Goal: Participate in discussion: Share content

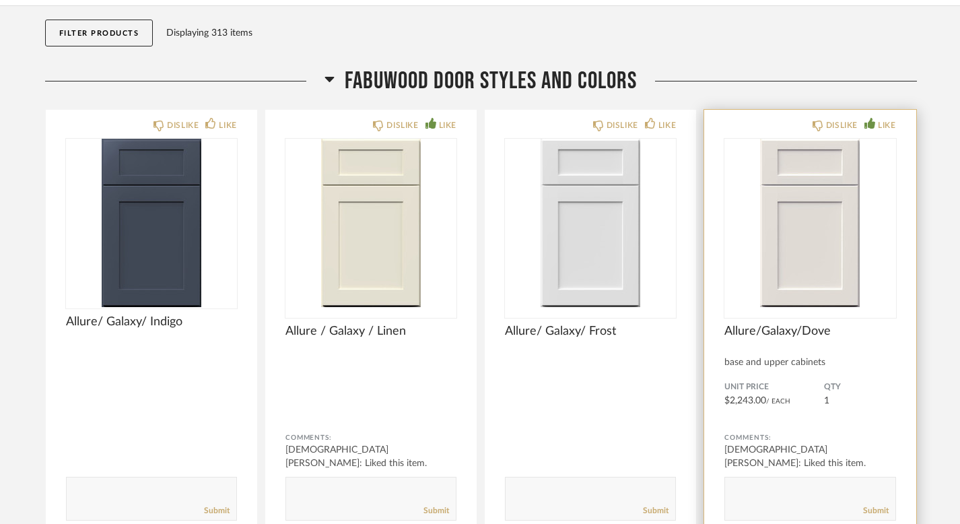
scroll to position [143, 0]
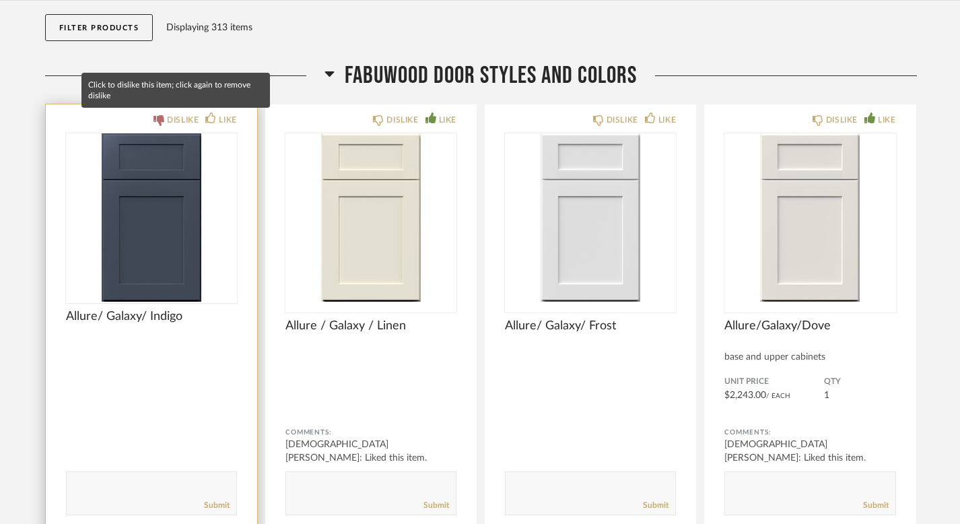
click at [162, 119] on icon at bounding box center [159, 120] width 11 height 11
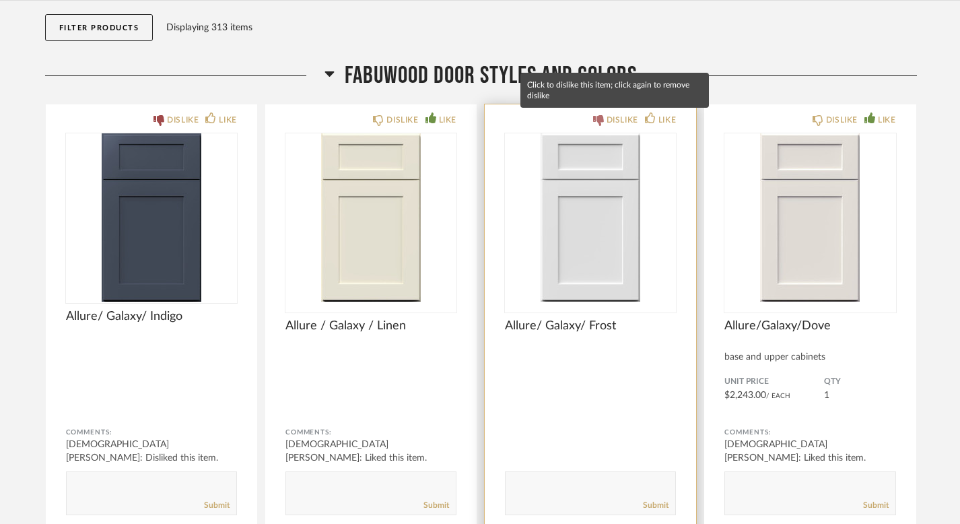
click at [607, 117] on div "DISLIKE" at bounding box center [623, 119] width 32 height 13
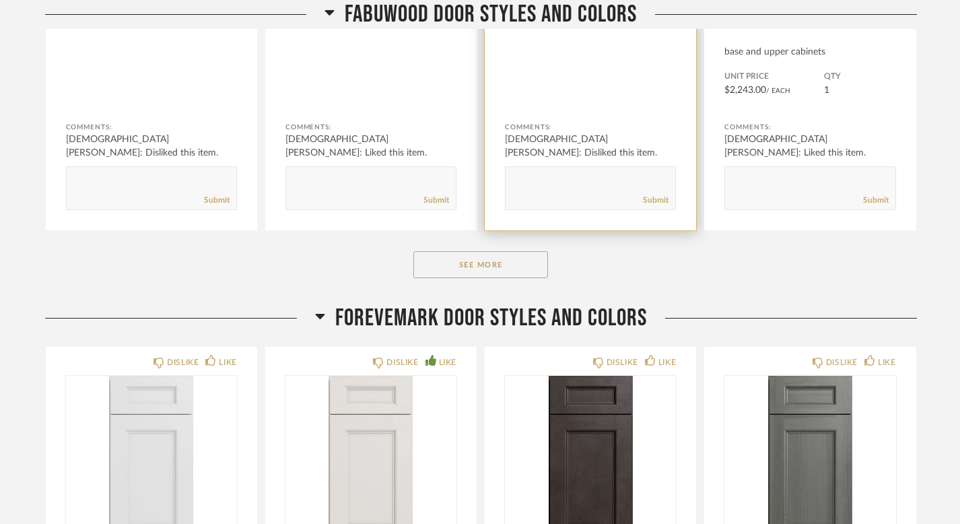
scroll to position [469, 0]
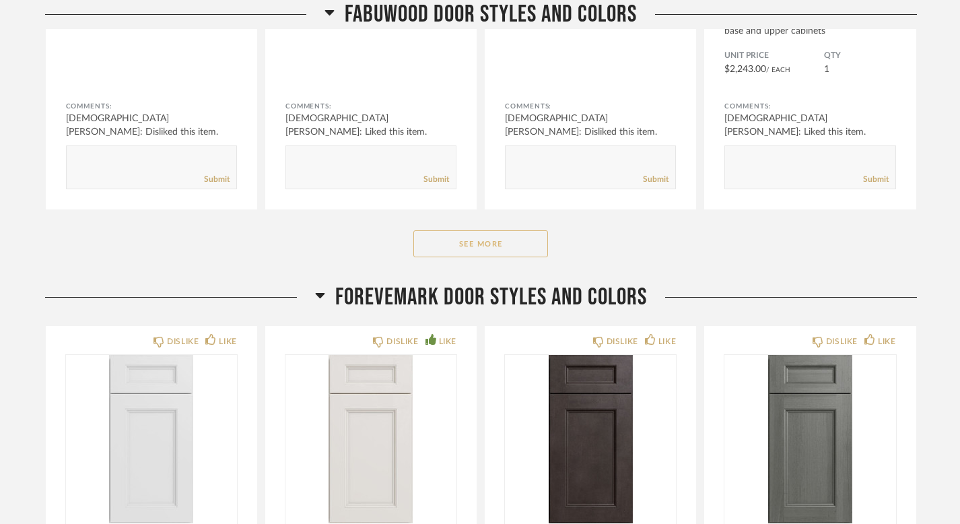
click at [521, 236] on button "See More" at bounding box center [480, 243] width 135 height 27
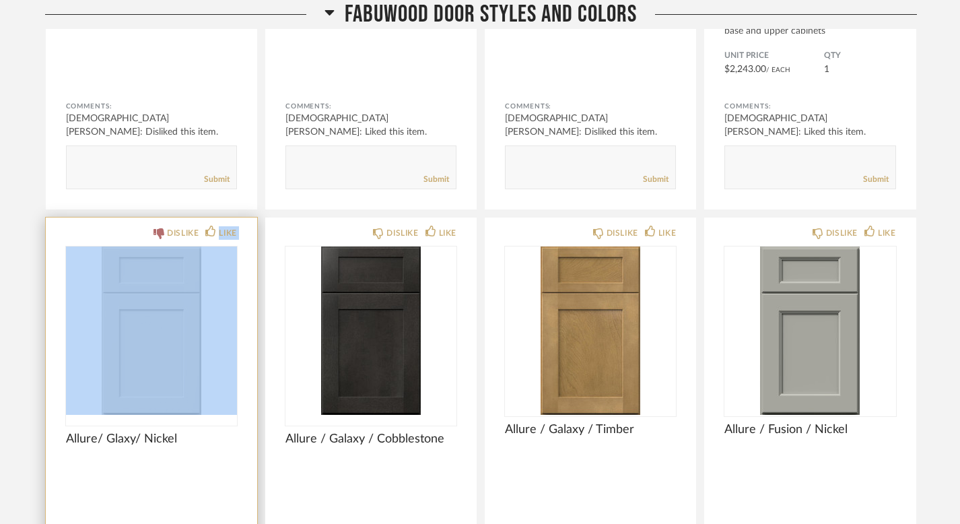
click at [172, 242] on div "DISLIKE LIKE Allure/ Glaxy/ Nickel Comments: Submit" at bounding box center [151, 426] width 211 height 416
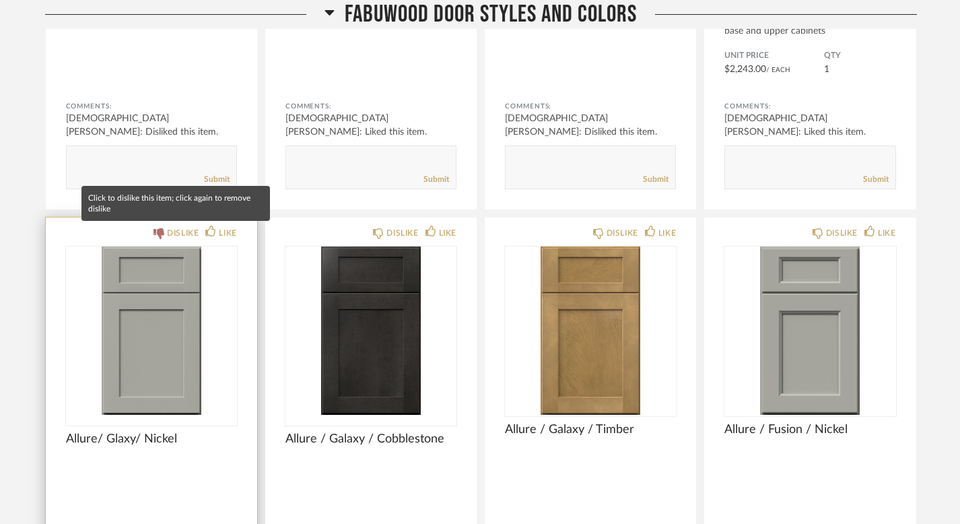
click at [159, 234] on icon at bounding box center [159, 233] width 11 height 11
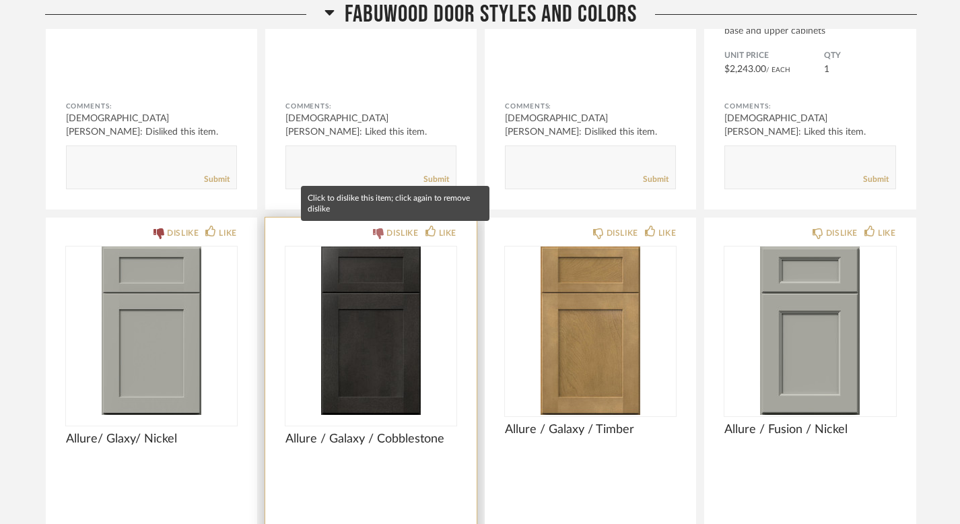
click at [389, 229] on div "DISLIKE" at bounding box center [403, 232] width 32 height 13
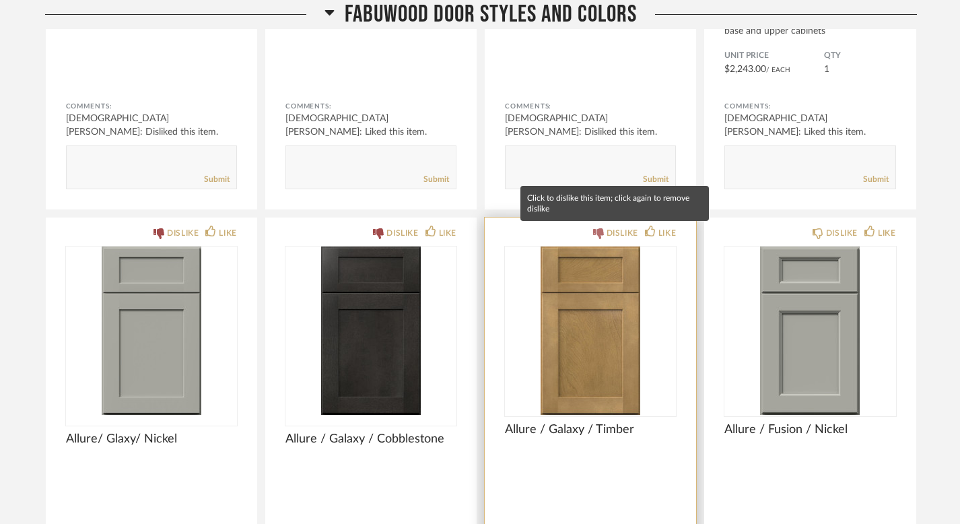
click at [600, 238] on icon at bounding box center [598, 233] width 11 height 11
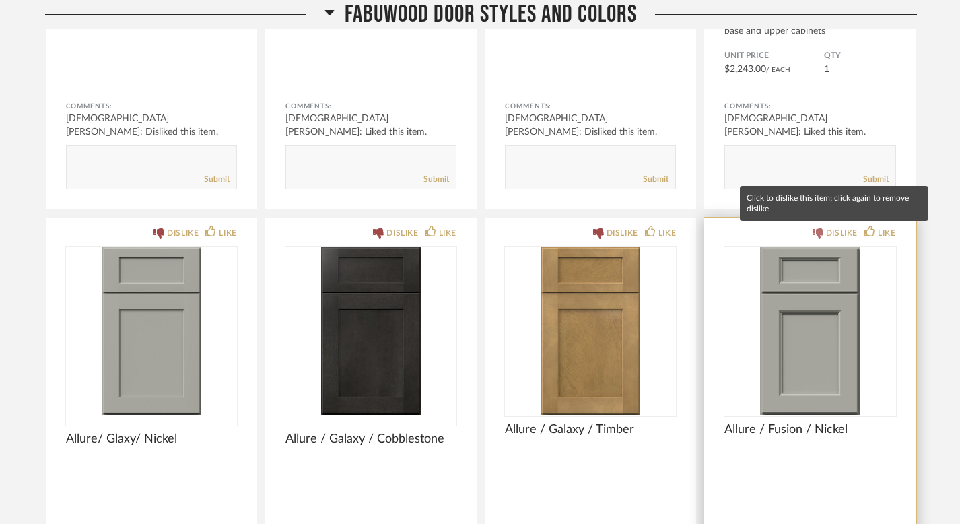
click at [828, 230] on div "DISLIKE" at bounding box center [842, 232] width 32 height 13
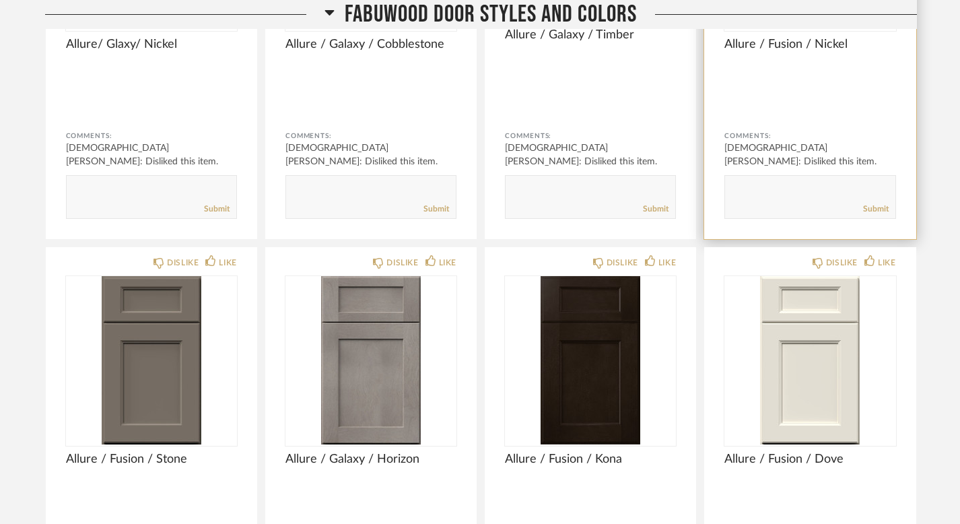
scroll to position [864, 0]
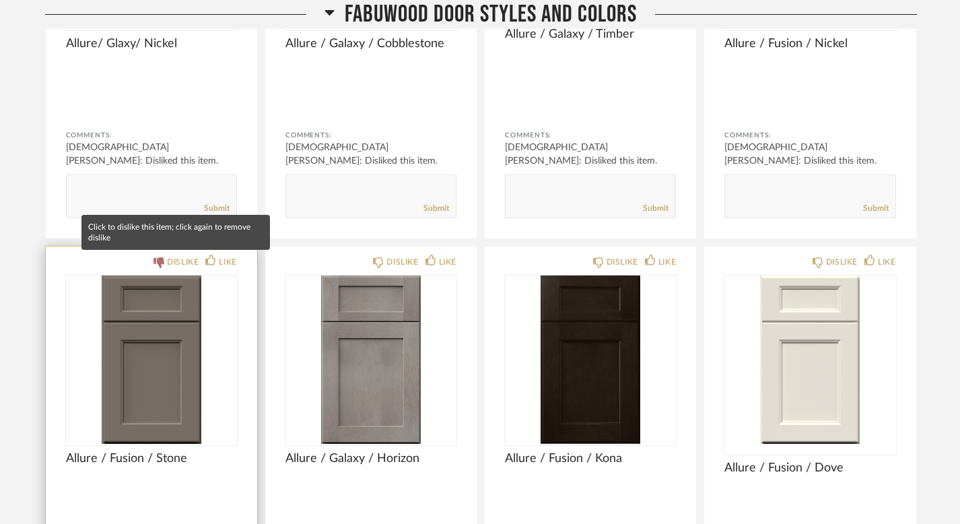
click at [154, 267] on icon at bounding box center [159, 262] width 11 height 11
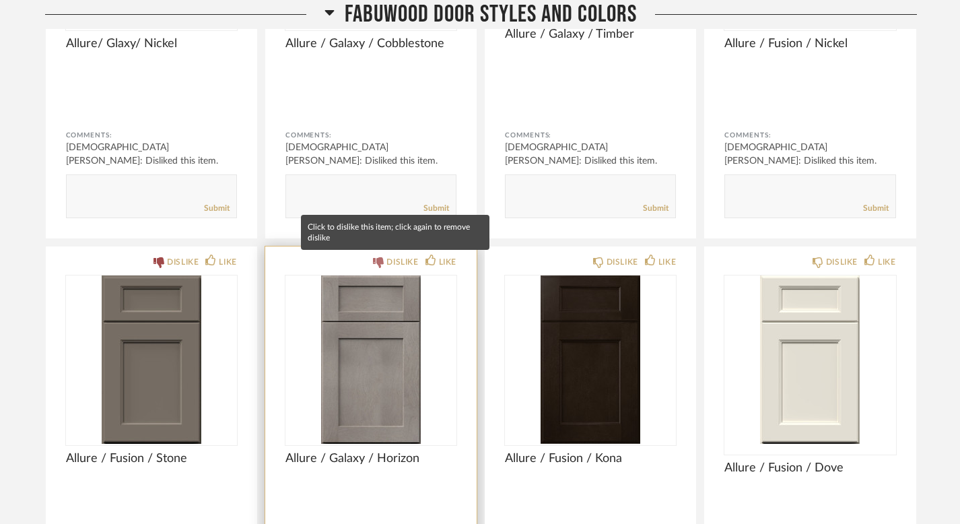
click at [383, 265] on icon at bounding box center [378, 262] width 11 height 11
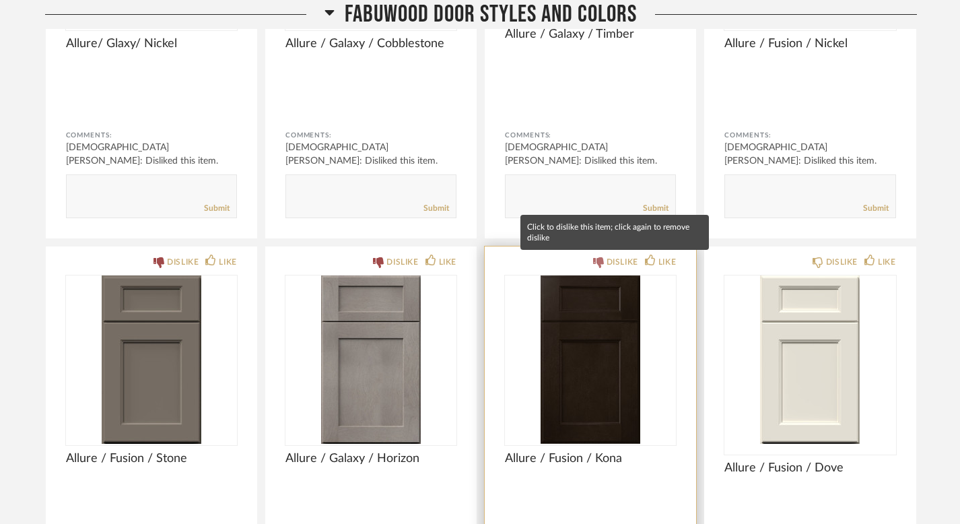
click at [604, 257] on div "DISLIKE" at bounding box center [615, 261] width 45 height 13
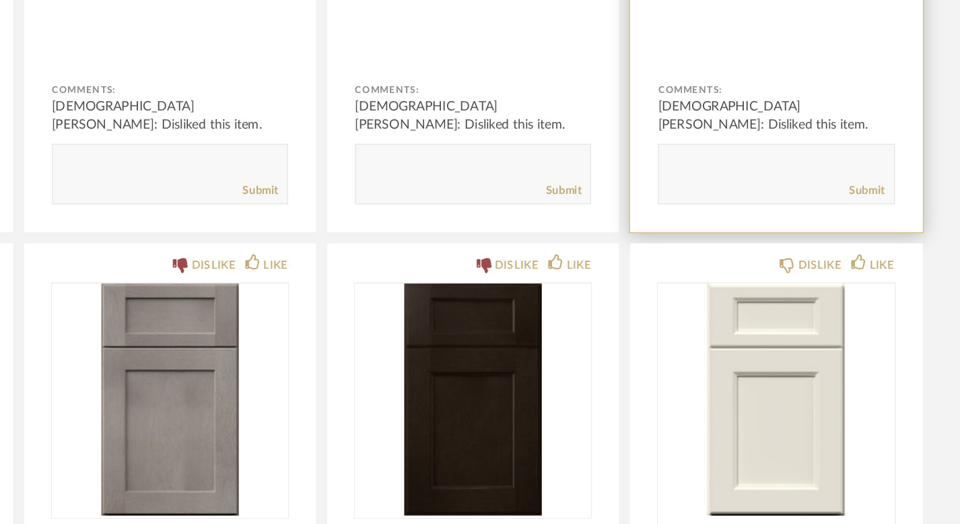
scroll to position [801, 0]
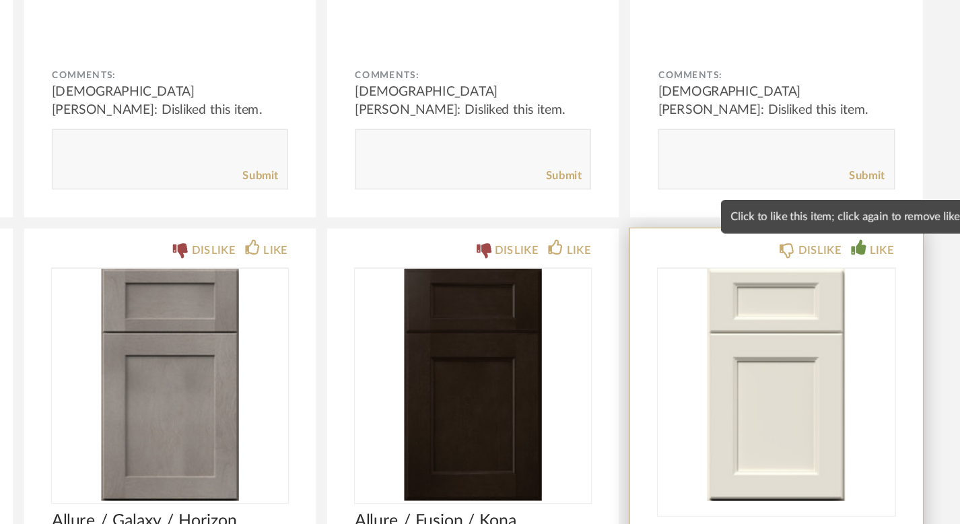
click at [873, 327] on icon at bounding box center [870, 323] width 11 height 11
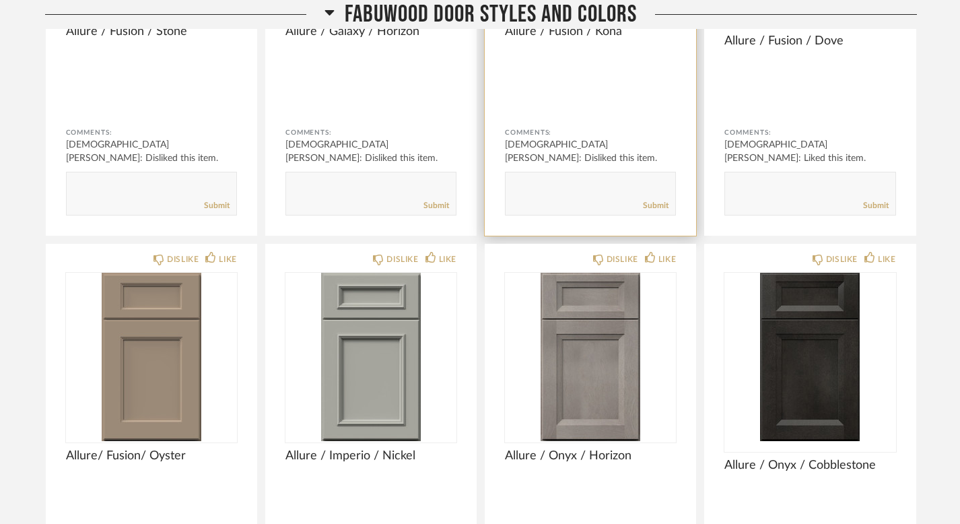
scroll to position [1300, 0]
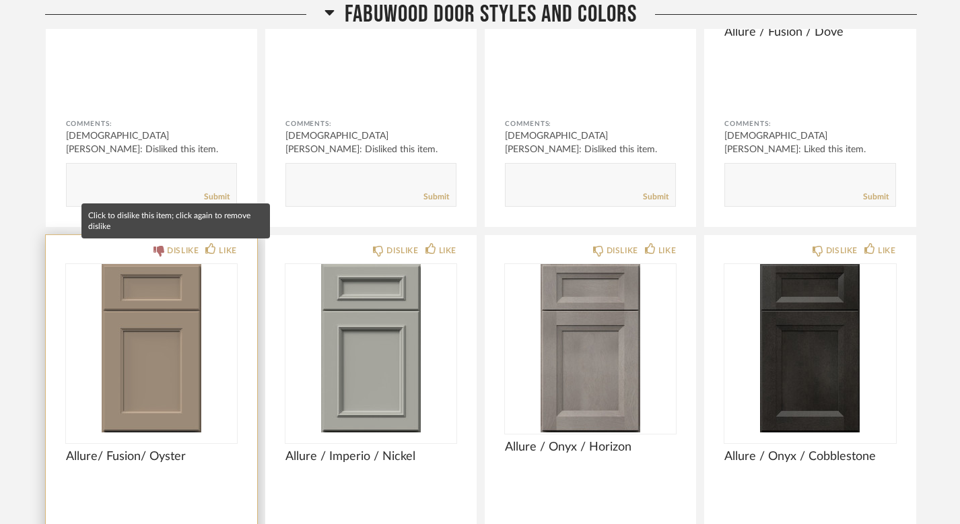
click at [176, 248] on div "DISLIKE" at bounding box center [183, 250] width 32 height 13
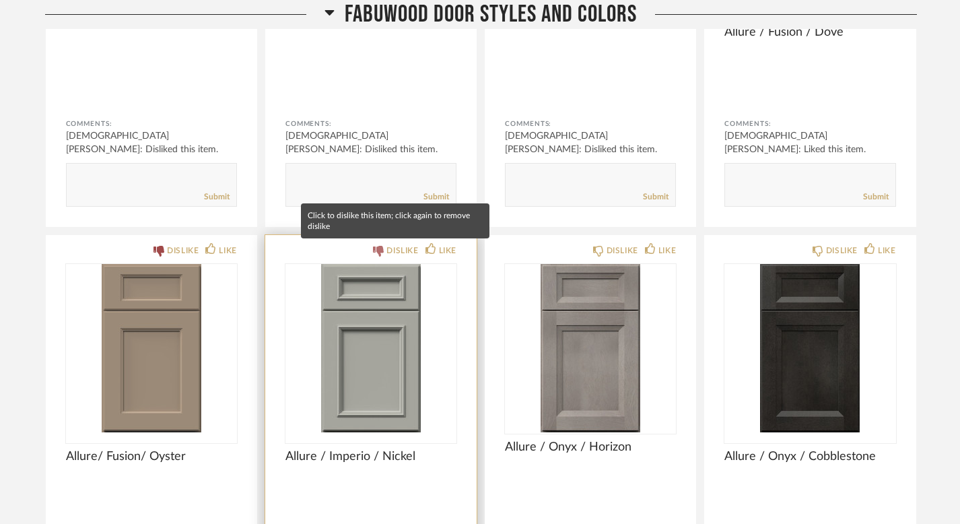
click at [405, 249] on div "DISLIKE" at bounding box center [403, 250] width 32 height 13
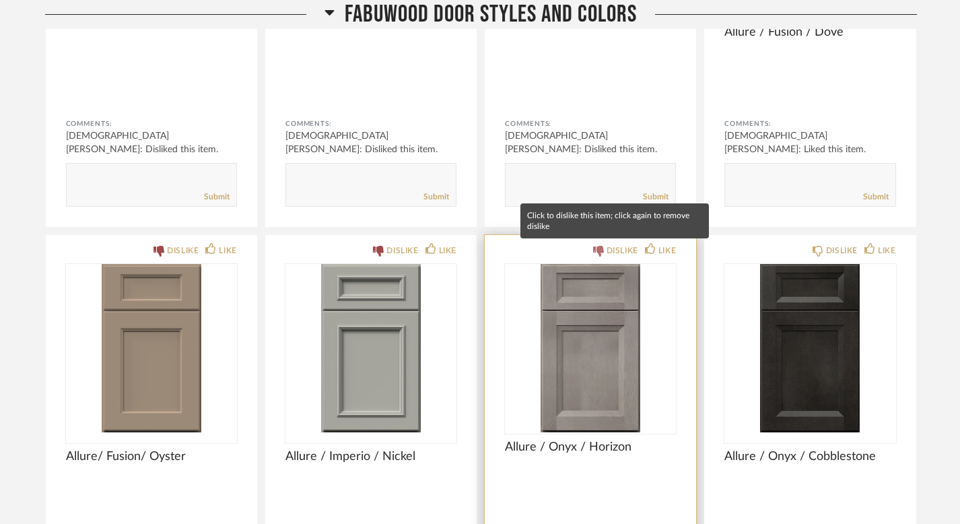
click at [618, 244] on div "DISLIKE" at bounding box center [623, 250] width 32 height 13
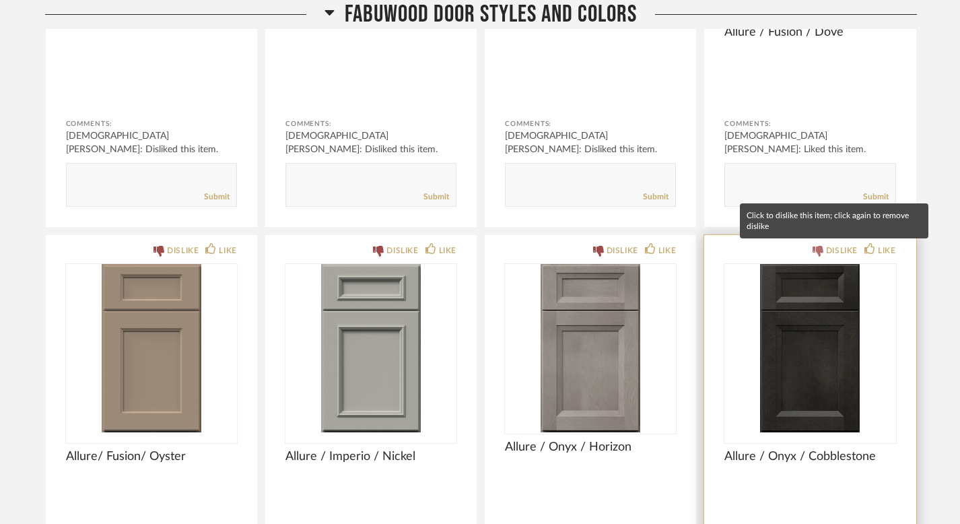
click at [842, 250] on div "DISLIKE" at bounding box center [842, 250] width 32 height 13
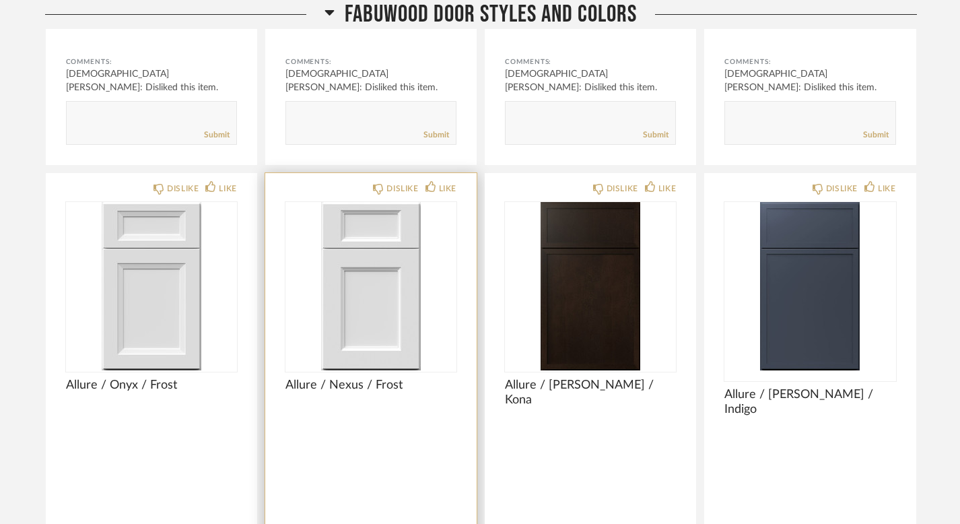
scroll to position [1790, 0]
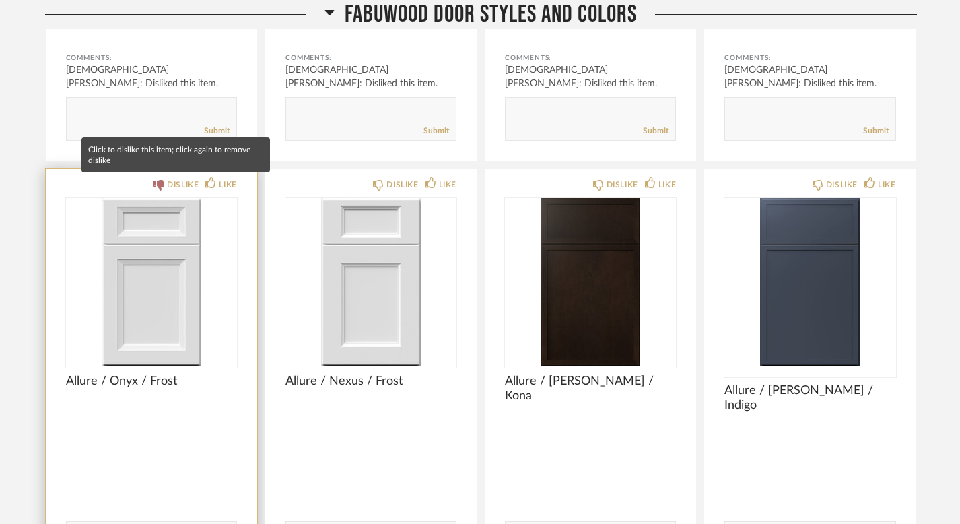
click at [176, 183] on div "DISLIKE" at bounding box center [183, 184] width 32 height 13
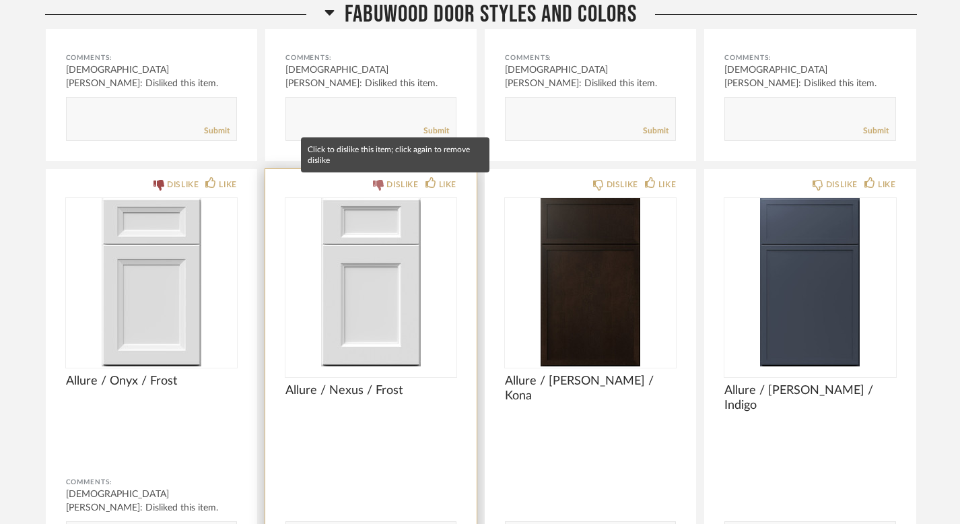
click at [392, 186] on div "DISLIKE" at bounding box center [403, 184] width 32 height 13
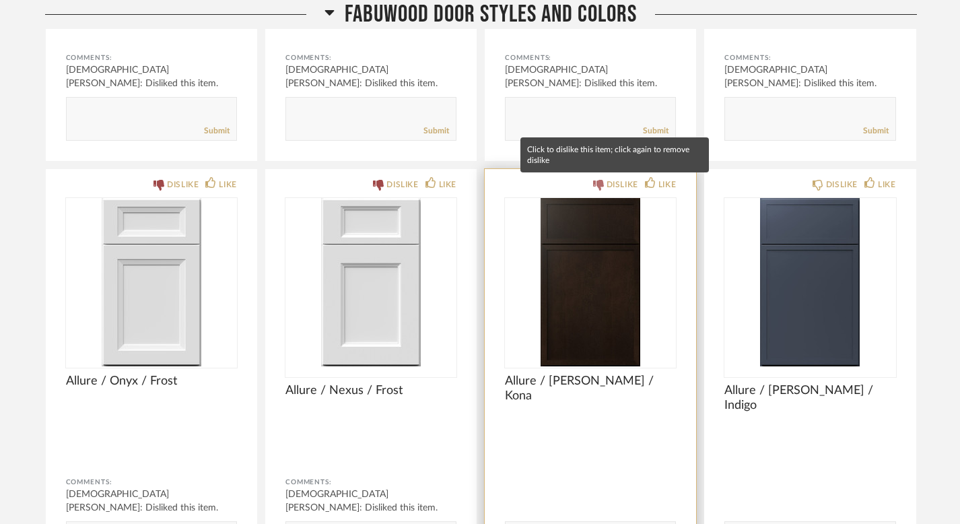
click at [619, 181] on div "DISLIKE" at bounding box center [623, 184] width 32 height 13
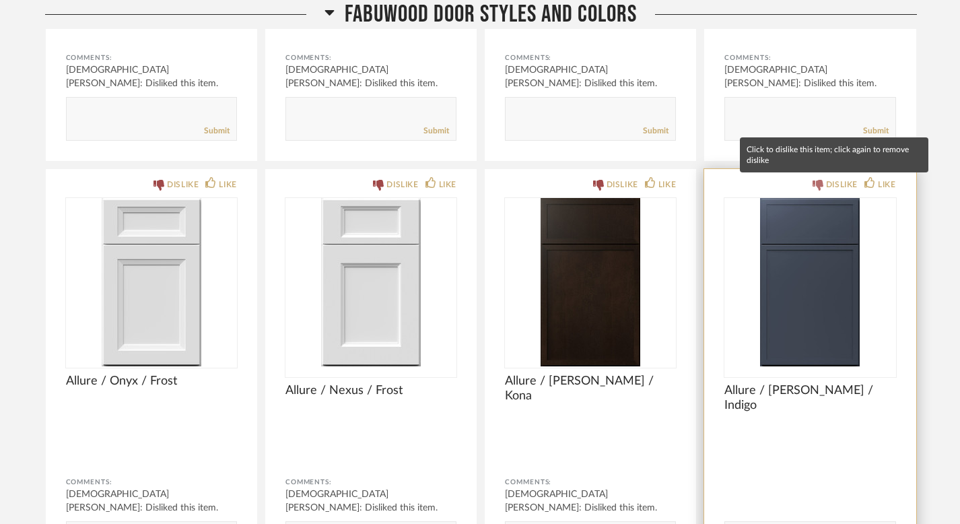
click at [824, 188] on div "DISLIKE" at bounding box center [835, 184] width 45 height 13
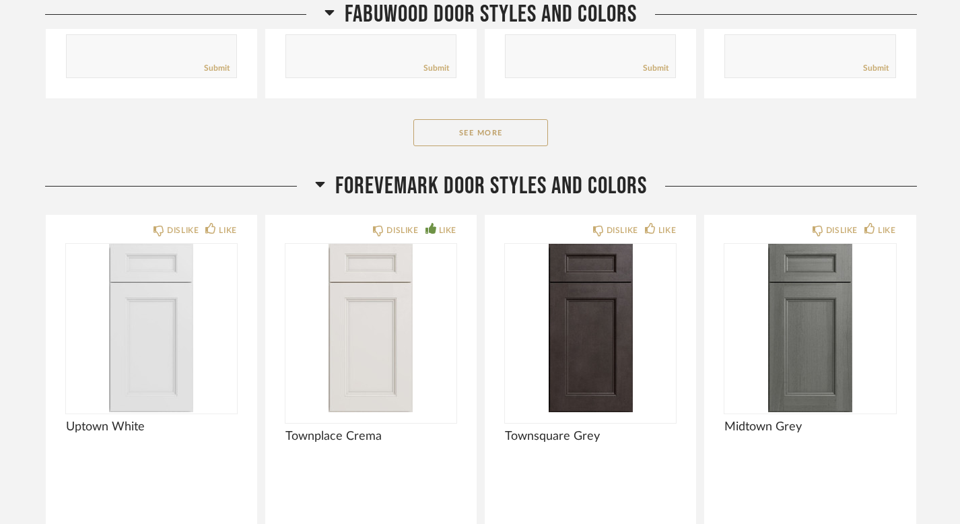
scroll to position [2277, 0]
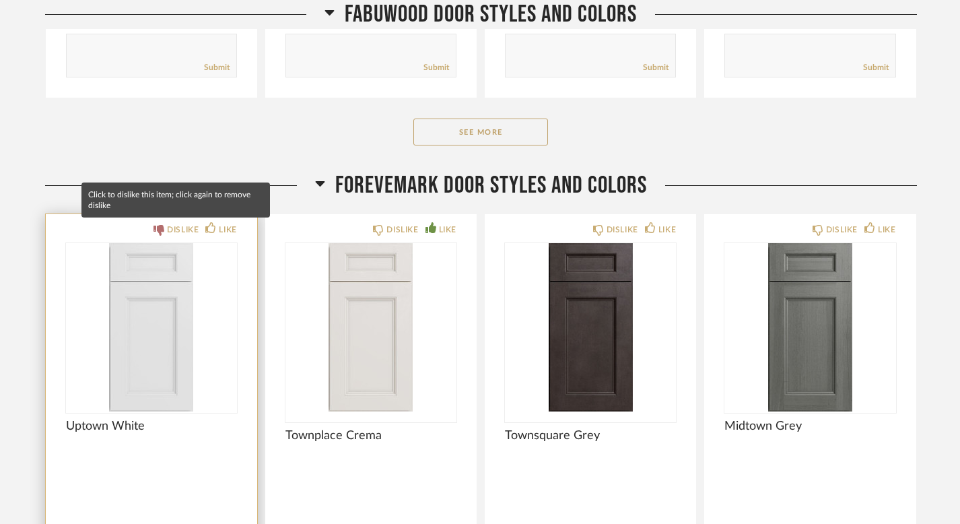
click at [168, 226] on div "DISLIKE" at bounding box center [183, 229] width 32 height 13
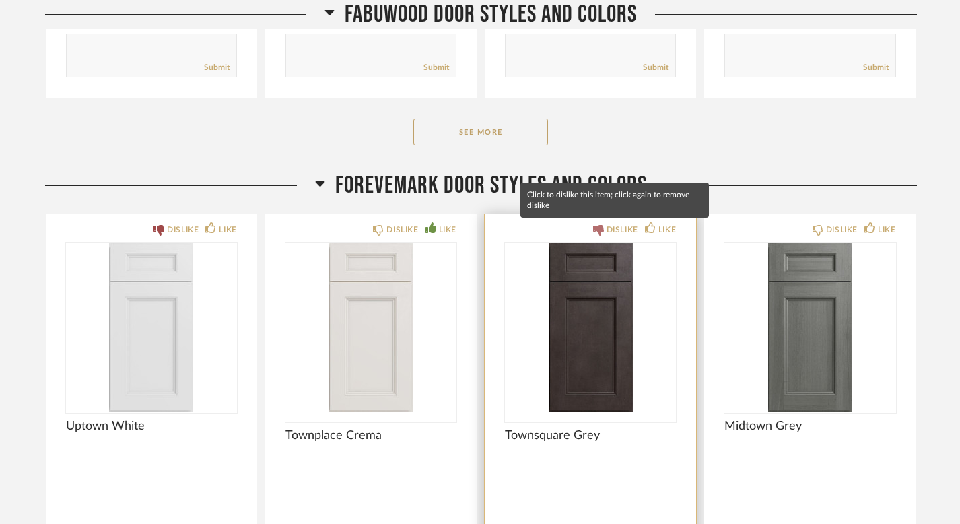
click at [609, 228] on div "DISLIKE" at bounding box center [623, 229] width 32 height 13
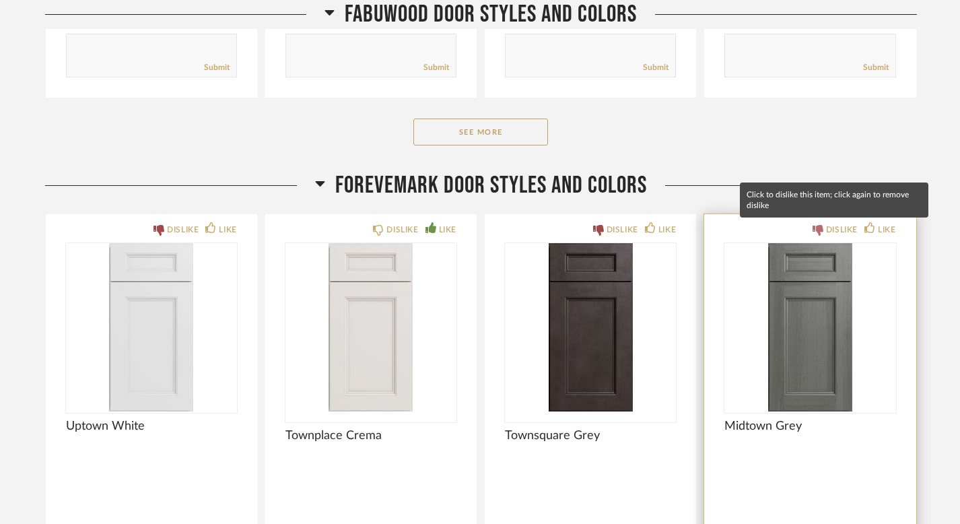
click at [838, 232] on div "DISLIKE" at bounding box center [842, 229] width 32 height 13
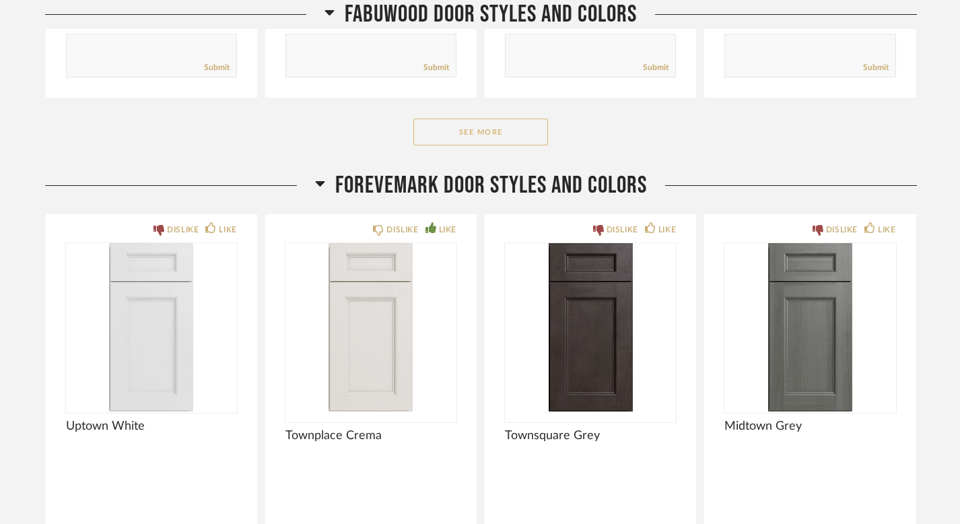
click at [494, 127] on button "See More" at bounding box center [480, 132] width 135 height 27
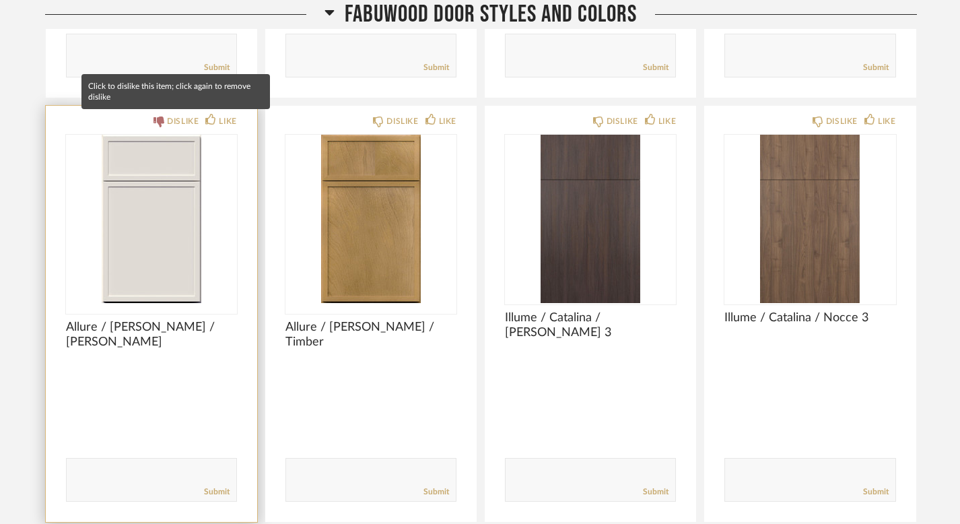
click at [167, 114] on div "DISLIKE" at bounding box center [183, 120] width 32 height 13
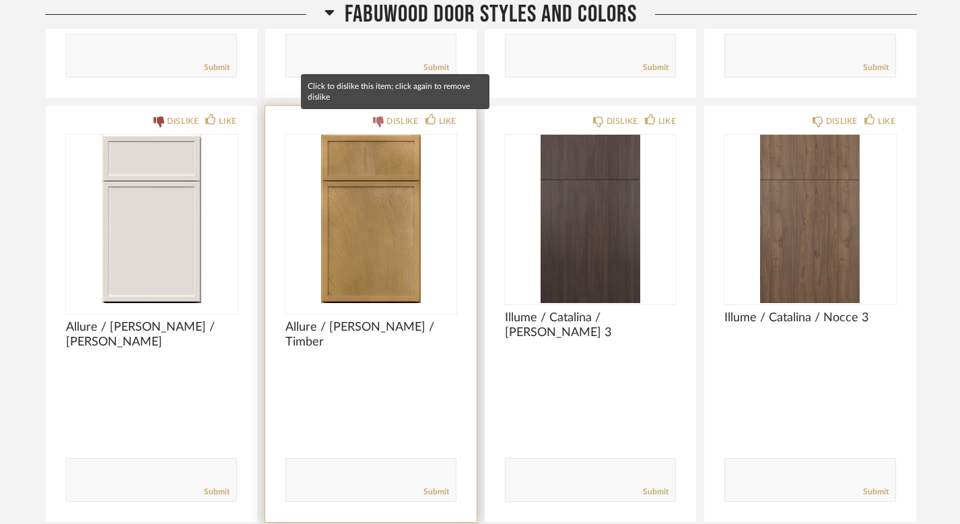
click at [407, 125] on div "DISLIKE" at bounding box center [403, 120] width 32 height 13
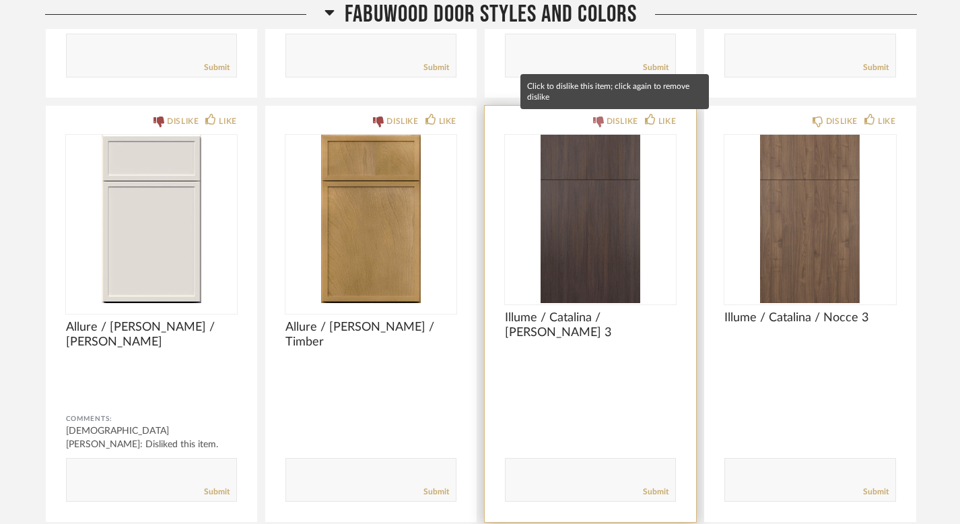
click at [605, 119] on div "DISLIKE" at bounding box center [615, 120] width 45 height 13
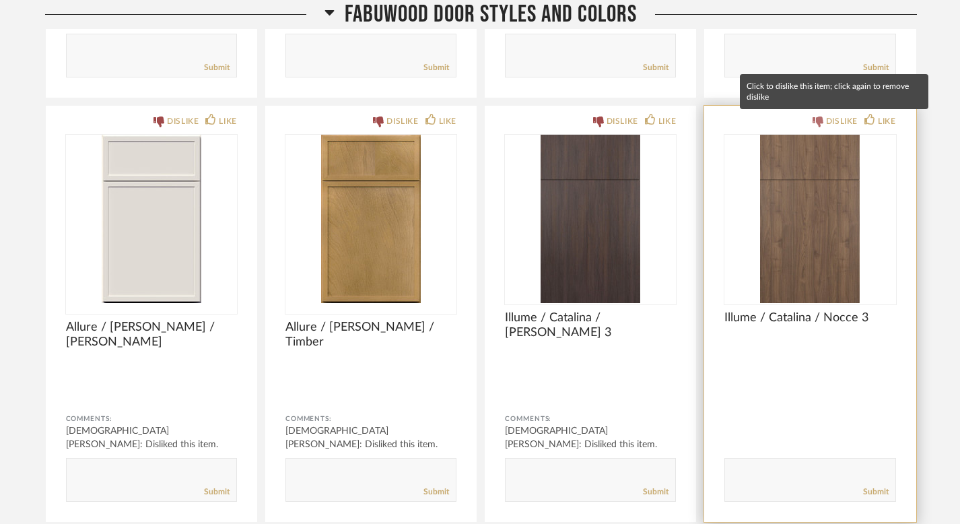
click at [840, 121] on div "DISLIKE" at bounding box center [842, 120] width 32 height 13
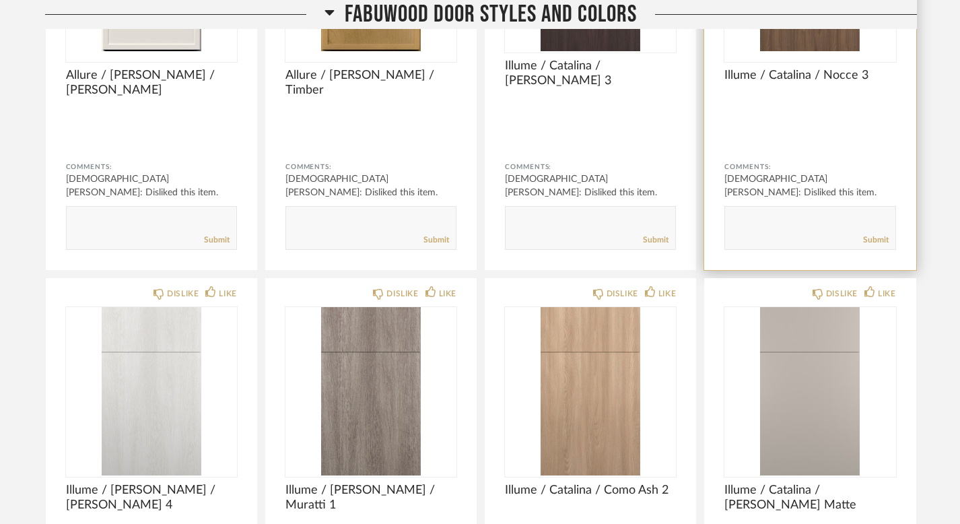
scroll to position [2552, 0]
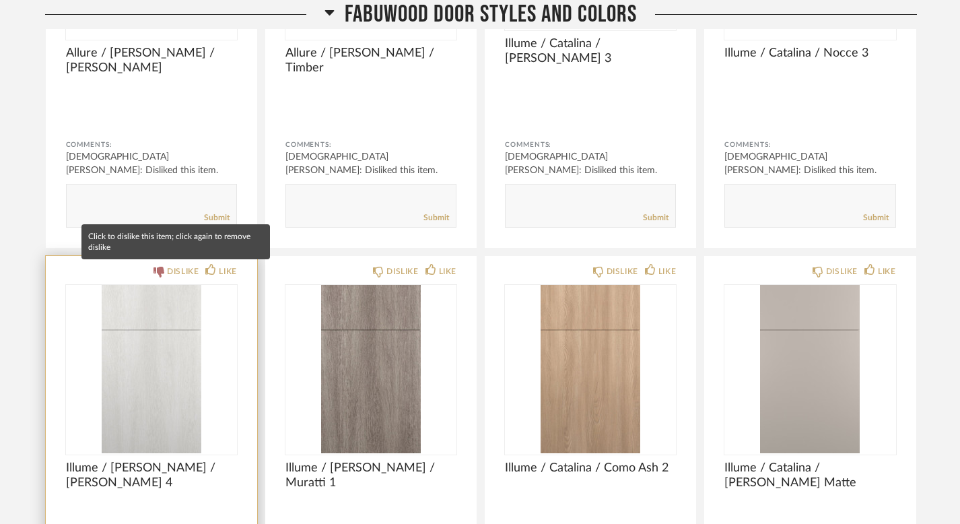
click at [189, 267] on div "DISLIKE" at bounding box center [183, 271] width 32 height 13
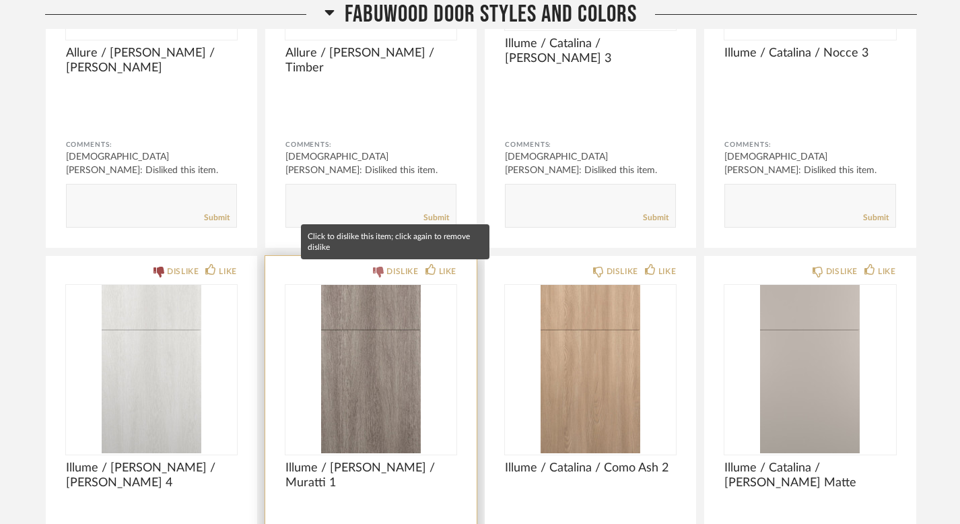
click at [391, 272] on div "DISLIKE" at bounding box center [403, 271] width 32 height 13
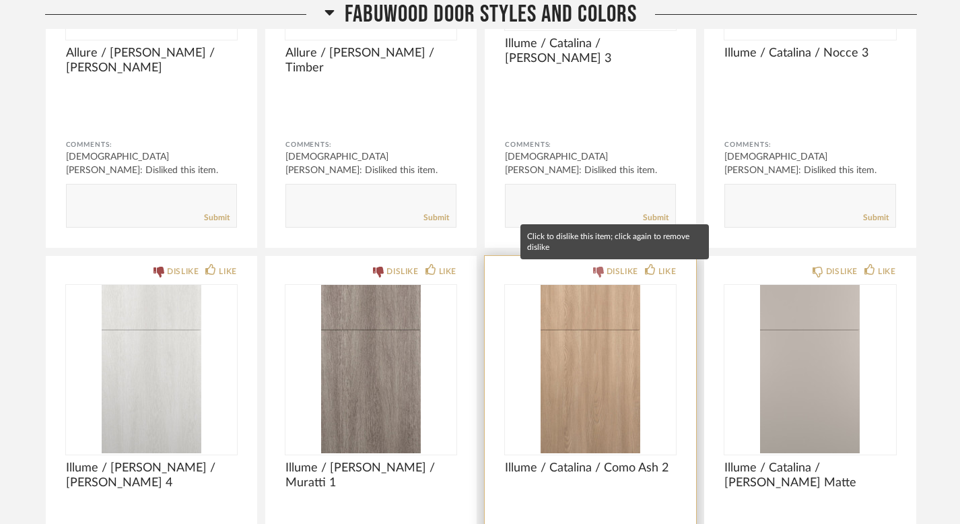
click at [610, 274] on div "DISLIKE" at bounding box center [623, 271] width 32 height 13
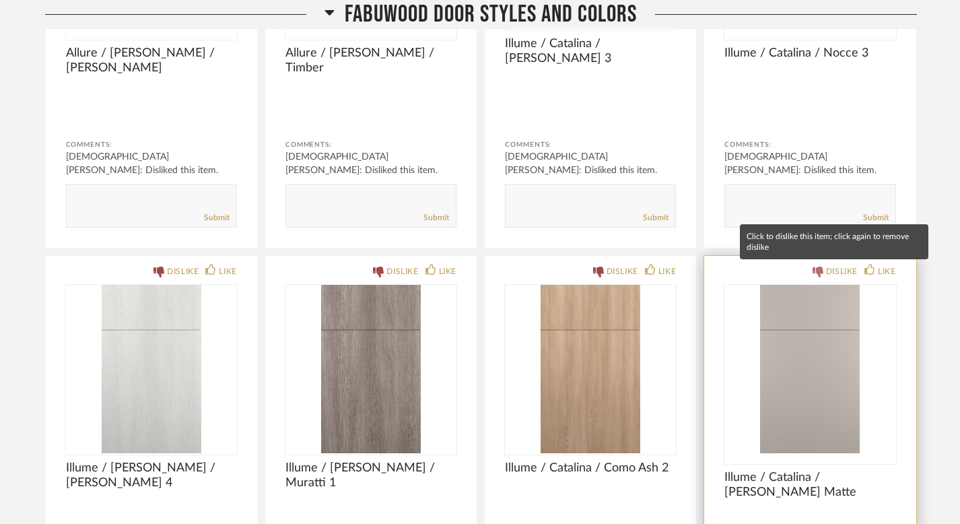
click at [832, 271] on div "DISLIKE" at bounding box center [842, 271] width 32 height 13
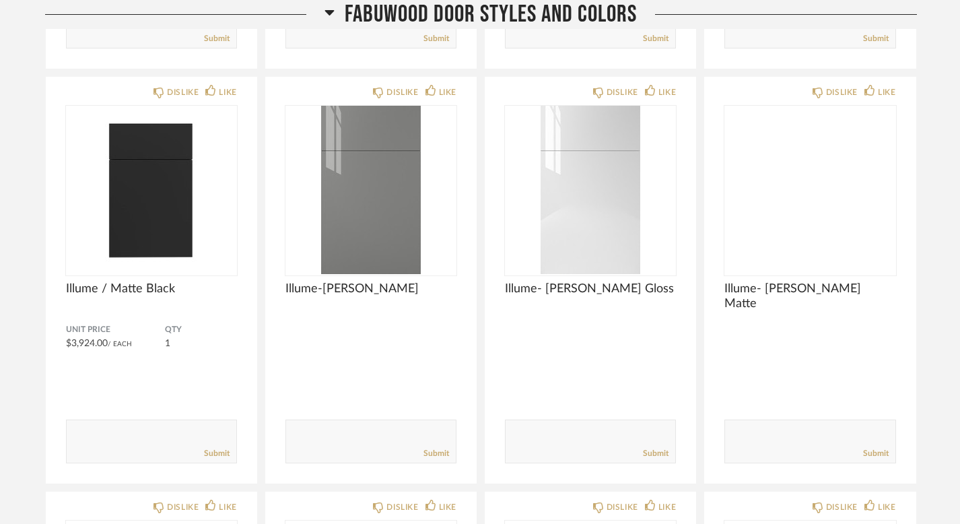
scroll to position [3210, 0]
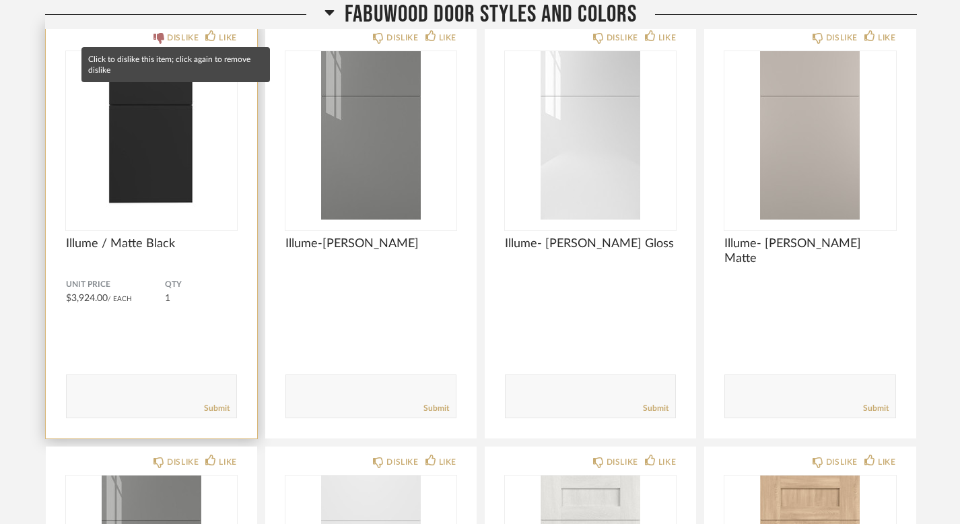
click at [165, 37] on div "DISLIKE" at bounding box center [176, 37] width 45 height 13
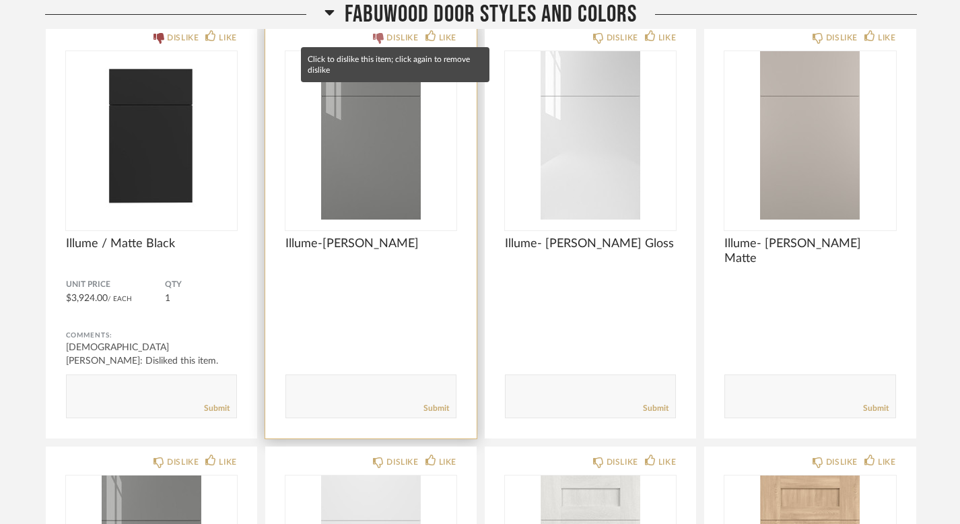
click at [396, 34] on div "DISLIKE" at bounding box center [403, 37] width 32 height 13
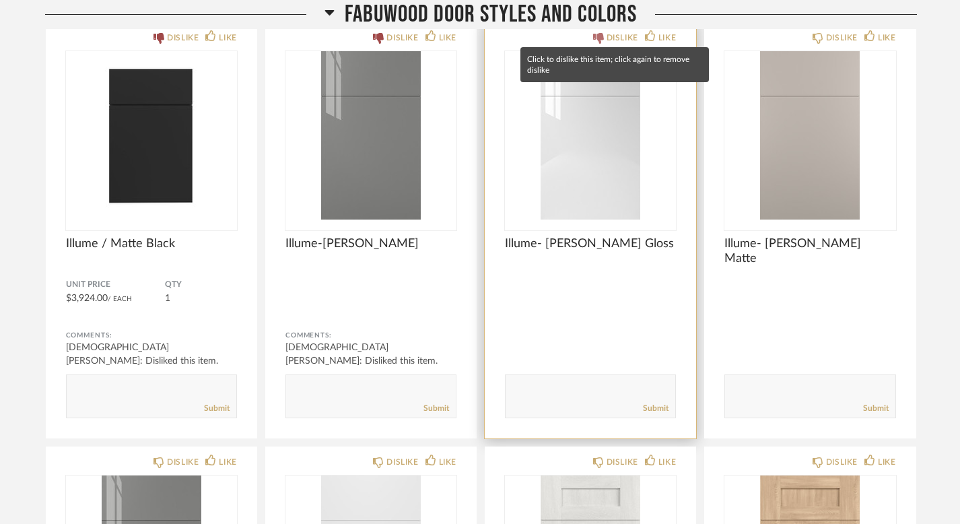
click at [594, 39] on icon at bounding box center [598, 38] width 11 height 11
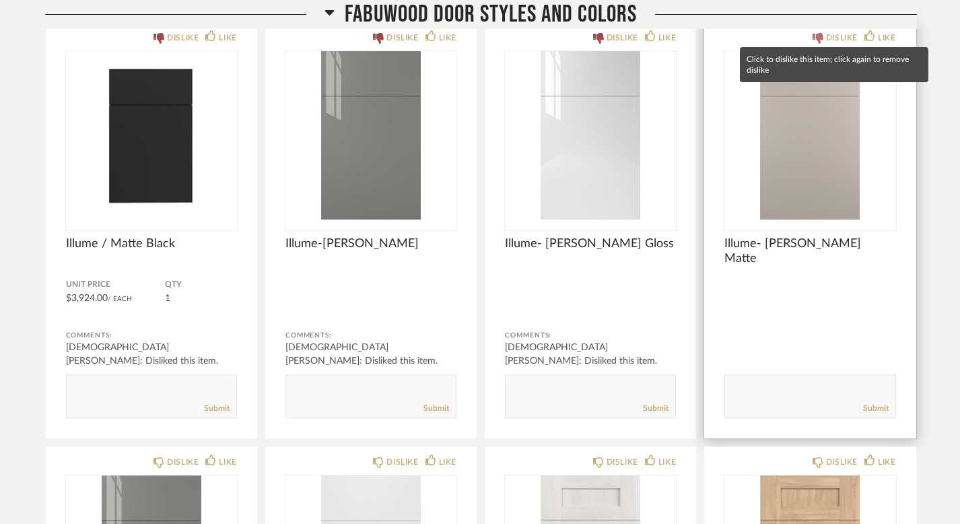
click at [833, 35] on div "DISLIKE" at bounding box center [842, 37] width 32 height 13
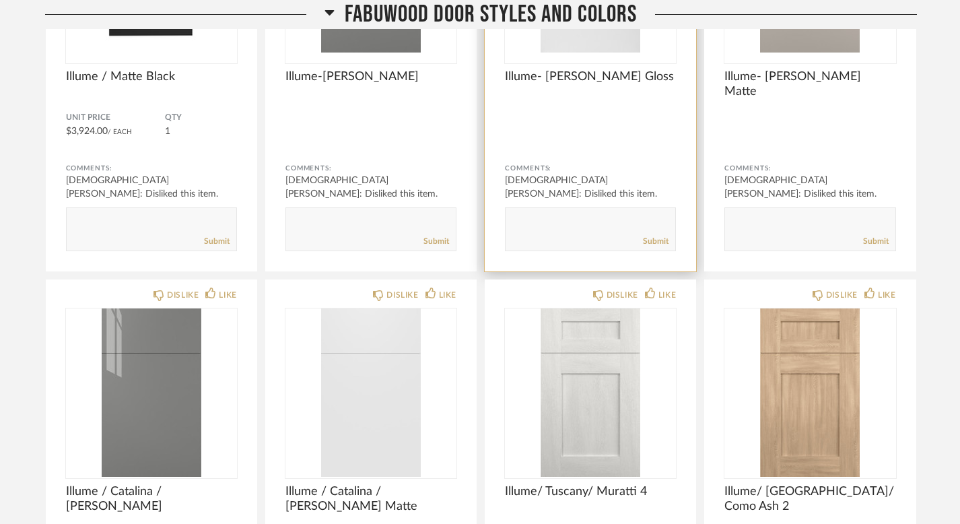
scroll to position [3428, 0]
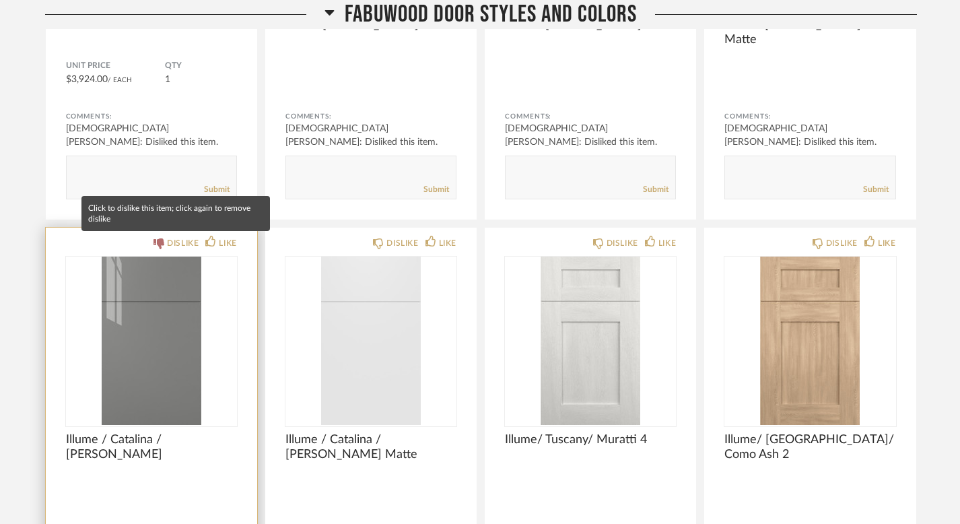
click at [183, 238] on div "DISLIKE" at bounding box center [183, 242] width 32 height 13
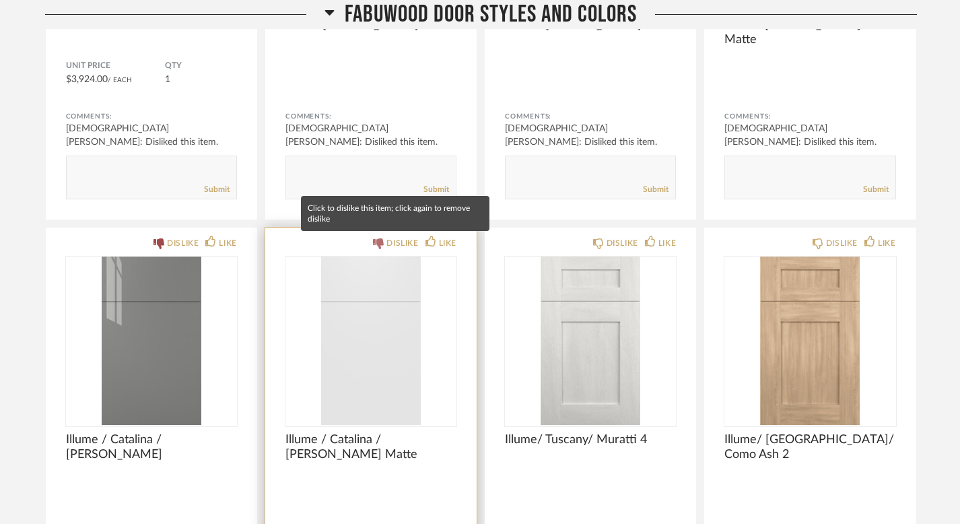
click at [389, 247] on div "DISLIKE" at bounding box center [403, 242] width 32 height 13
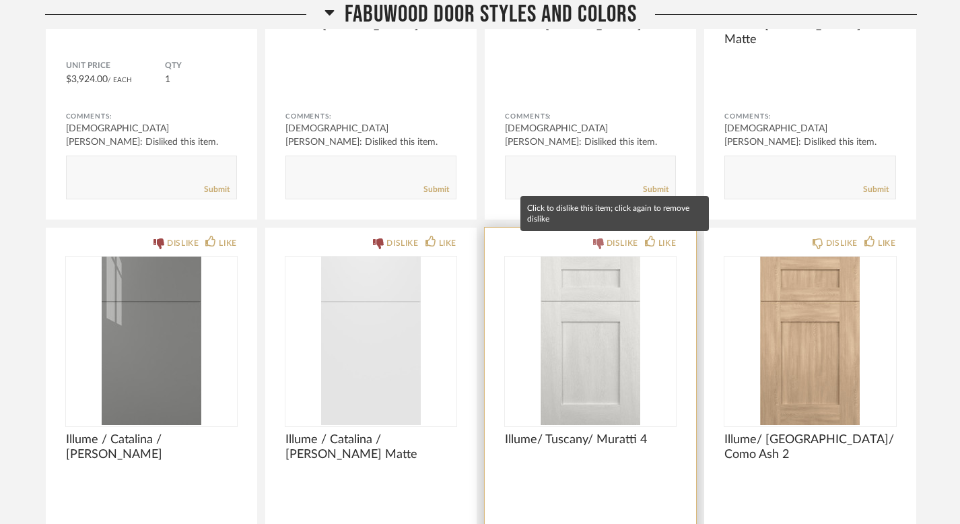
click at [616, 239] on div "DISLIKE" at bounding box center [623, 242] width 32 height 13
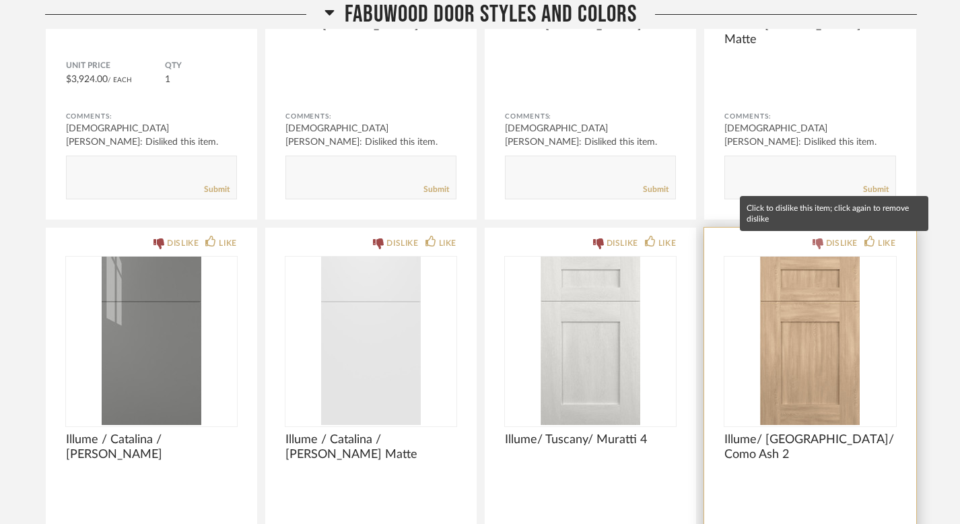
click at [841, 240] on div "DISLIKE" at bounding box center [842, 242] width 32 height 13
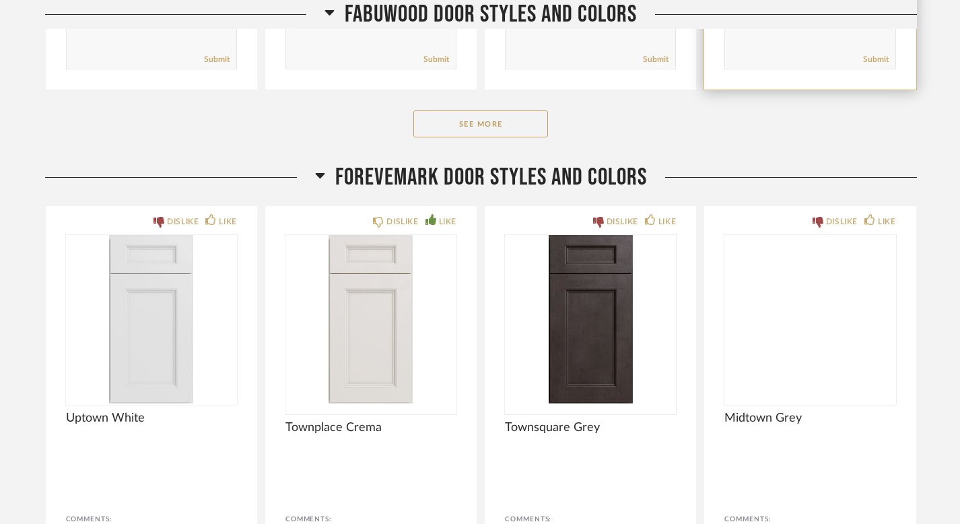
scroll to position [3982, 0]
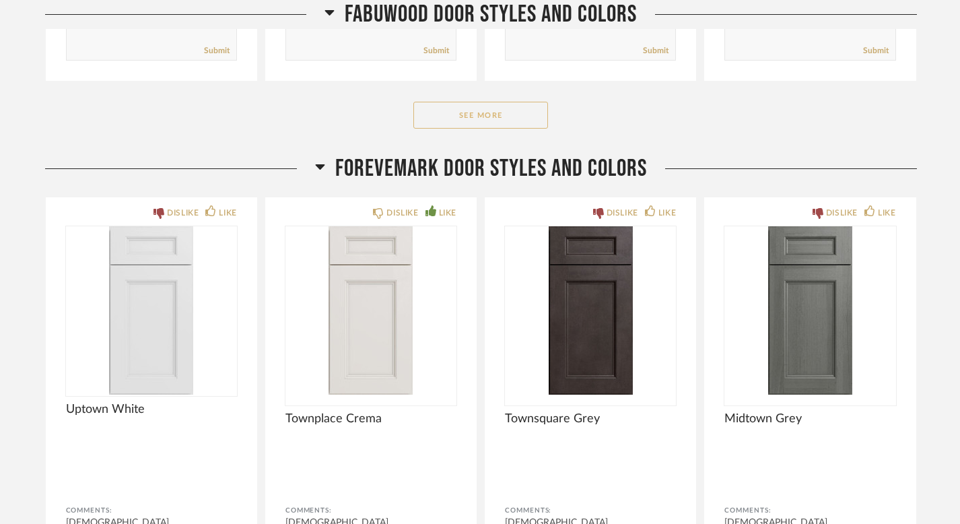
click at [457, 119] on button "See More" at bounding box center [480, 115] width 135 height 27
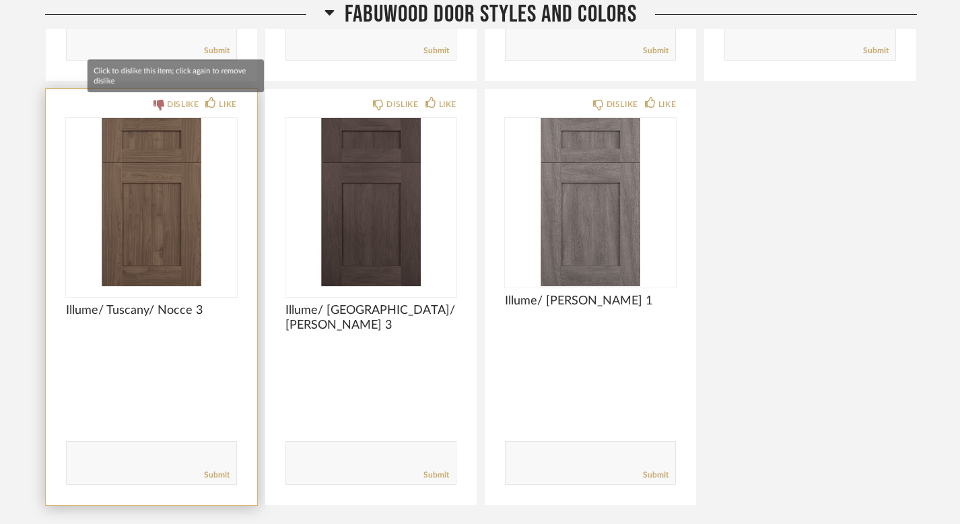
click at [158, 106] on icon at bounding box center [159, 105] width 11 height 11
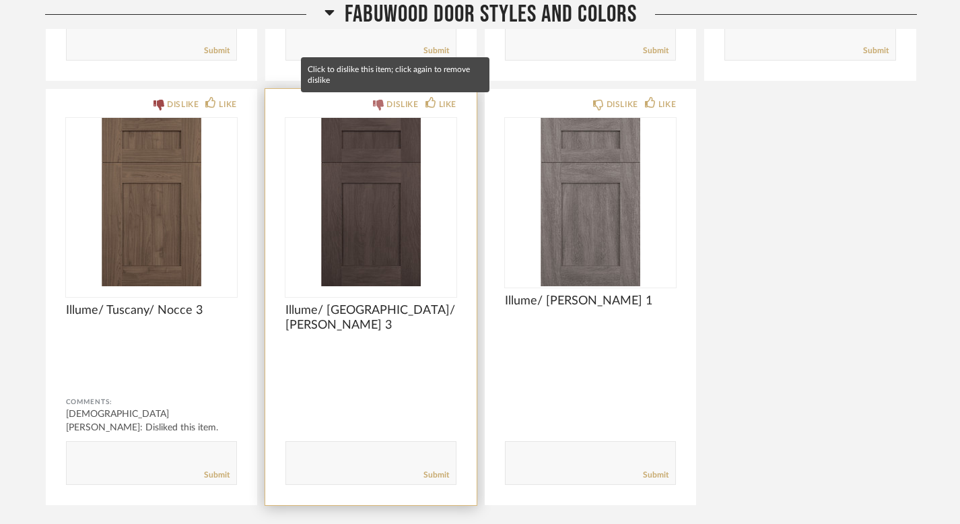
click at [379, 107] on icon at bounding box center [378, 105] width 11 height 11
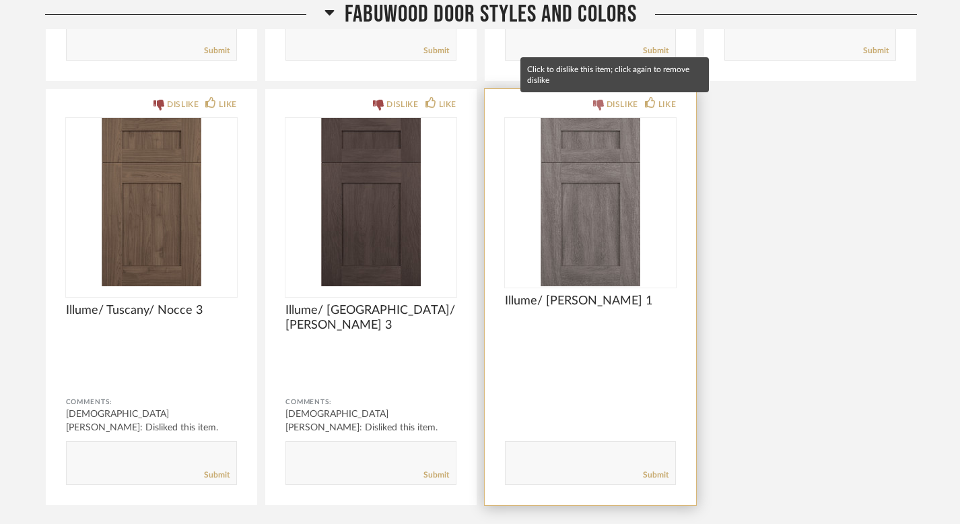
click at [612, 103] on div "DISLIKE" at bounding box center [623, 104] width 32 height 13
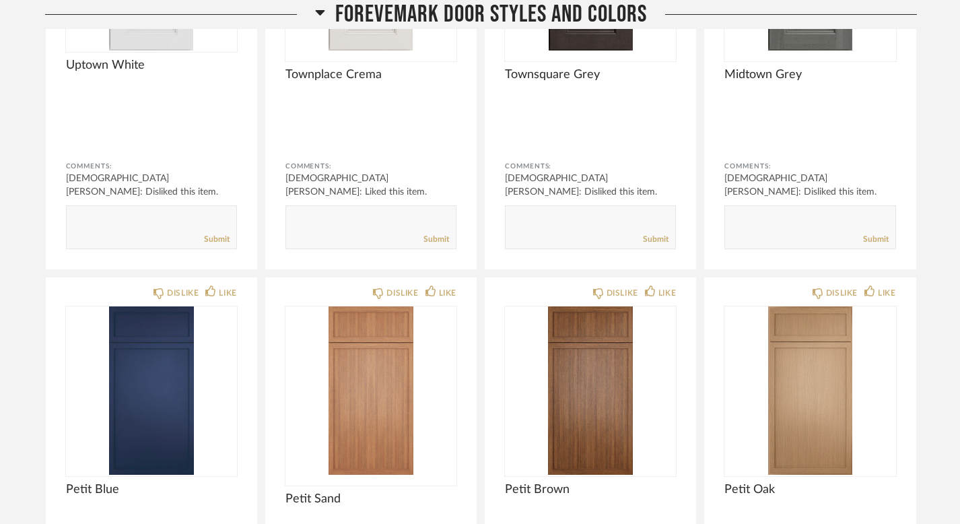
scroll to position [4836, 0]
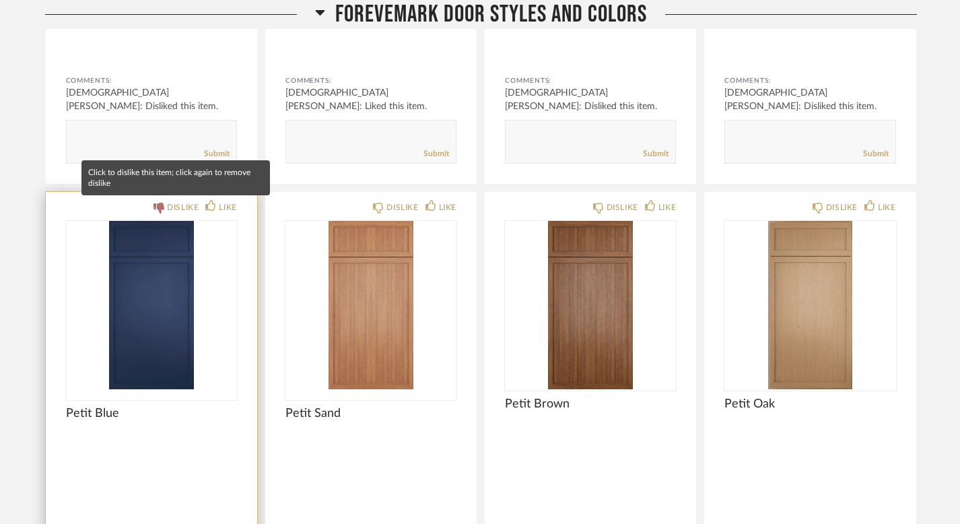
click at [159, 213] on div "DISLIKE" at bounding box center [176, 207] width 45 height 13
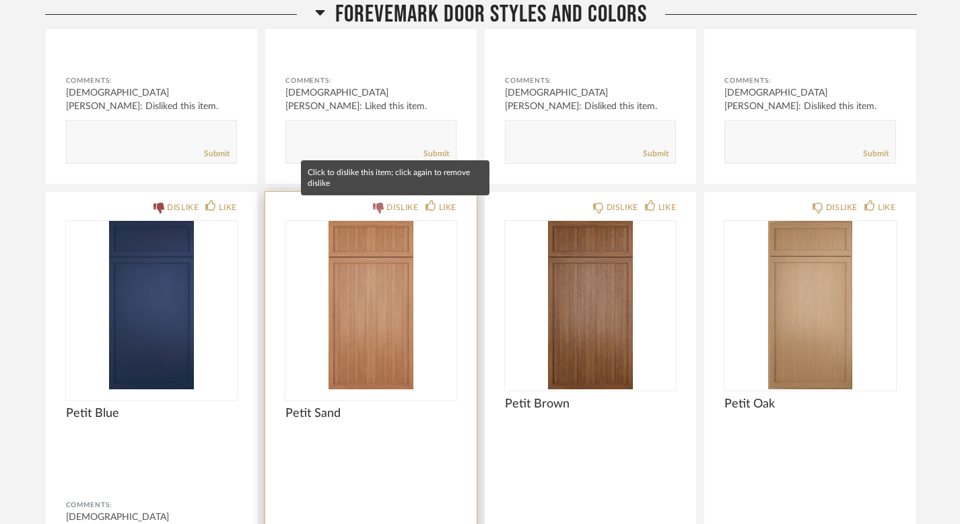
click at [392, 211] on div "DISLIKE" at bounding box center [403, 207] width 32 height 13
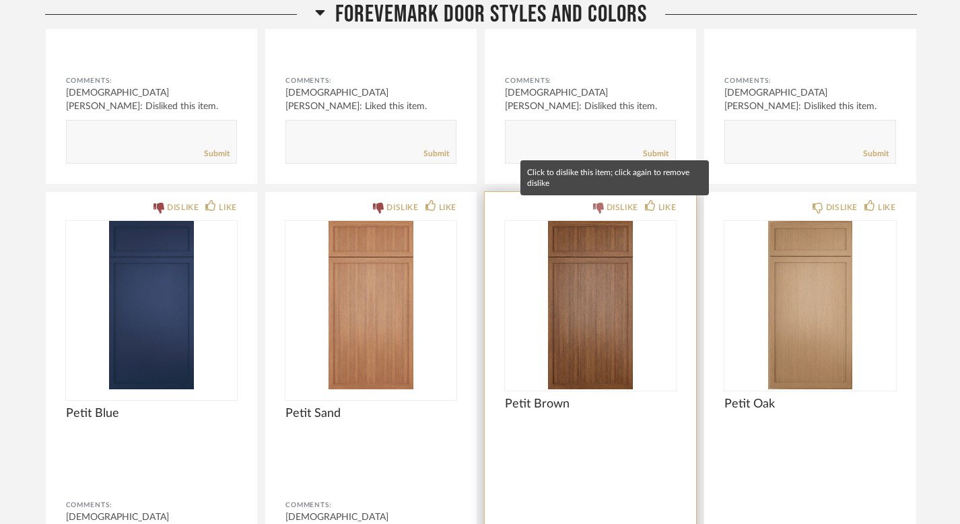
click at [601, 211] on icon at bounding box center [598, 208] width 11 height 11
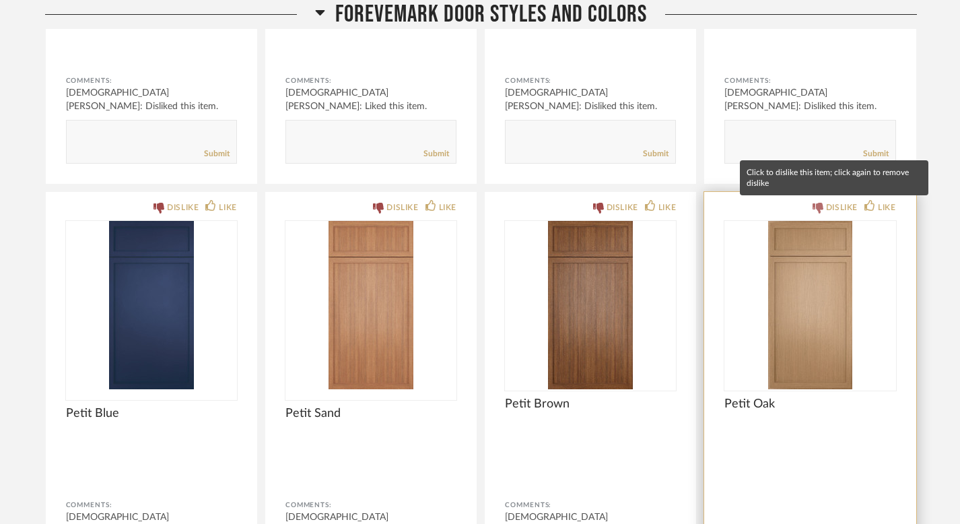
click at [813, 207] on icon at bounding box center [818, 208] width 11 height 11
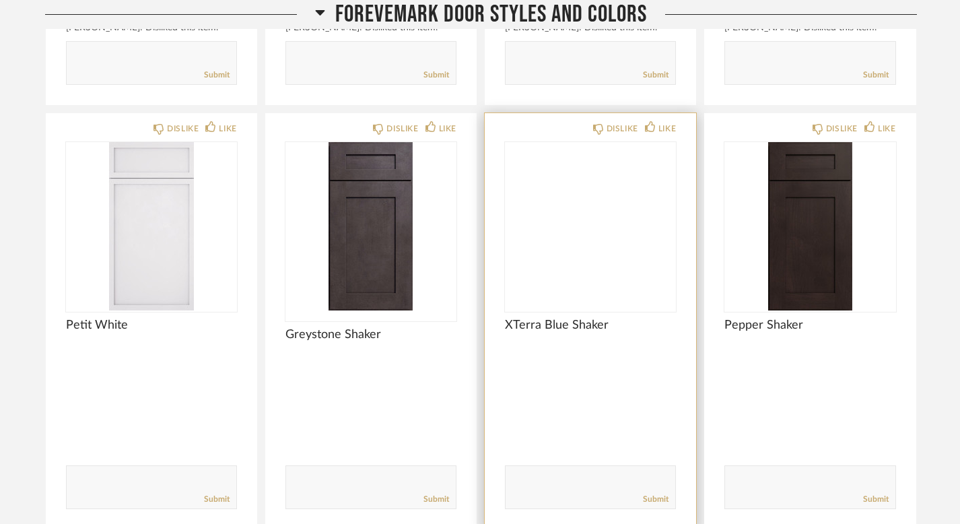
scroll to position [5282, 0]
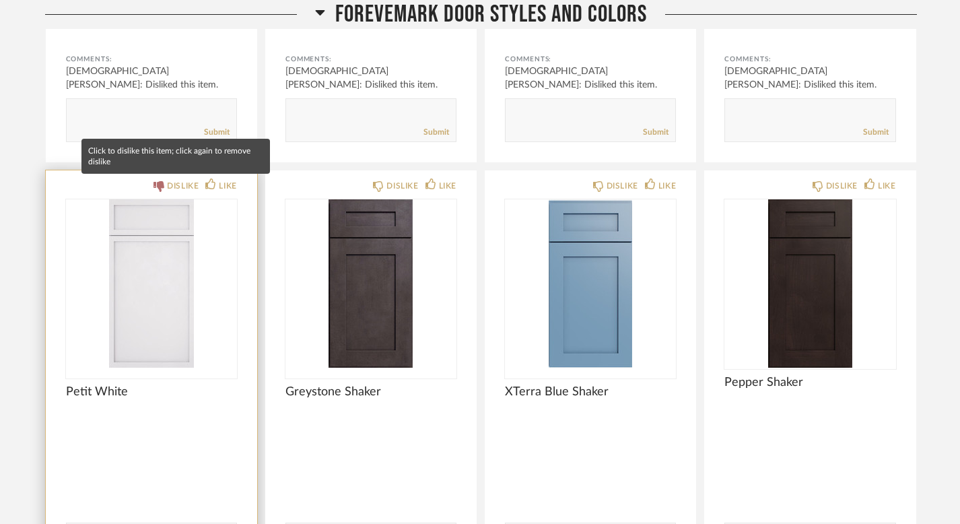
click at [169, 182] on div "DISLIKE" at bounding box center [183, 185] width 32 height 13
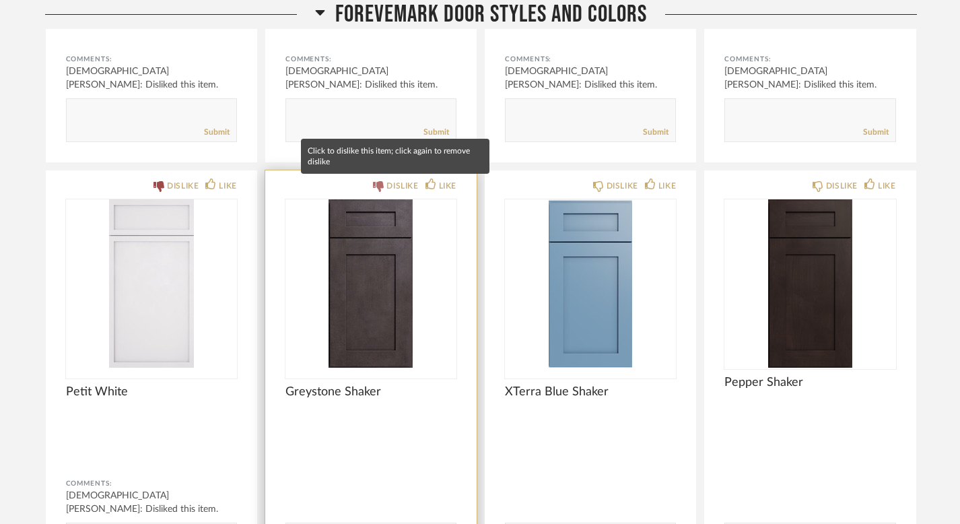
click at [397, 186] on div "DISLIKE" at bounding box center [403, 185] width 32 height 13
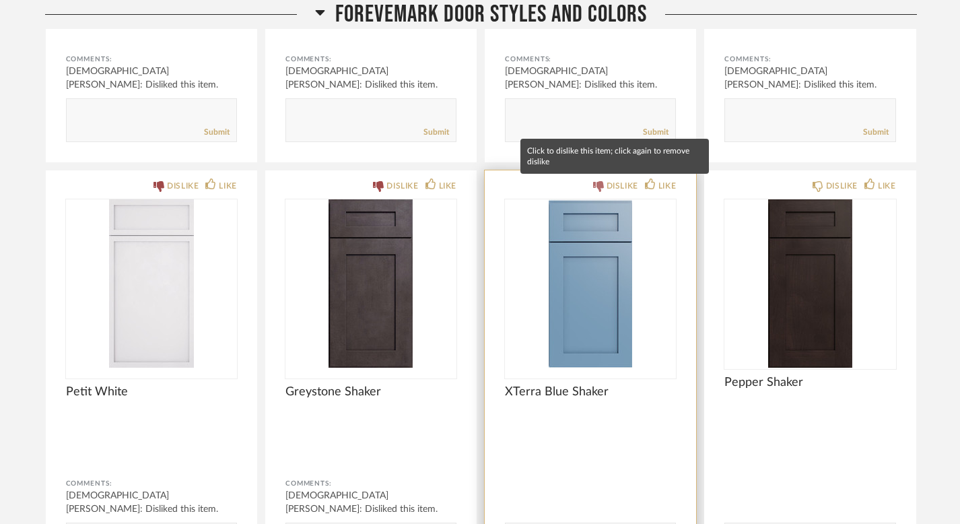
click at [614, 190] on div "DISLIKE" at bounding box center [623, 185] width 32 height 13
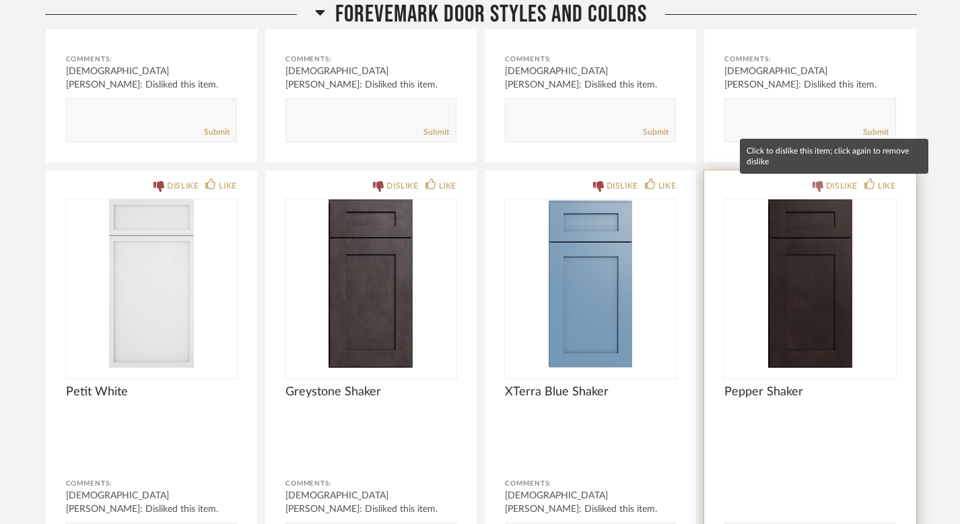
click at [827, 182] on div "DISLIKE" at bounding box center [842, 185] width 32 height 13
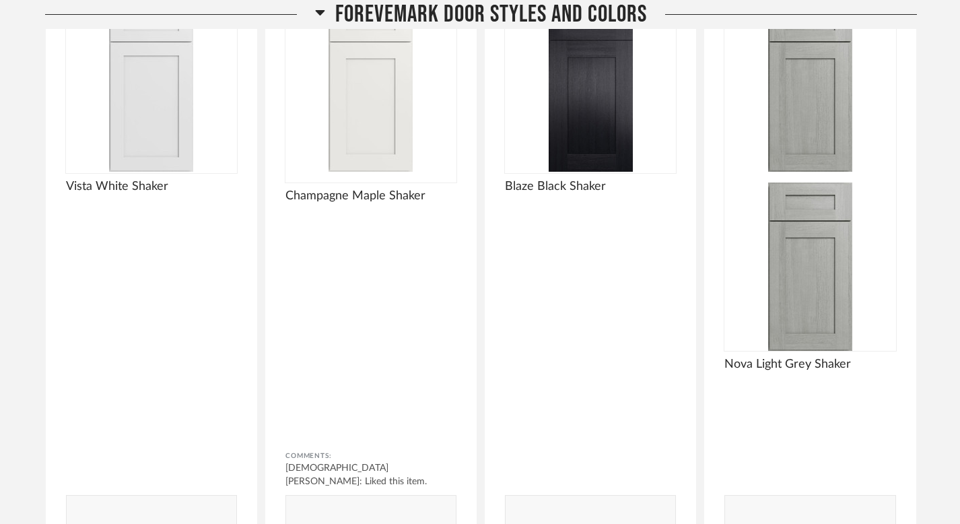
scroll to position [5800, 0]
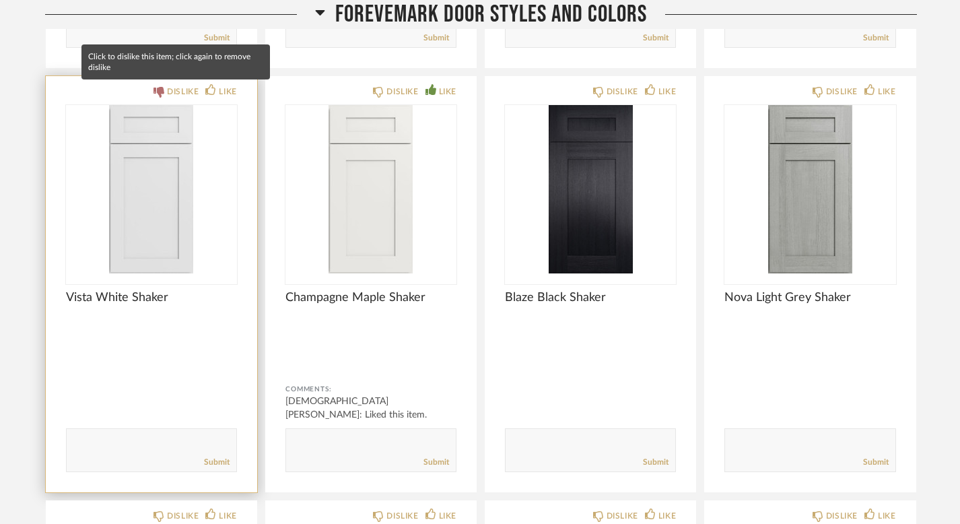
click at [174, 90] on div "DISLIKE" at bounding box center [183, 91] width 32 height 13
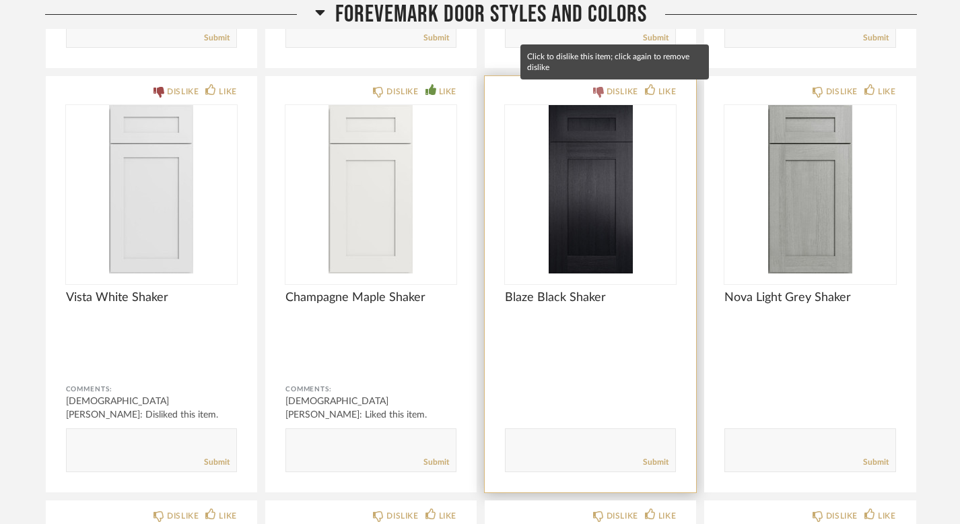
click at [615, 90] on div "DISLIKE" at bounding box center [623, 91] width 32 height 13
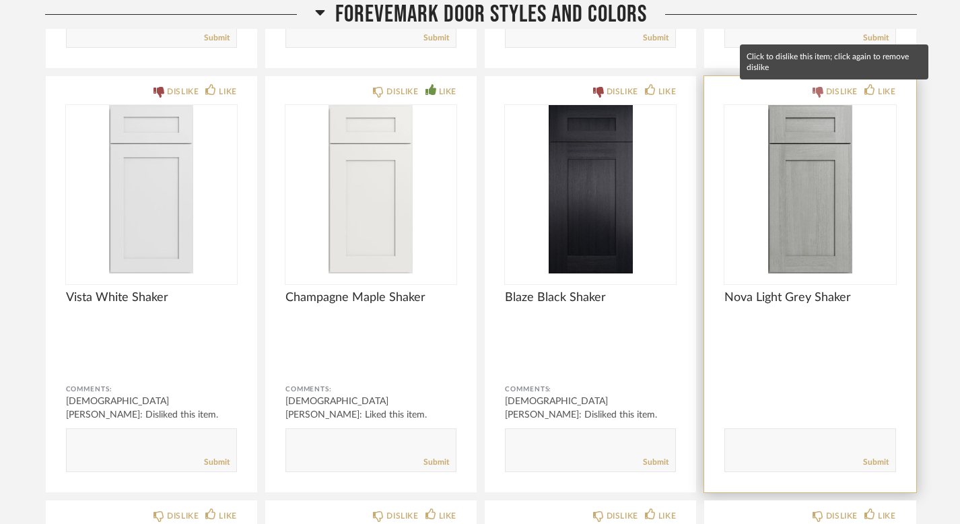
click at [824, 94] on div "DISLIKE" at bounding box center [835, 91] width 45 height 13
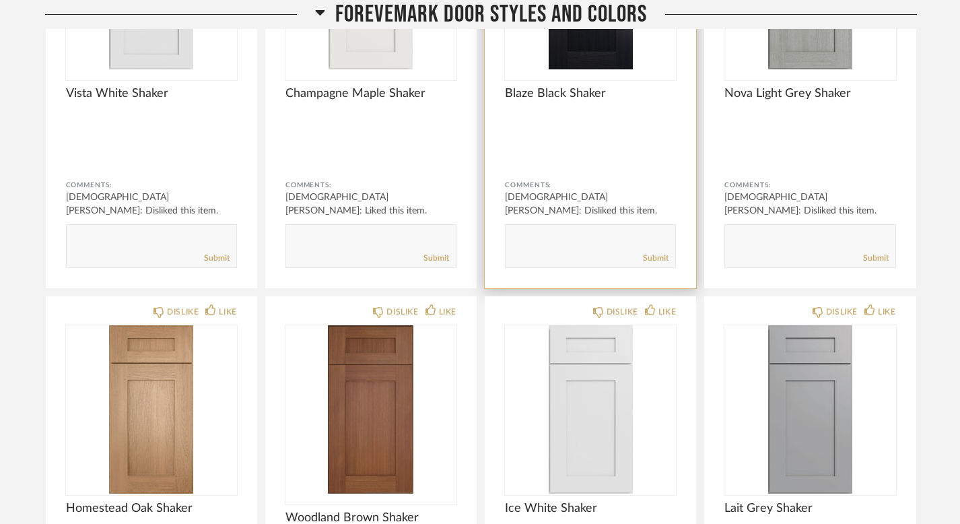
scroll to position [6027, 0]
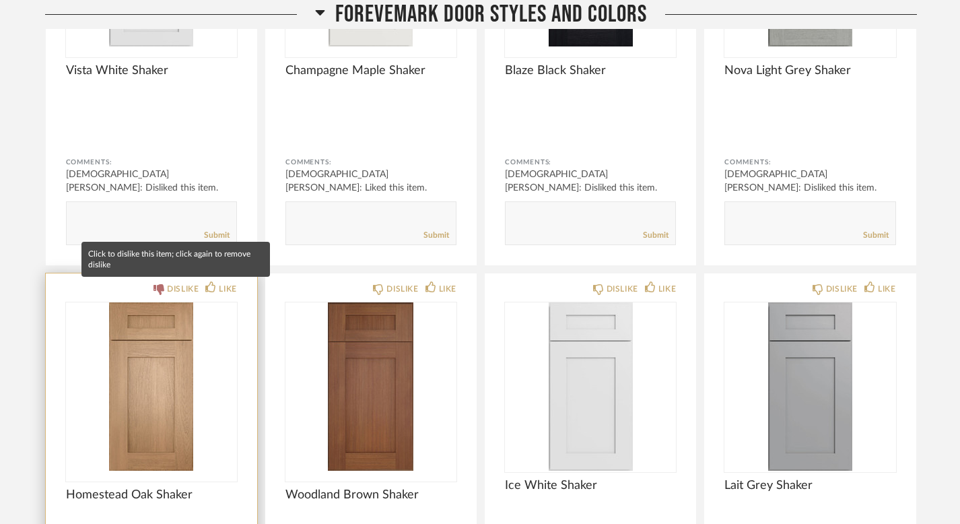
click at [165, 293] on div "DISLIKE" at bounding box center [176, 288] width 45 height 13
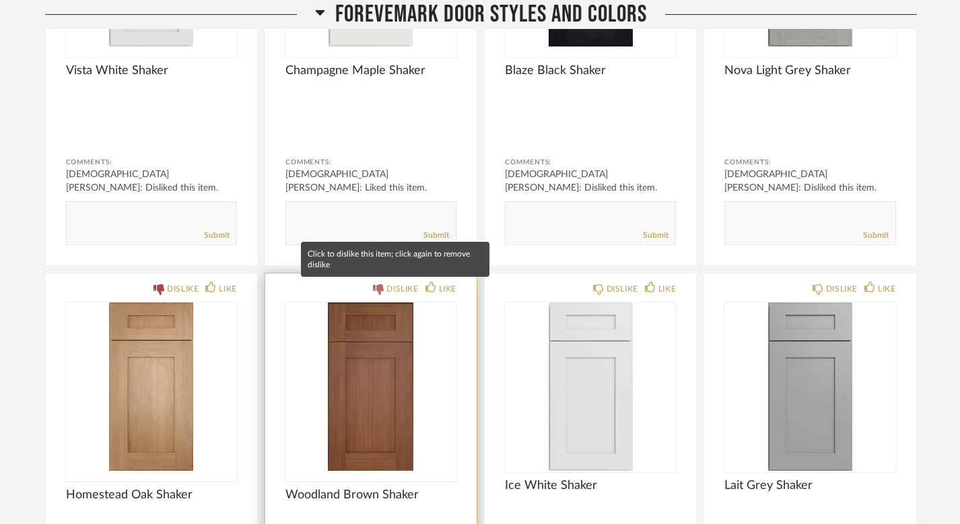
click at [407, 292] on div "DISLIKE" at bounding box center [403, 288] width 32 height 13
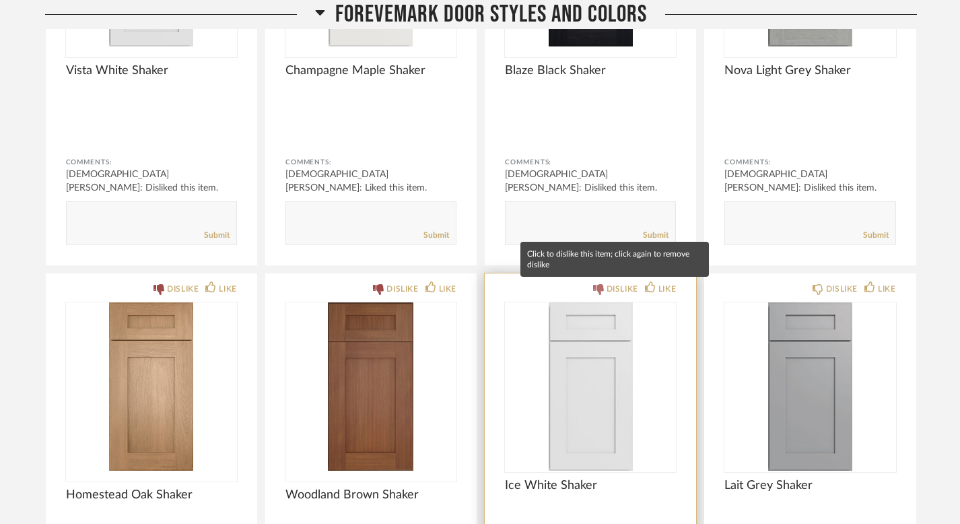
click at [603, 287] on div "DISLIKE" at bounding box center [615, 288] width 45 height 13
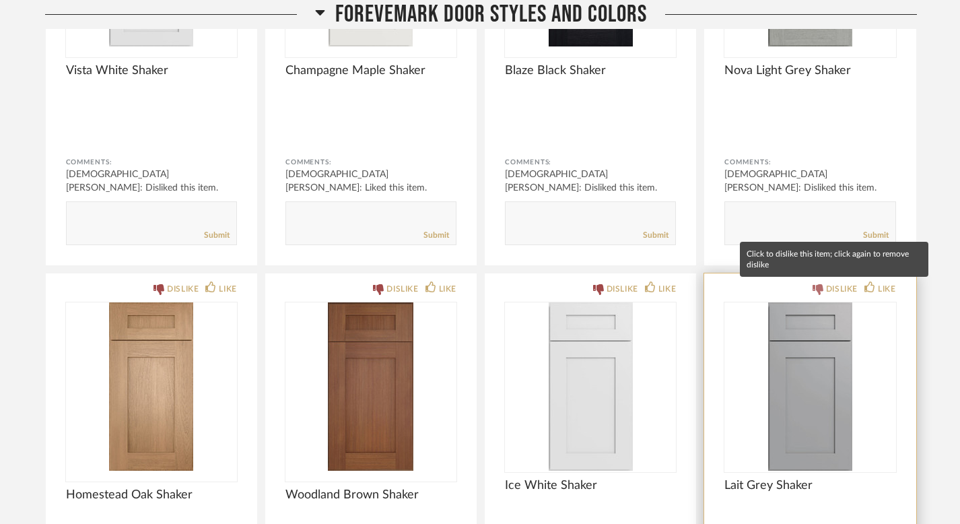
click at [819, 288] on icon at bounding box center [818, 289] width 11 height 11
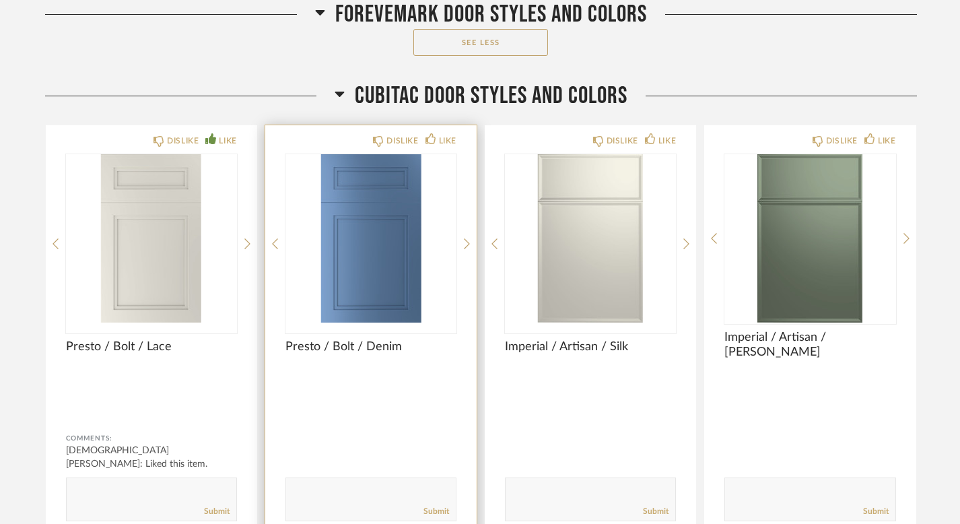
scroll to position [6708, 0]
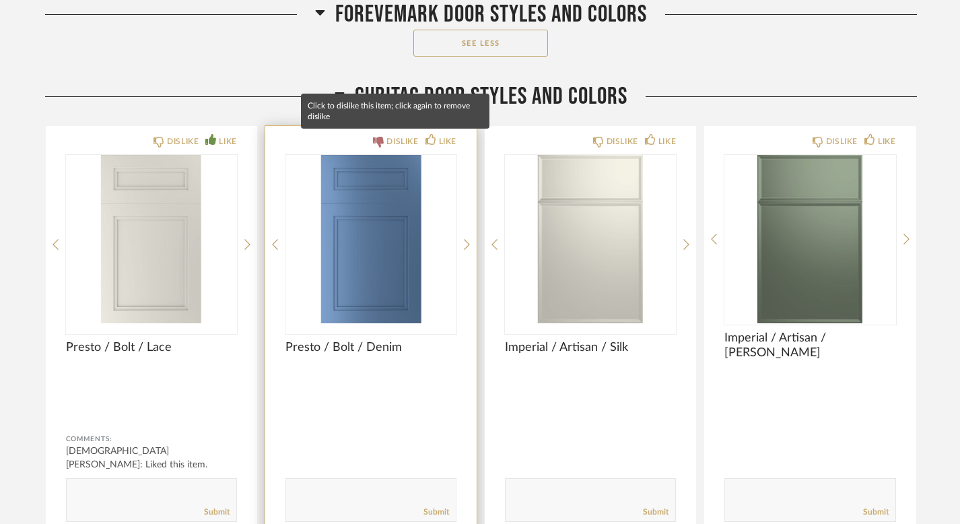
click at [396, 145] on div "DISLIKE" at bounding box center [403, 141] width 32 height 13
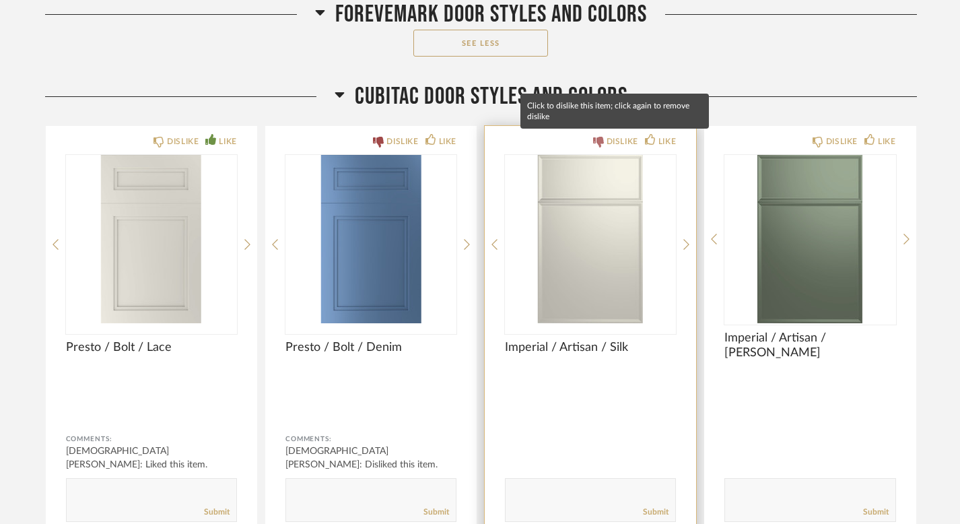
click at [620, 141] on div "DISLIKE" at bounding box center [623, 141] width 32 height 13
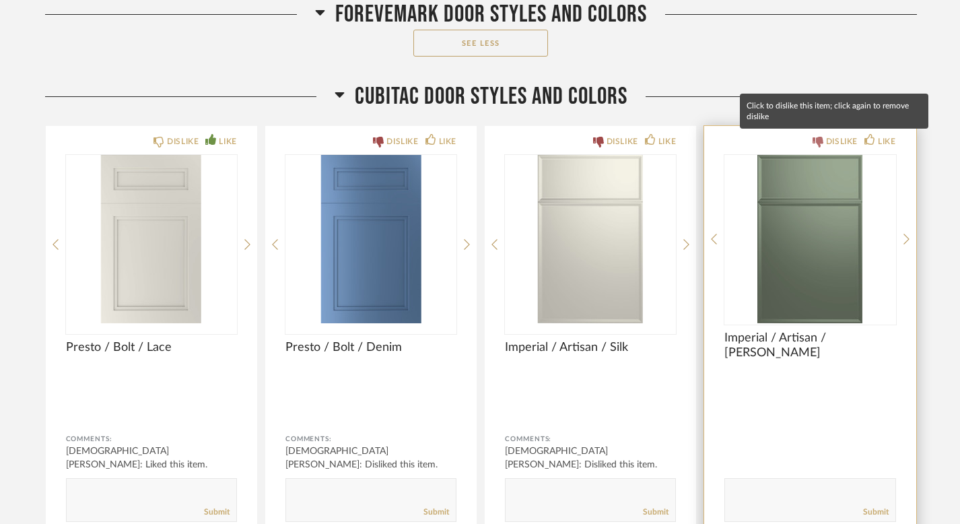
click at [848, 140] on div "DISLIKE" at bounding box center [842, 141] width 32 height 13
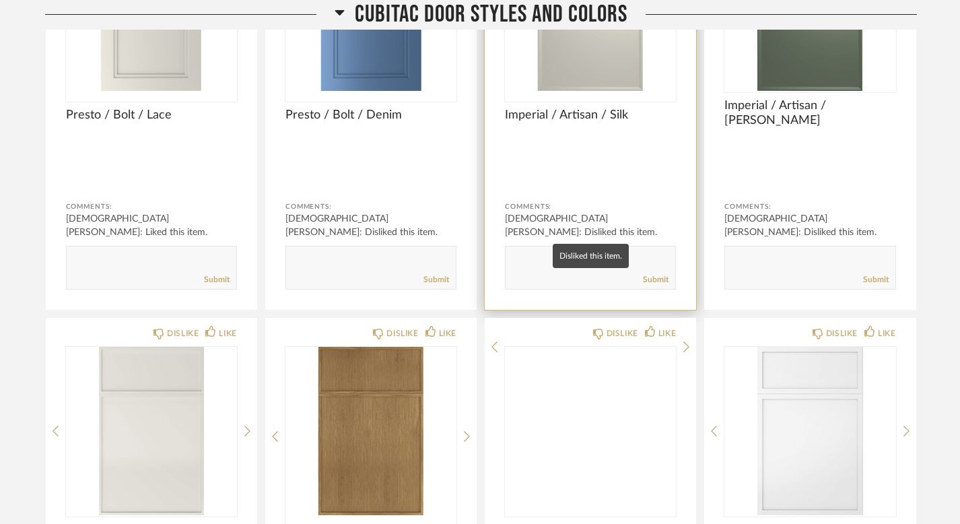
scroll to position [7135, 0]
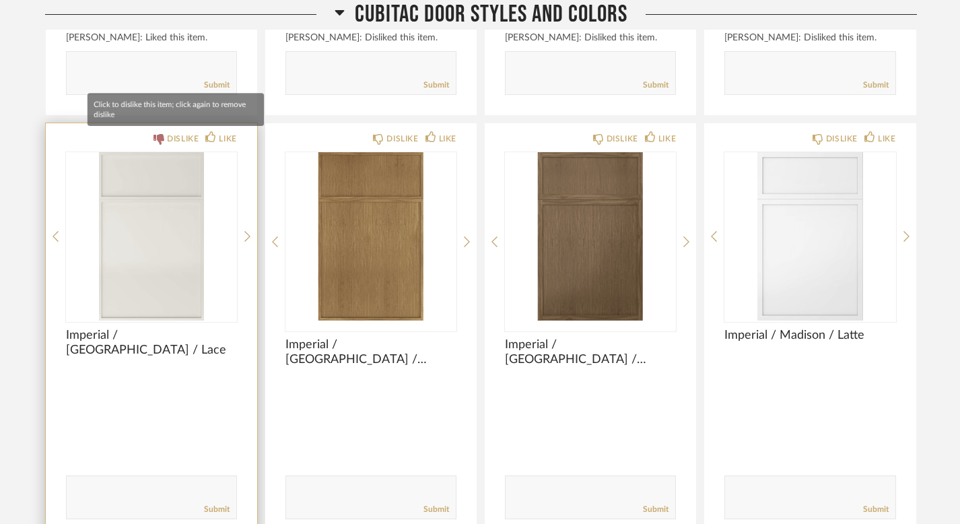
click at [177, 143] on div "DISLIKE" at bounding box center [183, 138] width 32 height 13
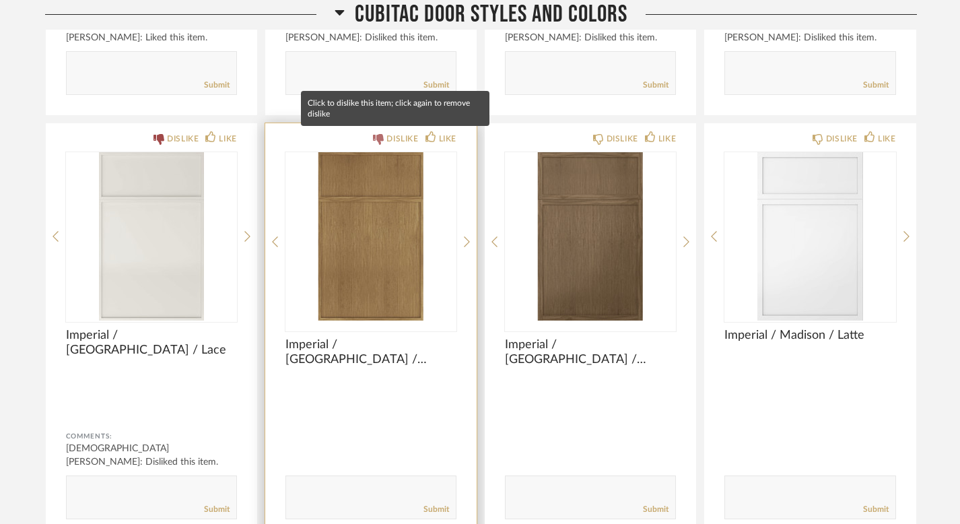
click at [396, 141] on div "DISLIKE" at bounding box center [403, 138] width 32 height 13
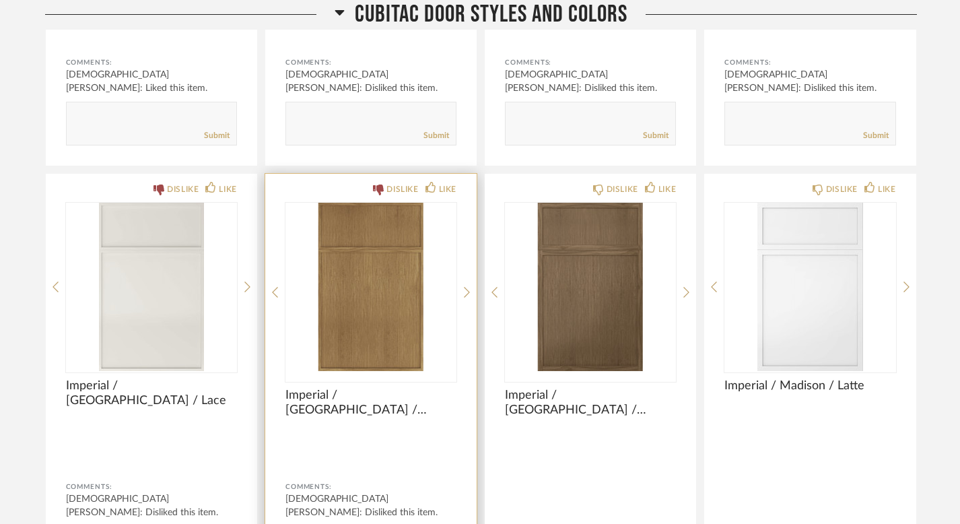
scroll to position [6935, 0]
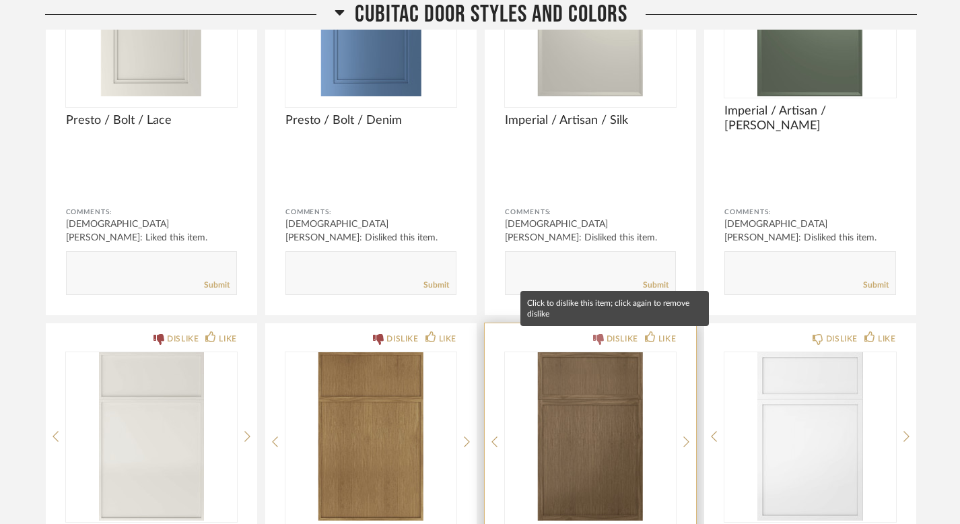
click at [602, 338] on icon at bounding box center [598, 339] width 11 height 11
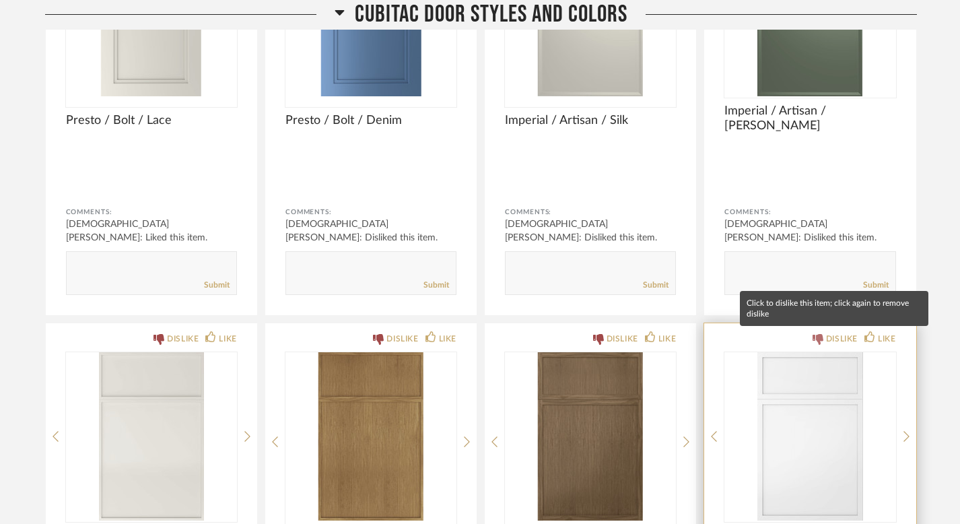
click at [836, 341] on div "DISLIKE" at bounding box center [842, 338] width 32 height 13
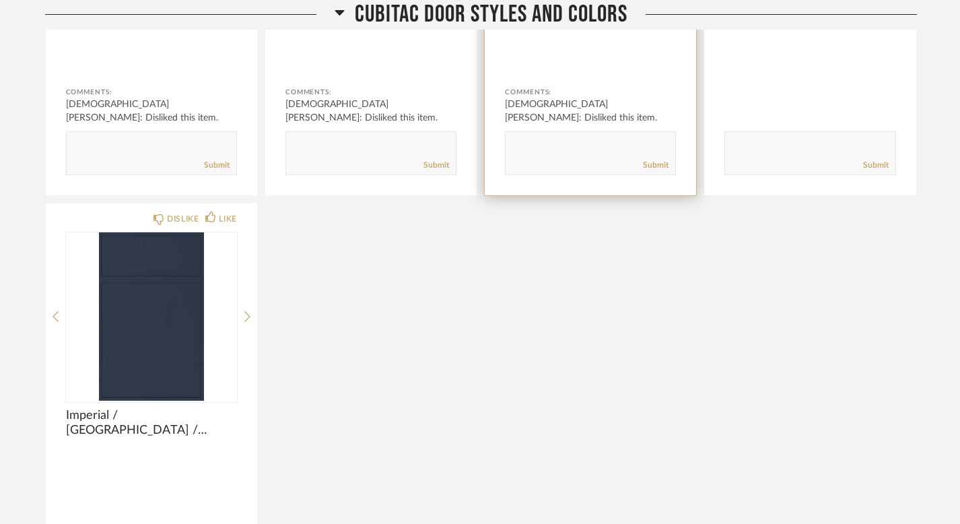
scroll to position [7515, 0]
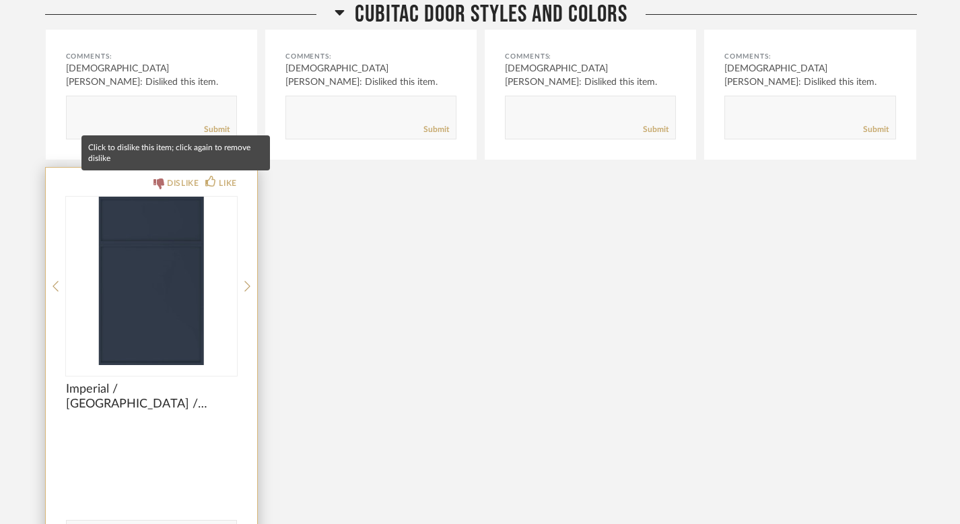
click at [169, 182] on div "DISLIKE" at bounding box center [183, 182] width 32 height 13
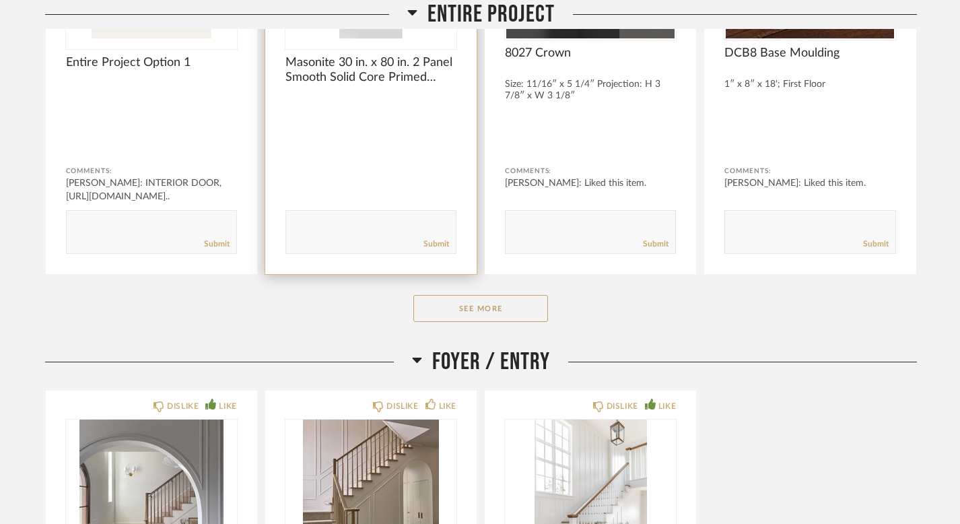
scroll to position [8430, 0]
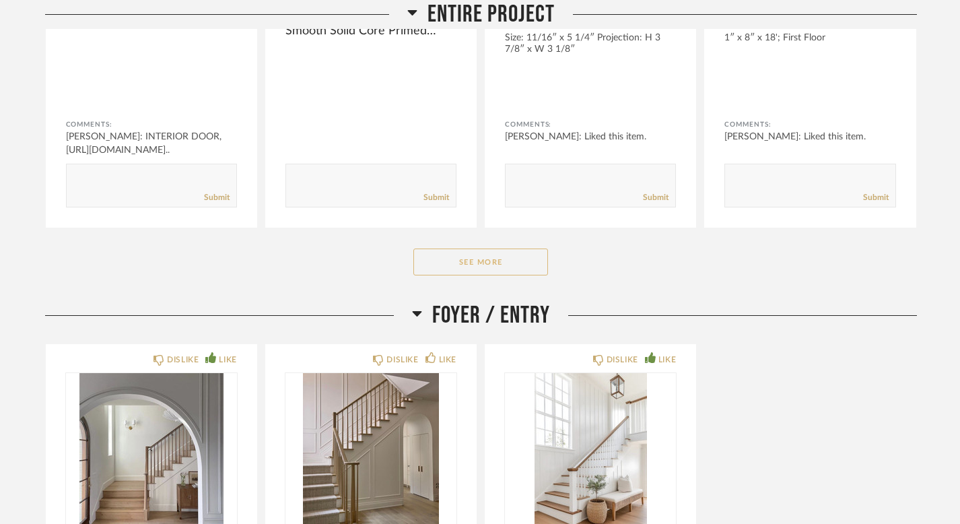
click at [475, 270] on button "See More" at bounding box center [480, 261] width 135 height 27
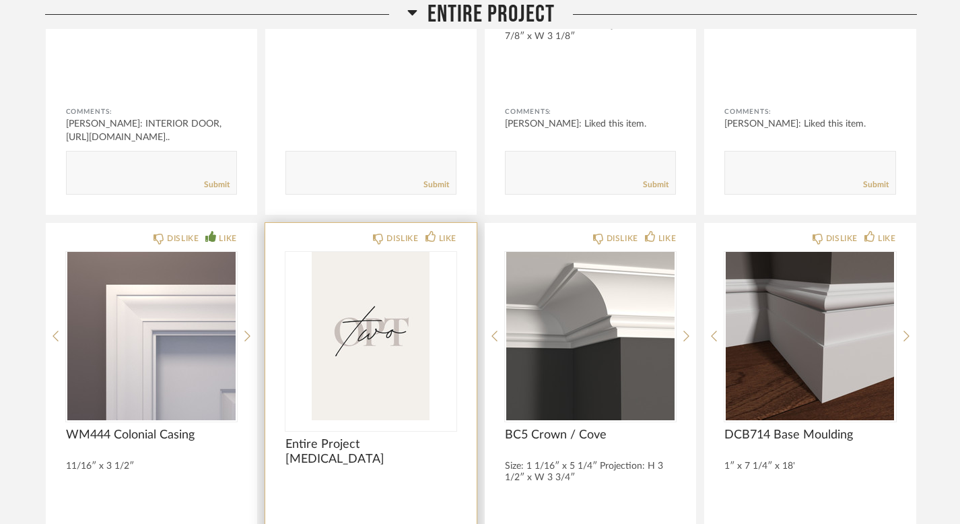
scroll to position [8483, 0]
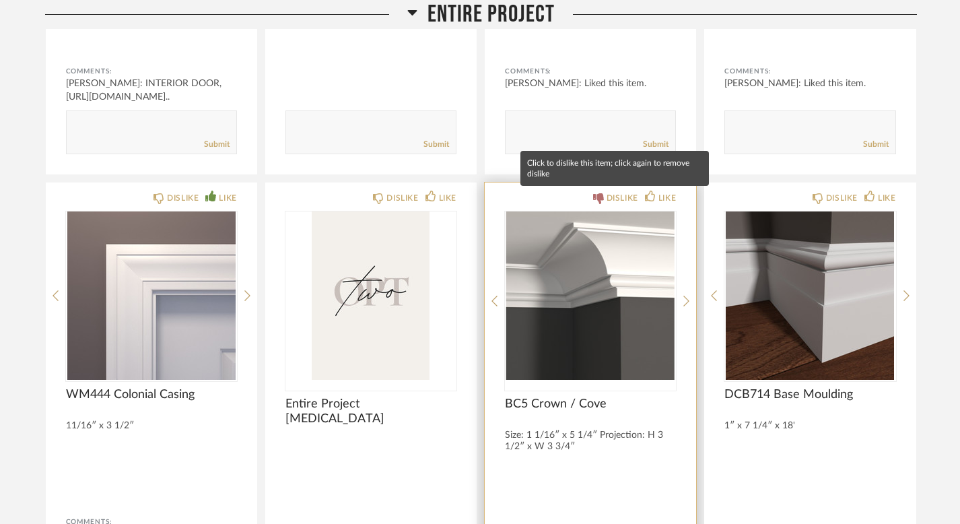
click at [618, 200] on div "DISLIKE" at bounding box center [623, 197] width 32 height 13
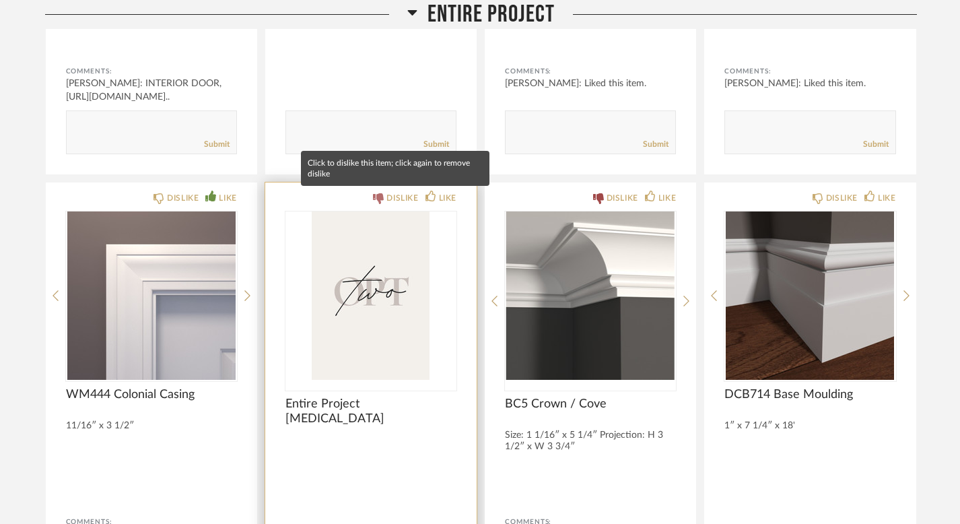
click at [405, 197] on div "DISLIKE" at bounding box center [403, 197] width 32 height 13
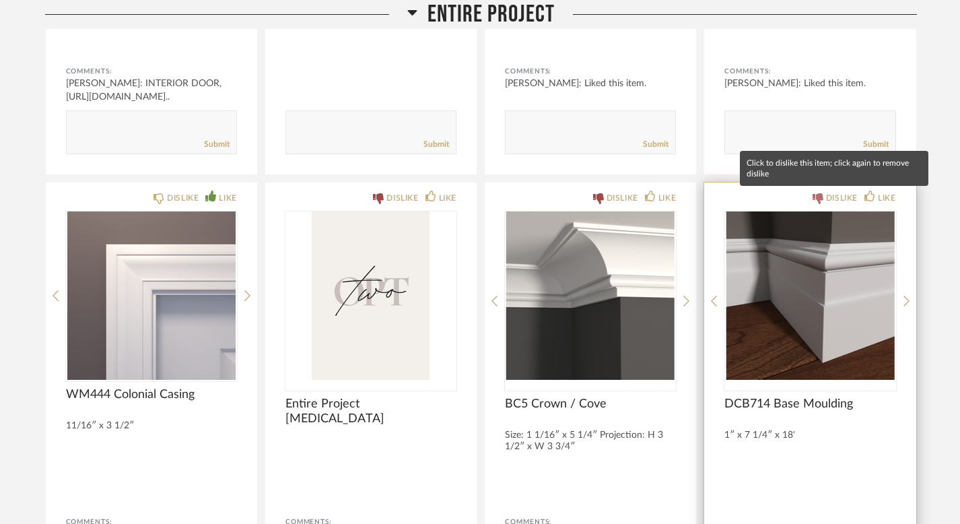
click at [826, 201] on div "DISLIKE" at bounding box center [842, 197] width 32 height 13
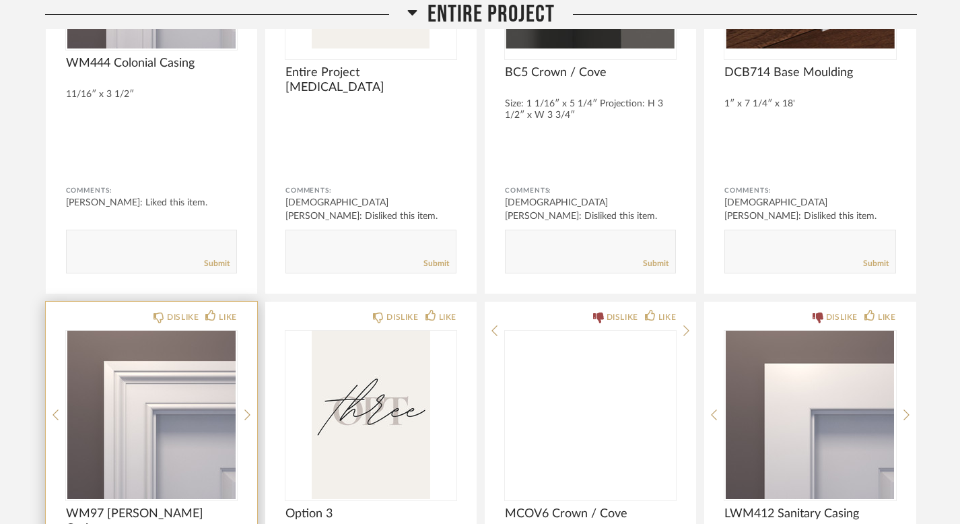
scroll to position [8828, 0]
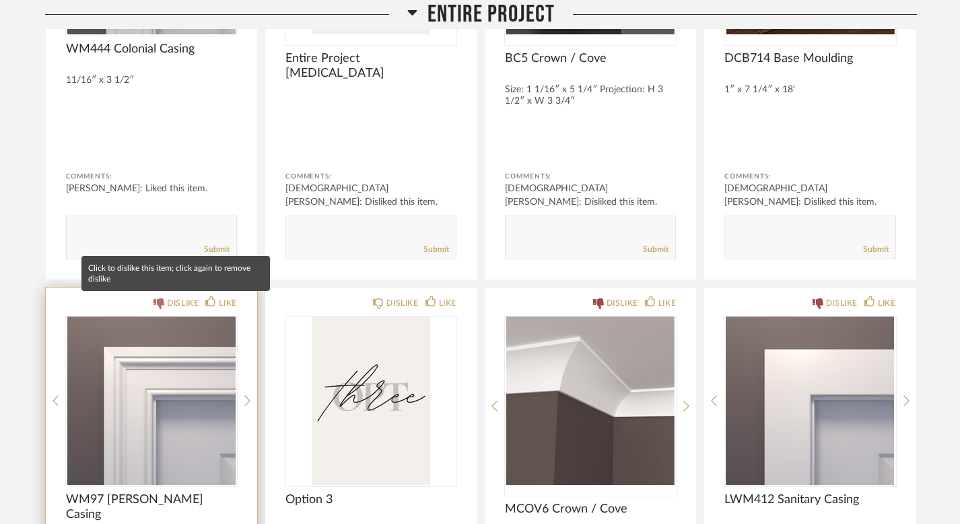
click at [172, 307] on div "DISLIKE" at bounding box center [183, 302] width 32 height 13
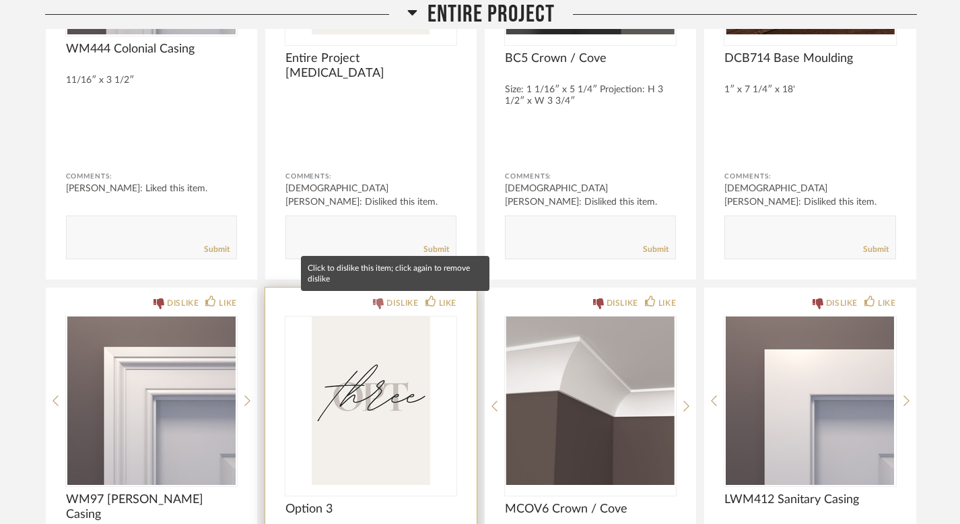
click at [393, 304] on div "DISLIKE" at bounding box center [403, 302] width 32 height 13
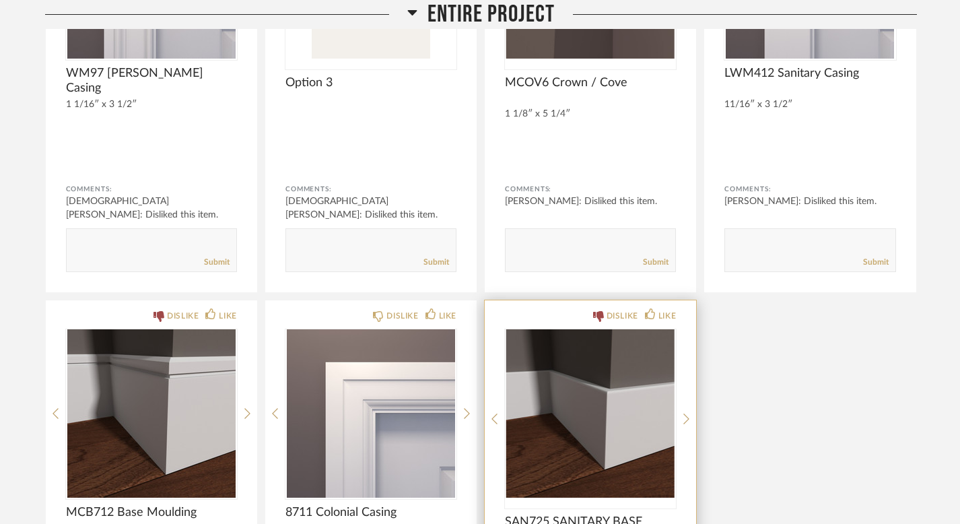
scroll to position [9283, 0]
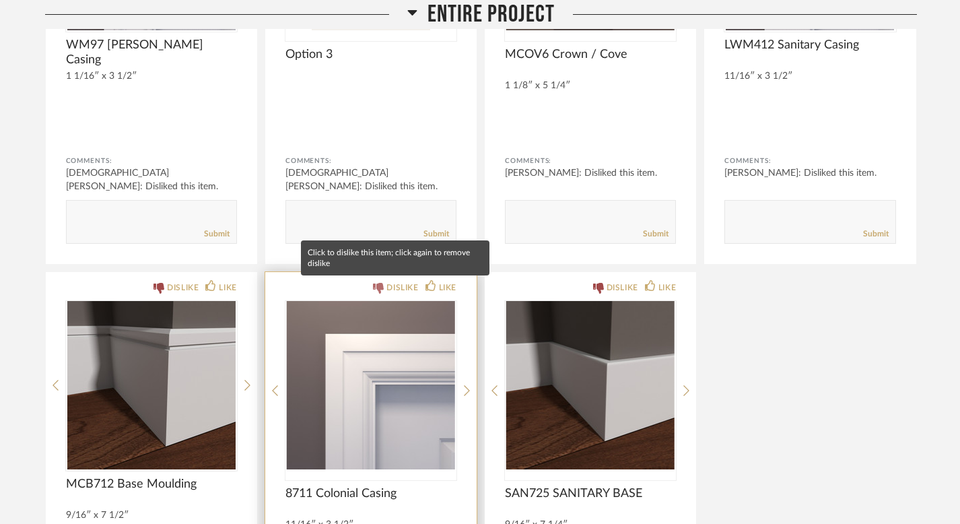
click at [383, 293] on div "DISLIKE" at bounding box center [395, 287] width 45 height 13
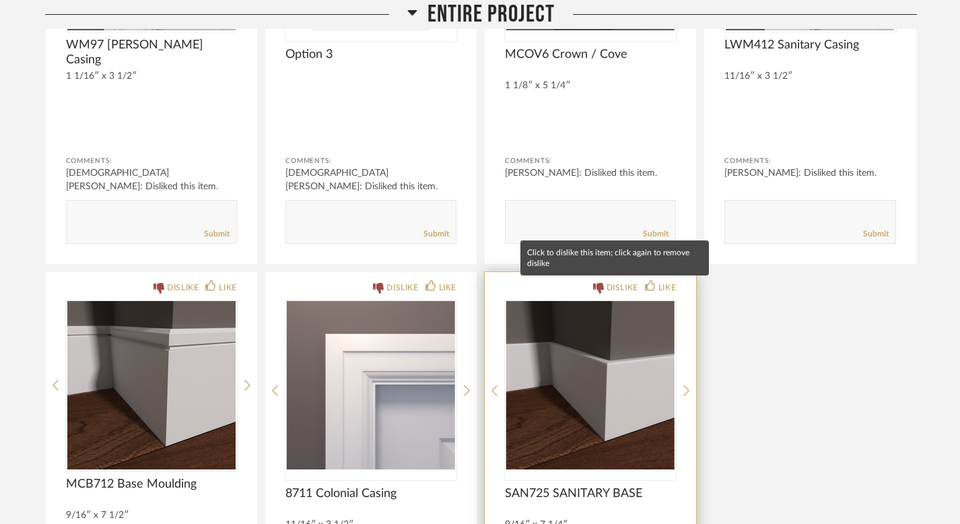
click at [629, 286] on div "DISLIKE" at bounding box center [623, 287] width 32 height 13
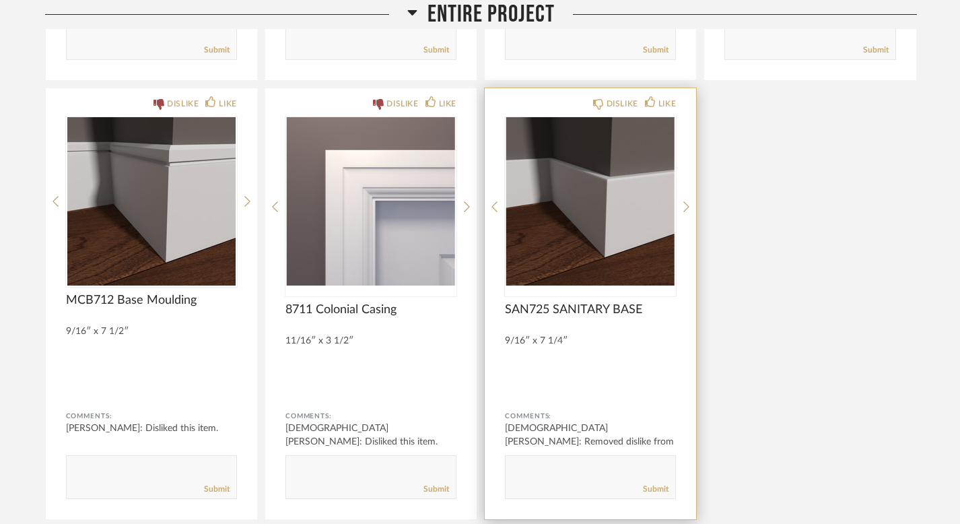
scroll to position [9480, 0]
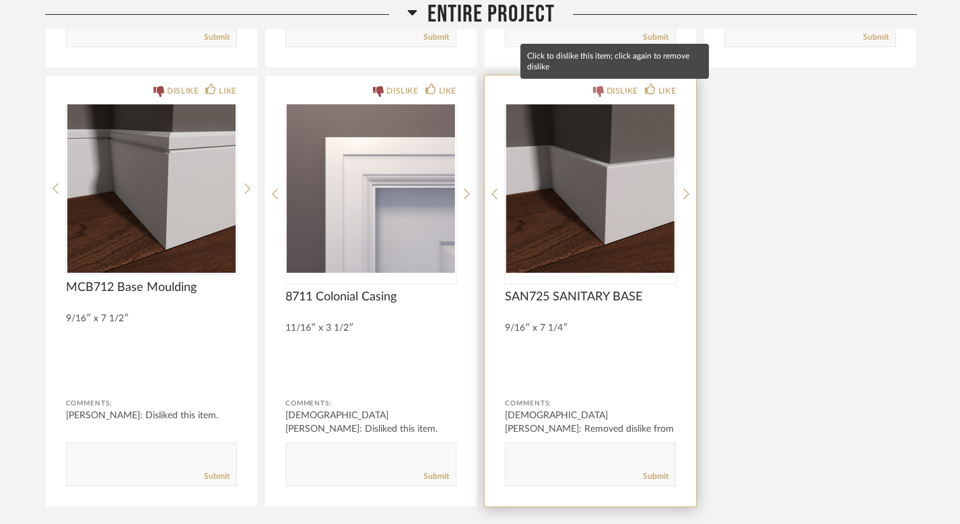
click at [609, 91] on div "DISLIKE" at bounding box center [623, 90] width 32 height 13
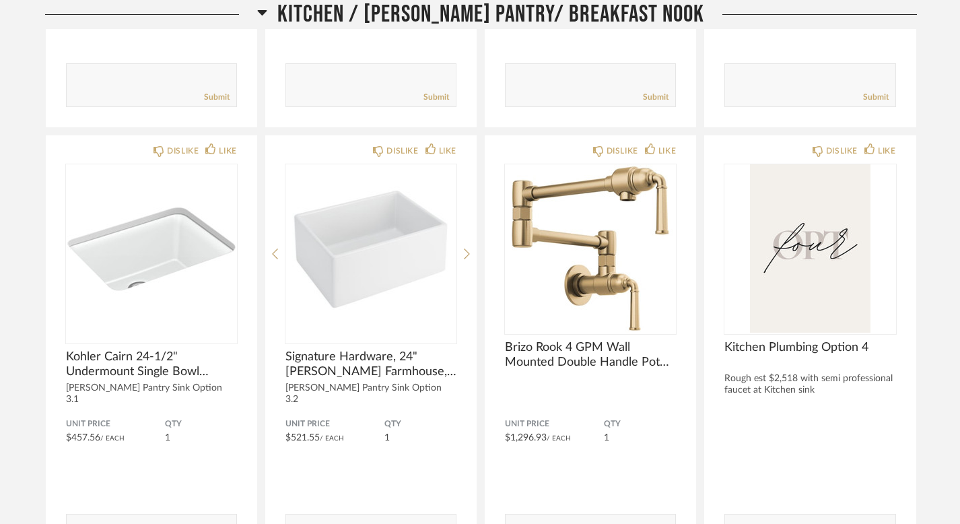
scroll to position [13983, 0]
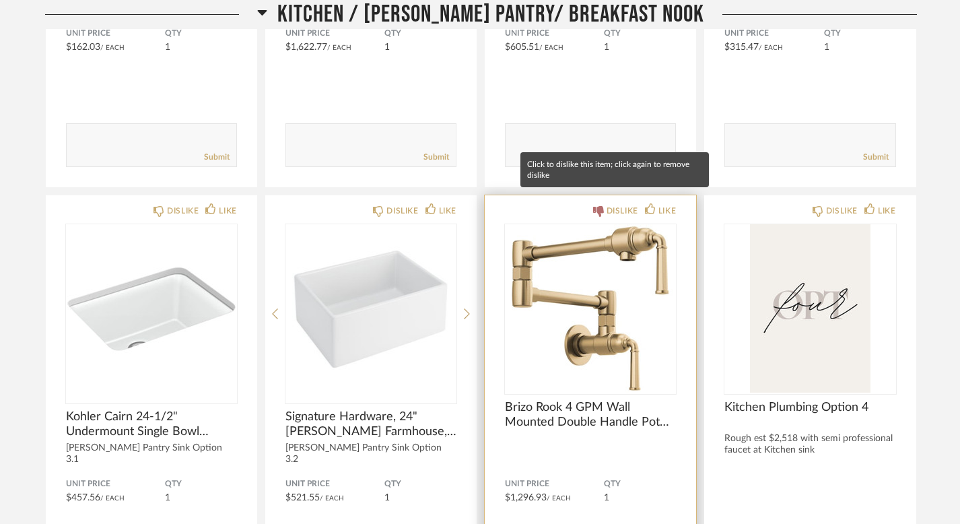
click at [620, 204] on div "DISLIKE" at bounding box center [623, 210] width 32 height 13
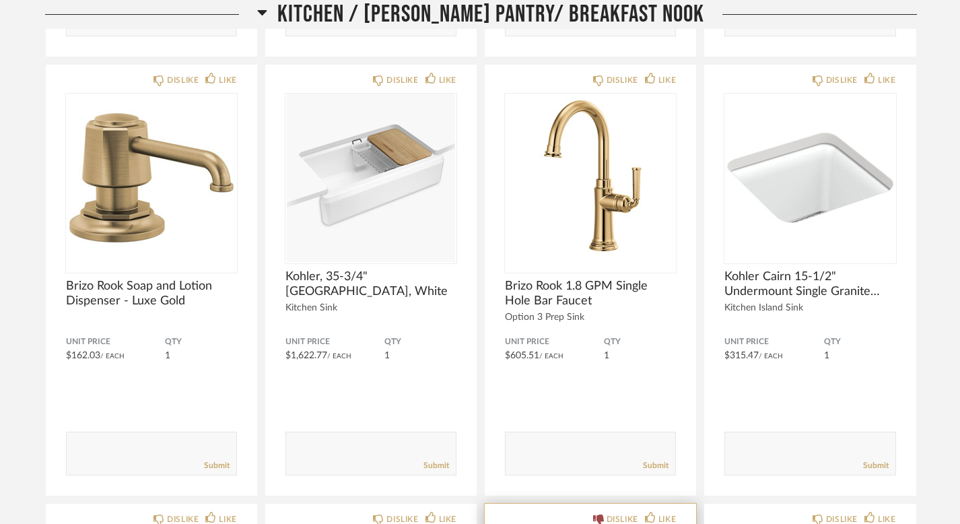
scroll to position [13643, 0]
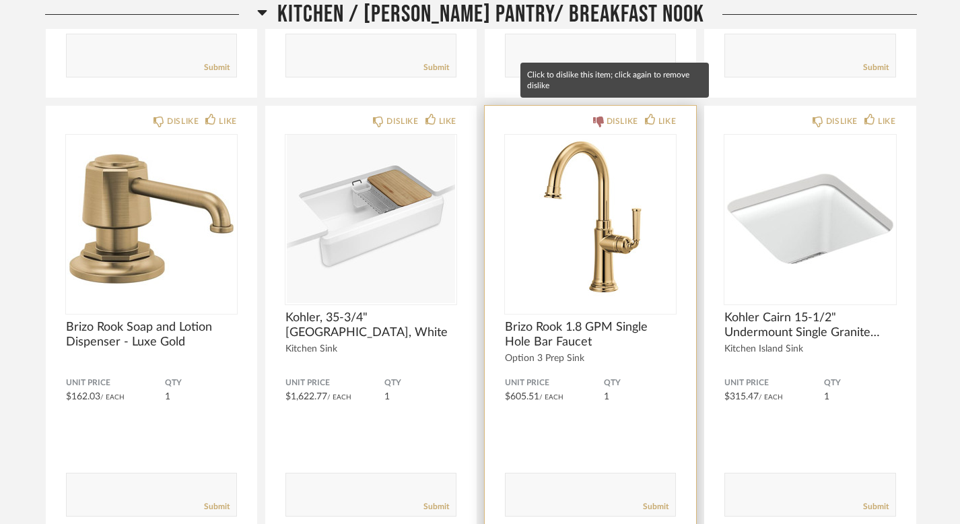
click at [611, 114] on div "DISLIKE" at bounding box center [623, 120] width 32 height 13
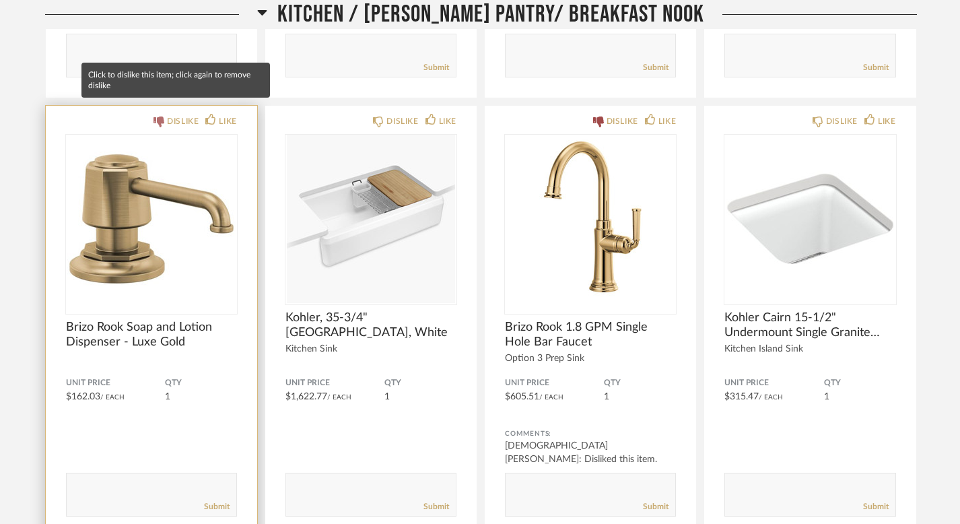
click at [185, 114] on div "DISLIKE" at bounding box center [183, 120] width 32 height 13
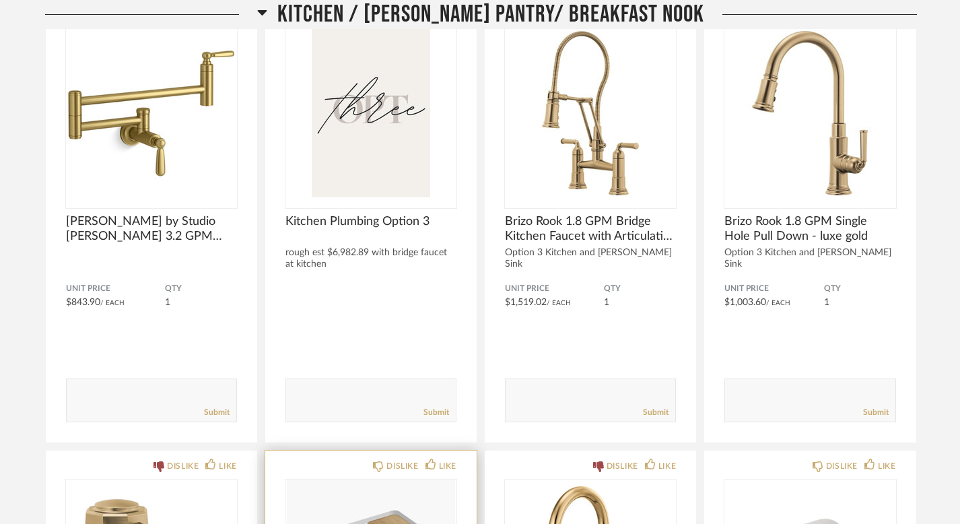
scroll to position [13214, 0]
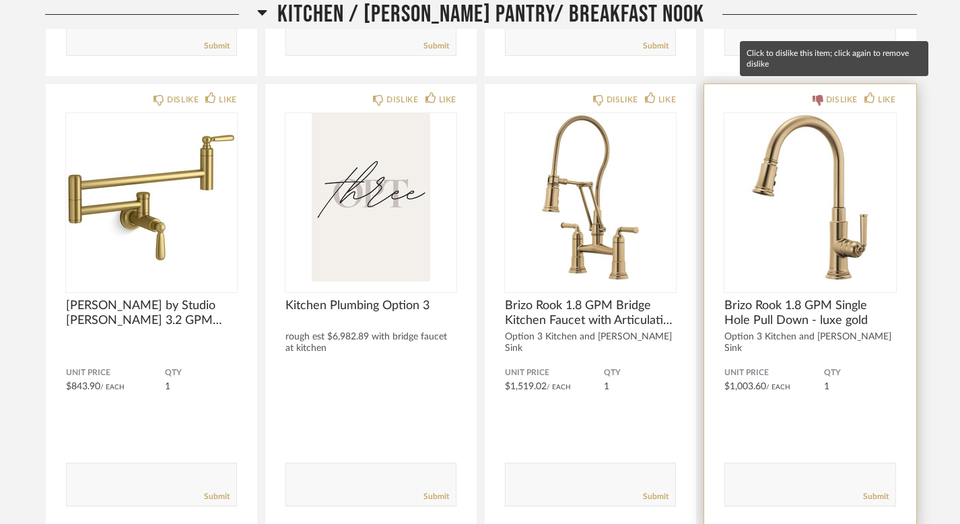
click at [818, 95] on icon at bounding box center [818, 100] width 11 height 11
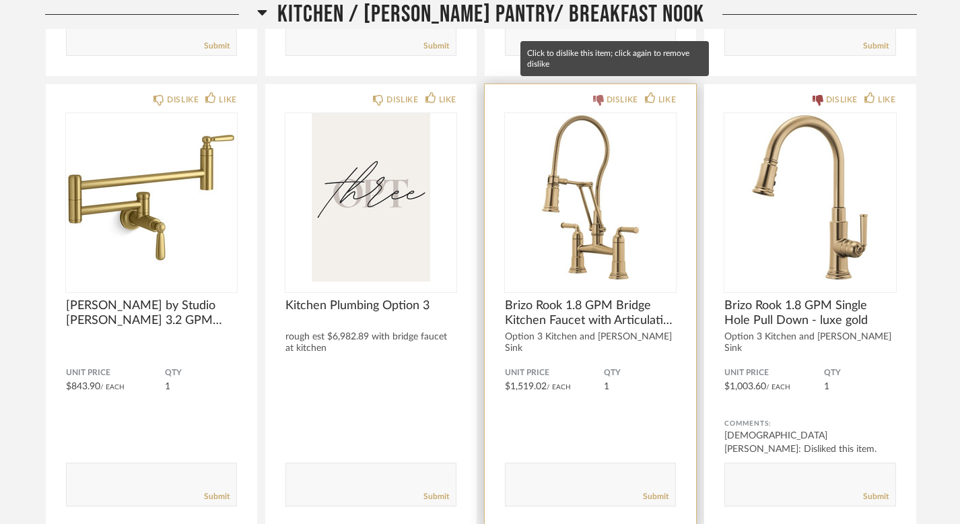
click at [604, 93] on div "DISLIKE" at bounding box center [615, 99] width 45 height 13
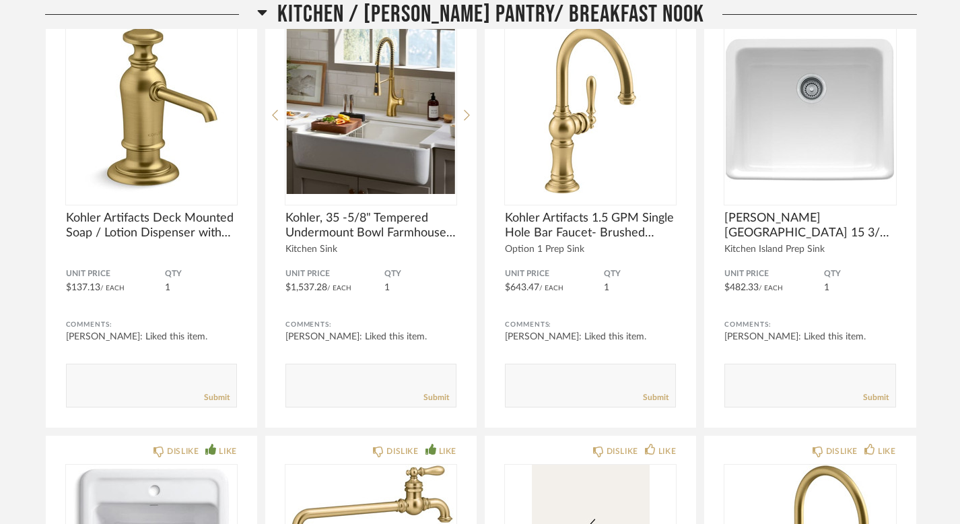
scroll to position [11521, 0]
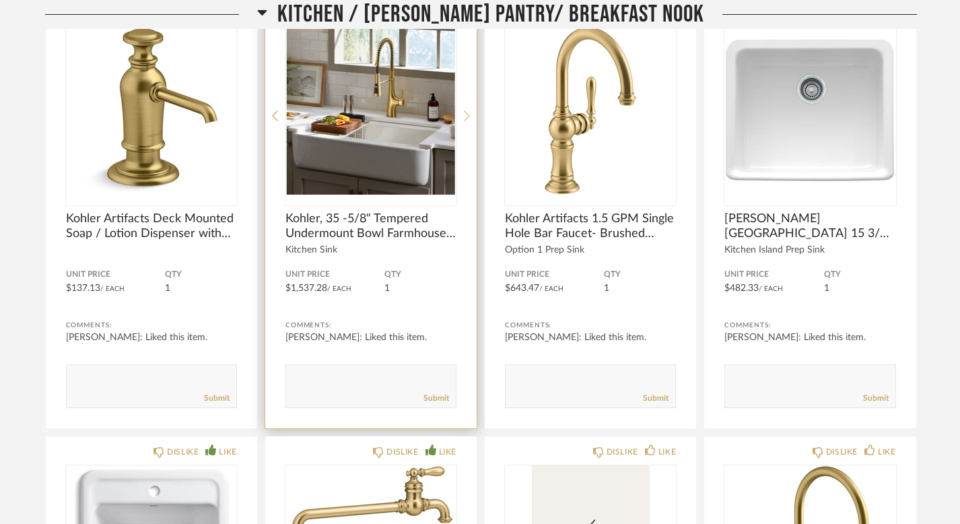
click at [466, 115] on icon at bounding box center [467, 116] width 6 height 12
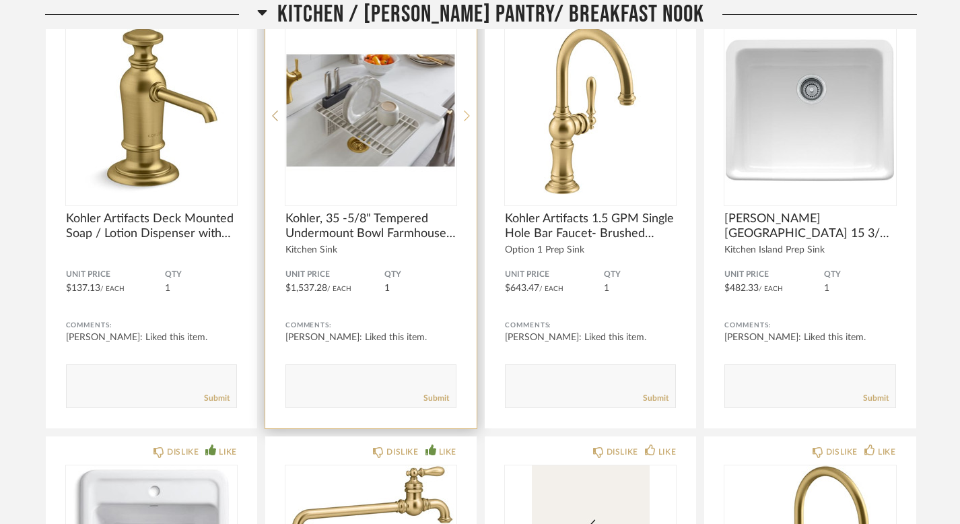
click at [465, 112] on icon at bounding box center [467, 116] width 6 height 12
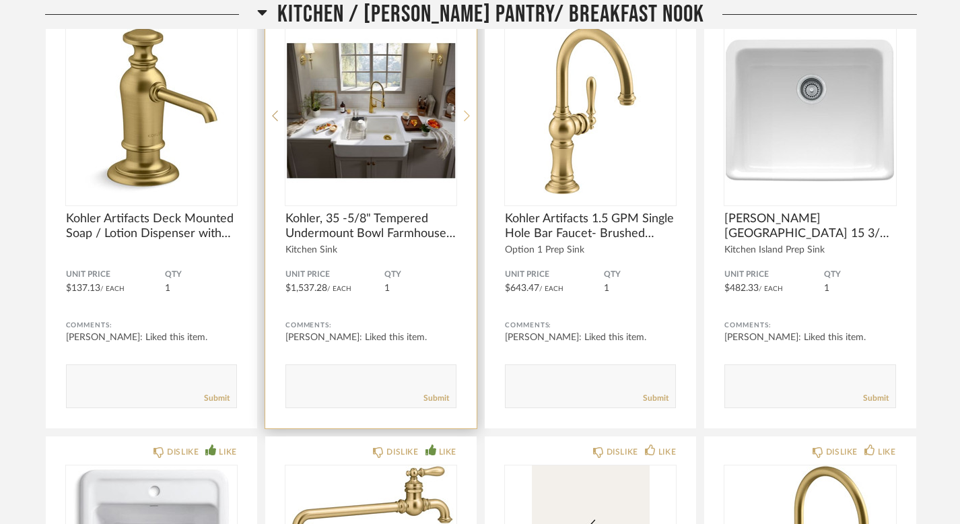
click at [465, 112] on icon at bounding box center [467, 116] width 6 height 12
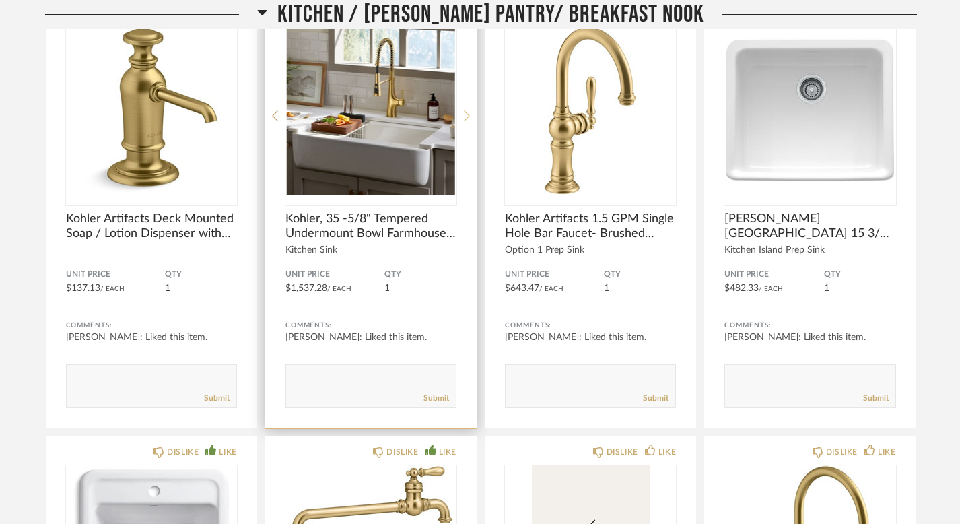
click at [465, 112] on icon at bounding box center [467, 116] width 6 height 12
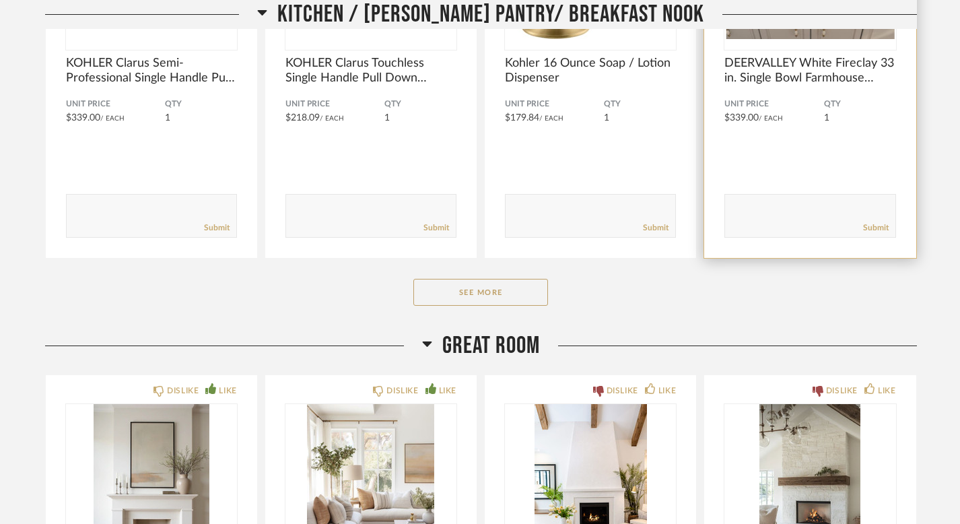
scroll to position [14797, 0]
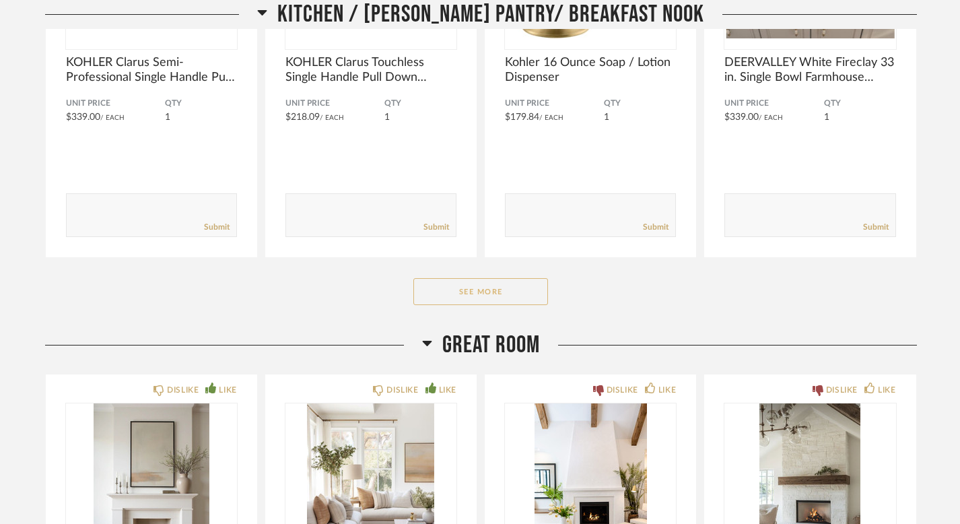
click at [512, 278] on button "See More" at bounding box center [480, 291] width 135 height 27
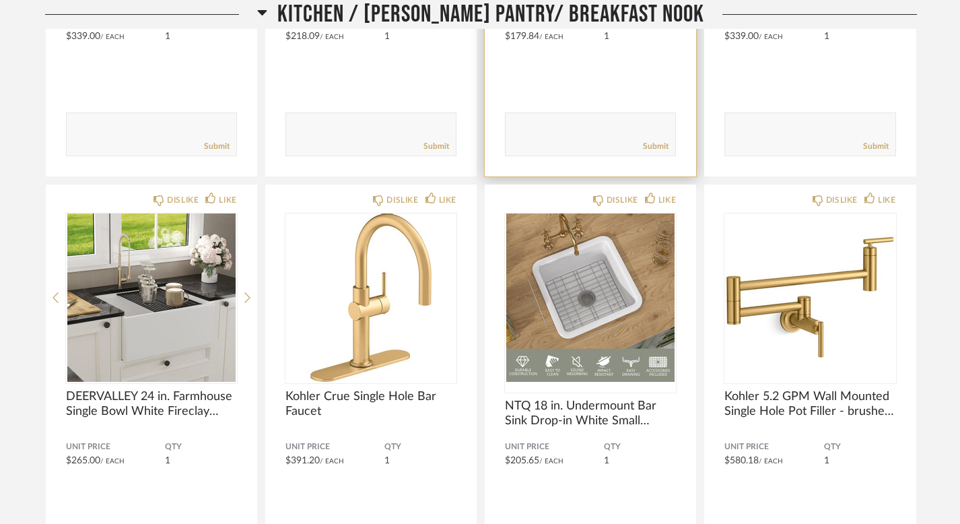
scroll to position [14998, 0]
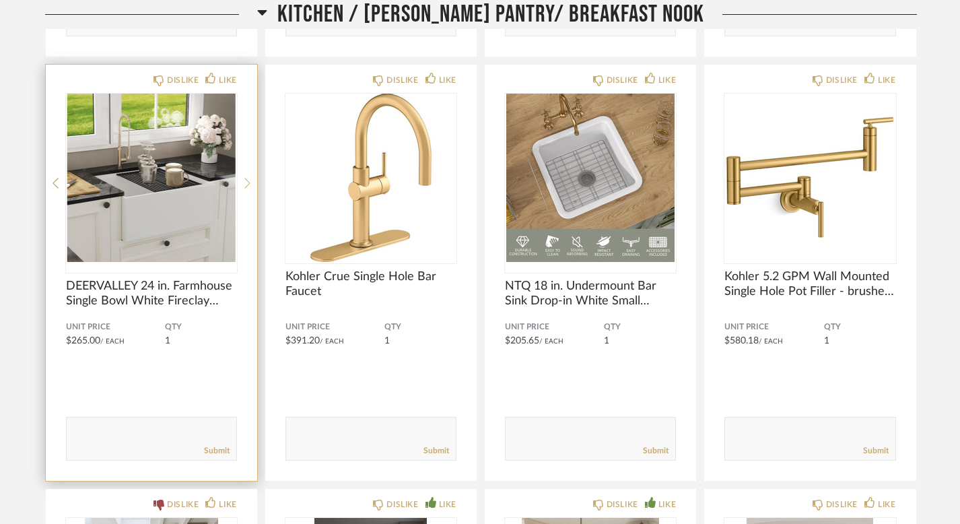
click at [247, 177] on icon at bounding box center [247, 183] width 6 height 12
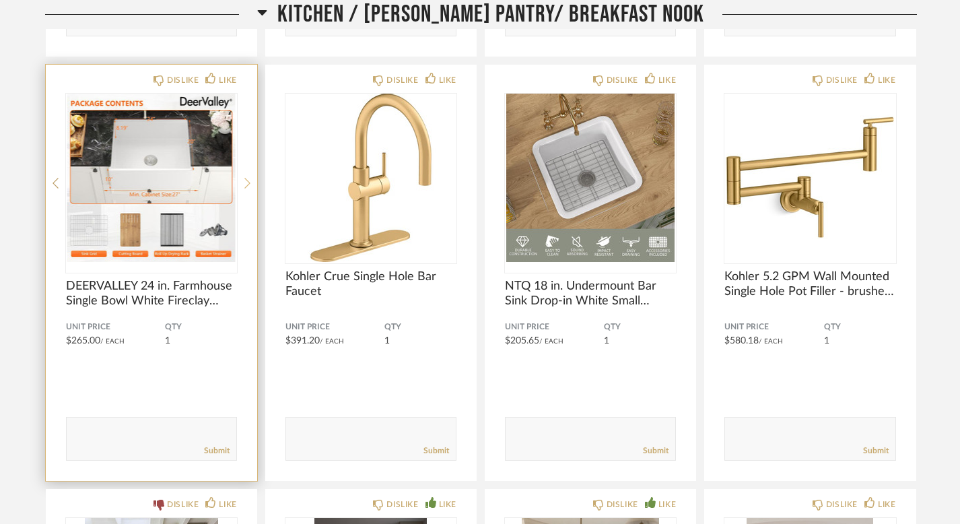
click at [245, 177] on icon at bounding box center [247, 183] width 6 height 12
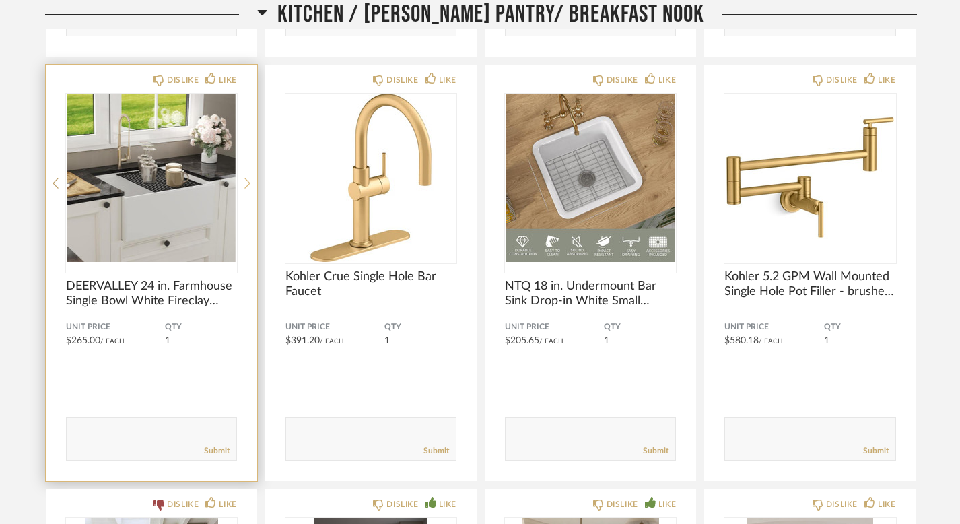
click at [245, 177] on icon at bounding box center [247, 183] width 6 height 12
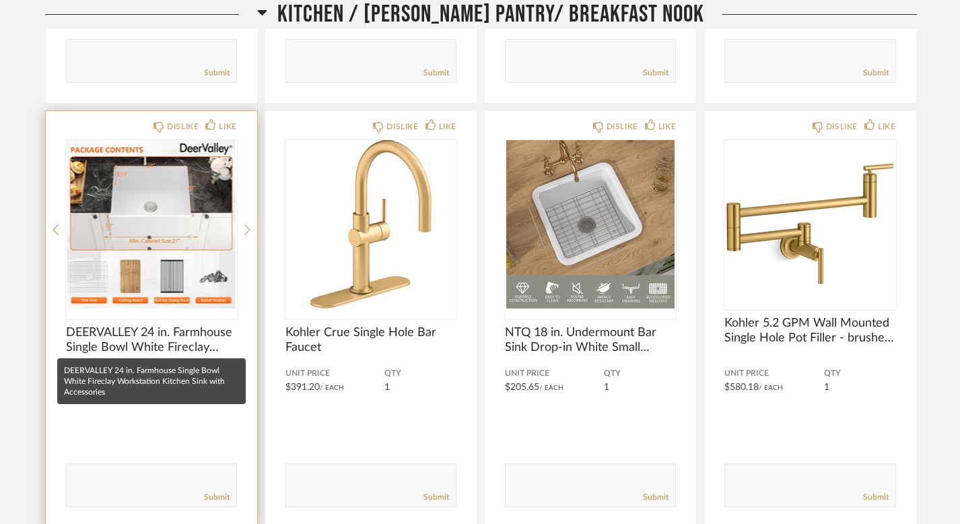
scroll to position [14953, 0]
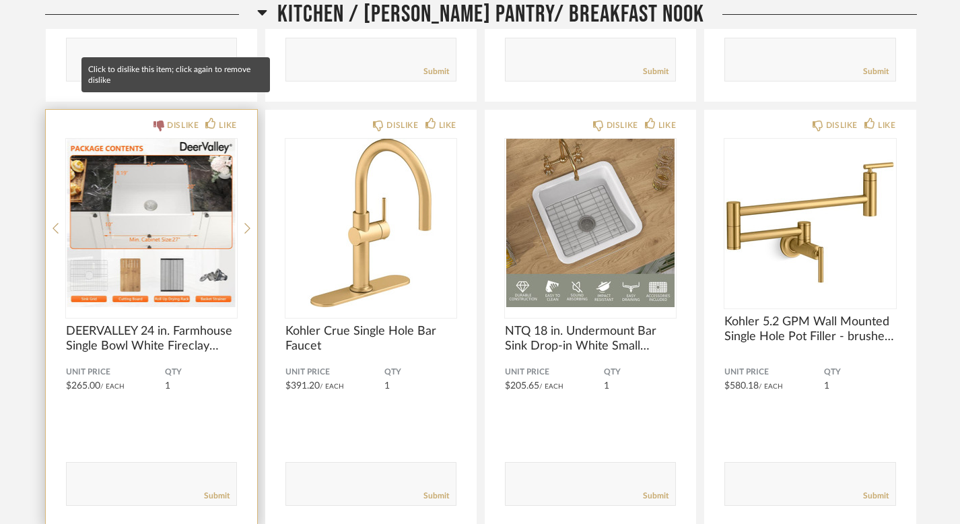
click at [176, 119] on div "DISLIKE" at bounding box center [183, 125] width 32 height 13
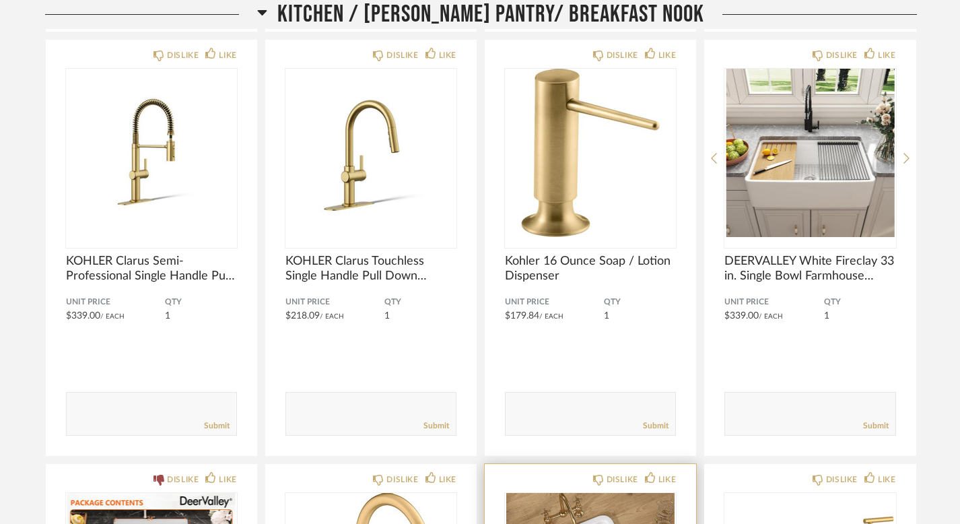
scroll to position [14545, 0]
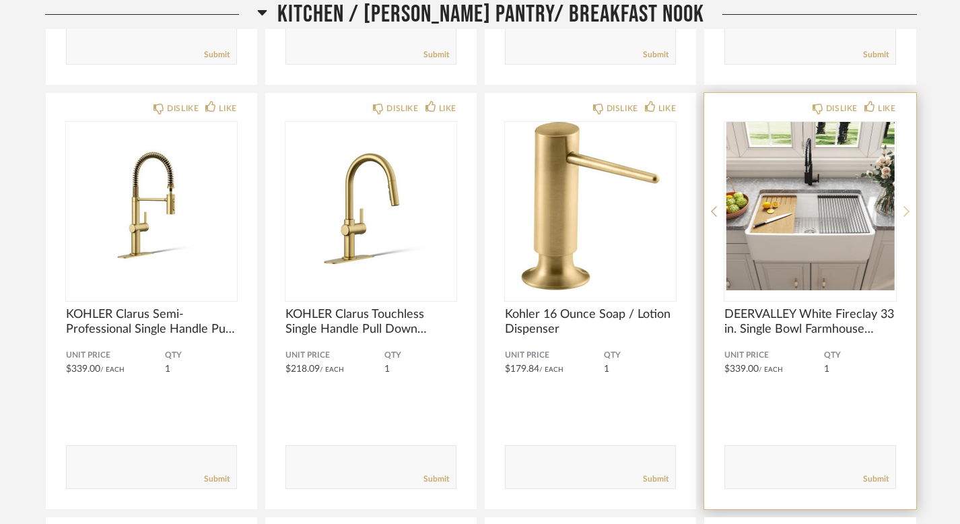
click at [904, 205] on icon at bounding box center [907, 211] width 6 height 12
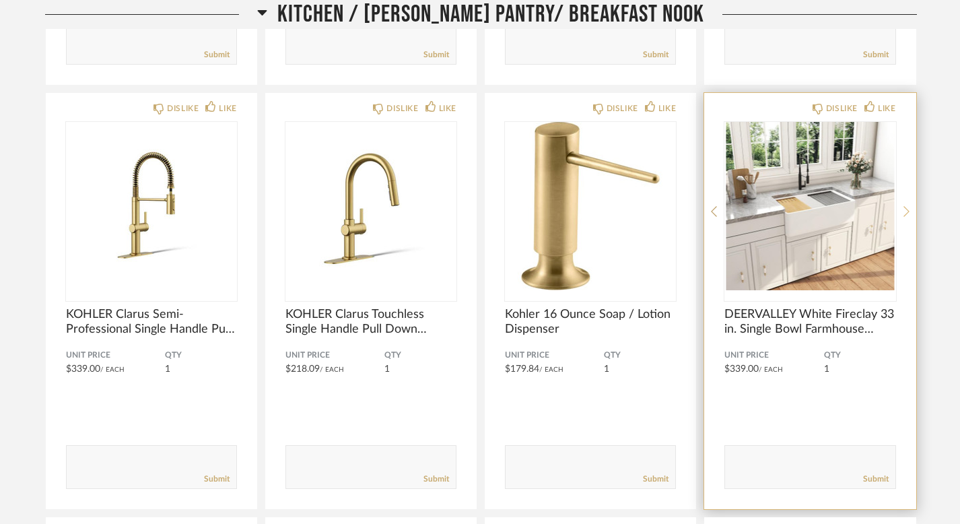
click at [904, 205] on icon at bounding box center [907, 211] width 6 height 12
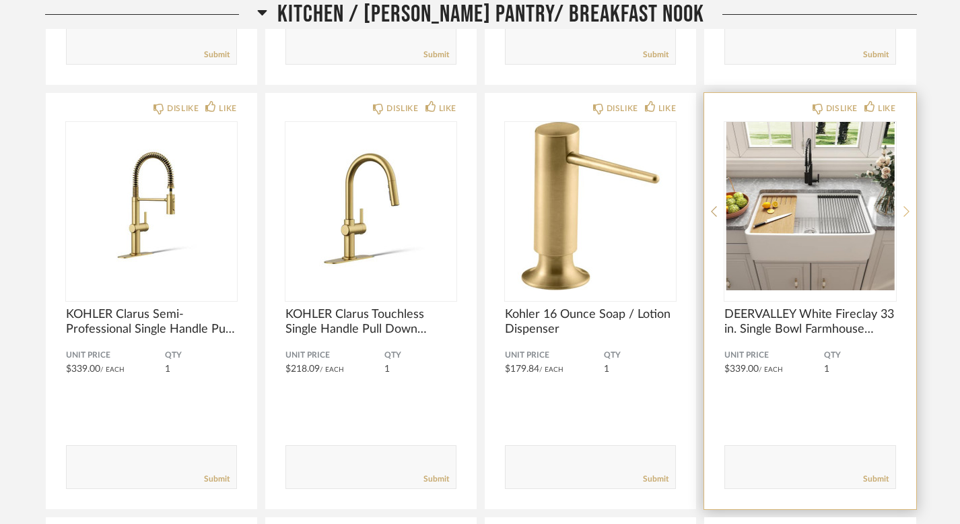
click at [904, 205] on icon at bounding box center [907, 211] width 6 height 12
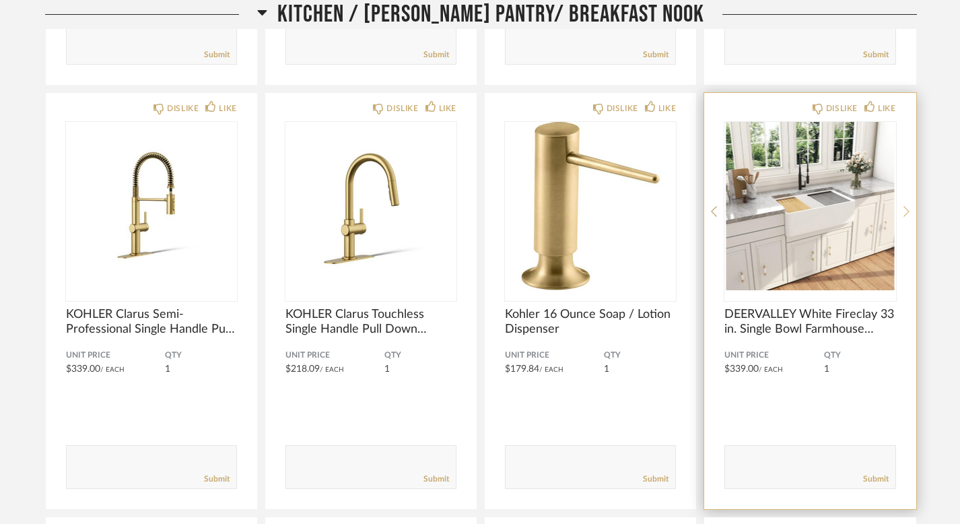
click at [904, 205] on icon at bounding box center [907, 211] width 6 height 12
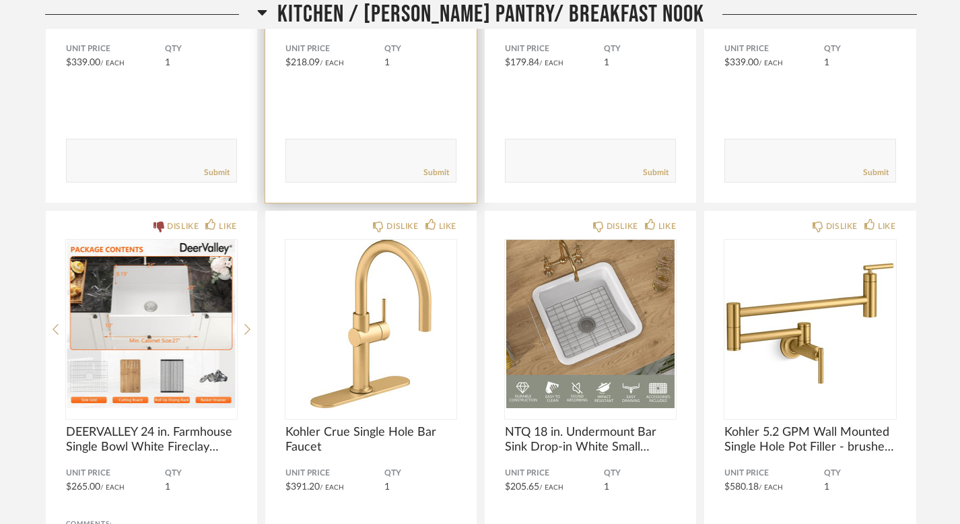
scroll to position [14878, 0]
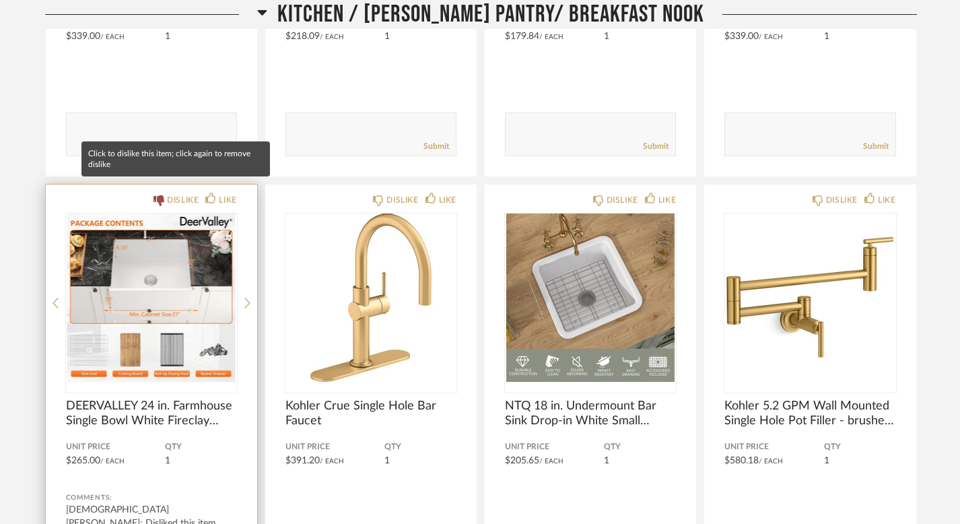
click at [159, 195] on icon at bounding box center [159, 200] width 11 height 11
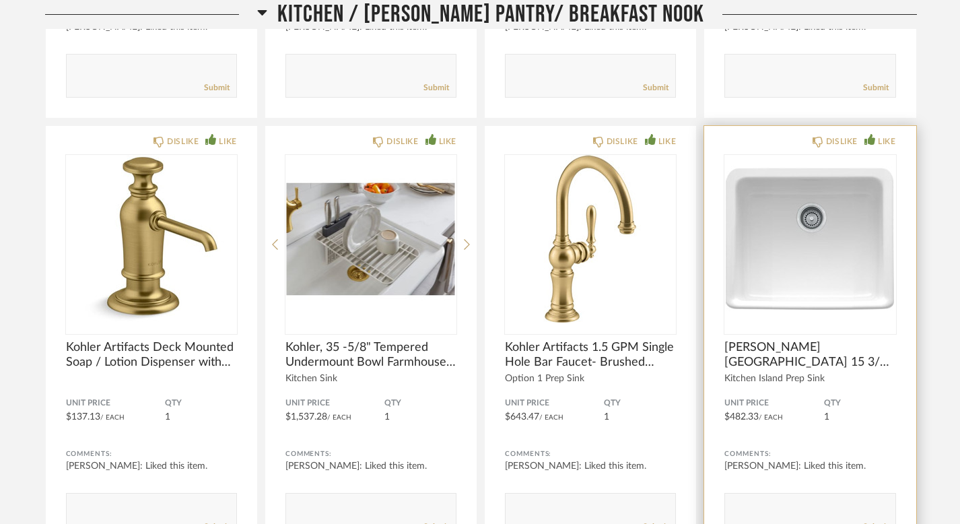
scroll to position [11392, 0]
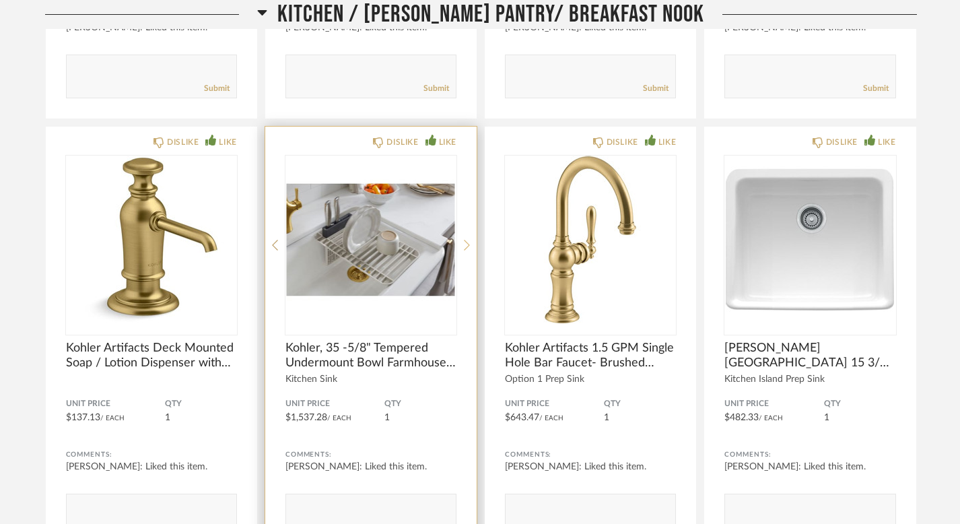
click at [469, 246] on icon at bounding box center [467, 245] width 6 height 12
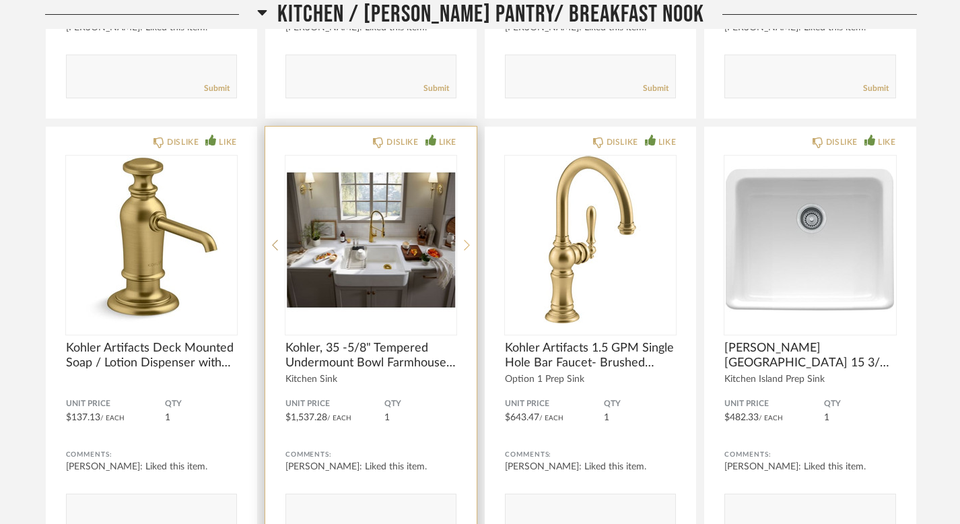
click at [469, 246] on icon at bounding box center [467, 245] width 6 height 12
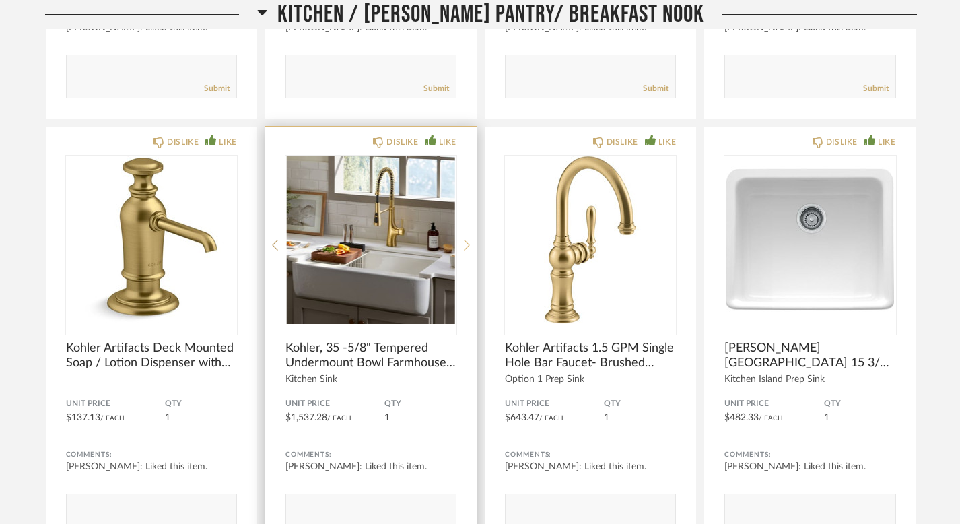
click at [469, 246] on icon at bounding box center [467, 245] width 6 height 12
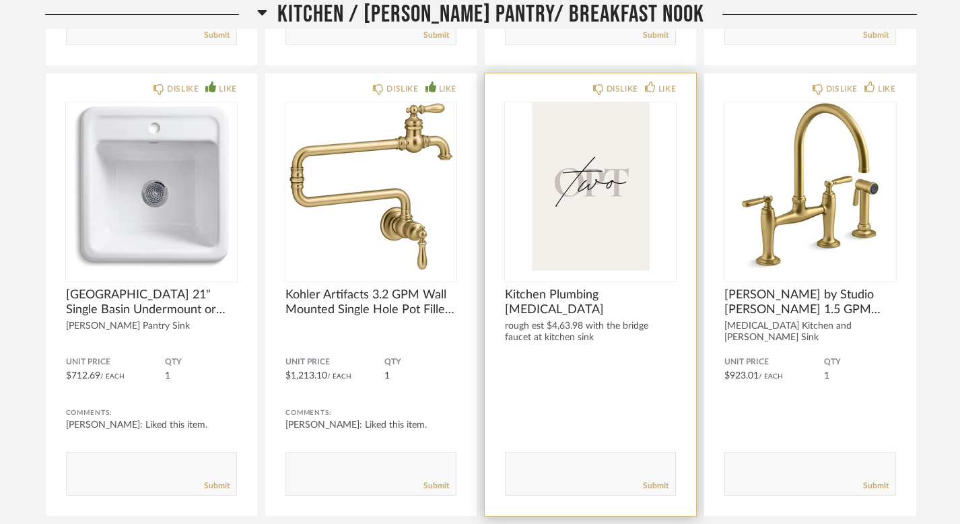
scroll to position [11886, 0]
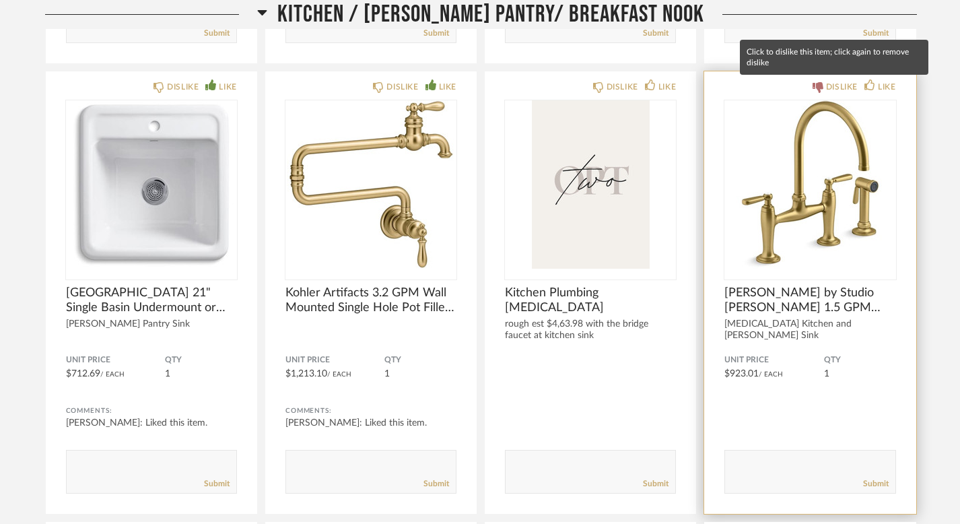
click at [834, 90] on div "DISLIKE" at bounding box center [842, 86] width 32 height 13
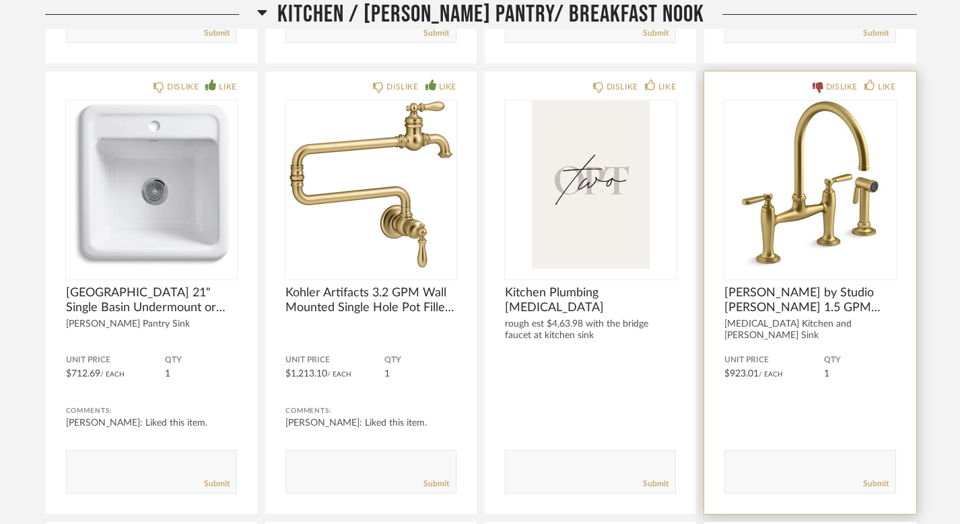
click at [834, 90] on div "DISLIKE" at bounding box center [842, 86] width 32 height 13
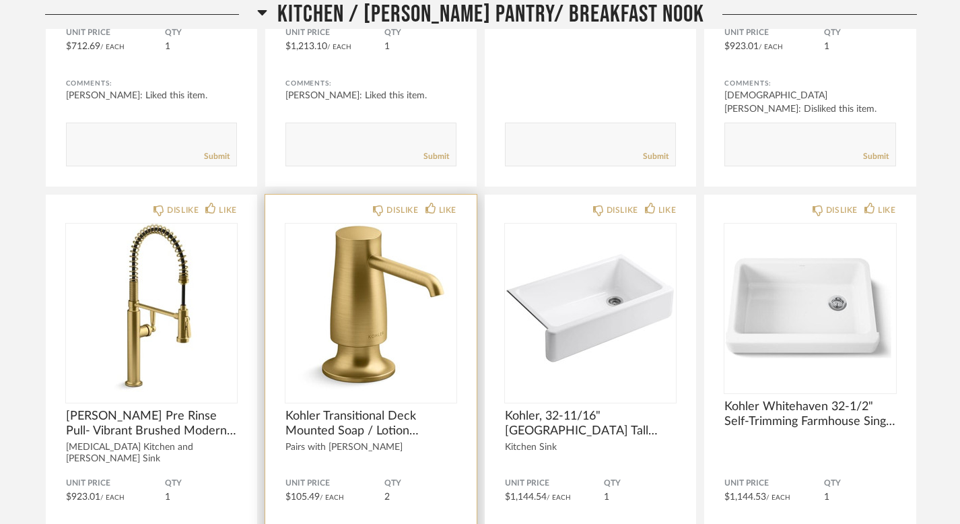
scroll to position [12303, 0]
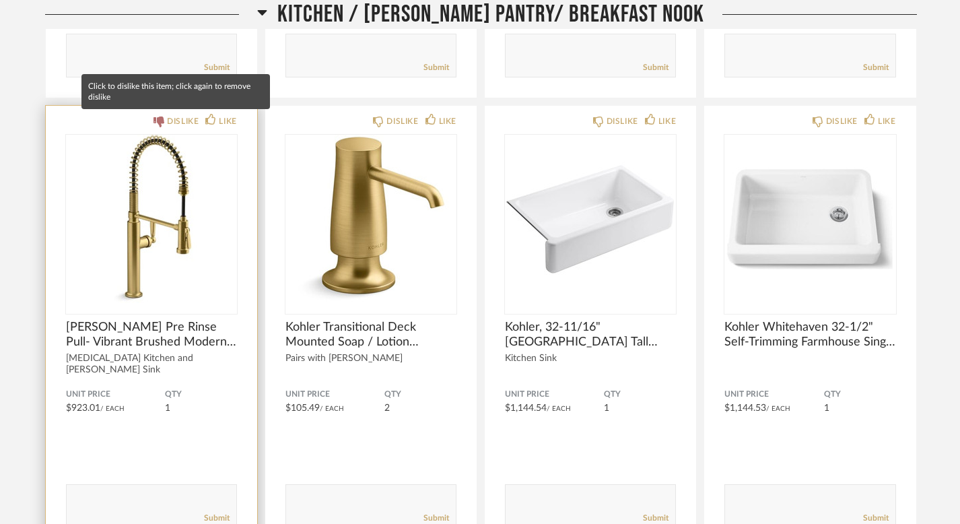
click at [178, 120] on div "DISLIKE" at bounding box center [183, 120] width 32 height 13
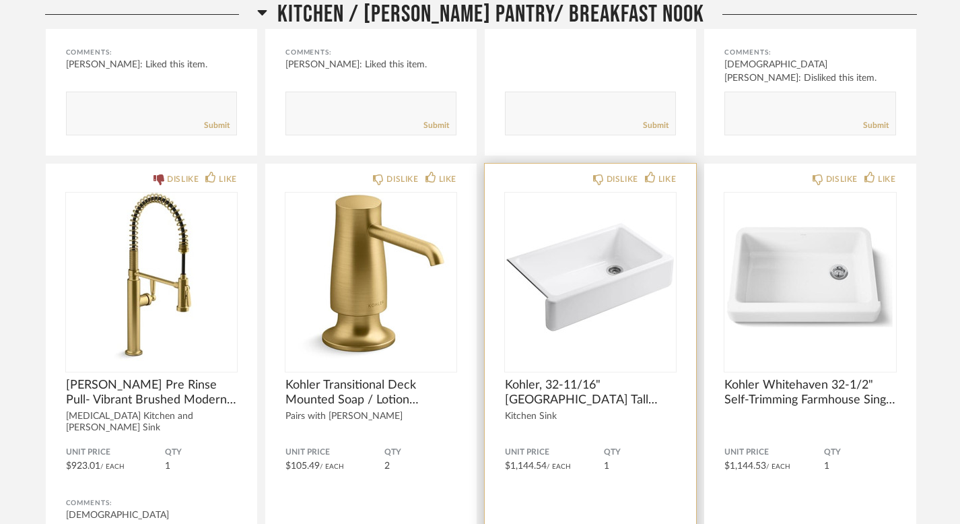
scroll to position [12253, 0]
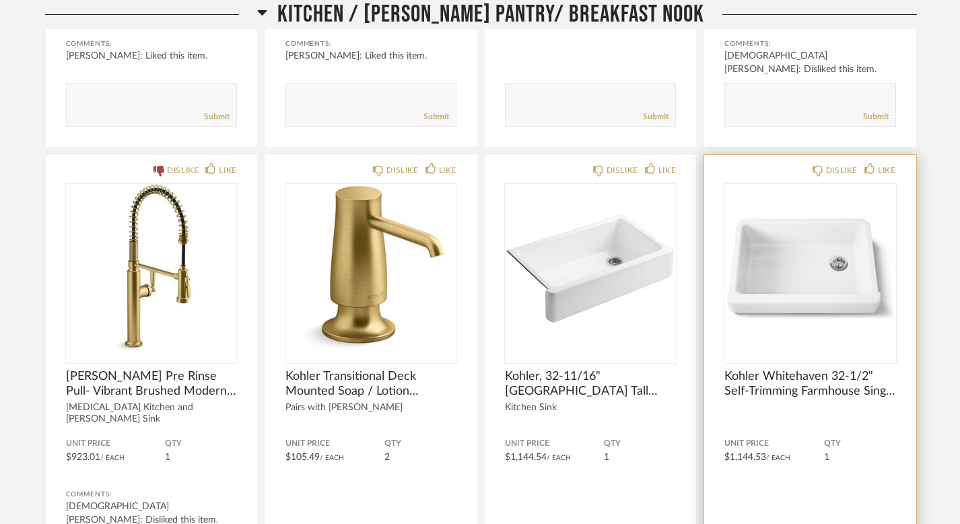
click at [793, 308] on img "0" at bounding box center [810, 268] width 171 height 168
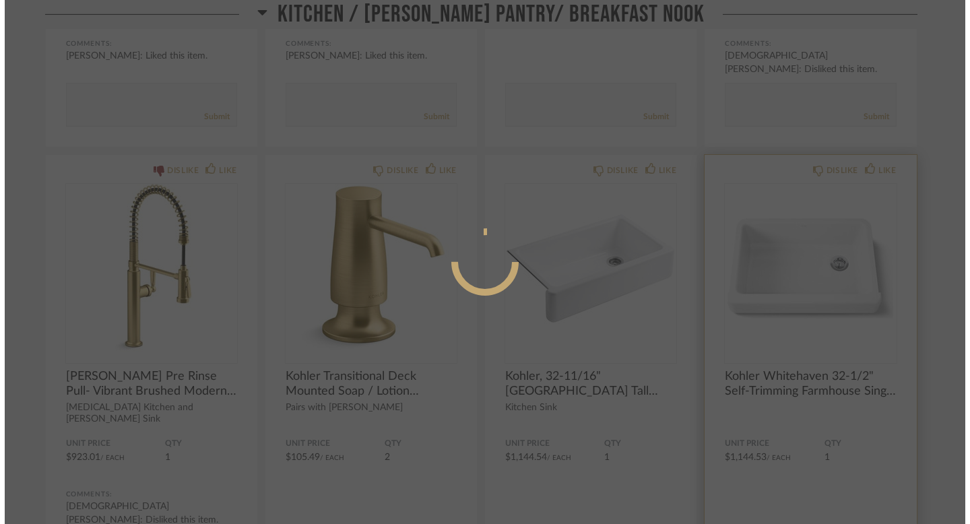
scroll to position [0, 0]
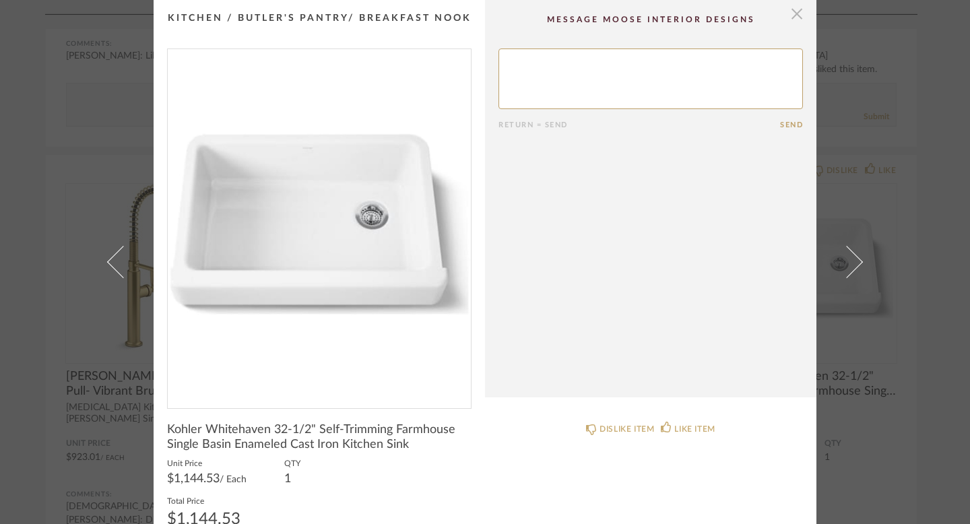
click at [786, 14] on span "button" at bounding box center [796, 13] width 27 height 27
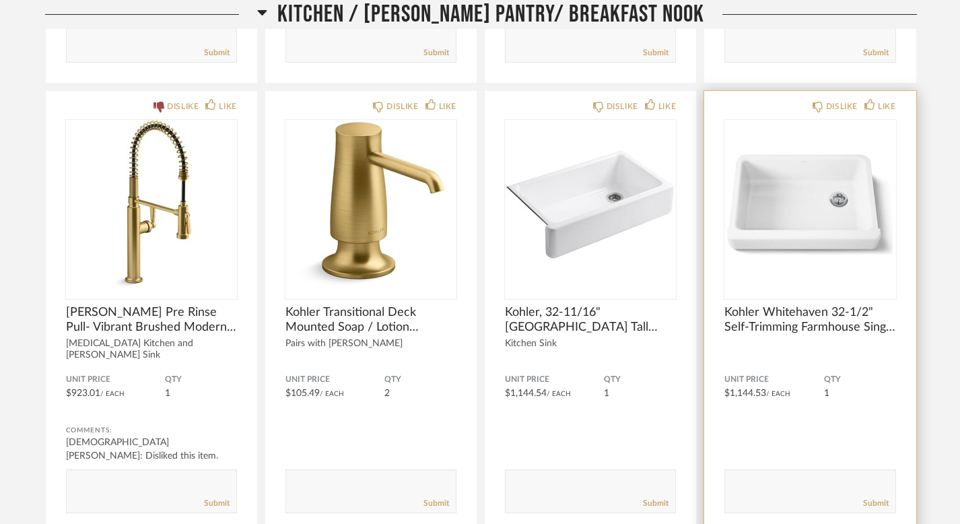
scroll to position [12318, 0]
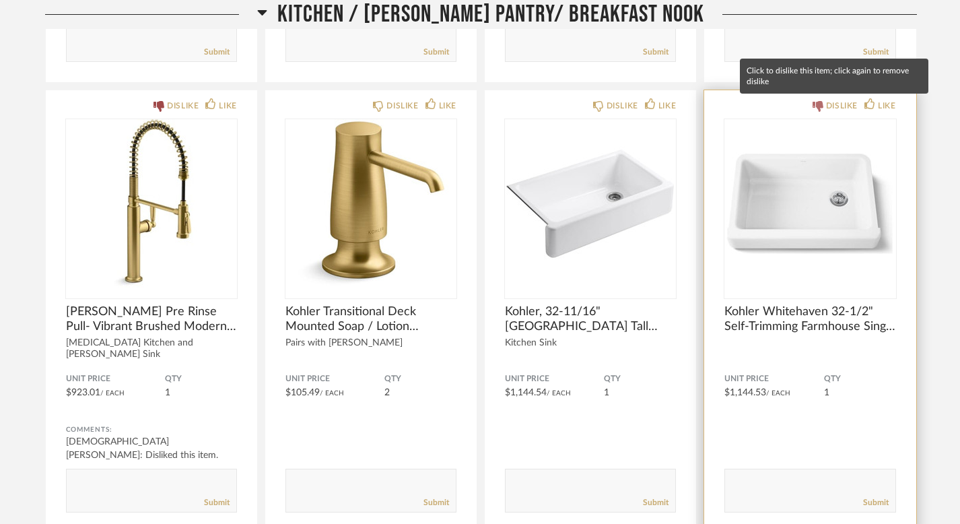
click at [820, 100] on fa-icon at bounding box center [818, 105] width 11 height 11
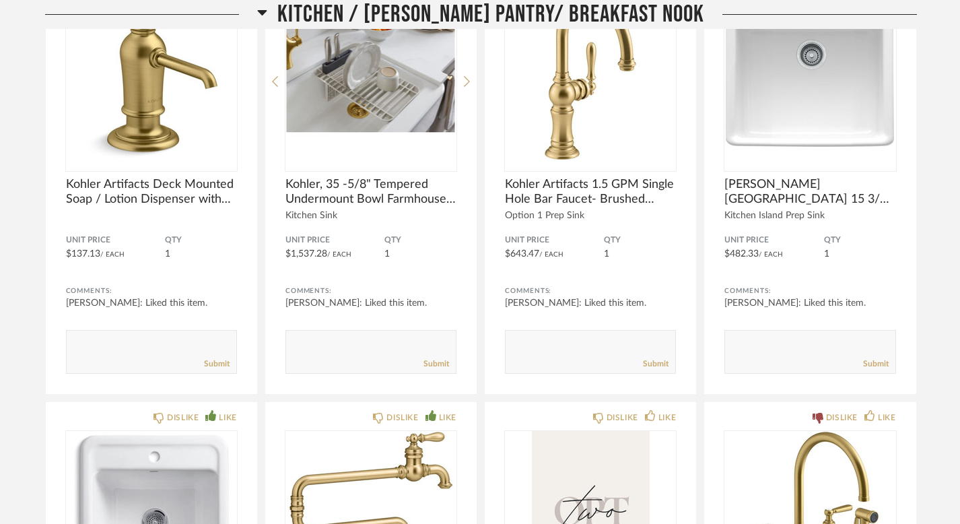
scroll to position [11472, 0]
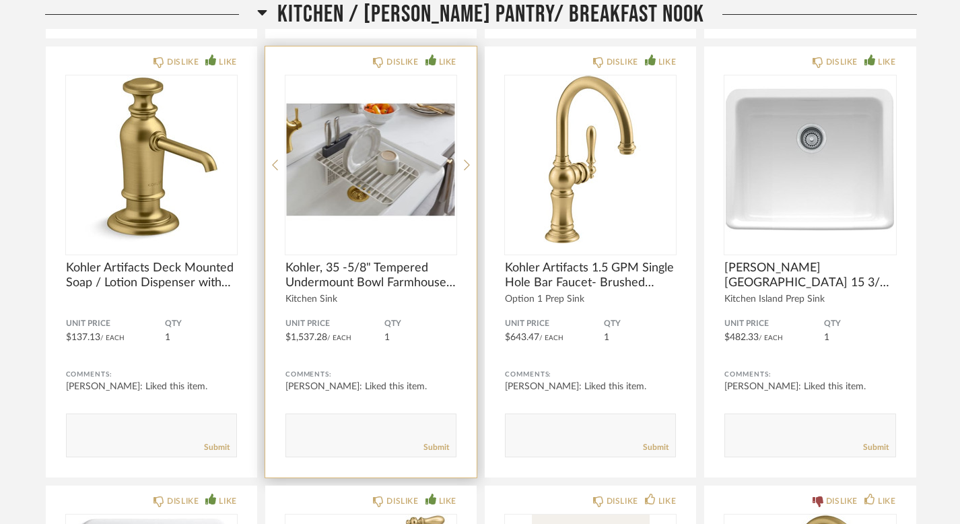
click at [470, 165] on div "DISLIKE LIKE Kohler, 35 -5/8" Tempered Undermount Bowl Farmhouse Workstation Wi…" at bounding box center [370, 261] width 211 height 431
click at [467, 164] on icon at bounding box center [467, 165] width 6 height 12
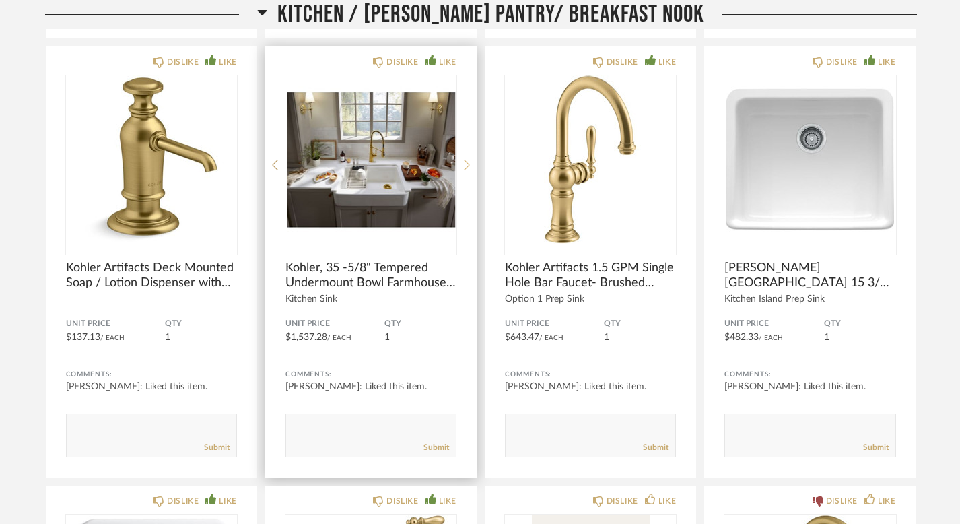
click at [467, 163] on icon at bounding box center [467, 165] width 6 height 12
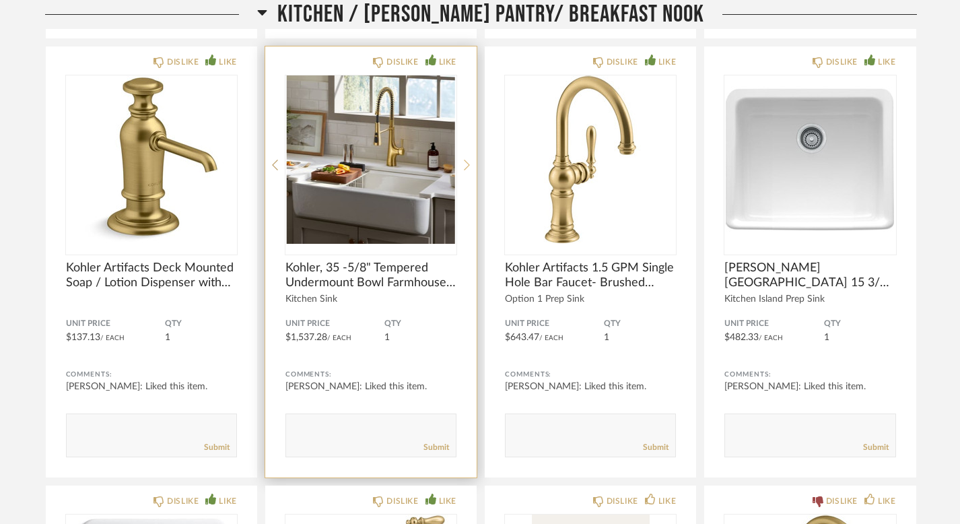
click at [467, 163] on icon at bounding box center [467, 165] width 6 height 12
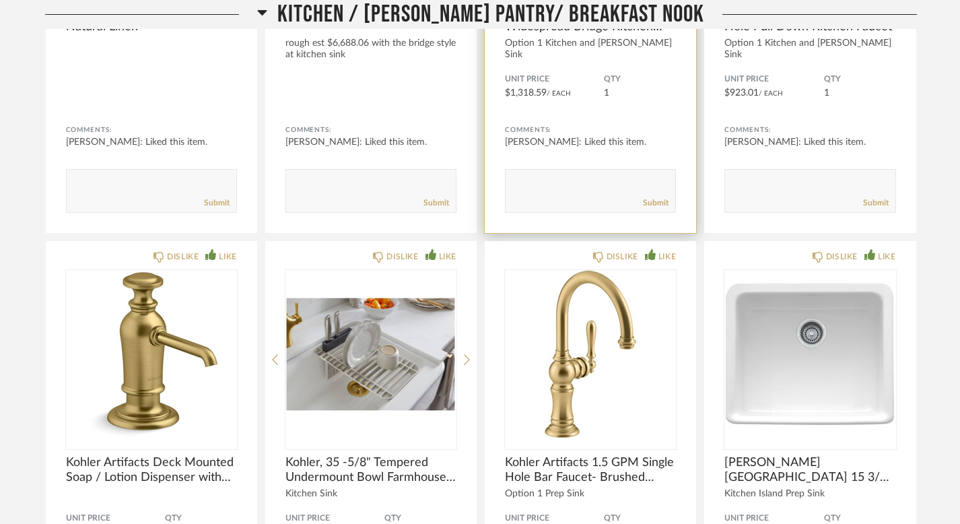
scroll to position [11411, 0]
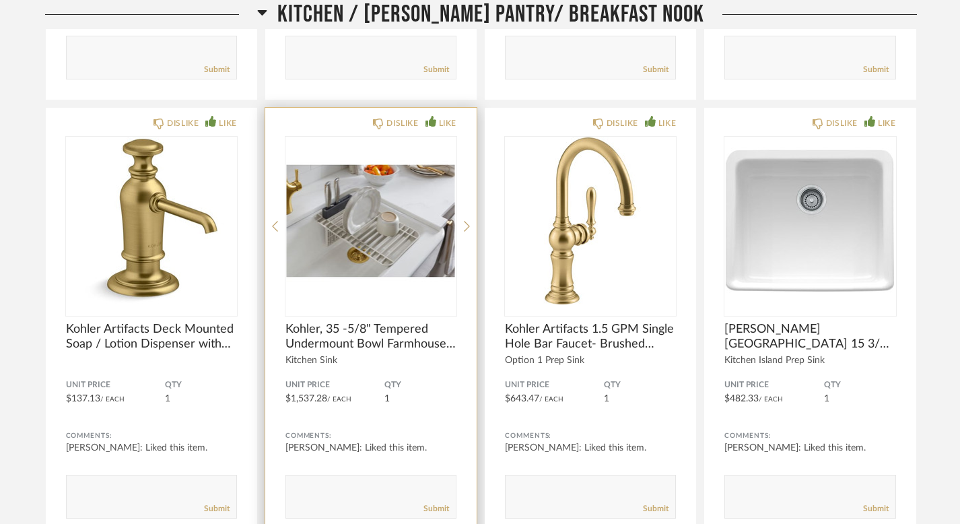
click at [313, 496] on textarea at bounding box center [371, 490] width 170 height 18
click at [399, 225] on img "1" at bounding box center [371, 221] width 171 height 168
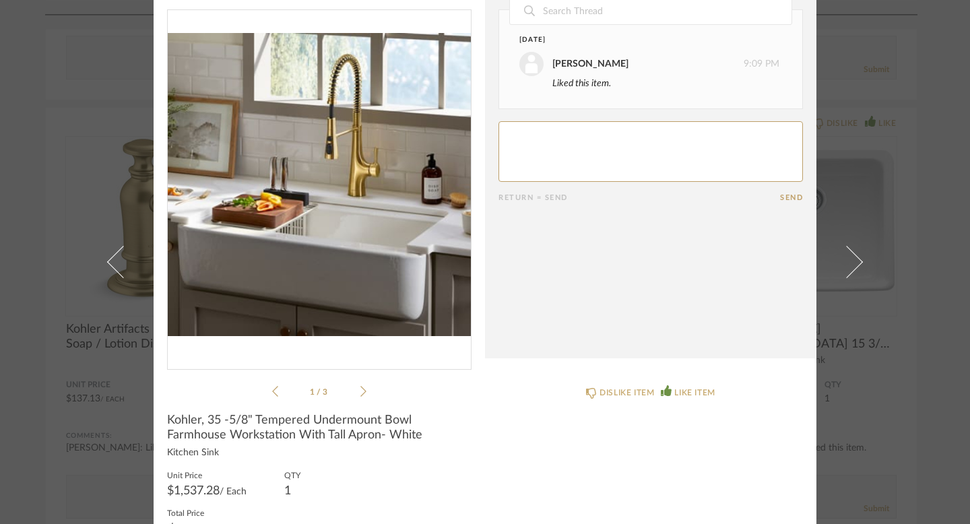
scroll to position [40, 0]
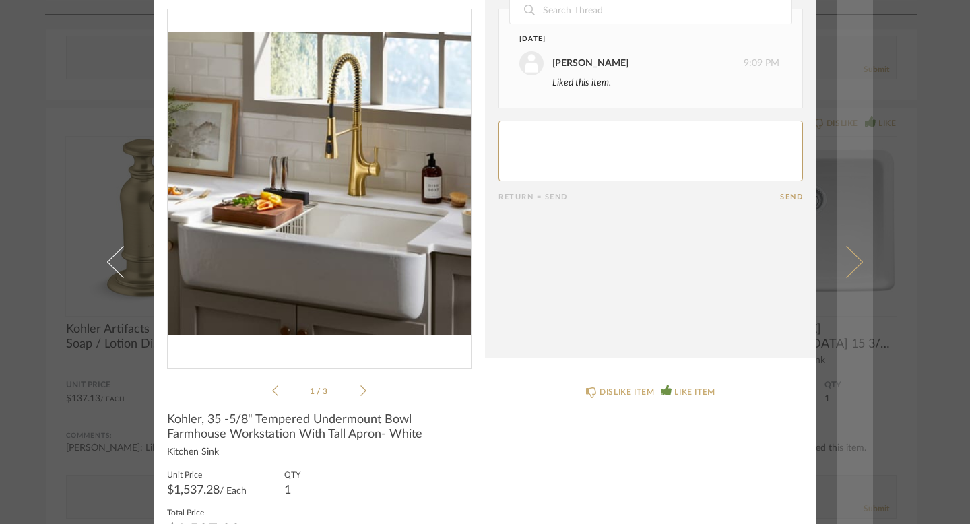
click at [853, 261] on span at bounding box center [846, 262] width 32 height 32
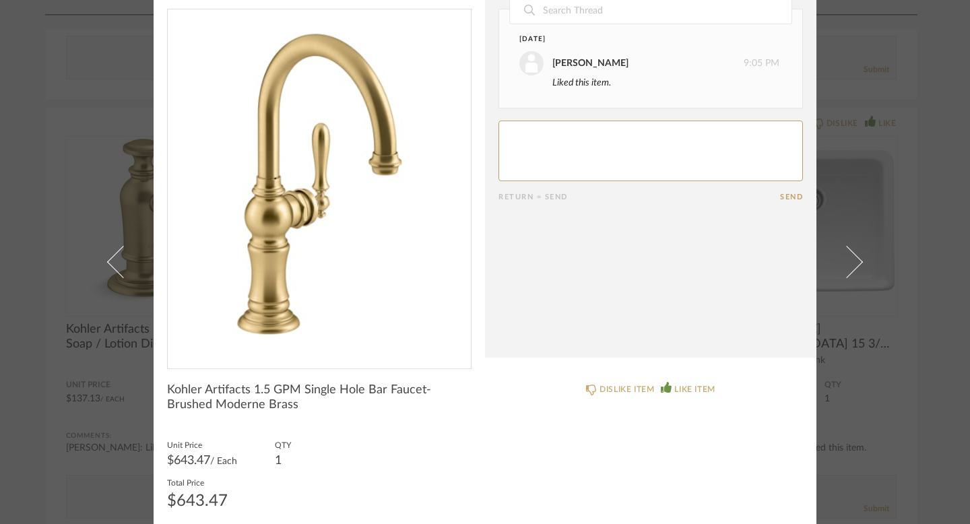
scroll to position [0, 0]
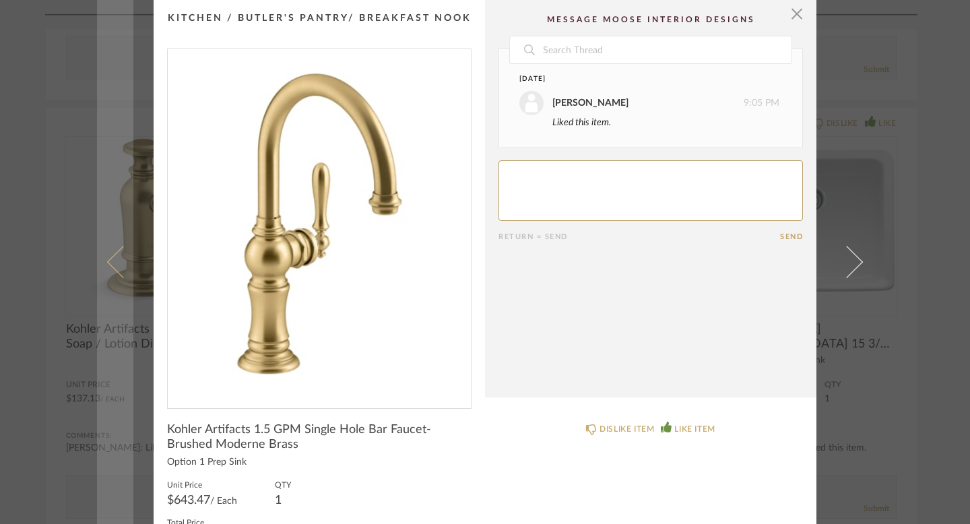
click at [112, 280] on link at bounding box center [115, 262] width 36 height 524
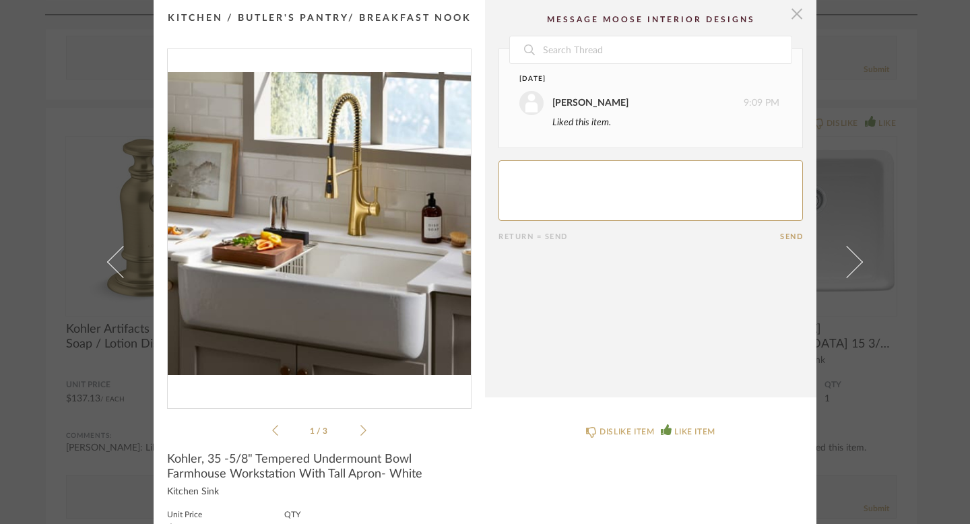
click at [791, 18] on span "button" at bounding box center [796, 13] width 27 height 27
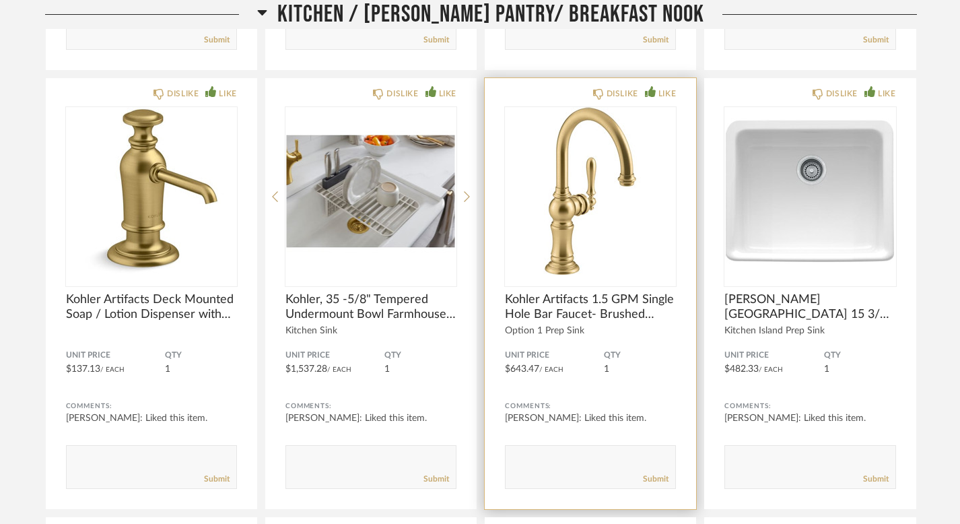
scroll to position [11440, 0]
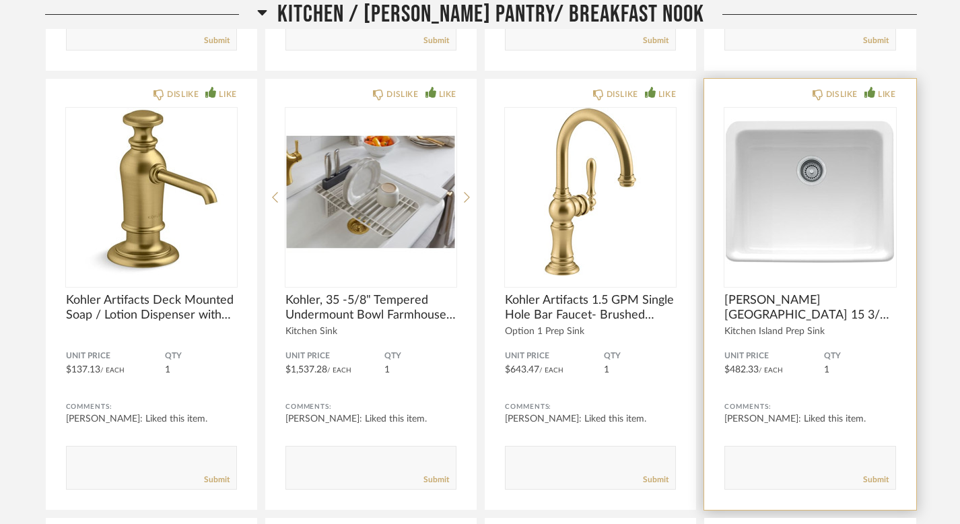
click at [754, 461] on textarea at bounding box center [810, 462] width 170 height 18
type textarea "can we do farmhouse in the butlers pantry and undermount for the prep sink?"
click at [879, 484] on link "Submit" at bounding box center [876, 479] width 26 height 11
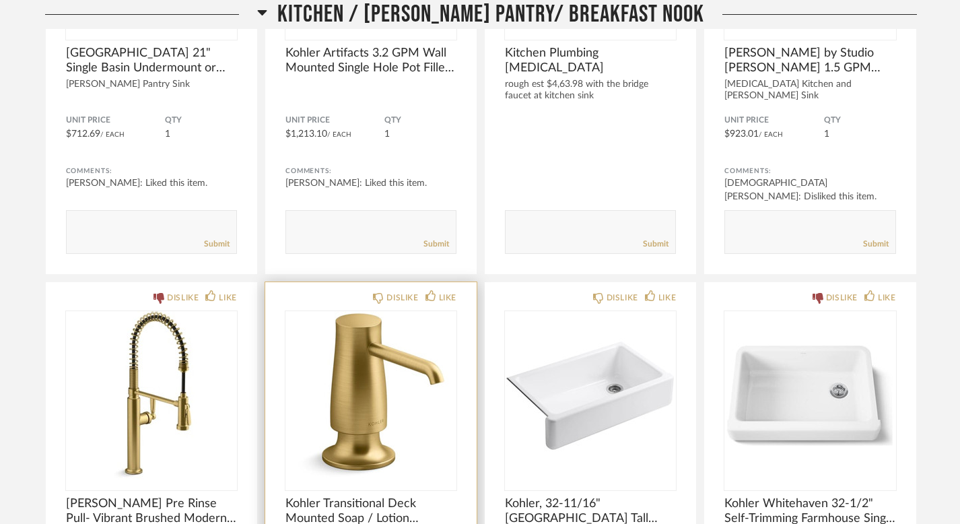
scroll to position [12140, 0]
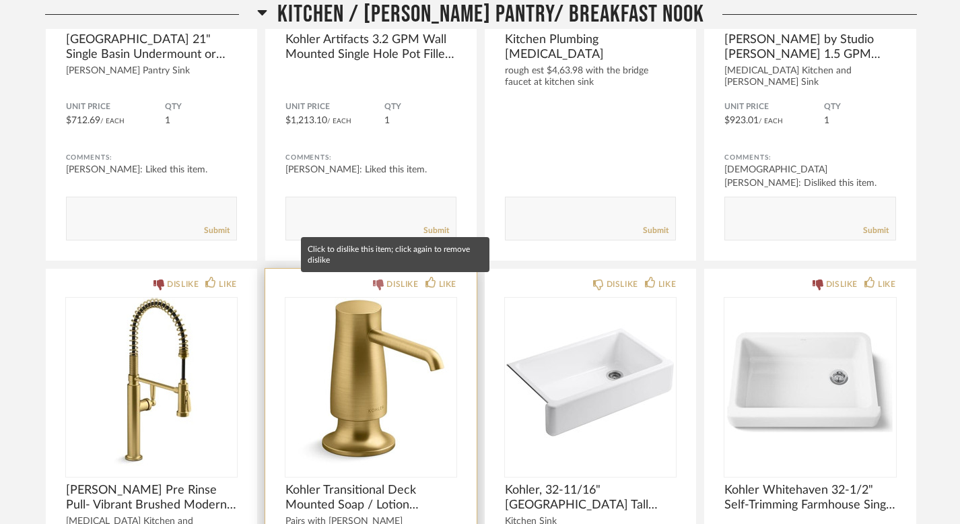
click at [403, 289] on div "DISLIKE" at bounding box center [403, 283] width 32 height 13
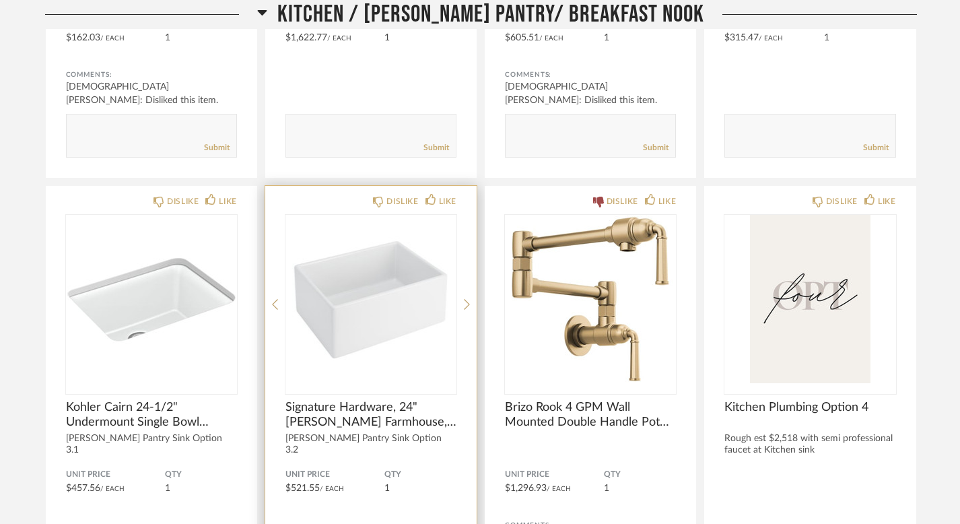
scroll to position [14000, 0]
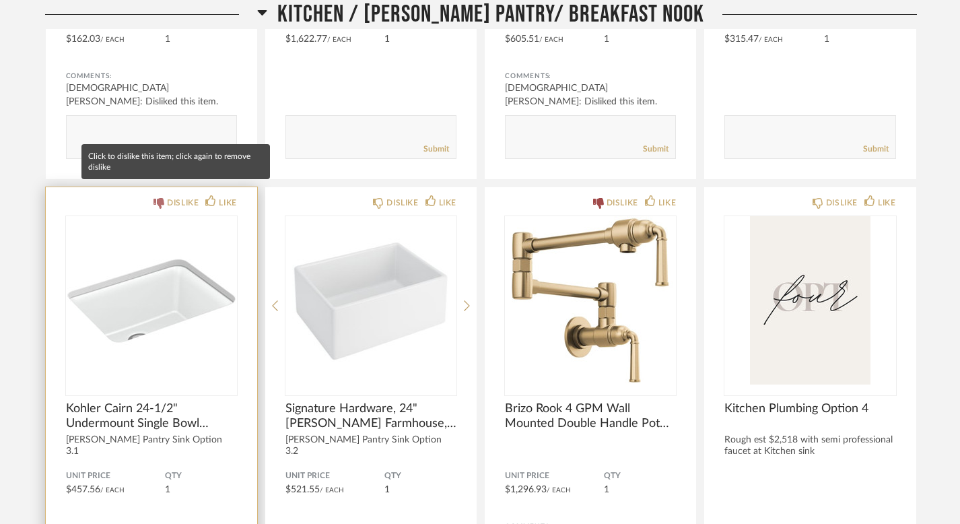
click at [167, 196] on div "DISLIKE" at bounding box center [183, 202] width 32 height 13
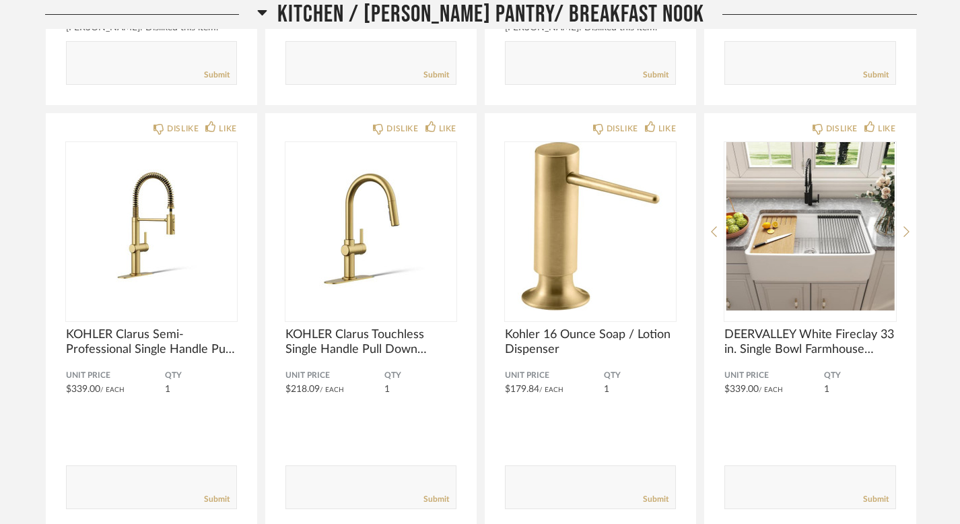
scroll to position [14507, 0]
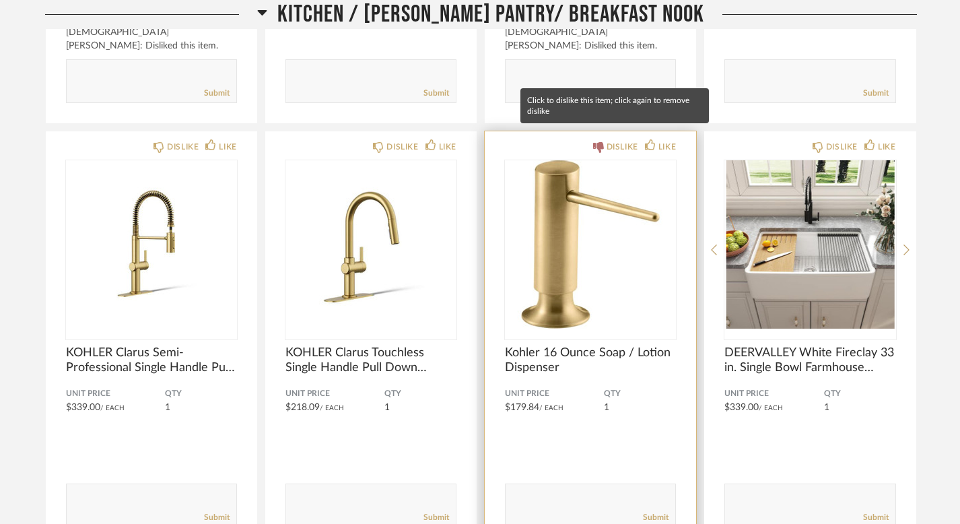
click at [628, 140] on div "DISLIKE" at bounding box center [623, 146] width 32 height 13
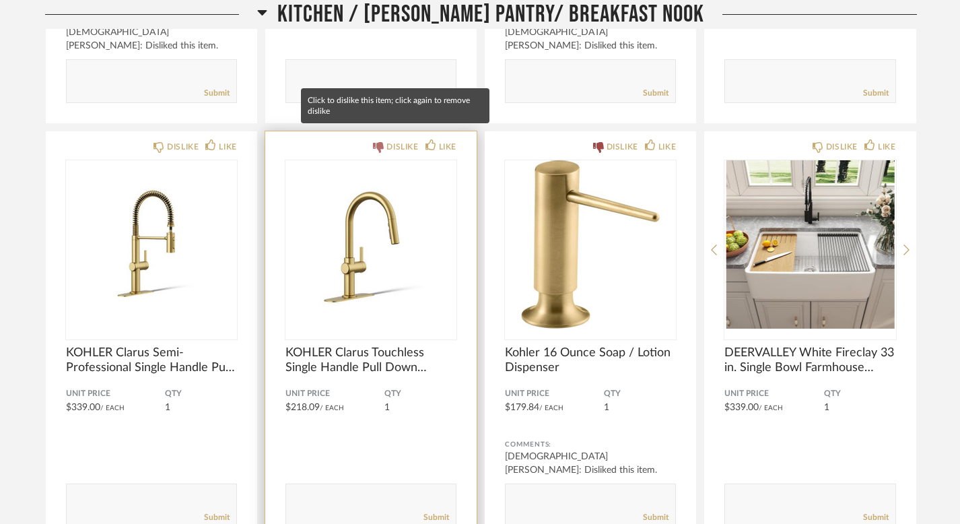
click at [390, 140] on div "DISLIKE" at bounding box center [403, 146] width 32 height 13
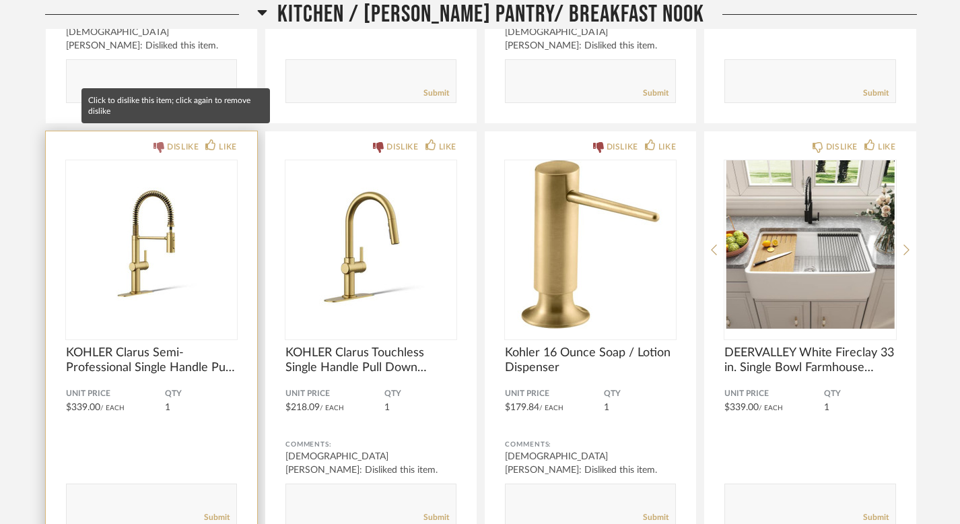
click at [186, 140] on div "DISLIKE" at bounding box center [183, 146] width 32 height 13
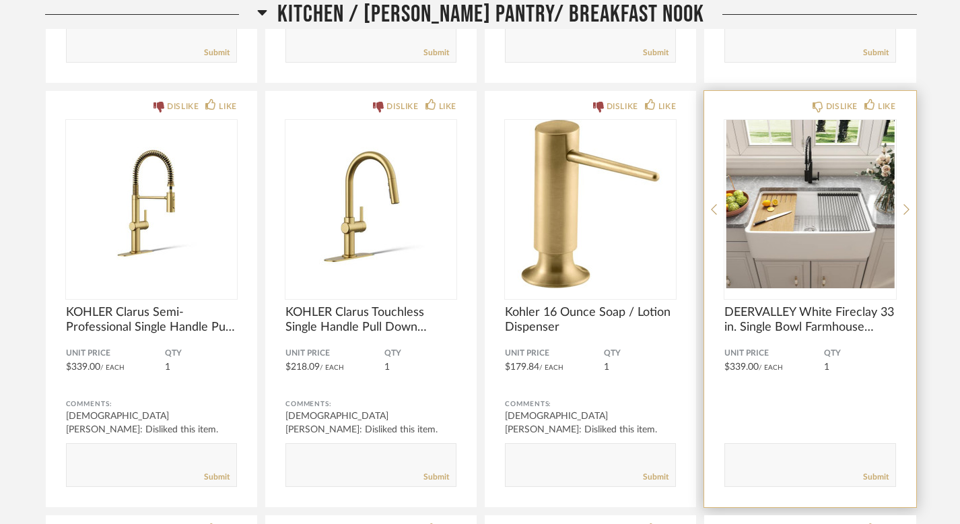
scroll to position [14555, 0]
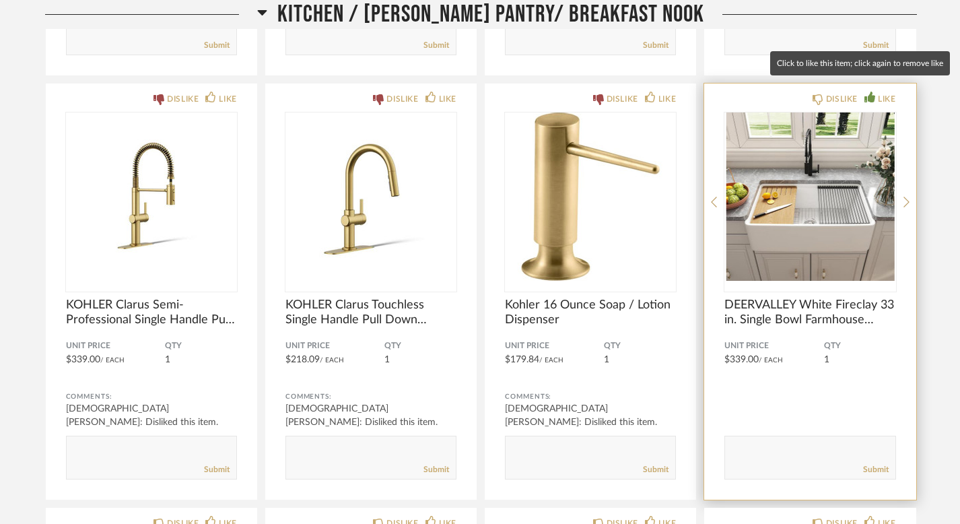
click at [880, 92] on div "LIKE" at bounding box center [887, 98] width 18 height 13
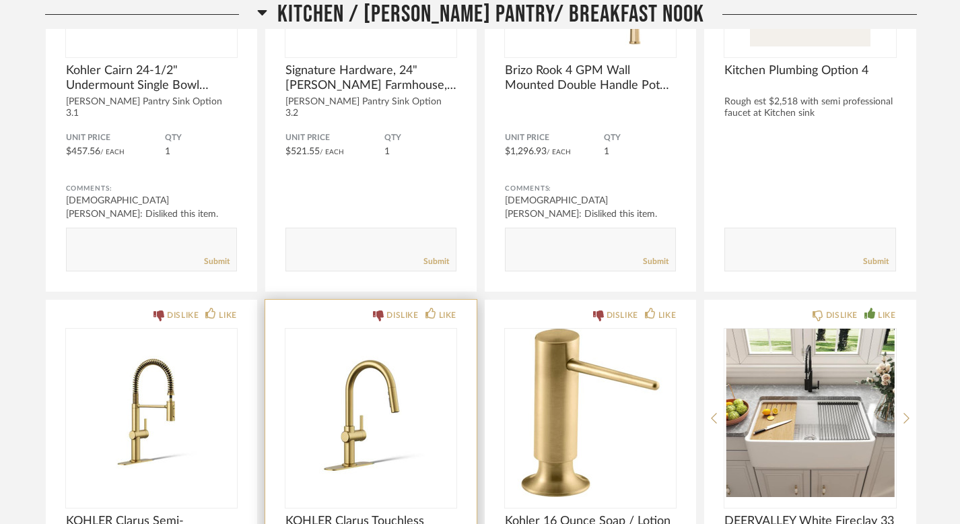
scroll to position [14398, 0]
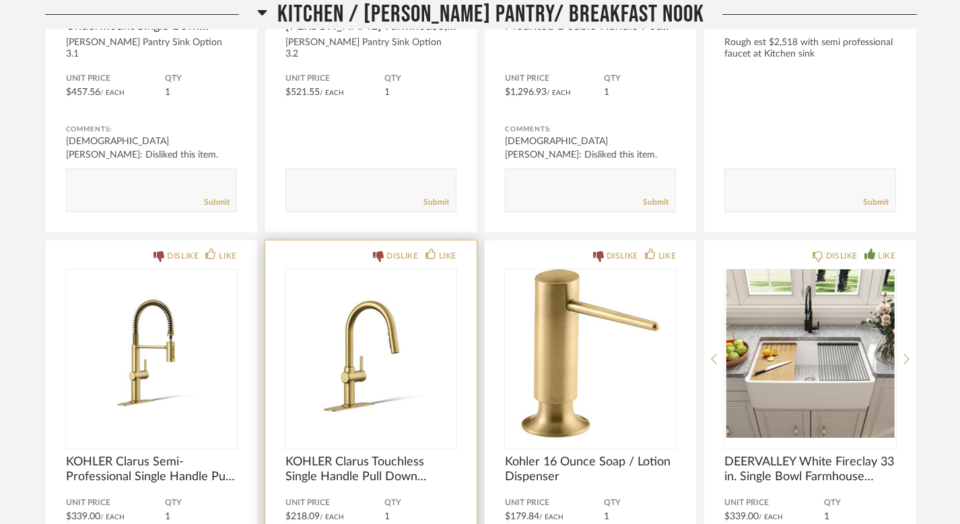
click at [420, 413] on img "0" at bounding box center [371, 353] width 171 height 168
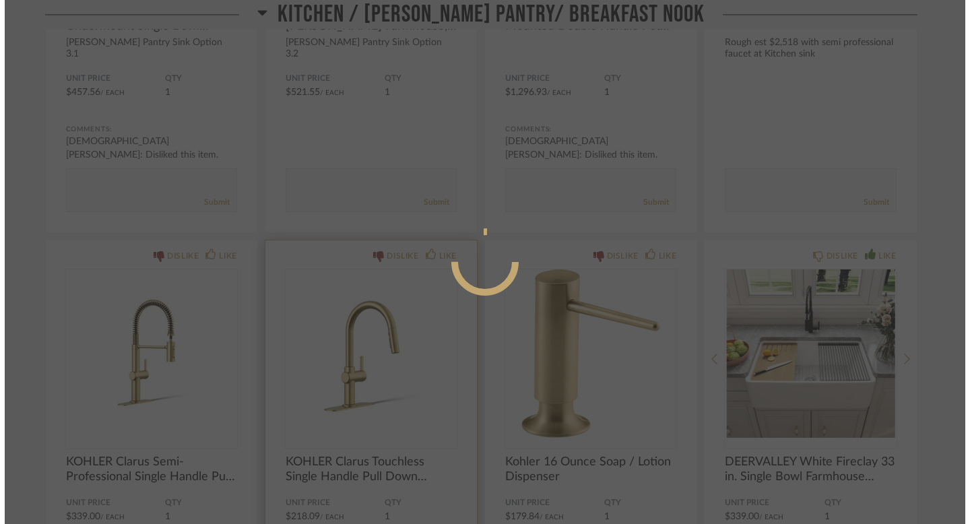
scroll to position [0, 0]
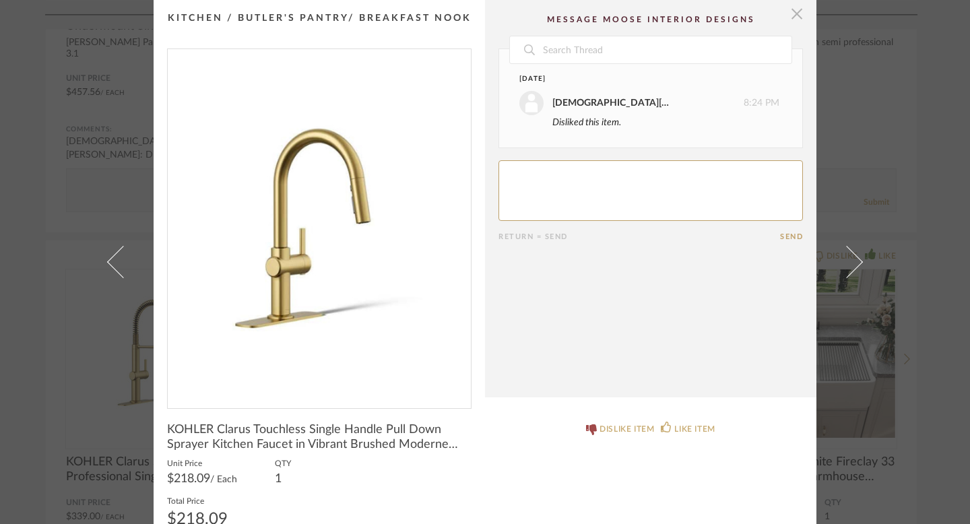
click at [795, 10] on span "button" at bounding box center [796, 13] width 27 height 27
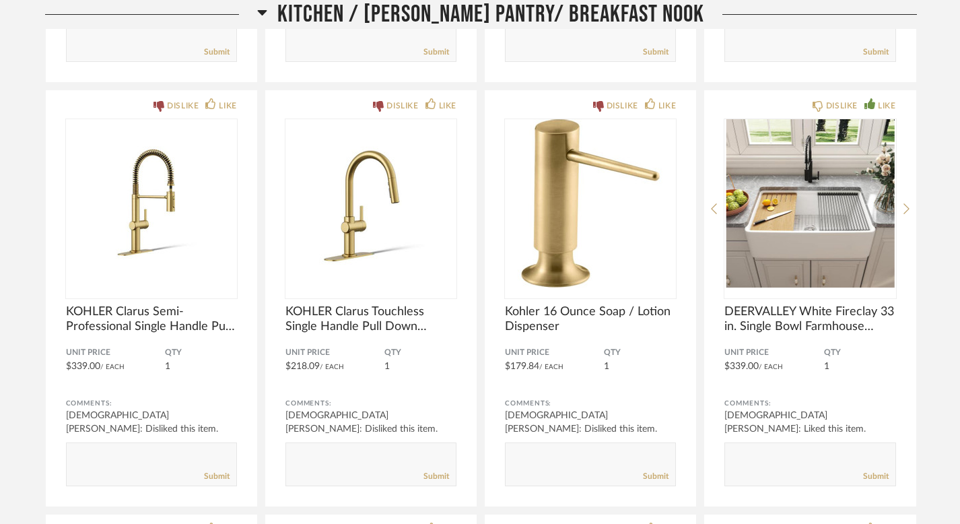
scroll to position [14548, 0]
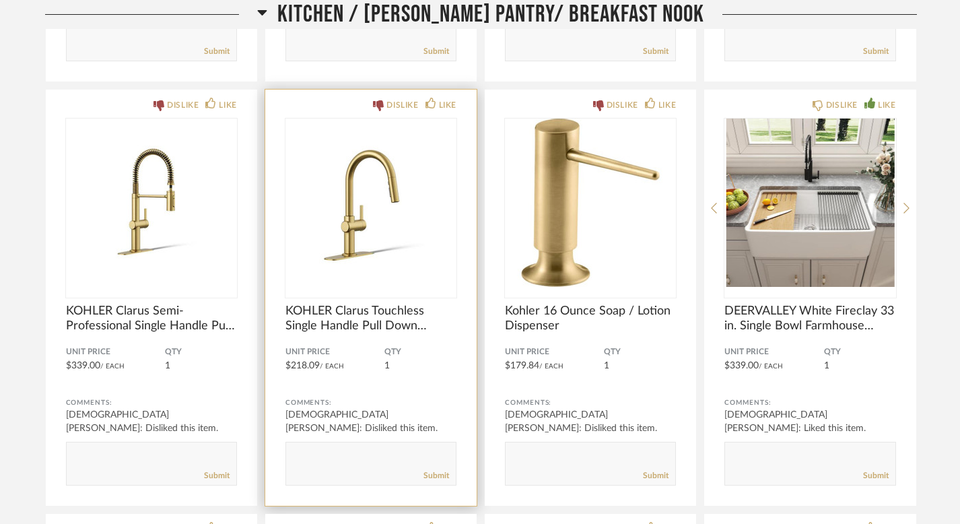
click at [377, 236] on img "0" at bounding box center [371, 203] width 171 height 168
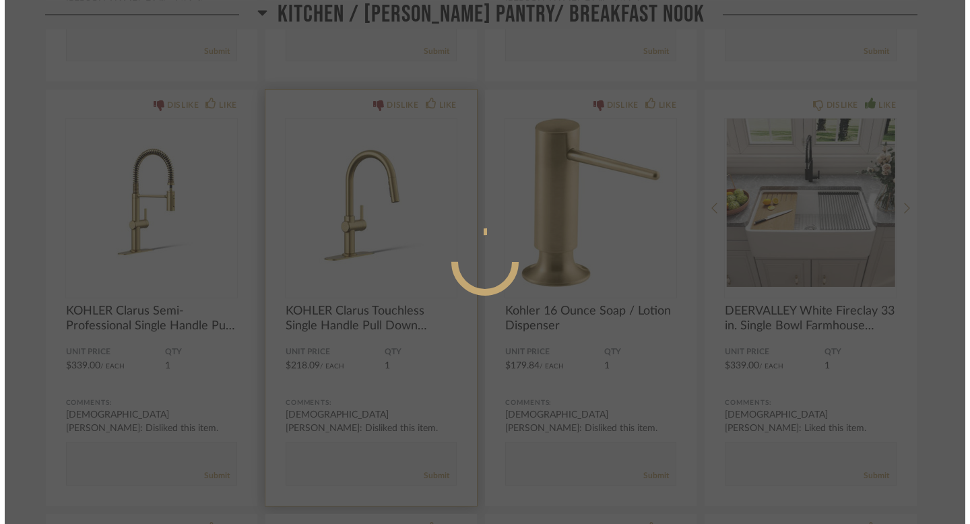
scroll to position [0, 0]
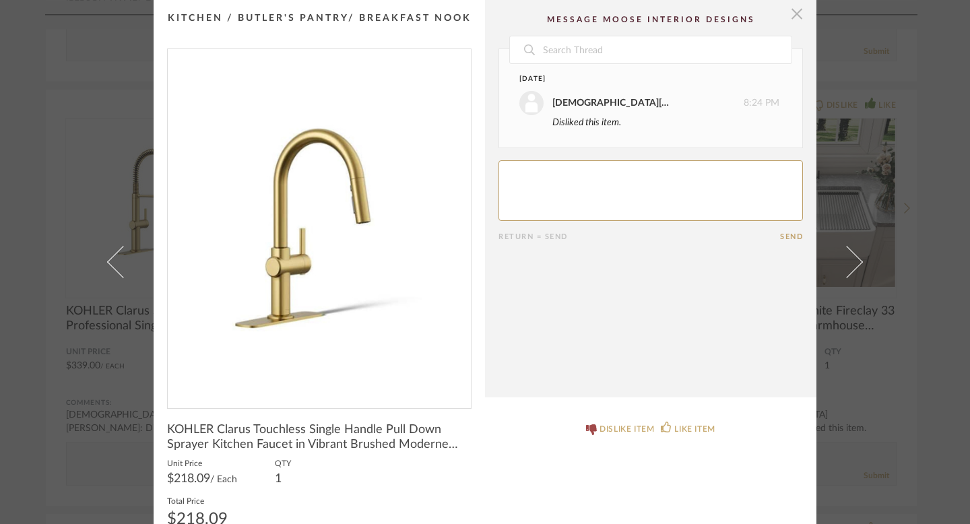
click at [795, 20] on span "button" at bounding box center [796, 13] width 27 height 27
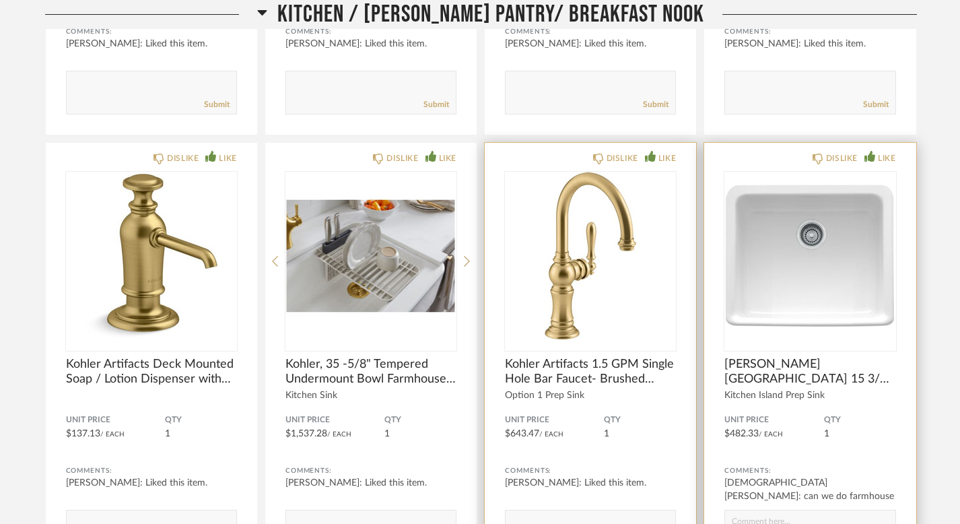
scroll to position [11451, 0]
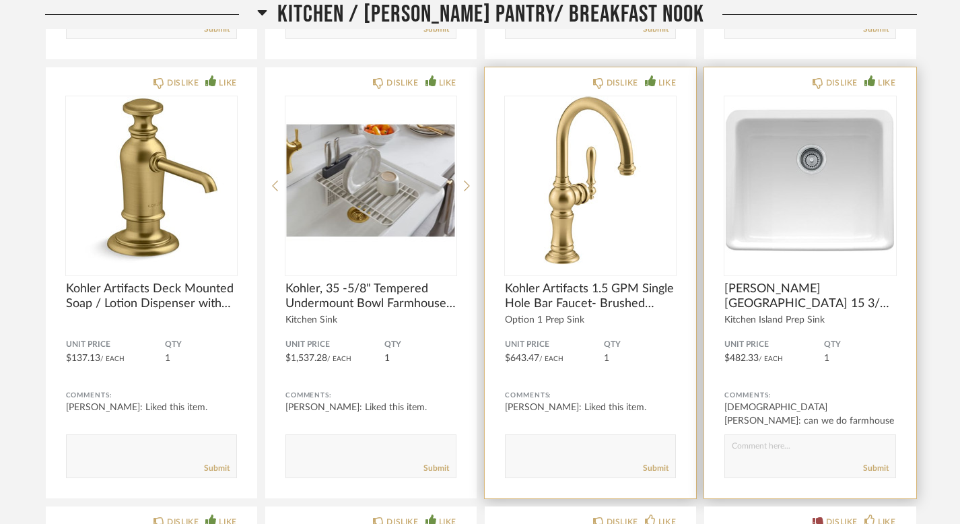
click at [587, 450] on textarea at bounding box center [591, 450] width 170 height 18
type textarea "t"
type textarea "this for butlers pantry"
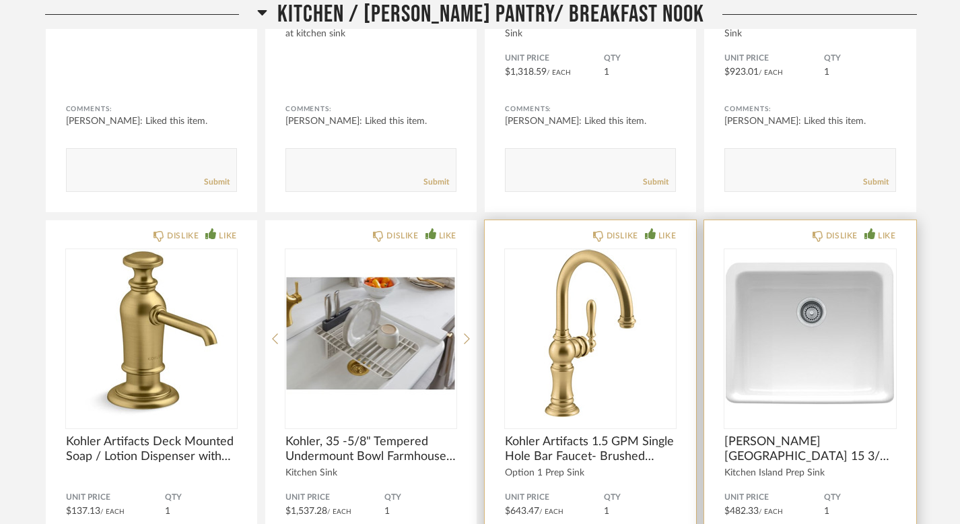
scroll to position [11184, 0]
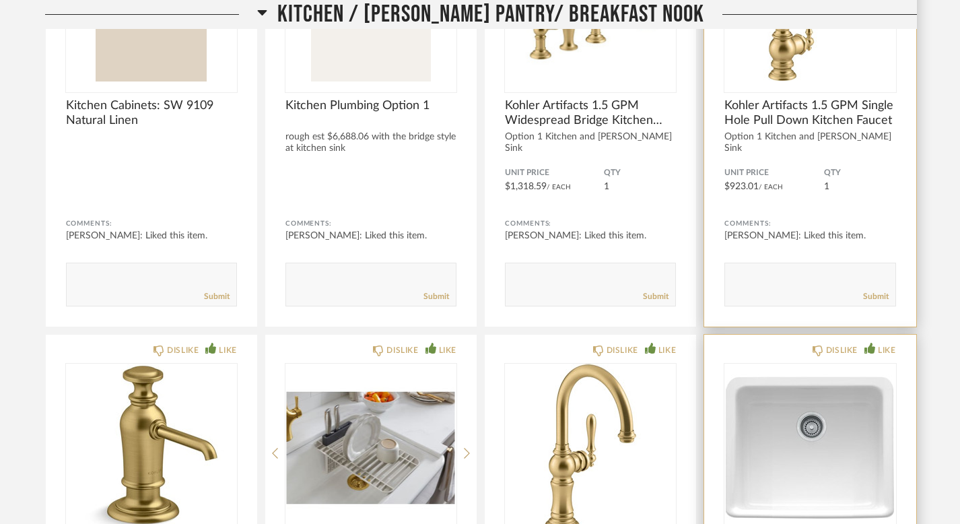
click at [792, 275] on textarea at bounding box center [810, 278] width 170 height 18
type textarea "sprayer for prep sink"
click at [884, 296] on link "Submit" at bounding box center [876, 296] width 26 height 11
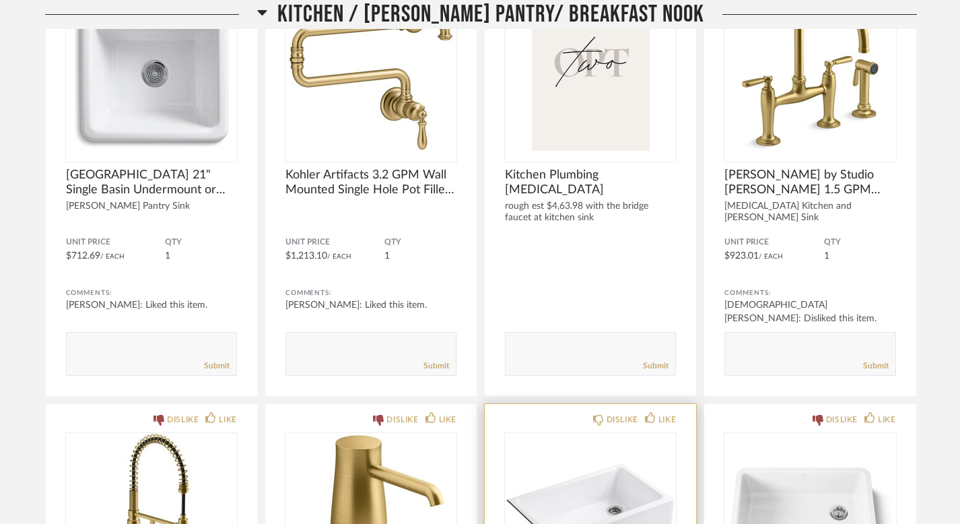
scroll to position [12254, 0]
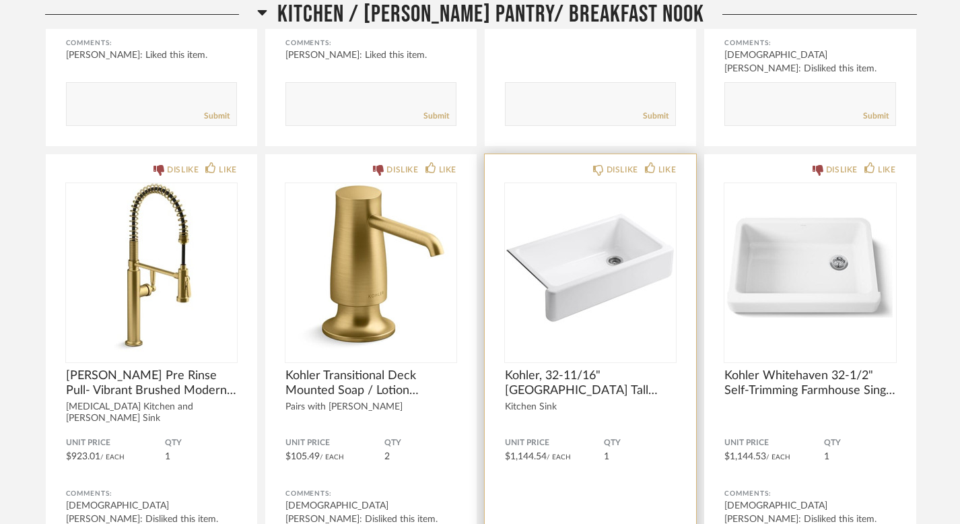
click at [588, 286] on img "0" at bounding box center [590, 267] width 171 height 168
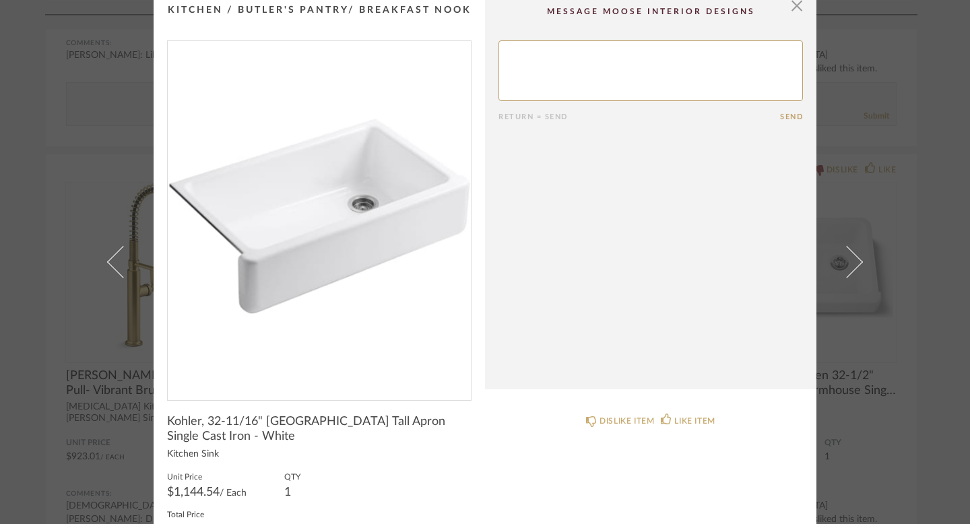
scroll to position [0, 0]
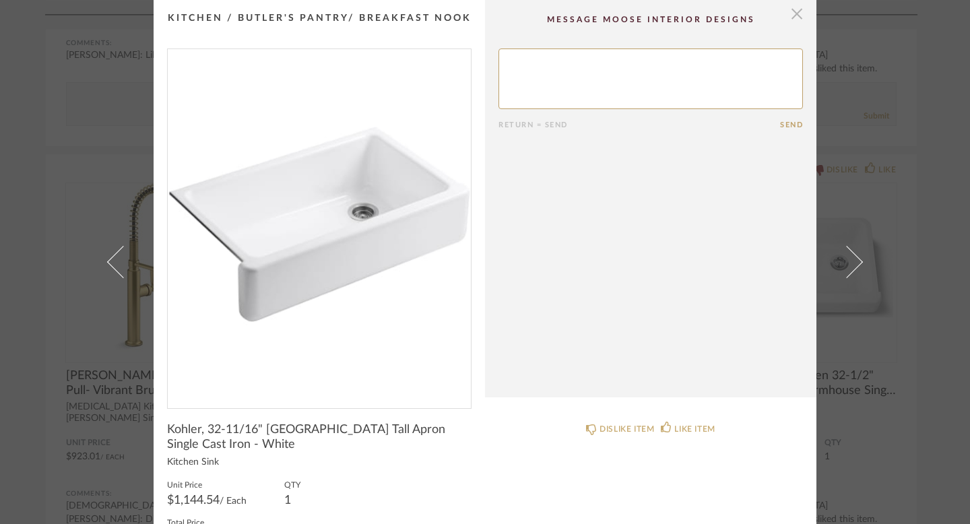
click at [789, 15] on span "button" at bounding box center [796, 13] width 27 height 27
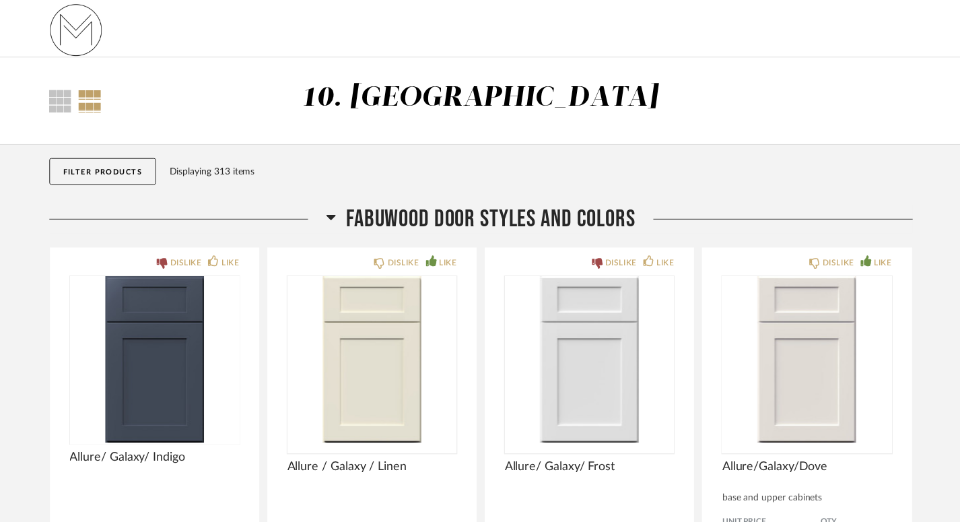
scroll to position [12254, 0]
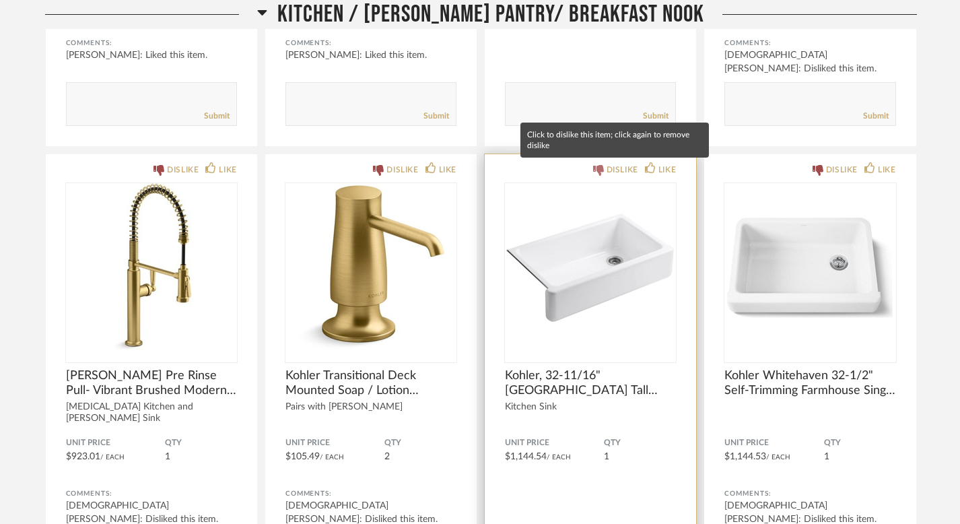
click at [616, 174] on div "DISLIKE" at bounding box center [623, 169] width 32 height 13
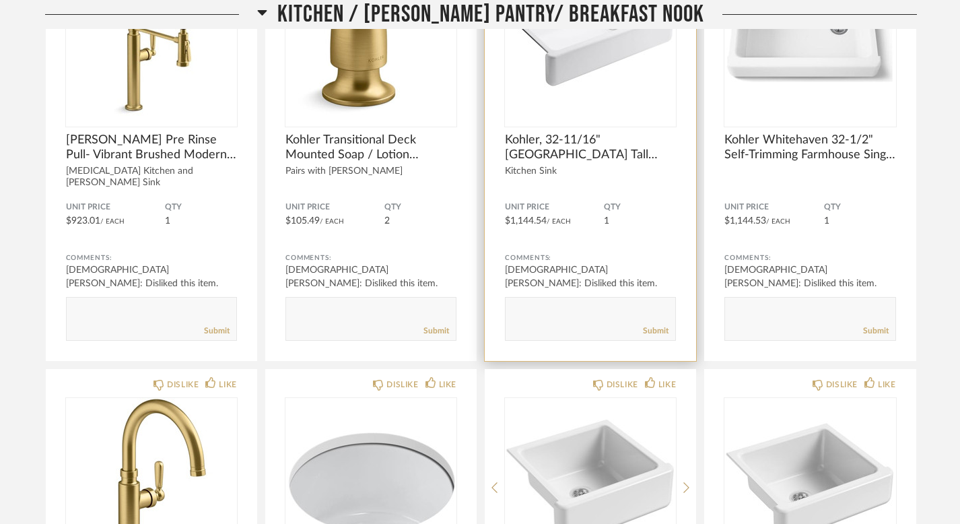
scroll to position [12601, 0]
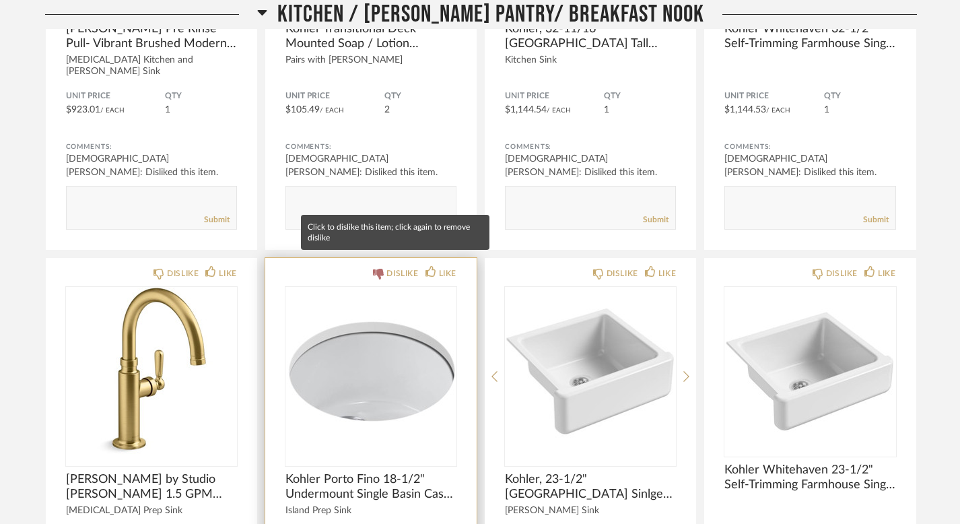
click at [400, 267] on div "DISLIKE" at bounding box center [403, 273] width 32 height 13
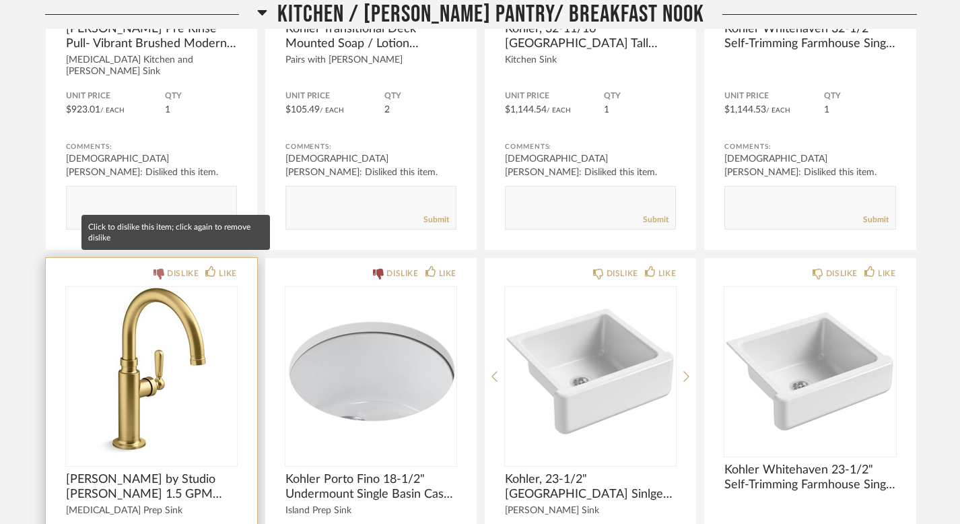
click at [172, 267] on div "DISLIKE" at bounding box center [183, 273] width 32 height 13
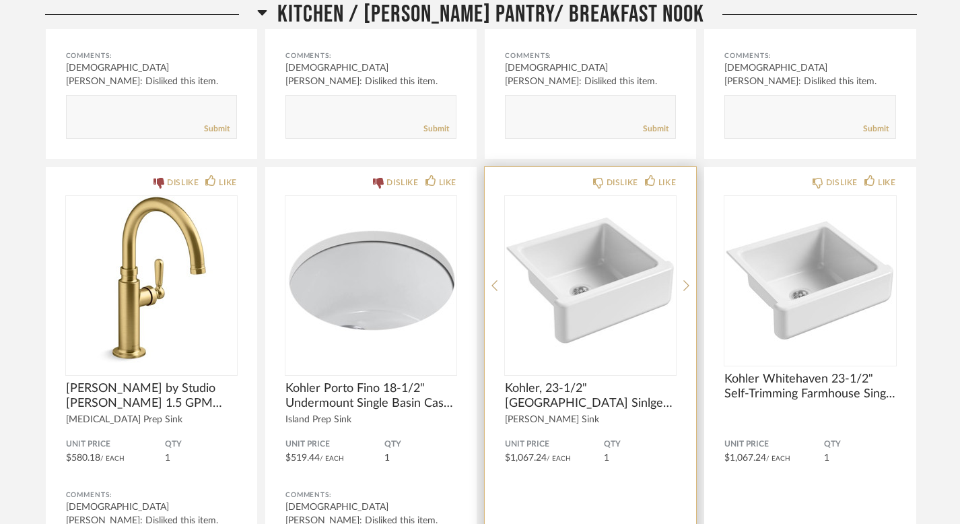
scroll to position [12695, 0]
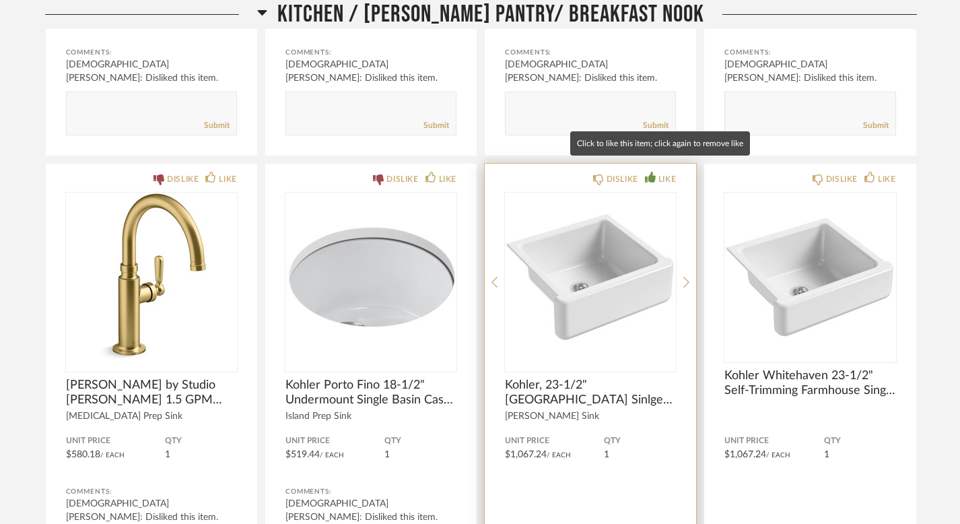
click at [661, 172] on div "LIKE" at bounding box center [668, 178] width 18 height 13
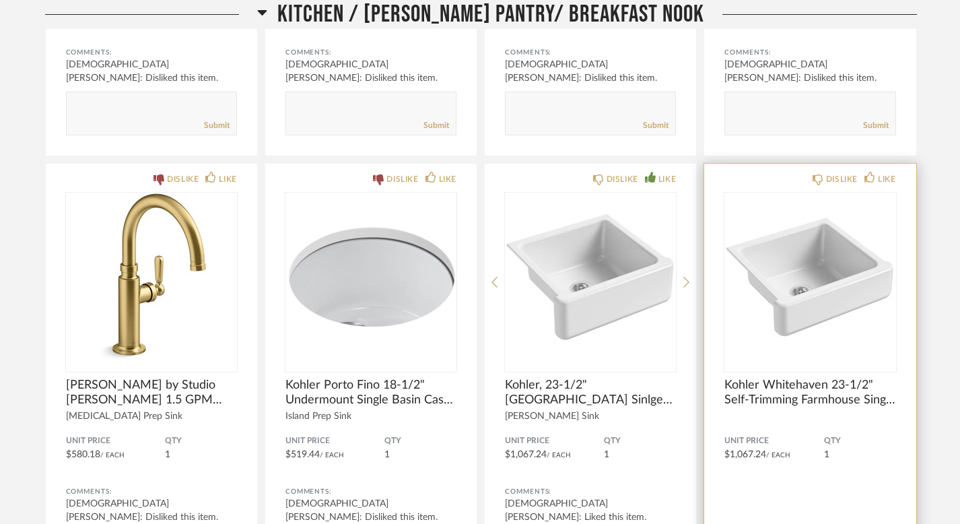
scroll to position [12738, 0]
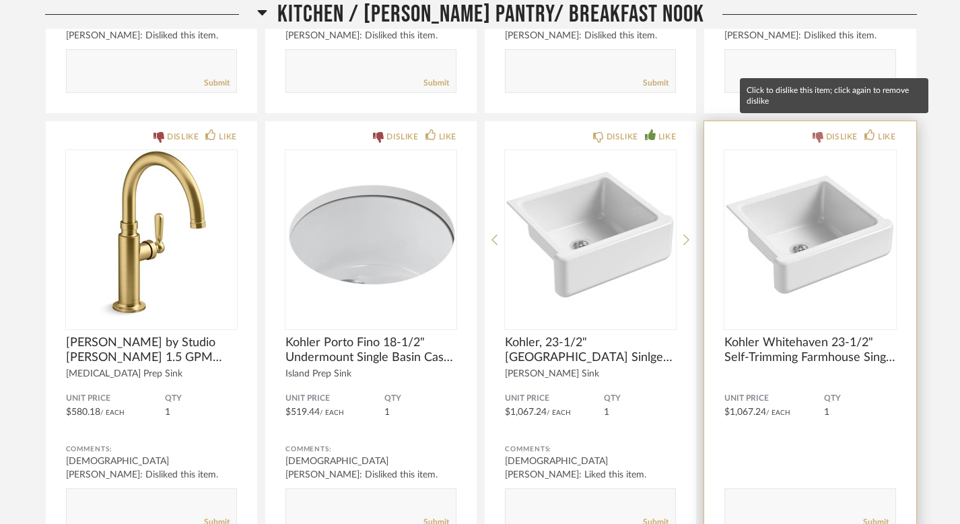
click at [830, 130] on div "DISLIKE" at bounding box center [842, 136] width 32 height 13
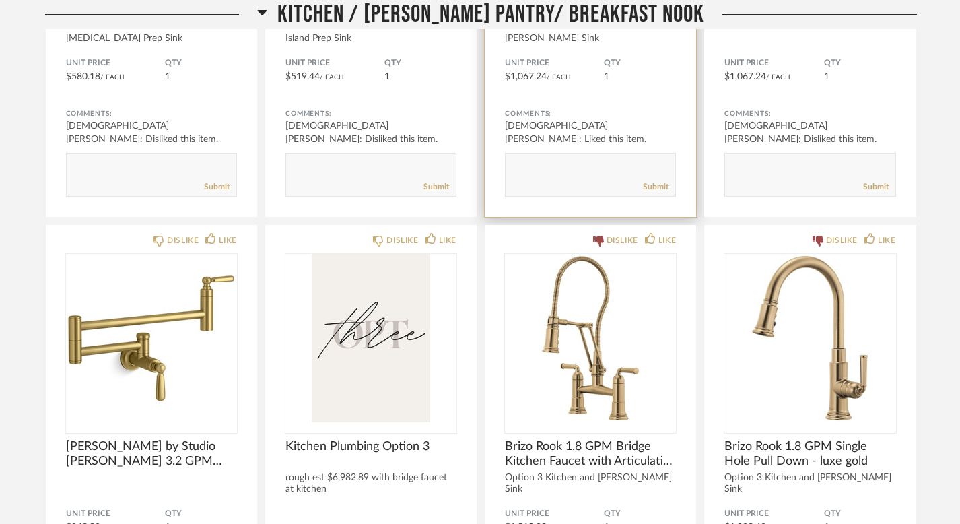
scroll to position [13105, 0]
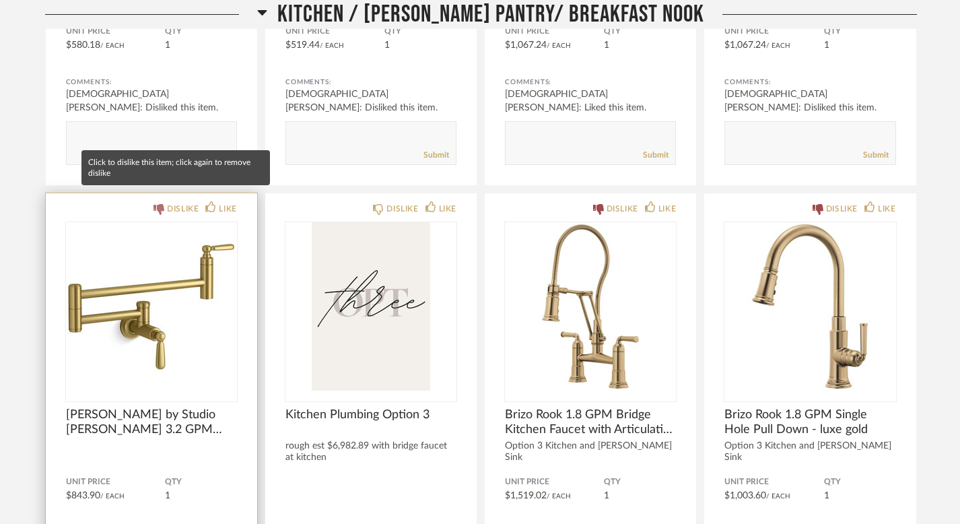
click at [162, 204] on icon at bounding box center [159, 209] width 11 height 11
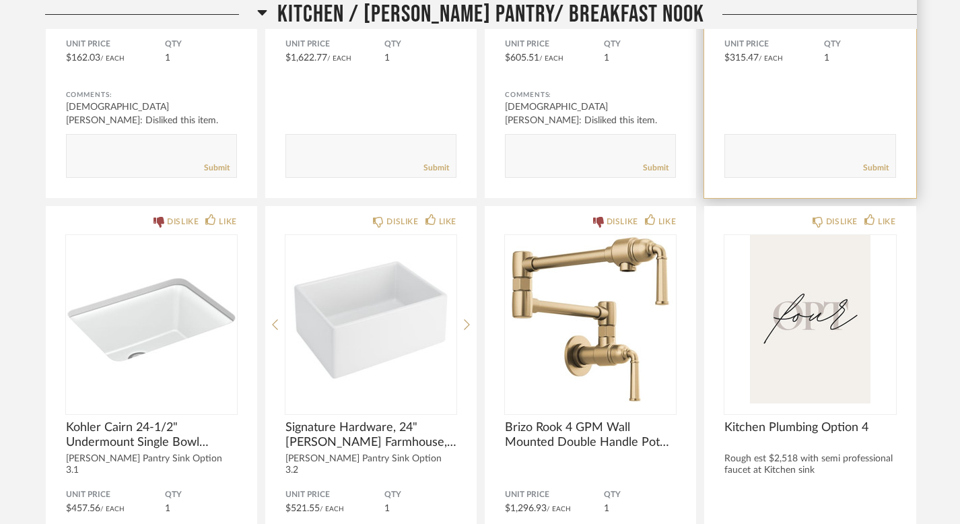
scroll to position [13987, 0]
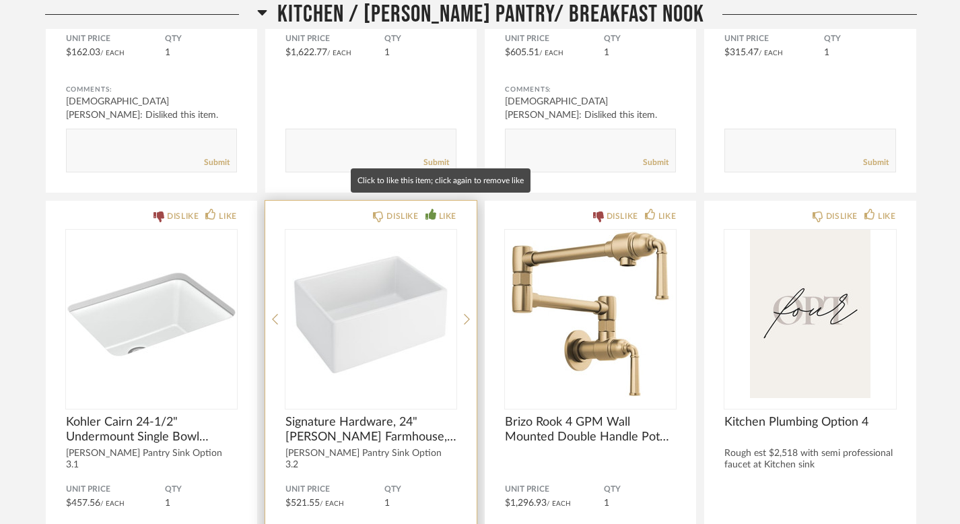
click at [434, 209] on icon at bounding box center [431, 214] width 11 height 11
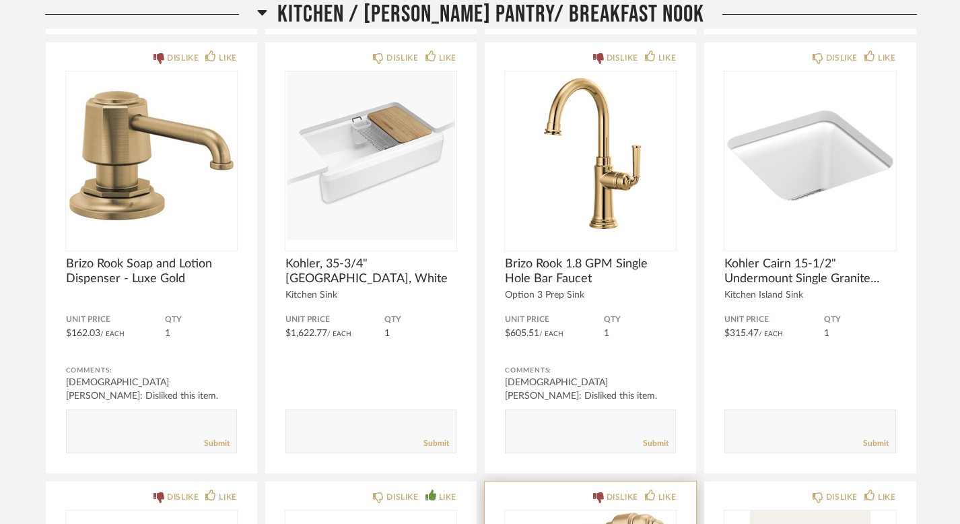
scroll to position [13671, 0]
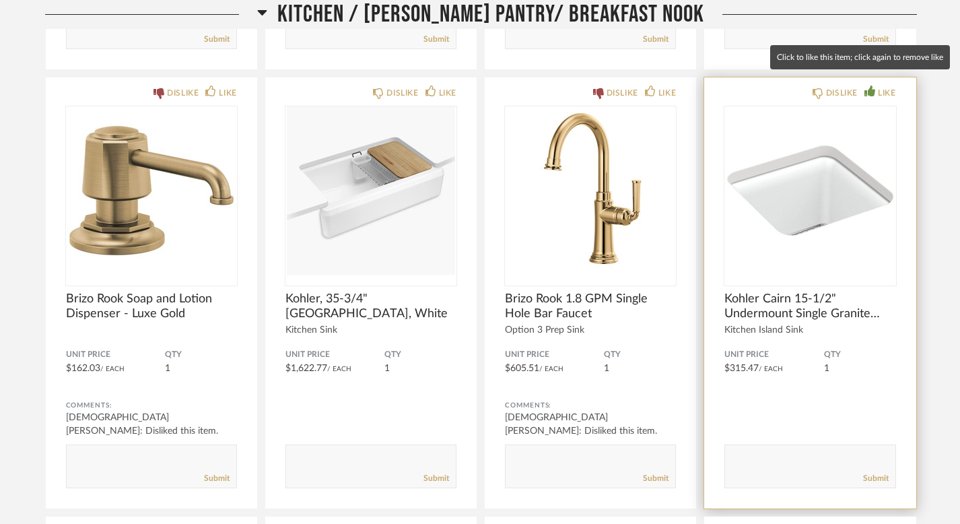
click at [889, 86] on div "LIKE" at bounding box center [887, 92] width 18 height 13
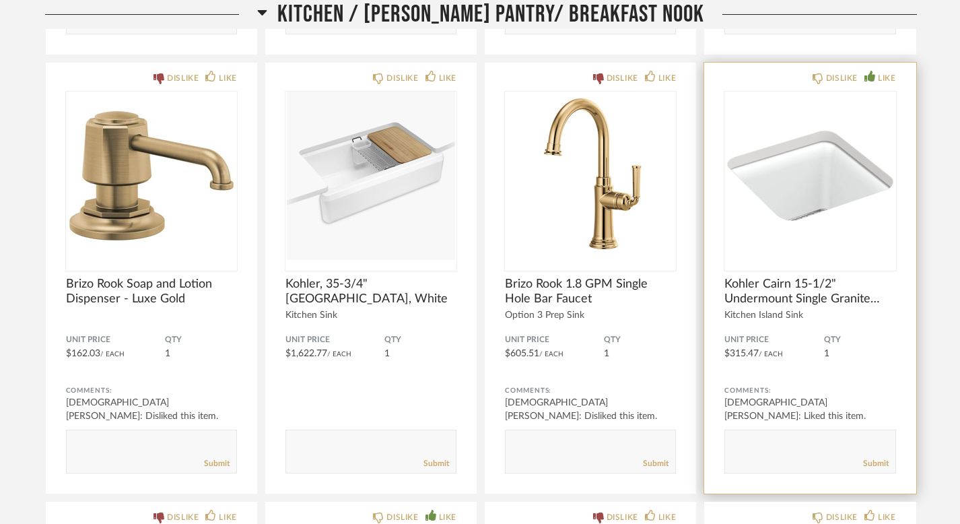
scroll to position [13687, 0]
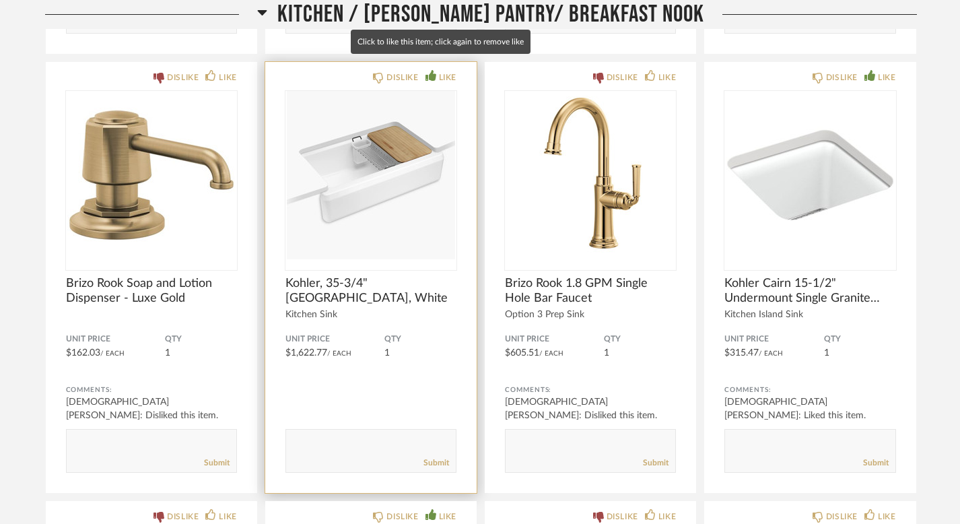
click at [434, 70] on icon at bounding box center [431, 75] width 11 height 11
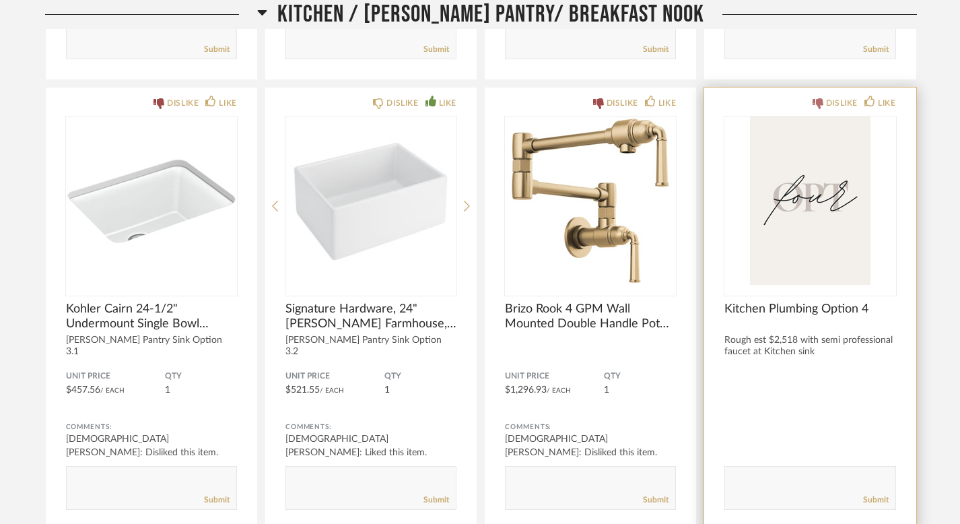
scroll to position [14093, 0]
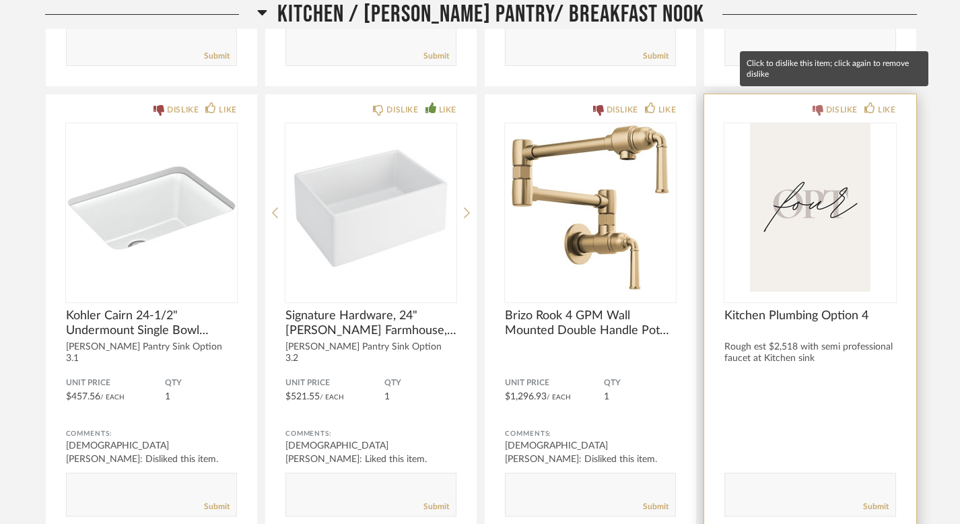
click at [851, 103] on div "DISLIKE" at bounding box center [842, 109] width 32 height 13
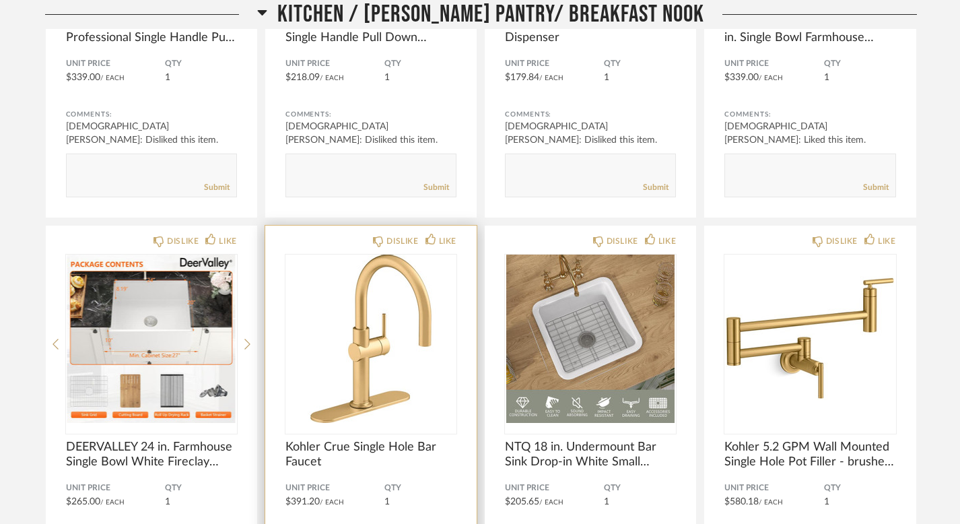
scroll to position [14872, 0]
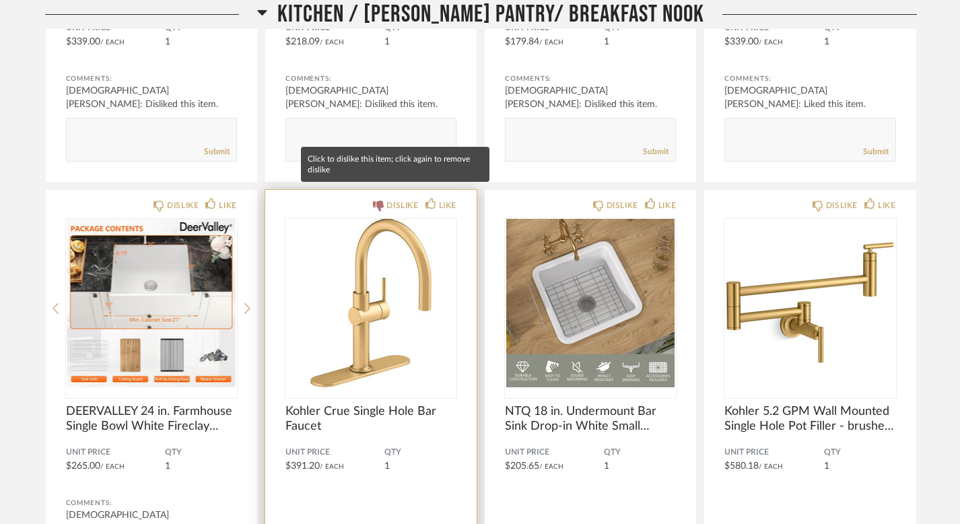
click at [391, 199] on div "DISLIKE" at bounding box center [403, 205] width 32 height 13
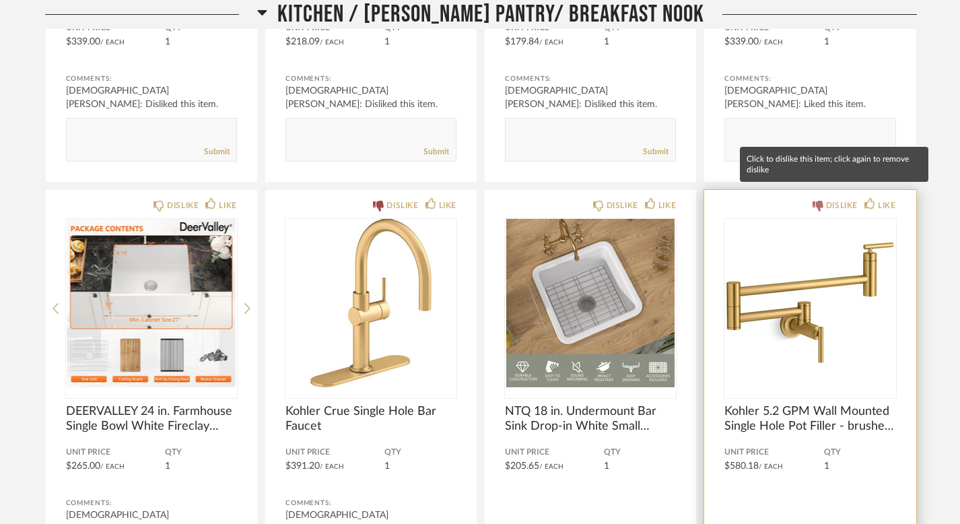
click at [844, 199] on div "DISLIKE" at bounding box center [842, 205] width 32 height 13
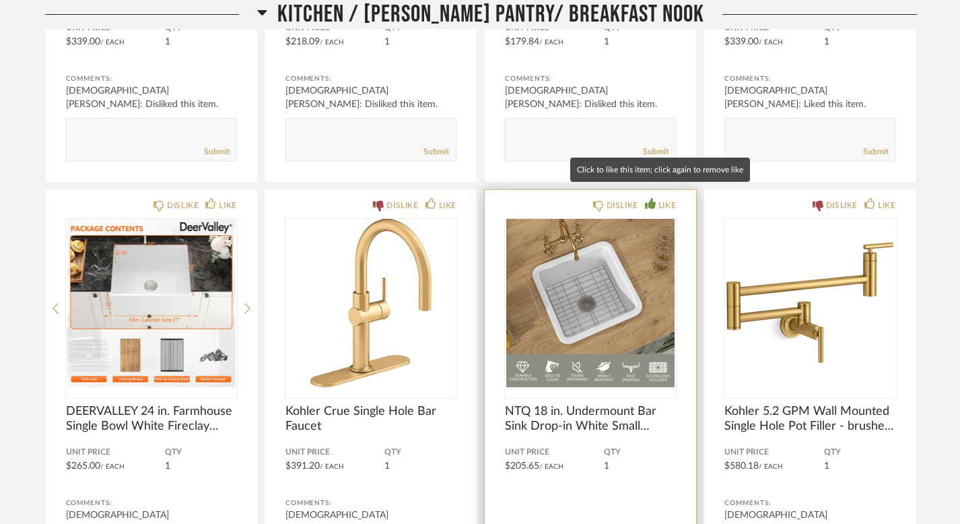
click at [667, 199] on div "LIKE" at bounding box center [668, 205] width 18 height 13
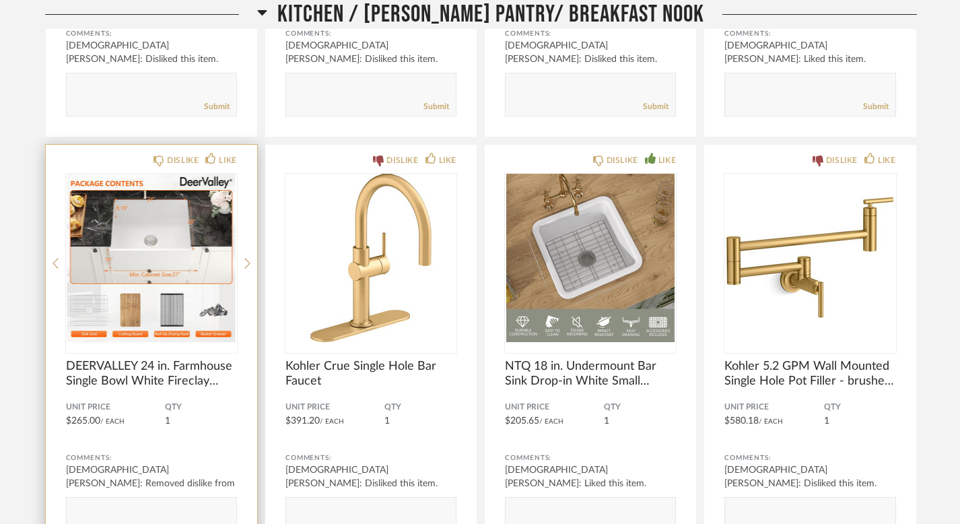
scroll to position [14922, 0]
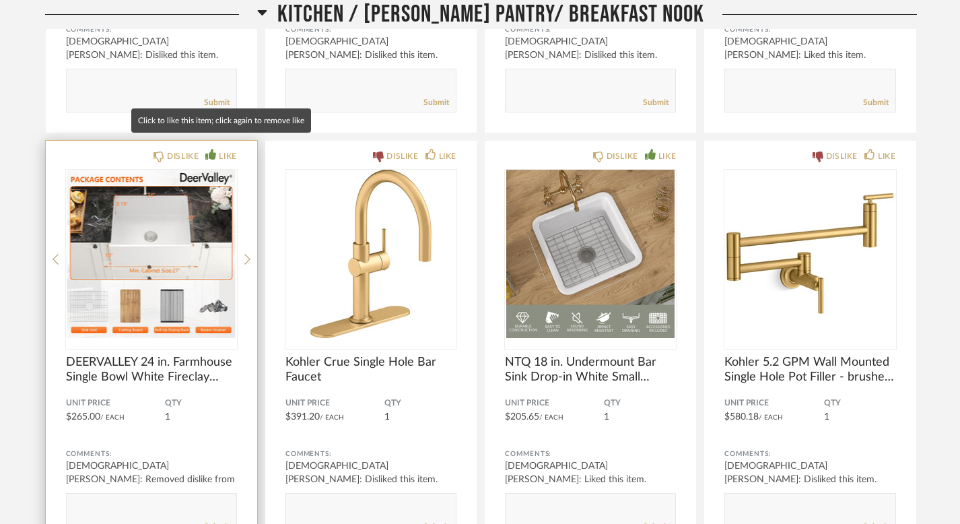
click at [215, 149] on div "LIKE" at bounding box center [220, 155] width 31 height 13
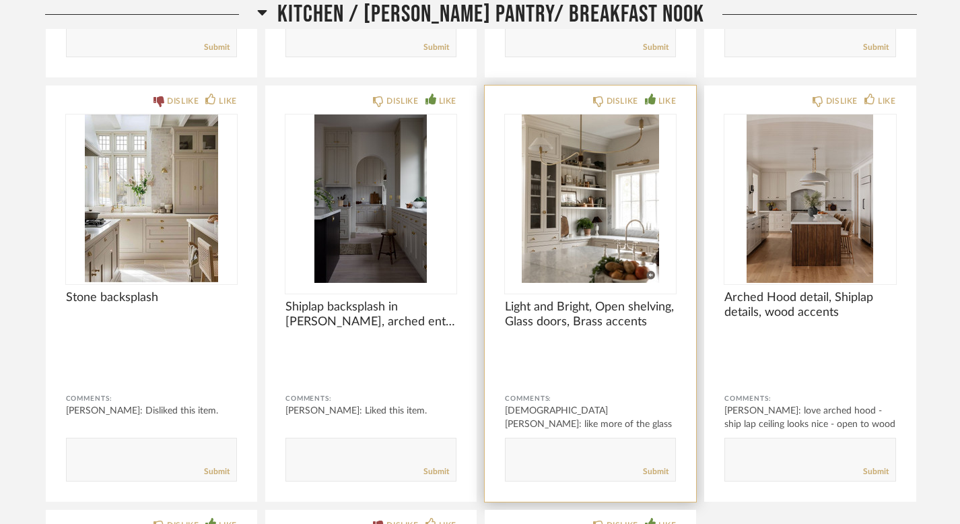
scroll to position [15393, 0]
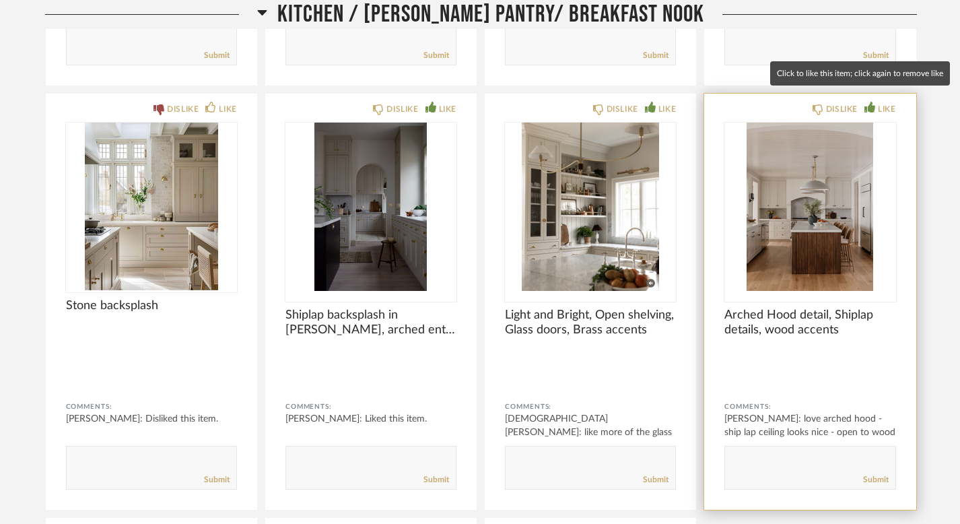
click at [869, 103] on div "LIKE" at bounding box center [880, 108] width 31 height 13
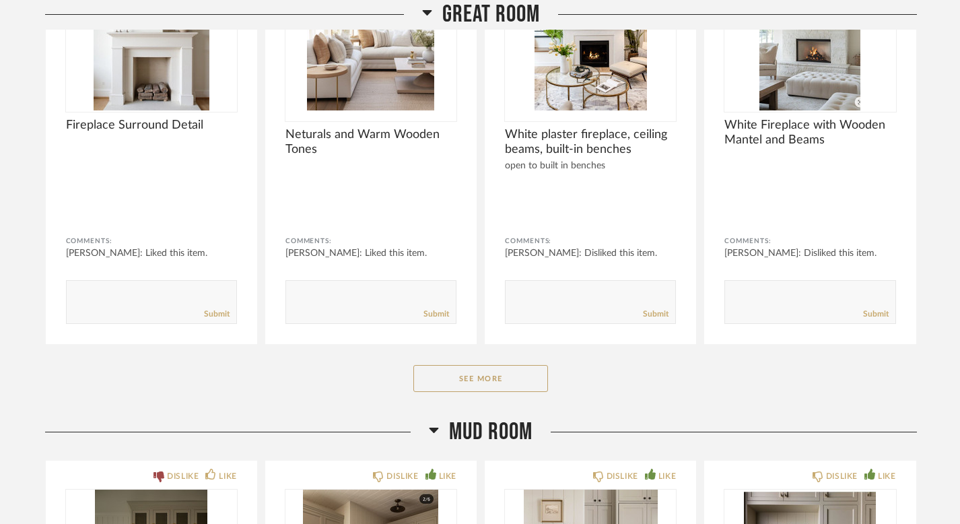
scroll to position [16561, 0]
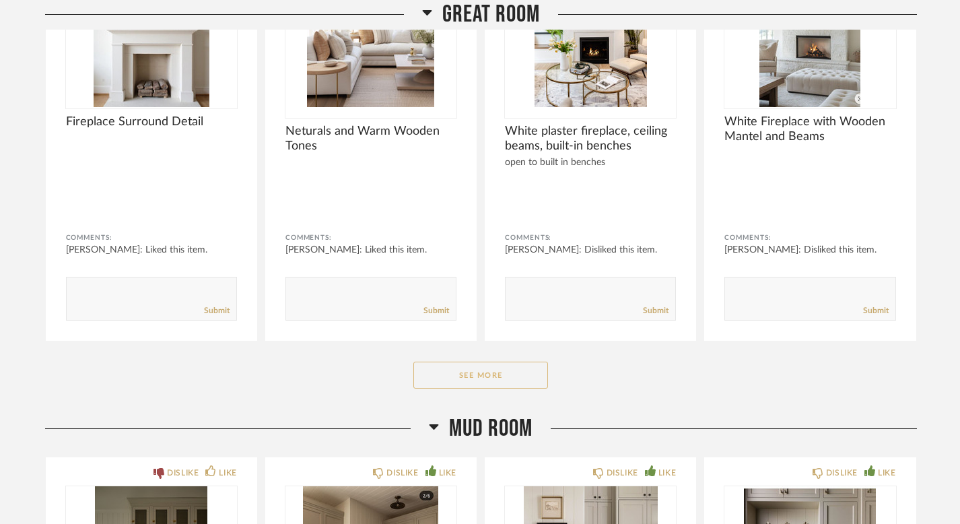
click at [475, 362] on button "See More" at bounding box center [480, 375] width 135 height 27
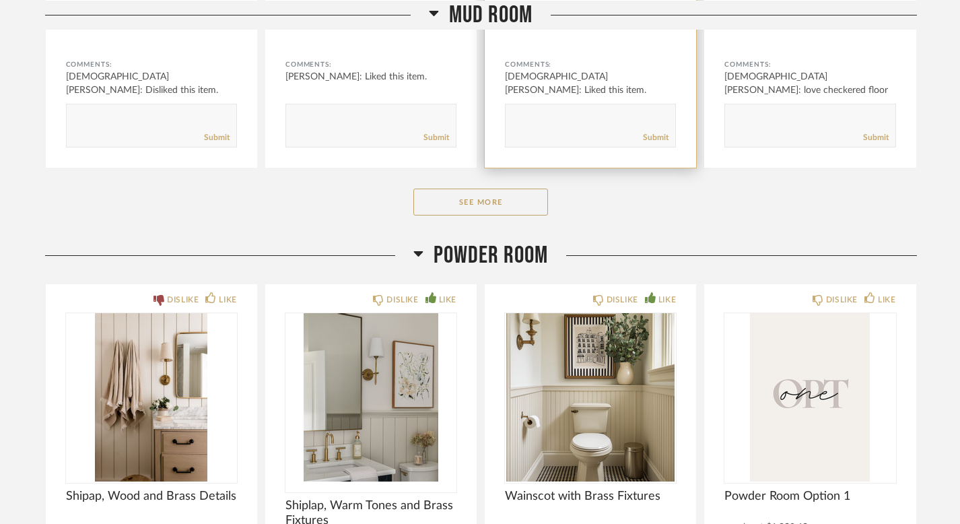
scroll to position [17713, 0]
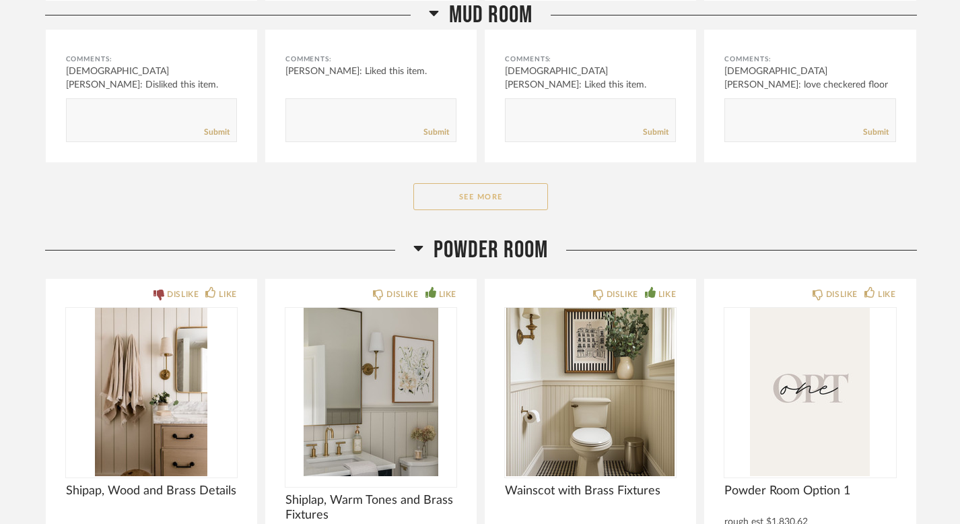
click at [510, 193] on button "See More" at bounding box center [480, 196] width 135 height 27
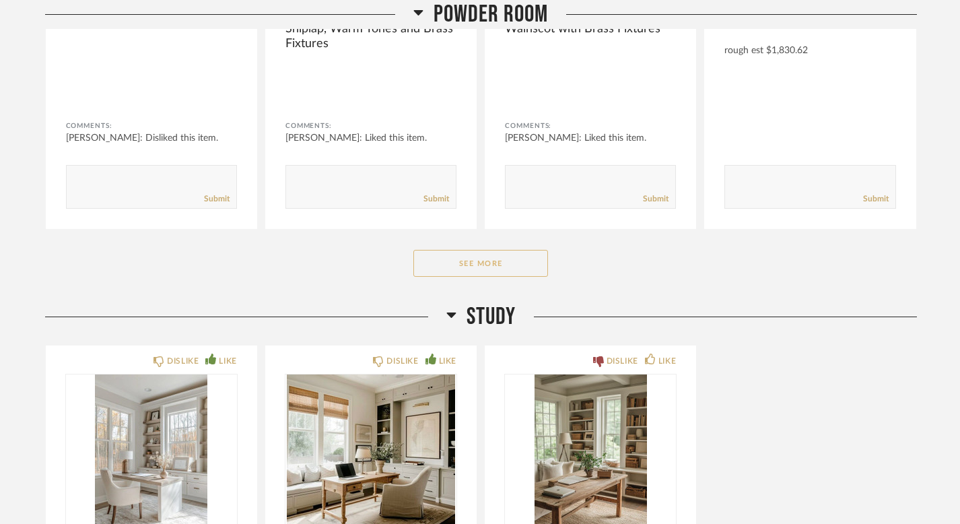
scroll to position [18629, 0]
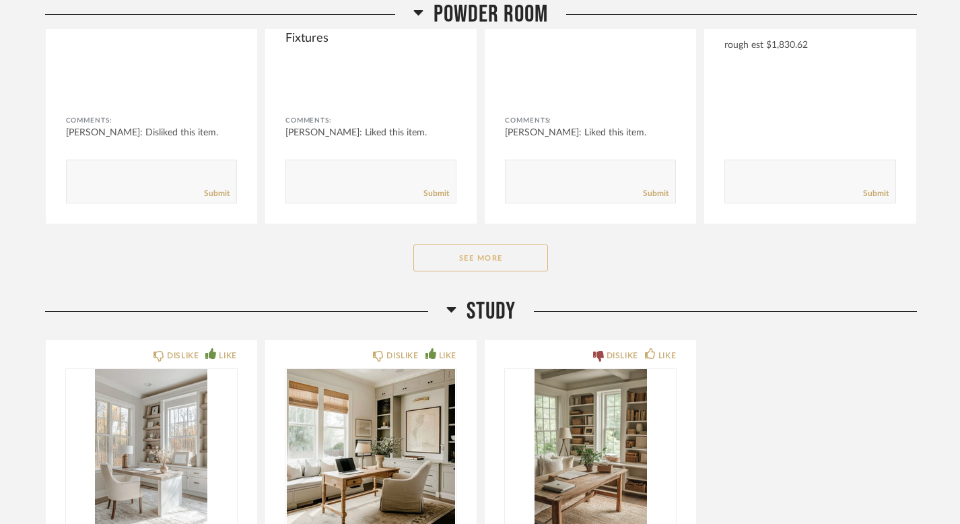
click at [521, 244] on button "See More" at bounding box center [480, 257] width 135 height 27
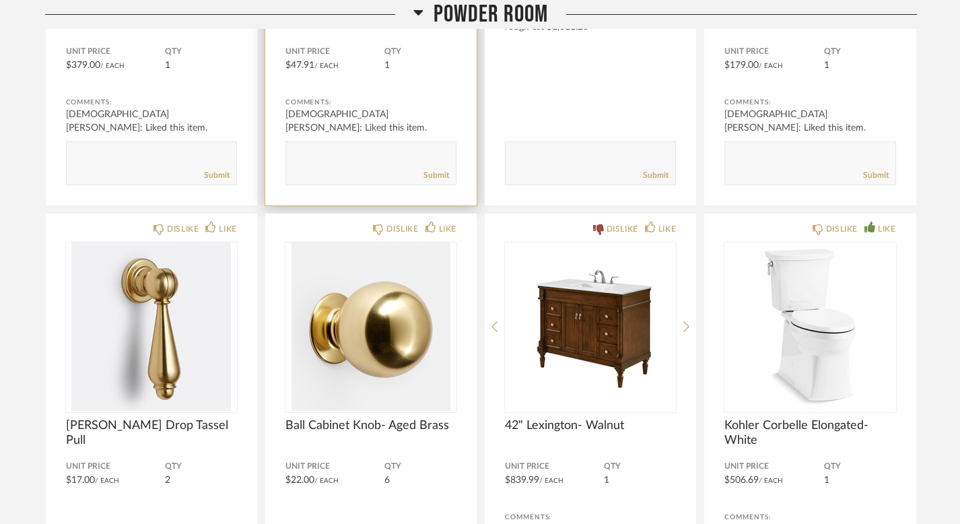
scroll to position [19526, 0]
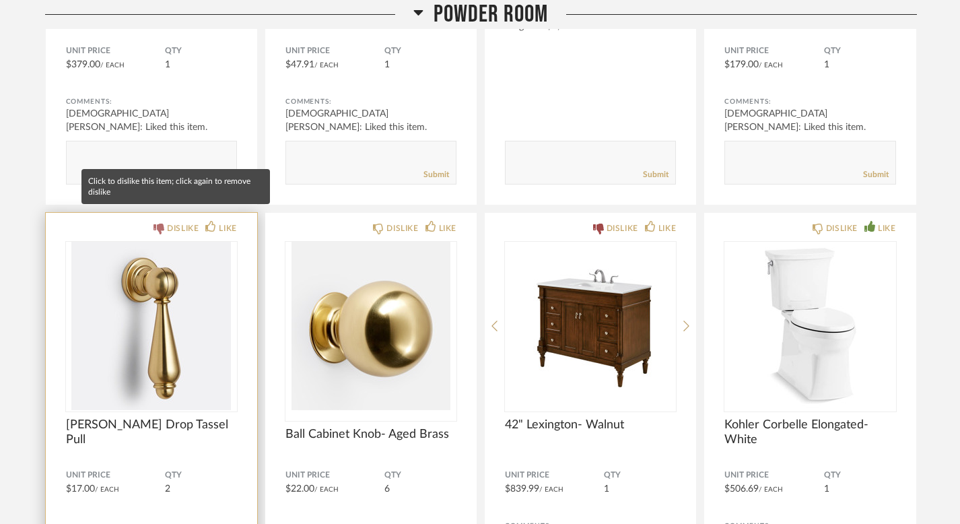
click at [164, 222] on div "DISLIKE" at bounding box center [176, 228] width 45 height 13
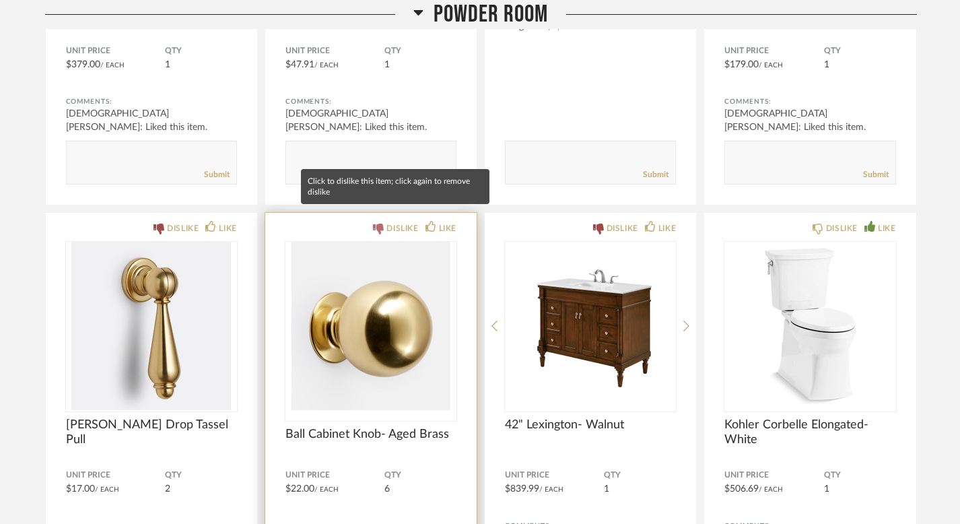
click at [387, 222] on div "DISLIKE" at bounding box center [403, 228] width 32 height 13
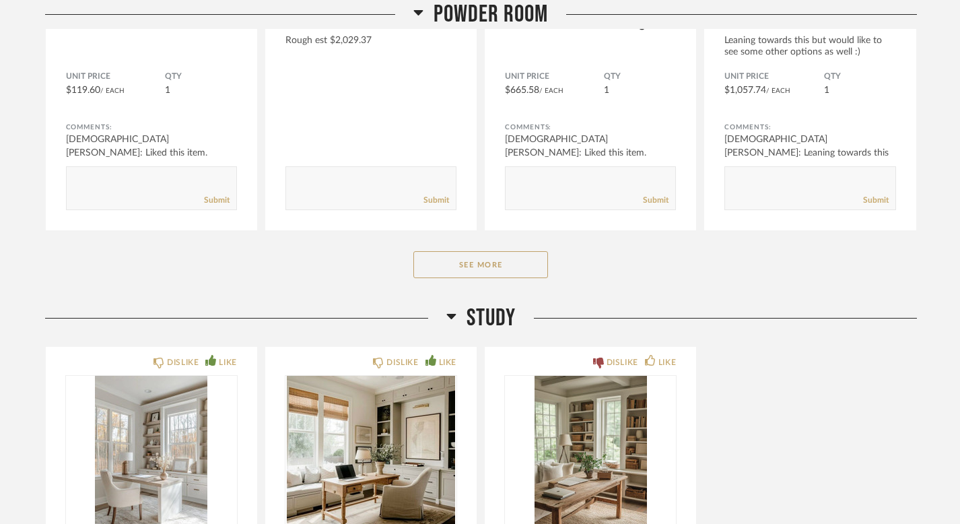
scroll to position [20366, 0]
click at [512, 251] on button "See More" at bounding box center [480, 264] width 135 height 27
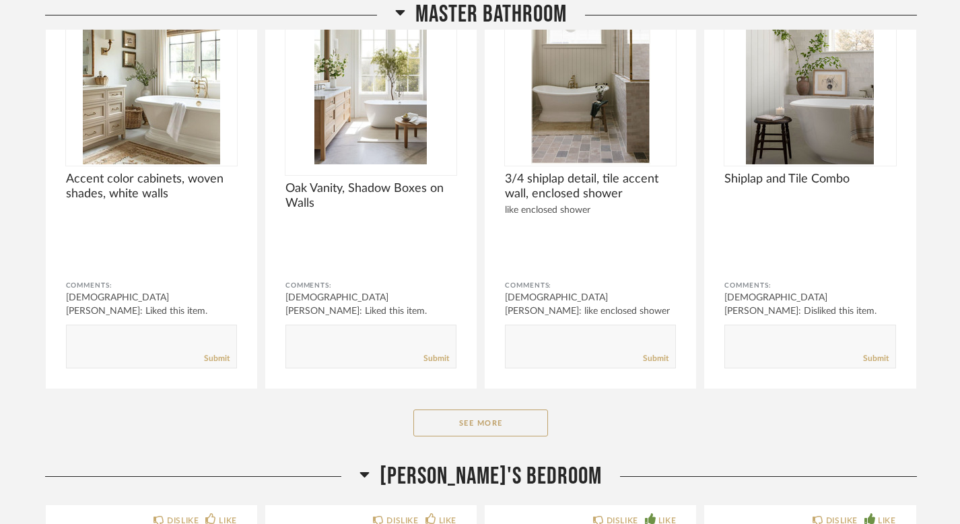
scroll to position [23517, 0]
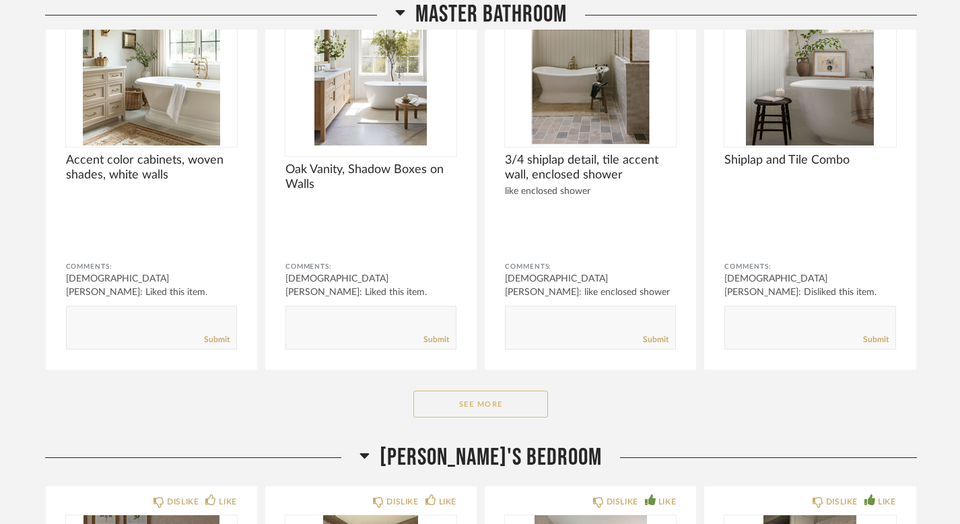
click at [428, 399] on button "See More" at bounding box center [480, 404] width 135 height 27
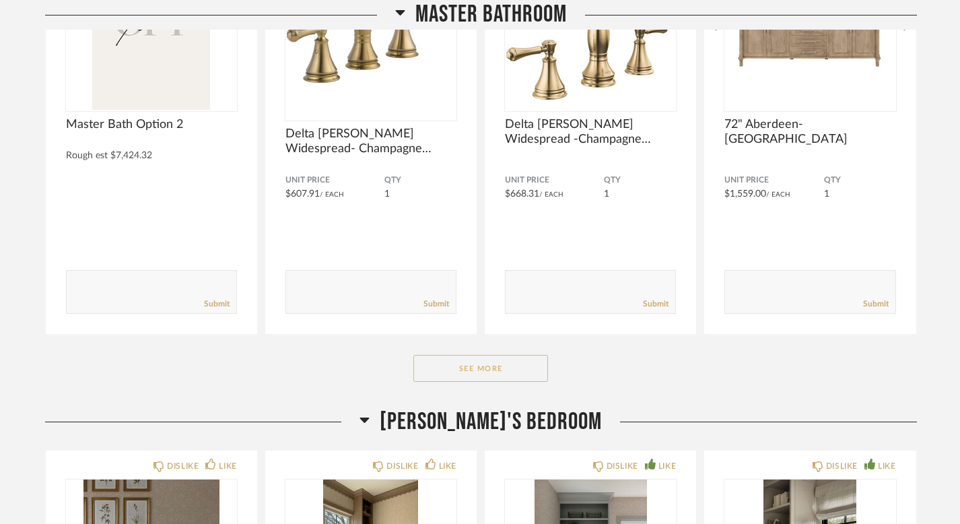
scroll to position [25374, 0]
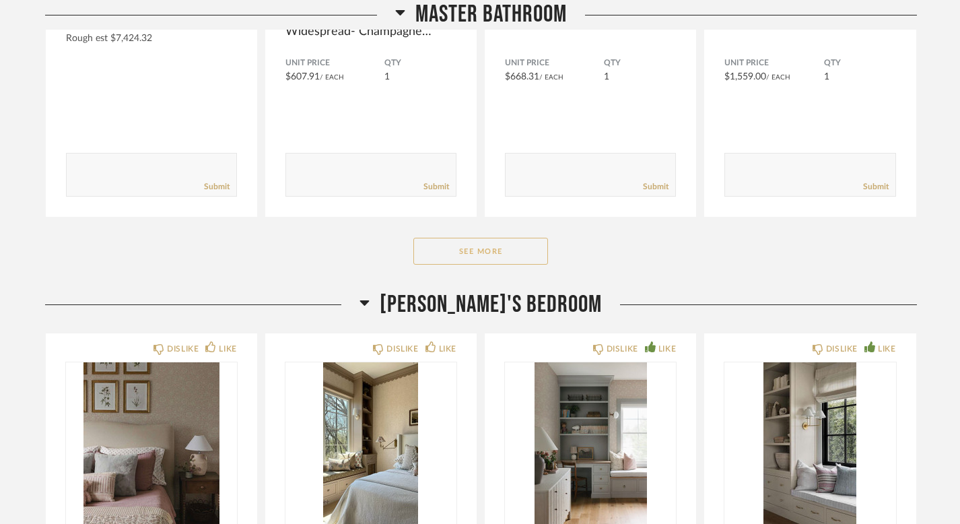
click at [502, 242] on button "See More" at bounding box center [480, 251] width 135 height 27
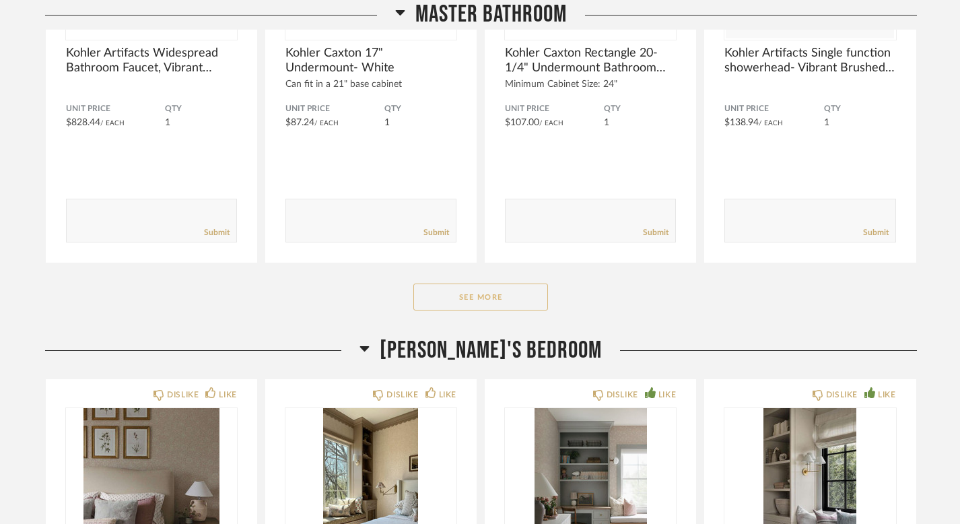
scroll to position [27019, 0]
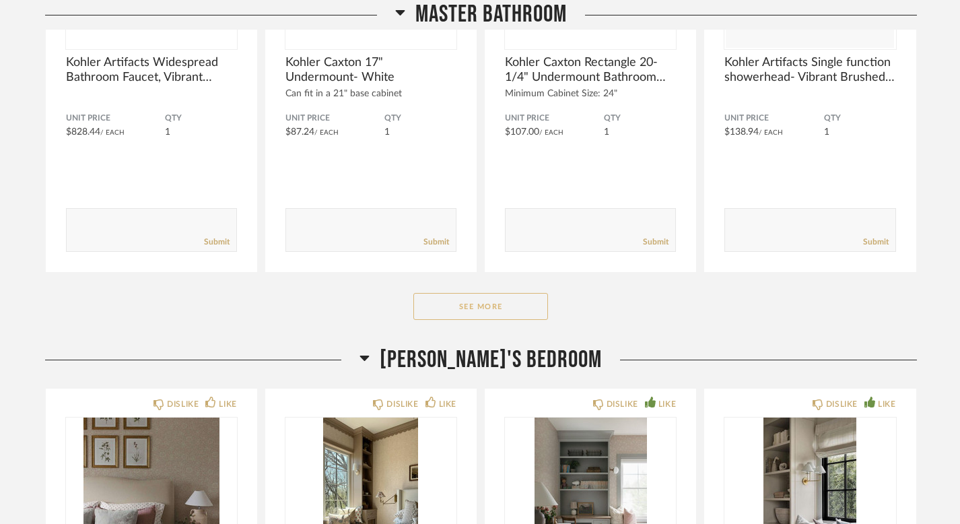
click at [489, 293] on button "See More" at bounding box center [480, 306] width 135 height 27
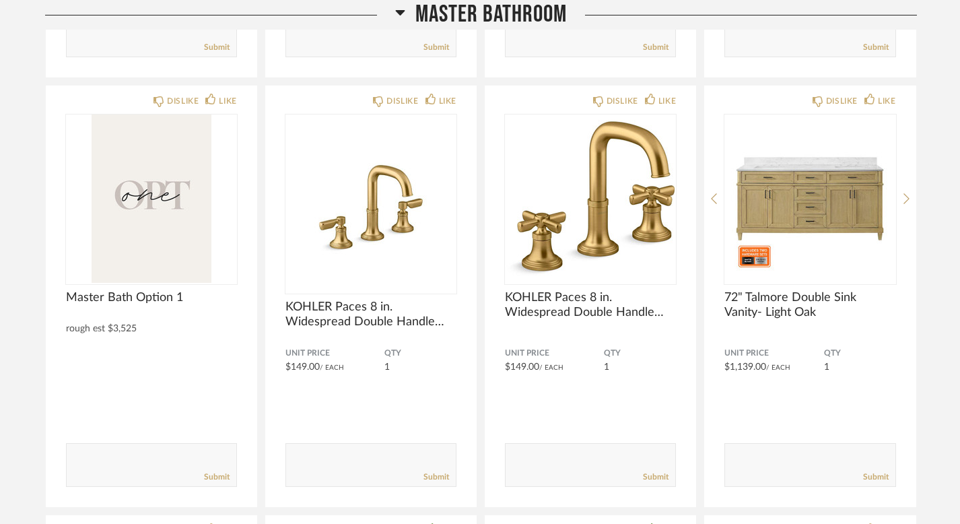
scroll to position [23816, 0]
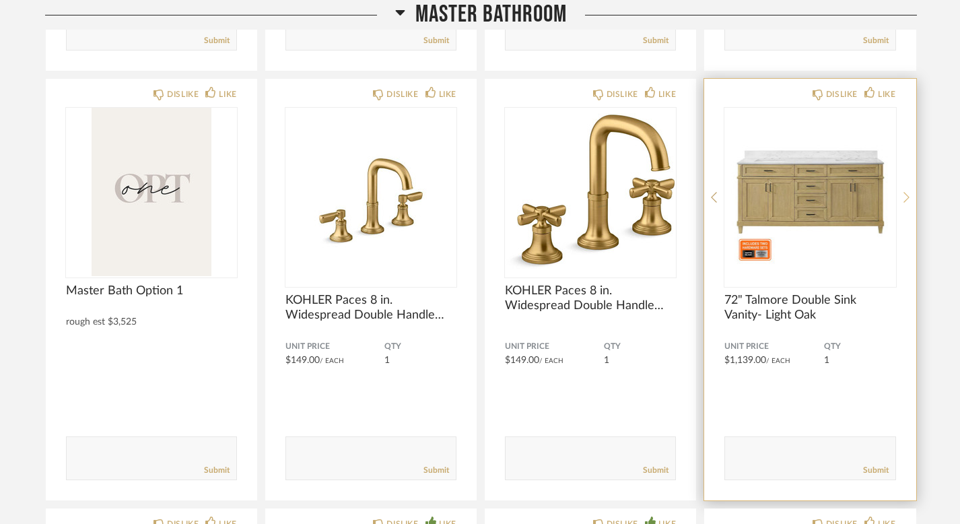
click at [906, 192] on icon at bounding box center [907, 197] width 6 height 11
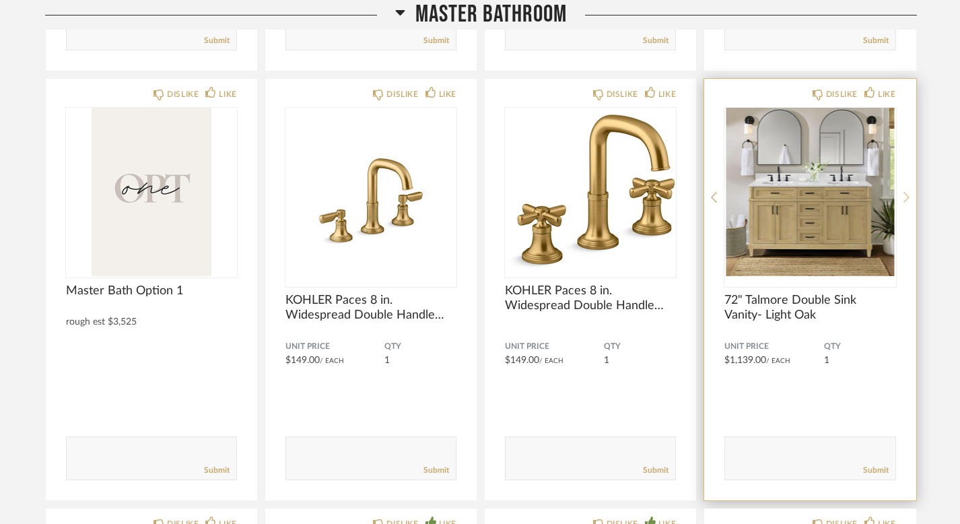
click at [907, 192] on icon at bounding box center [907, 197] width 6 height 11
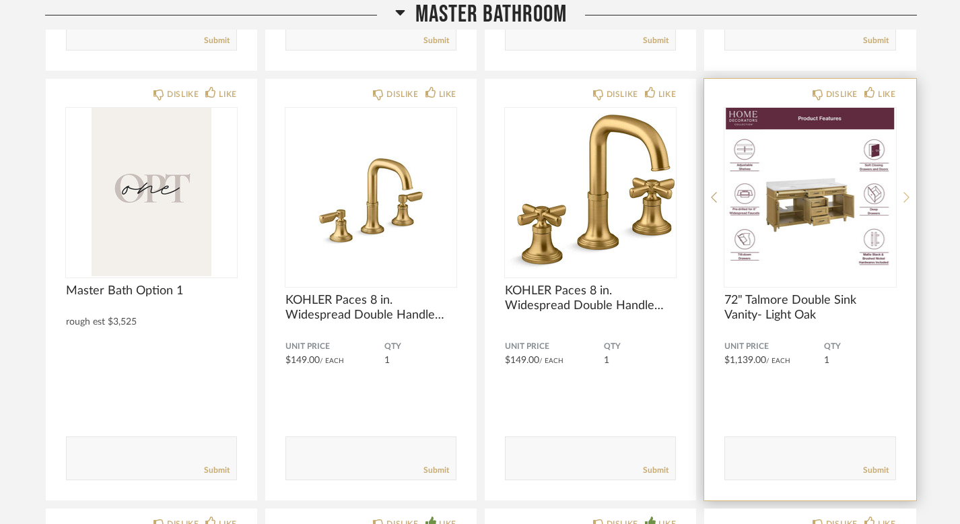
click at [907, 192] on icon at bounding box center [907, 197] width 6 height 11
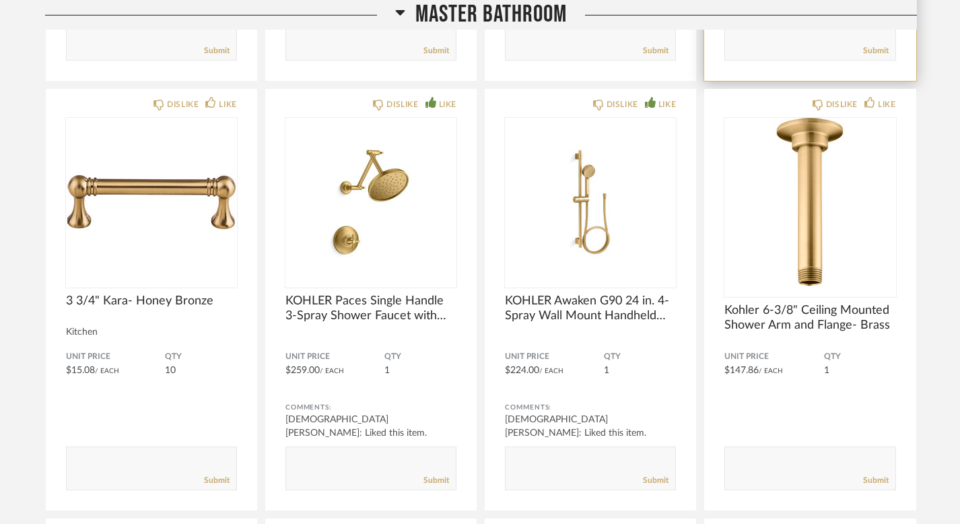
scroll to position [24236, 0]
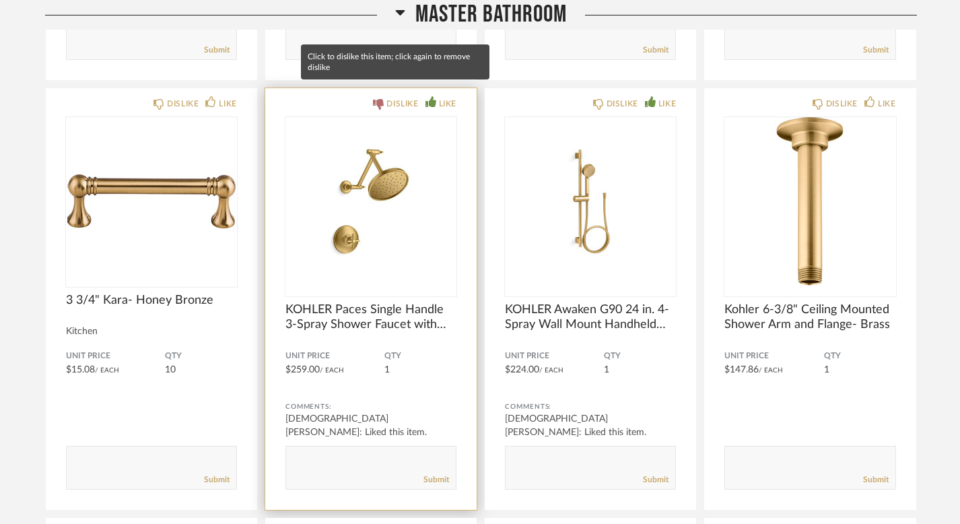
click at [387, 97] on div "DISLIKE" at bounding box center [403, 103] width 32 height 13
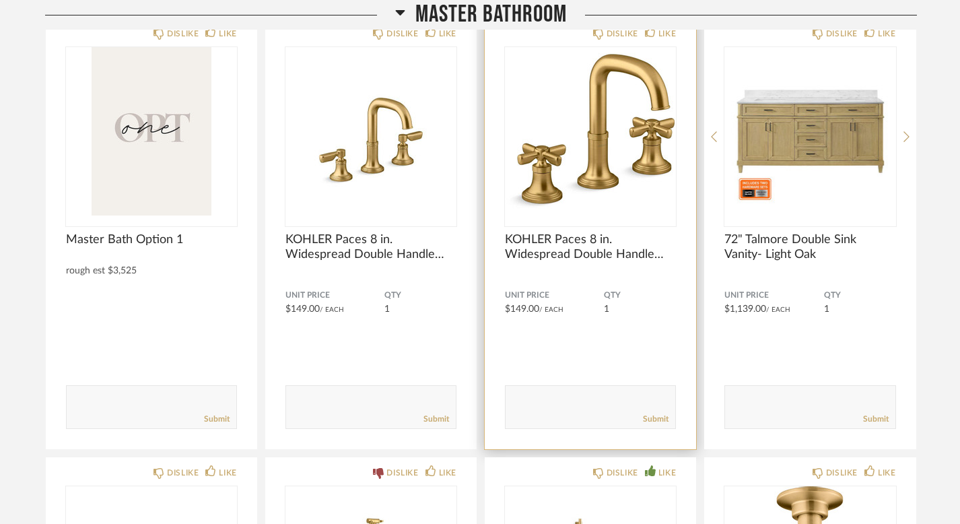
scroll to position [24104, 0]
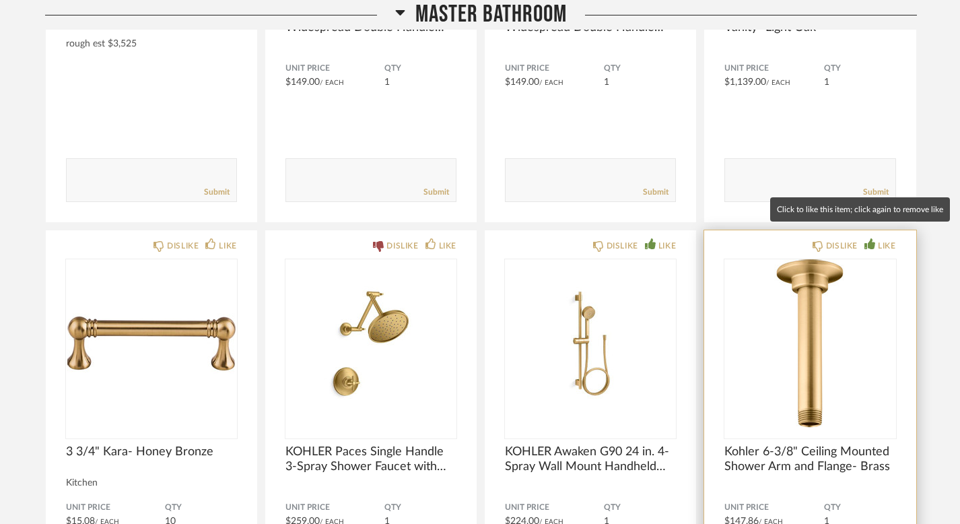
click at [885, 239] on div "LIKE" at bounding box center [887, 245] width 18 height 13
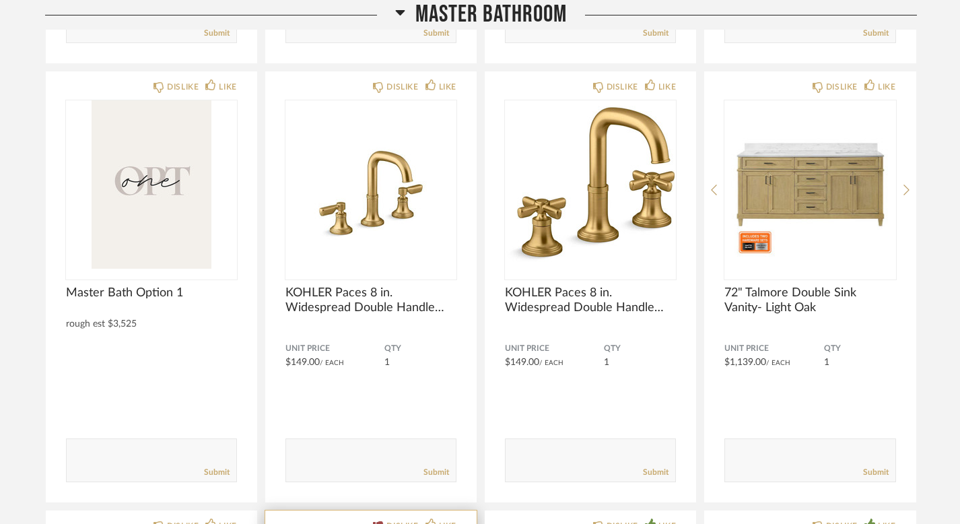
scroll to position [23822, 0]
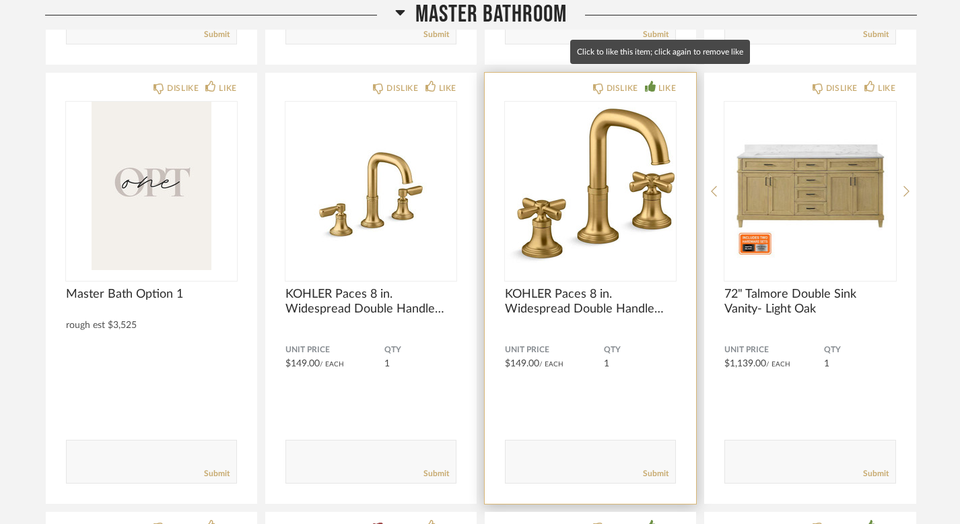
click at [661, 81] on div "LIKE" at bounding box center [668, 87] width 18 height 13
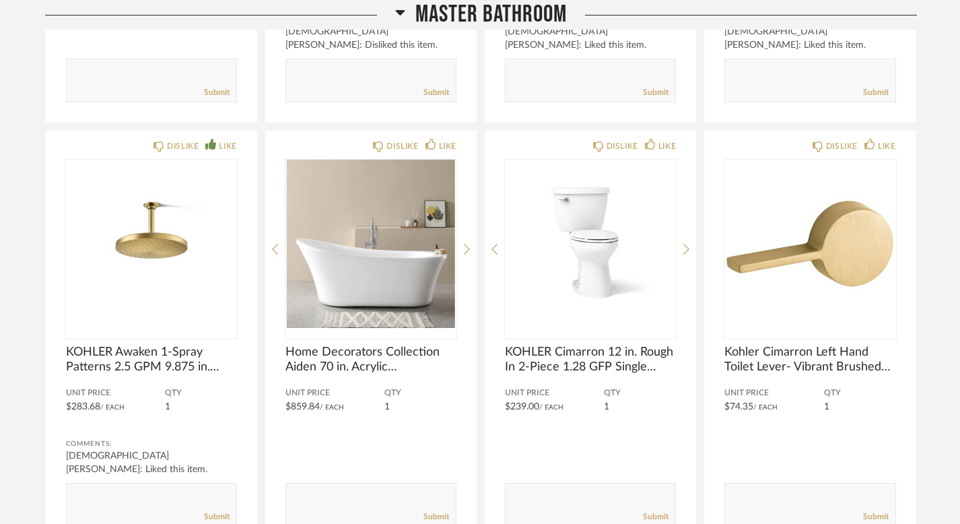
scroll to position [24641, 0]
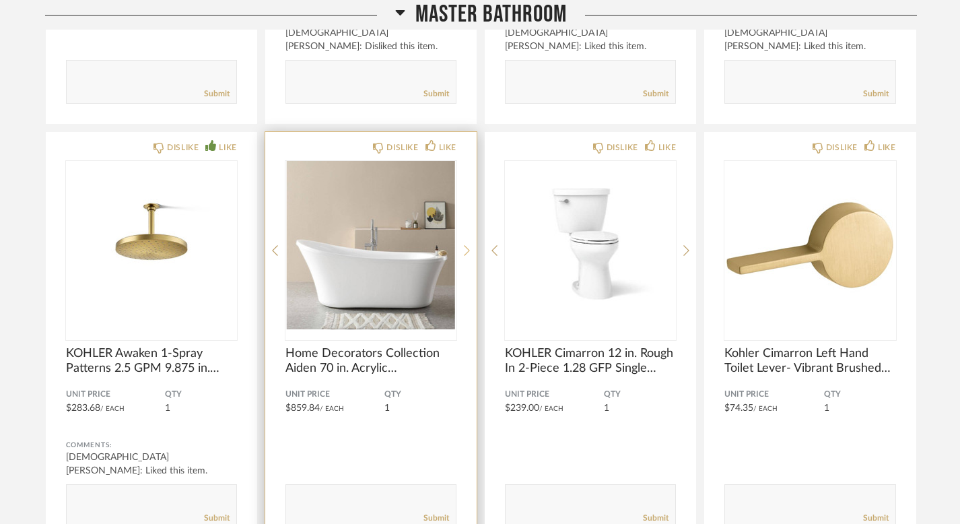
click at [467, 244] on icon at bounding box center [467, 250] width 6 height 12
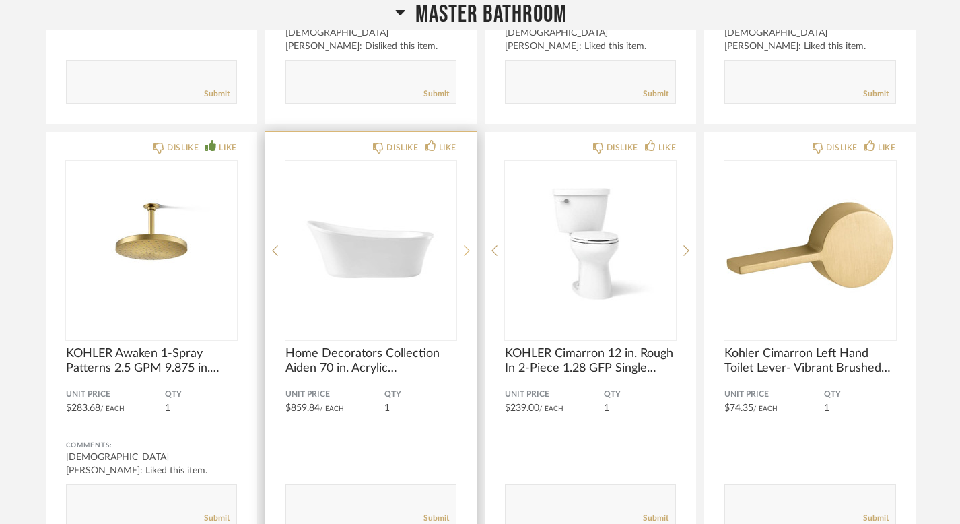
click at [467, 244] on icon at bounding box center [467, 250] width 6 height 12
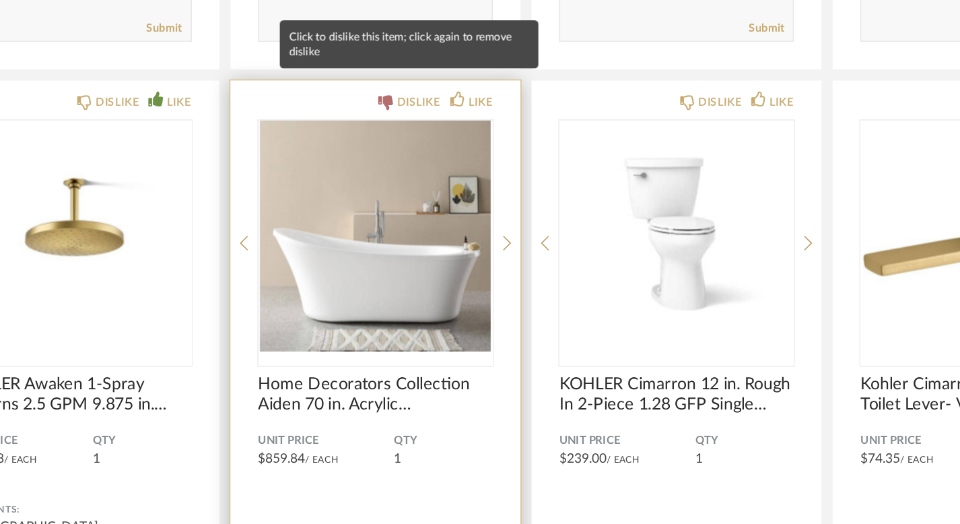
click at [385, 141] on div "DISLIKE" at bounding box center [395, 147] width 45 height 13
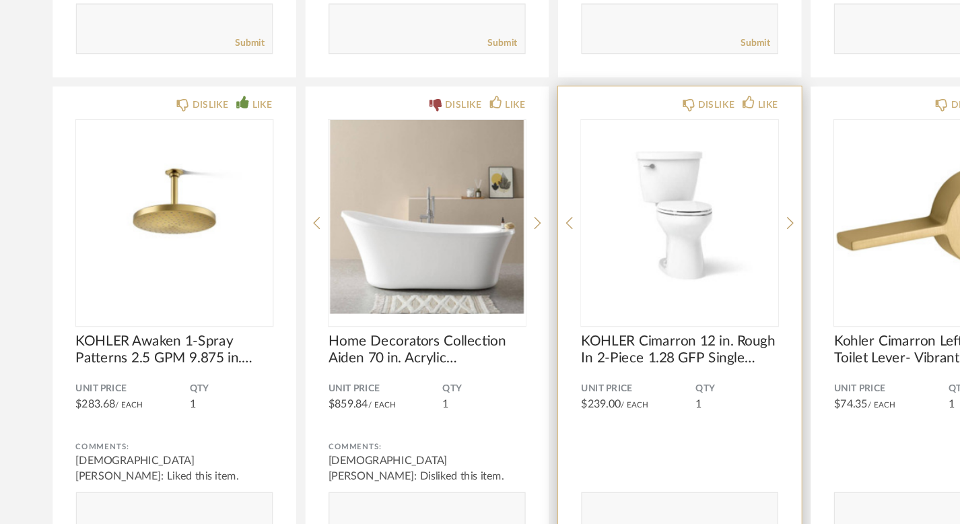
scroll to position [24642, 0]
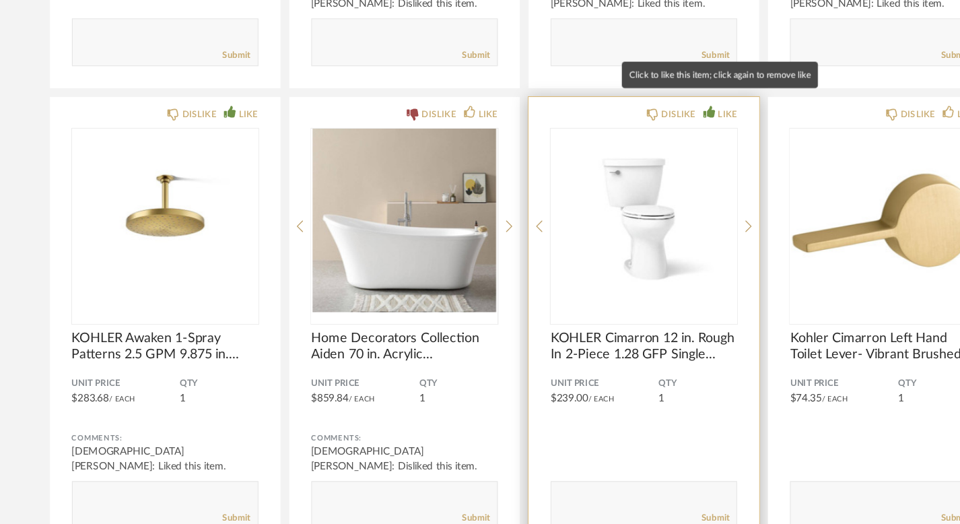
click at [653, 140] on div "LIKE" at bounding box center [660, 146] width 31 height 13
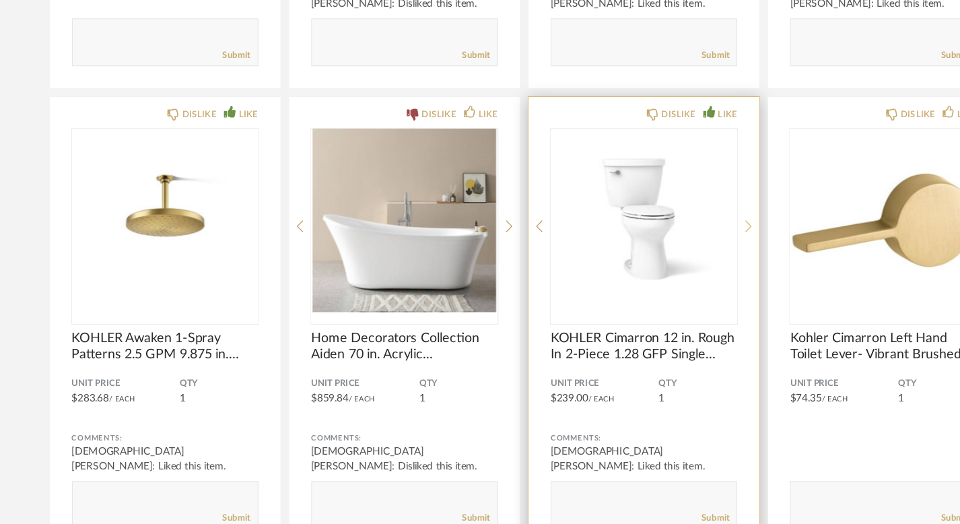
click at [685, 244] on icon at bounding box center [687, 250] width 6 height 12
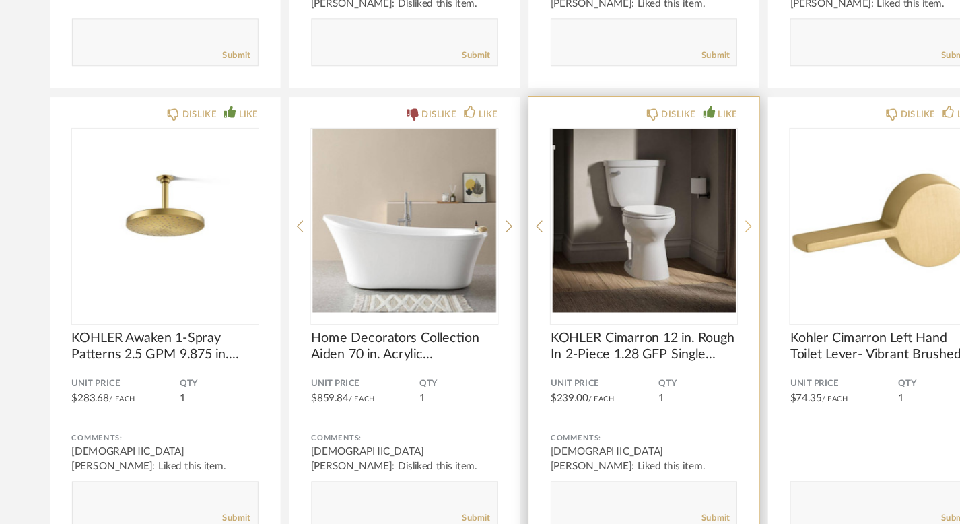
click at [685, 244] on icon at bounding box center [687, 250] width 6 height 12
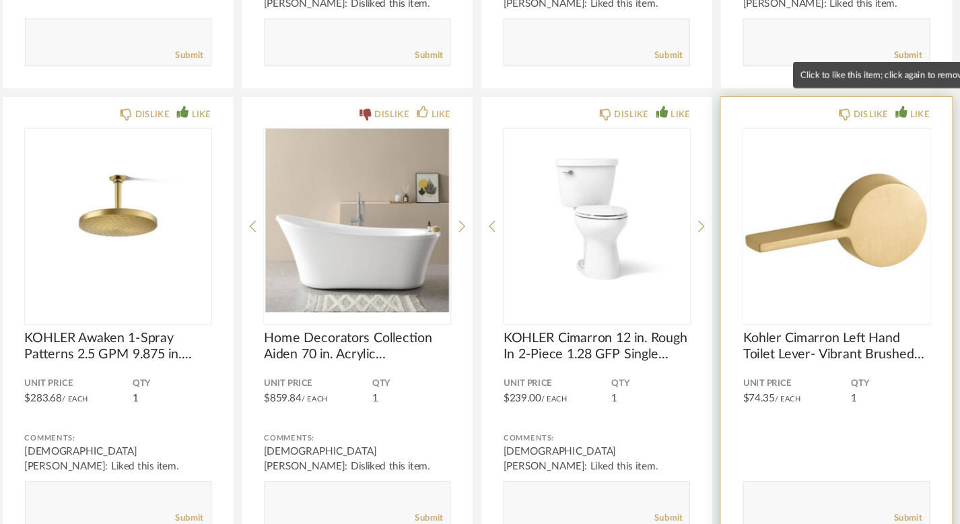
click at [884, 140] on div "LIKE" at bounding box center [887, 146] width 18 height 13
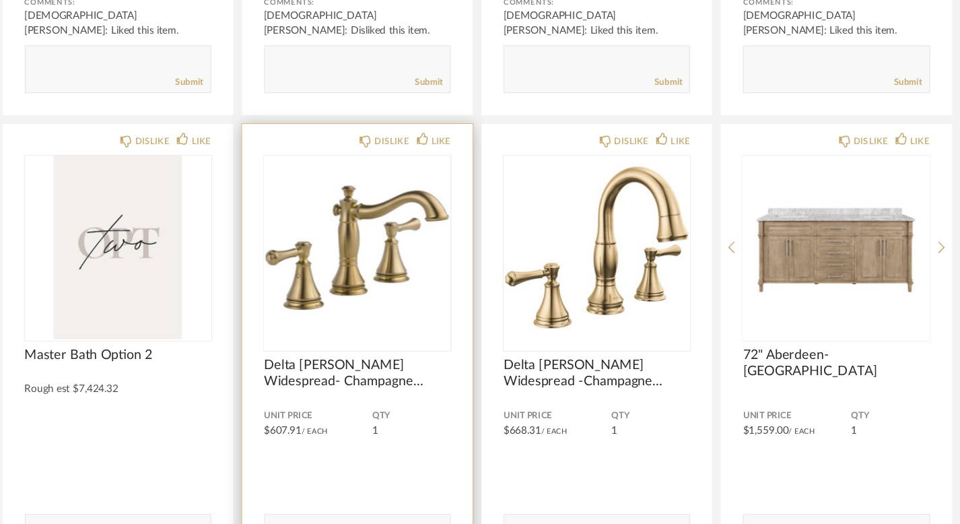
scroll to position [25043, 0]
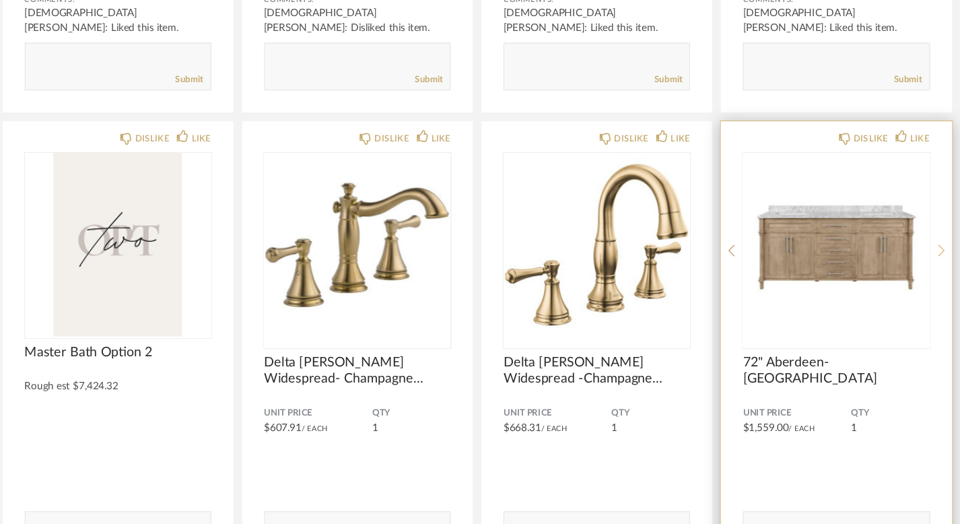
click at [904, 267] on icon at bounding box center [907, 273] width 6 height 12
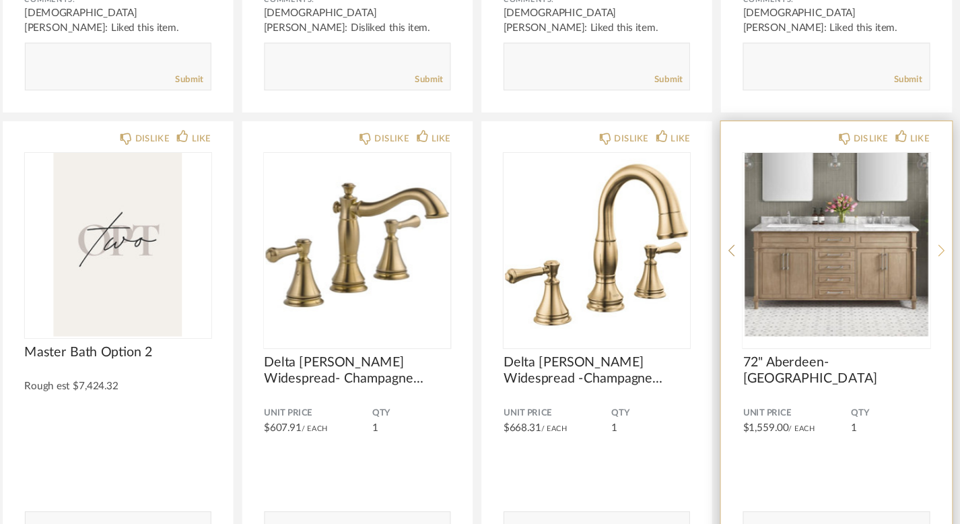
click at [904, 267] on icon at bounding box center [907, 273] width 6 height 12
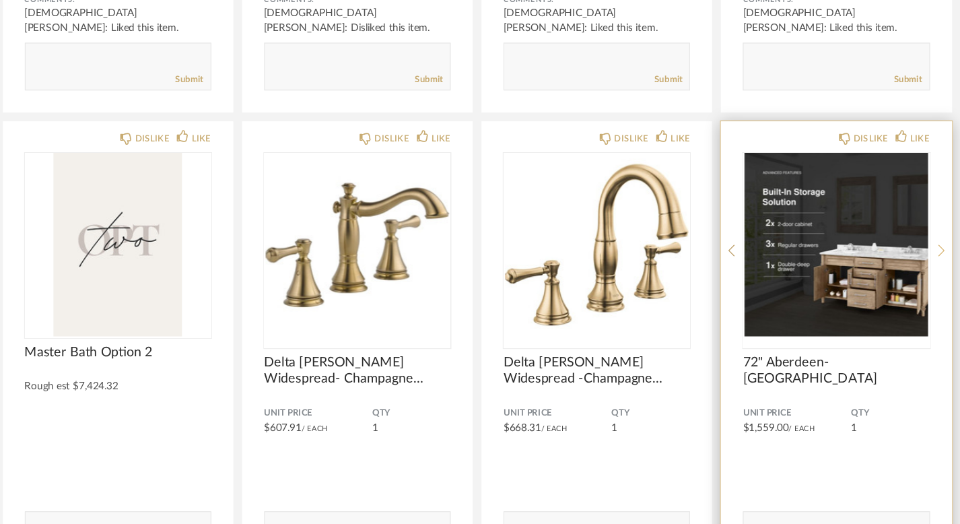
click at [904, 267] on icon at bounding box center [907, 273] width 6 height 12
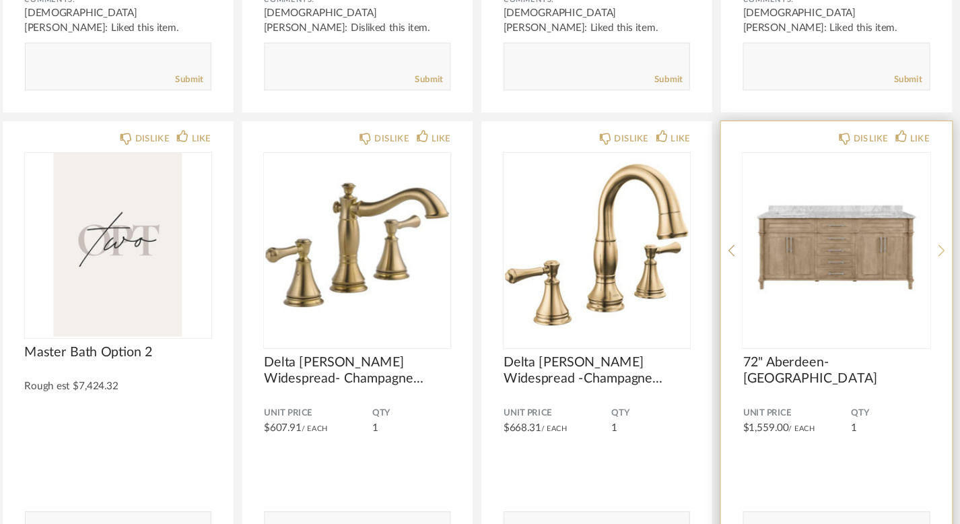
click at [904, 267] on icon at bounding box center [907, 273] width 6 height 12
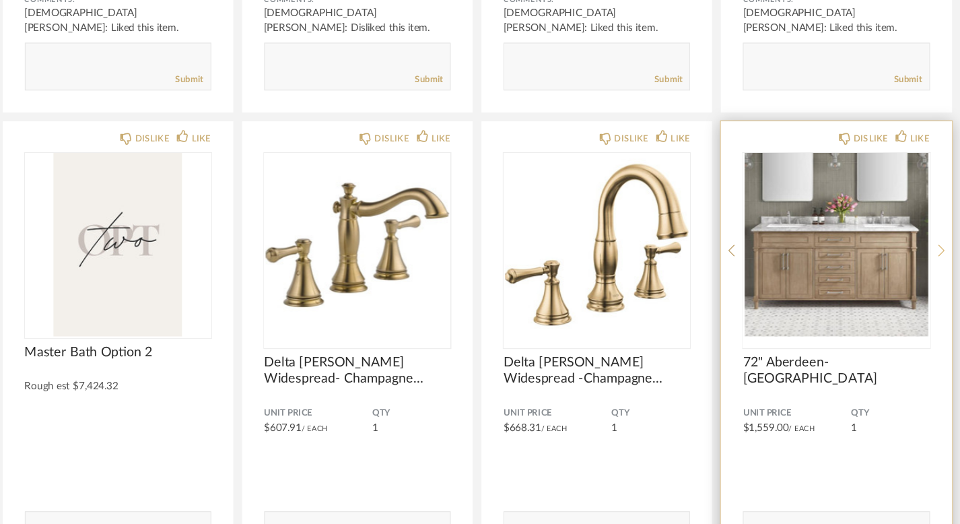
click at [904, 267] on icon at bounding box center [907, 273] width 6 height 12
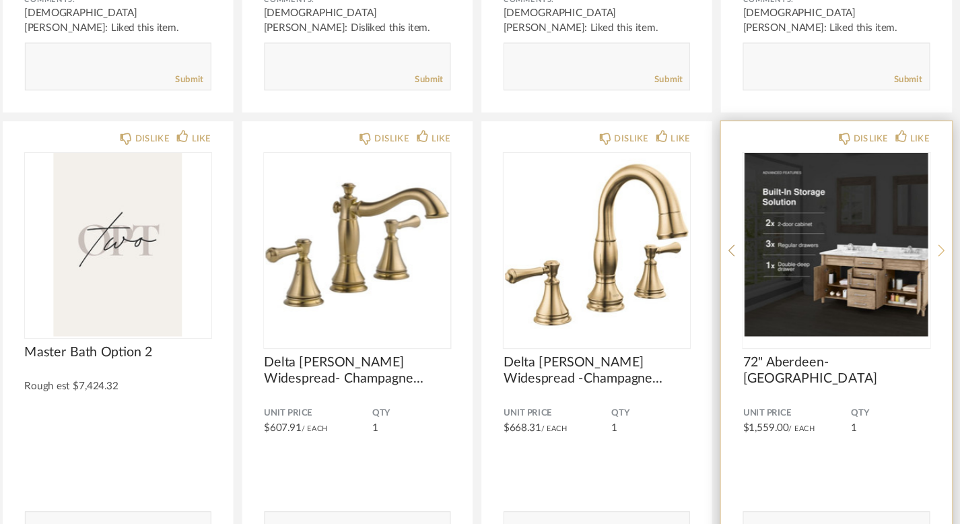
click at [906, 267] on icon at bounding box center [907, 272] width 6 height 11
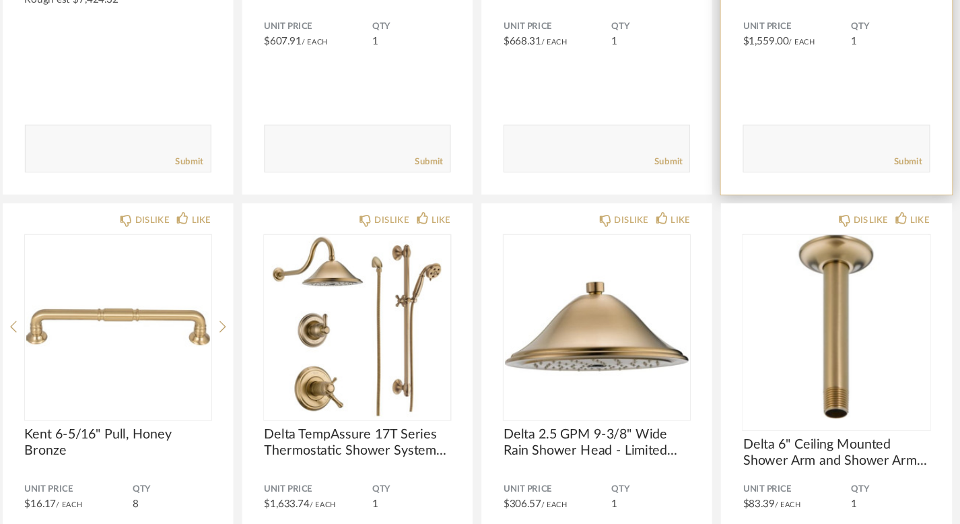
scroll to position [25422, 0]
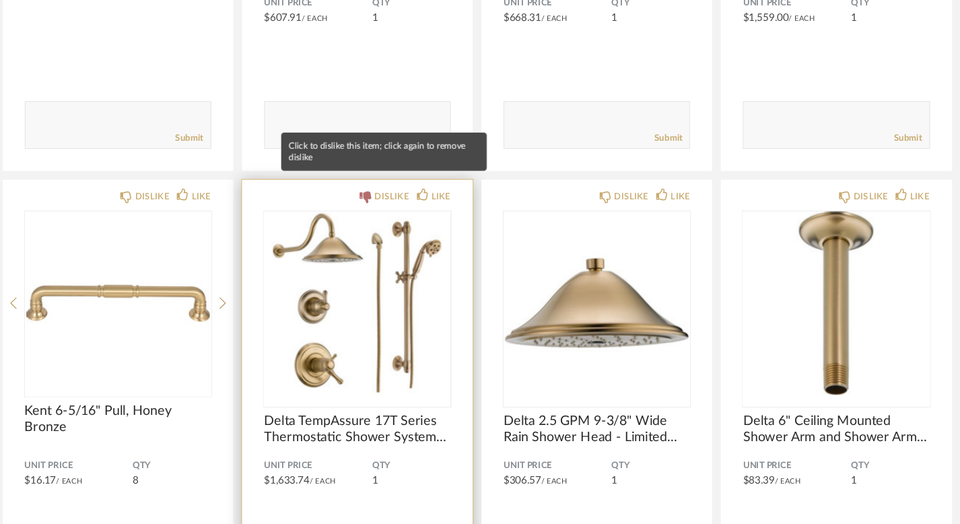
click at [397, 213] on div "DISLIKE" at bounding box center [403, 219] width 32 height 13
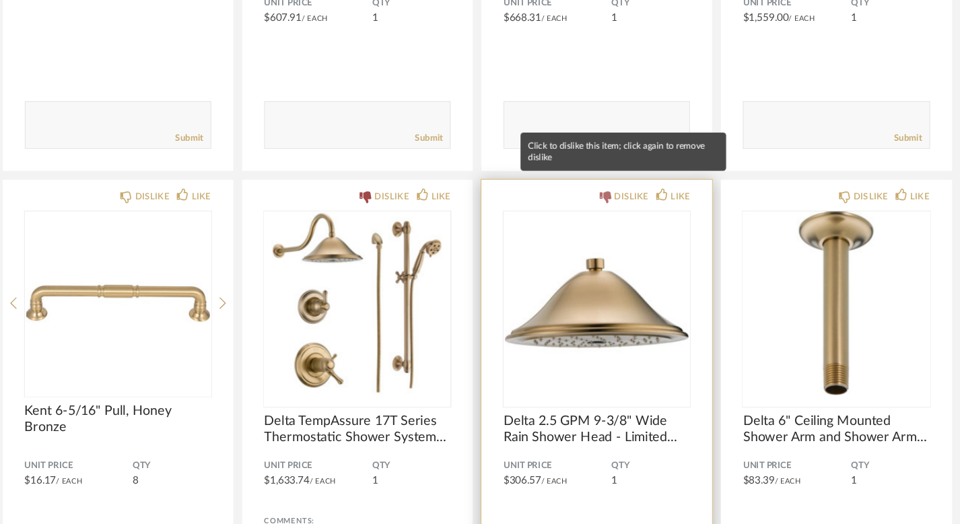
click at [605, 213] on div "DISLIKE" at bounding box center [615, 219] width 45 height 13
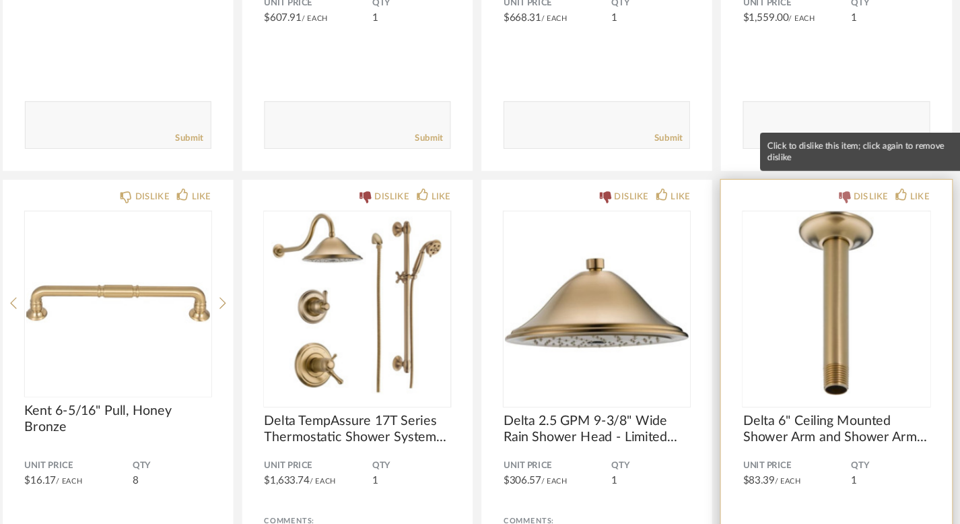
click at [826, 213] on div "DISLIKE" at bounding box center [842, 219] width 32 height 13
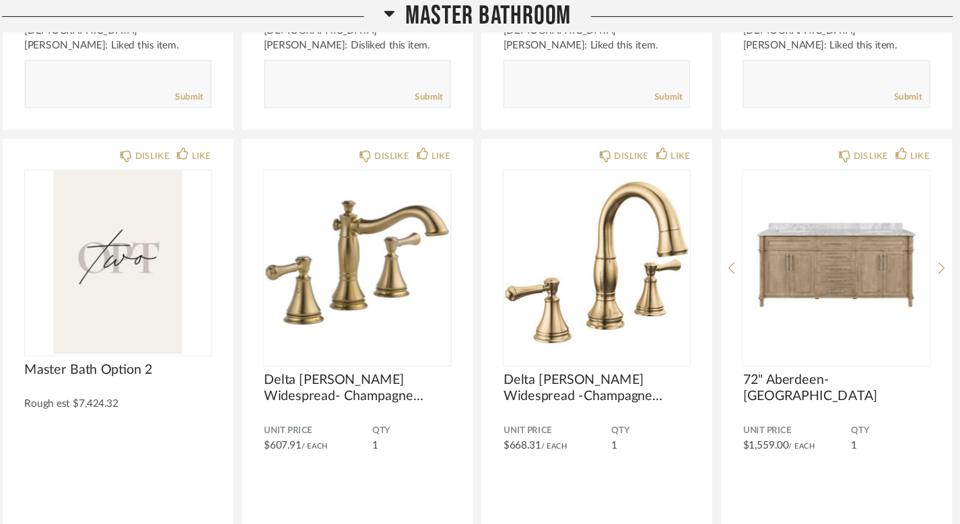
scroll to position [25065, 0]
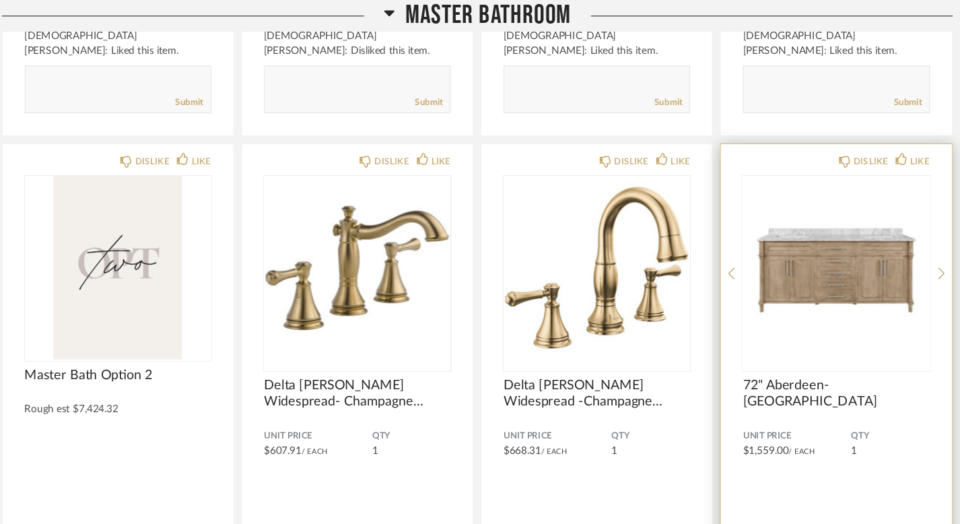
click at [902, 238] on div "DISLIKE LIKE 72" Aberdeen- Antique Oak Unit Price $1,559.00 / Each QTY 1 Commen…" at bounding box center [809, 343] width 211 height 422
click at [813, 238] on img "0" at bounding box center [810, 245] width 171 height 168
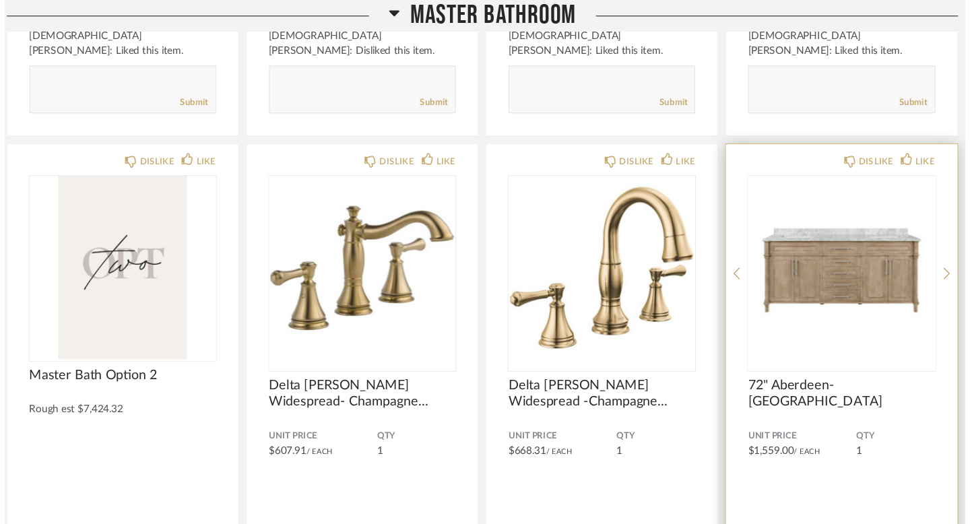
scroll to position [0, 0]
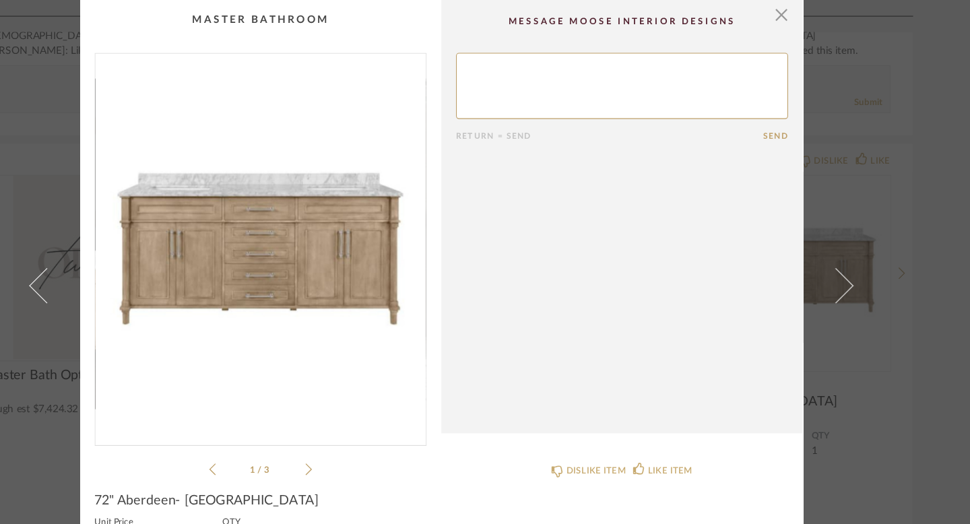
click at [360, 424] on icon at bounding box center [363, 430] width 6 height 12
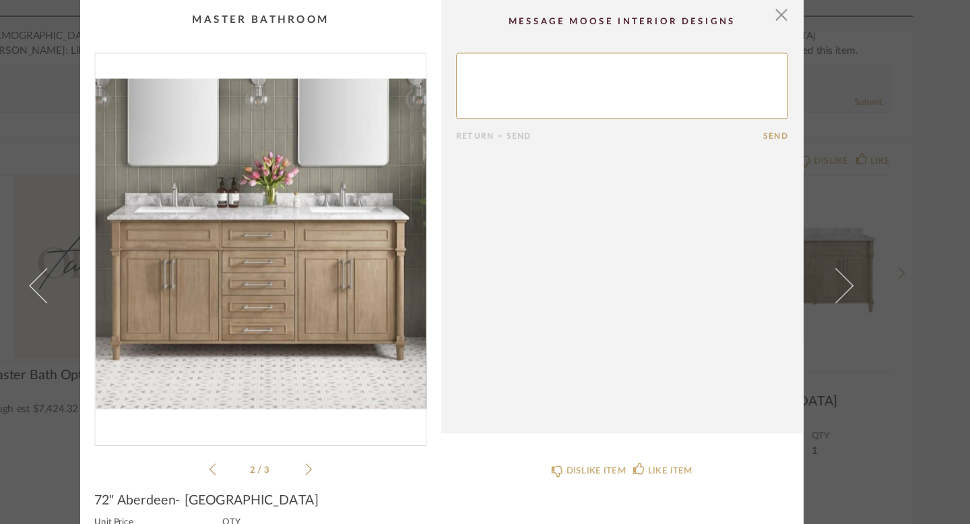
click at [360, 424] on icon at bounding box center [363, 430] width 6 height 12
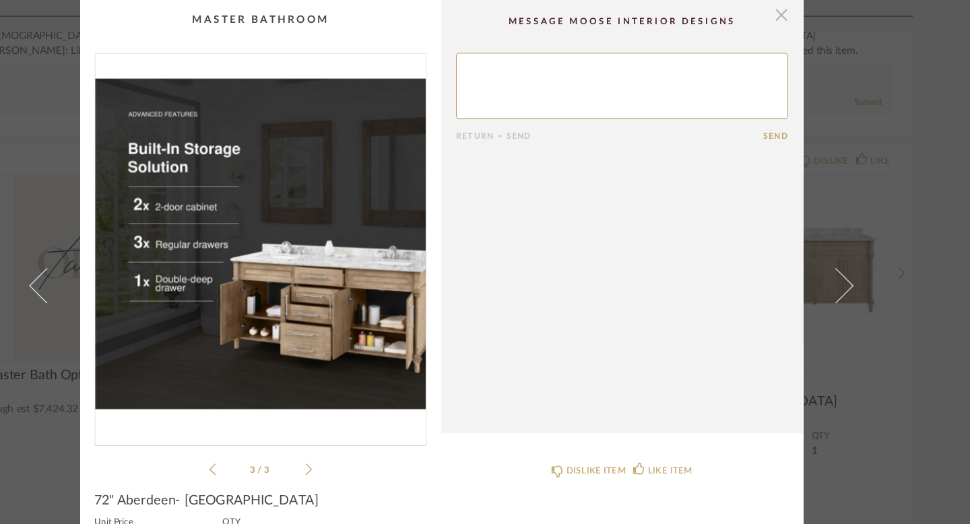
click at [787, 11] on span "button" at bounding box center [796, 13] width 27 height 27
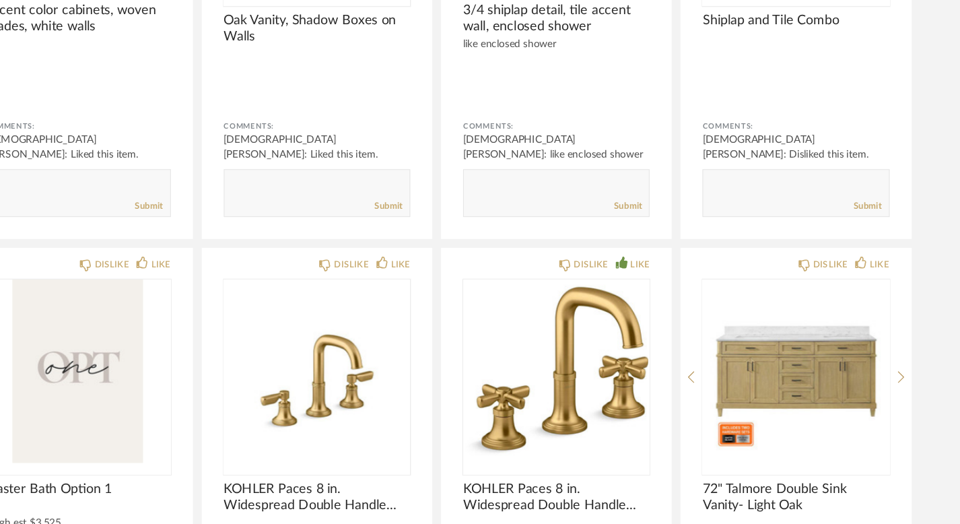
scroll to position [23654, 0]
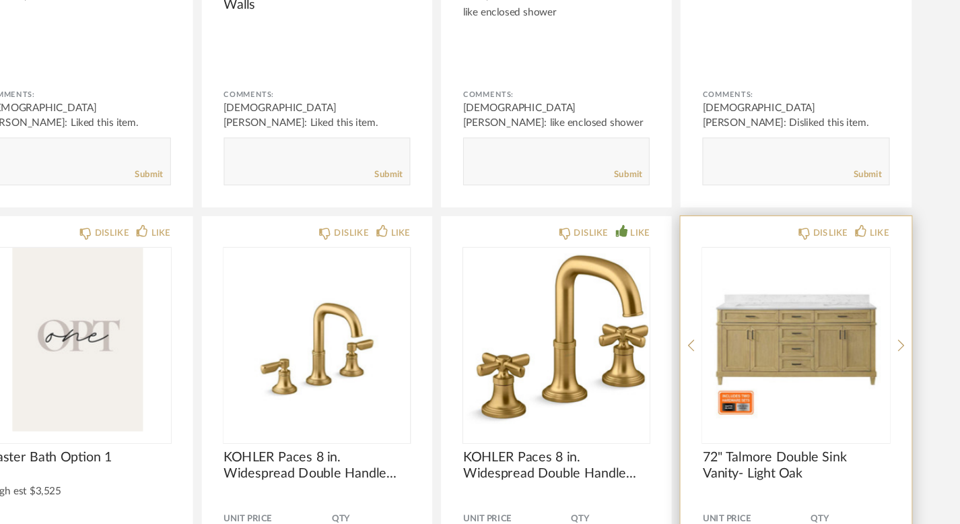
click at [803, 331] on img "0" at bounding box center [810, 354] width 171 height 168
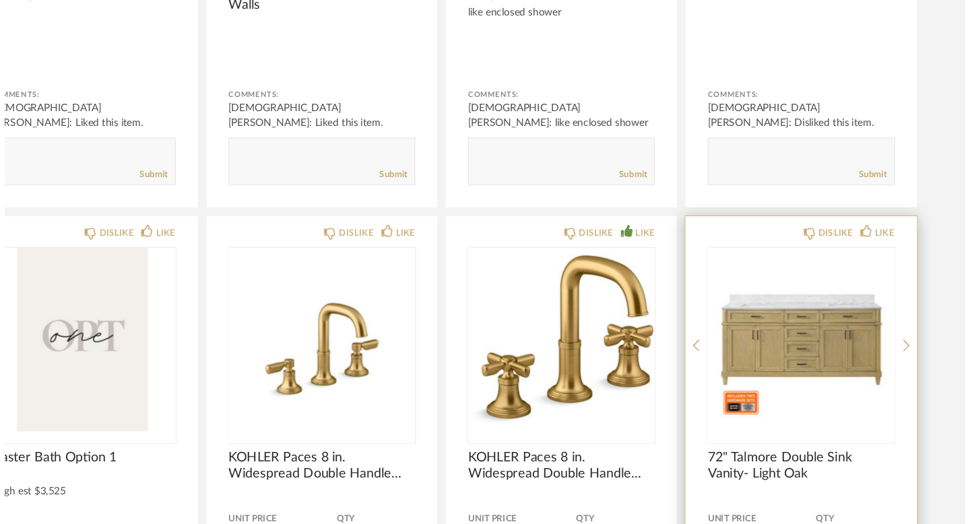
scroll to position [0, 0]
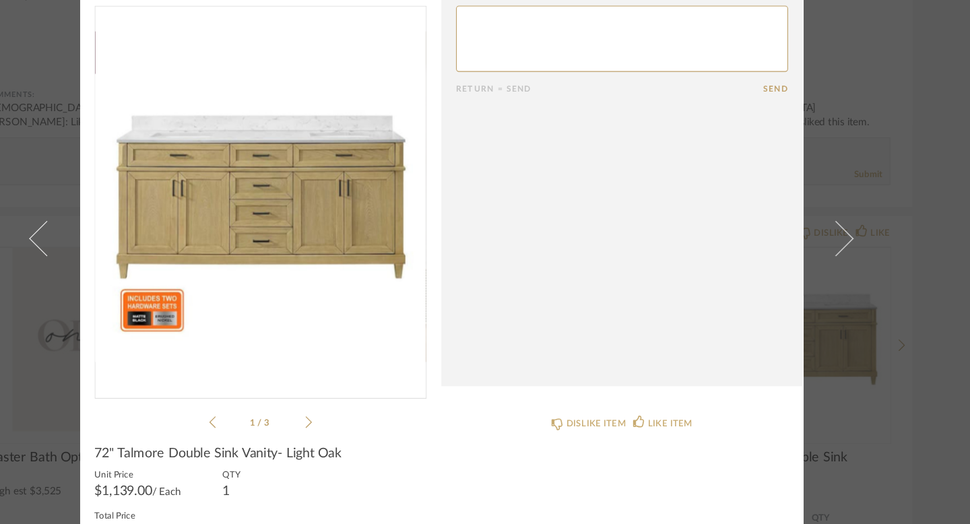
click at [360, 432] on icon at bounding box center [363, 430] width 6 height 12
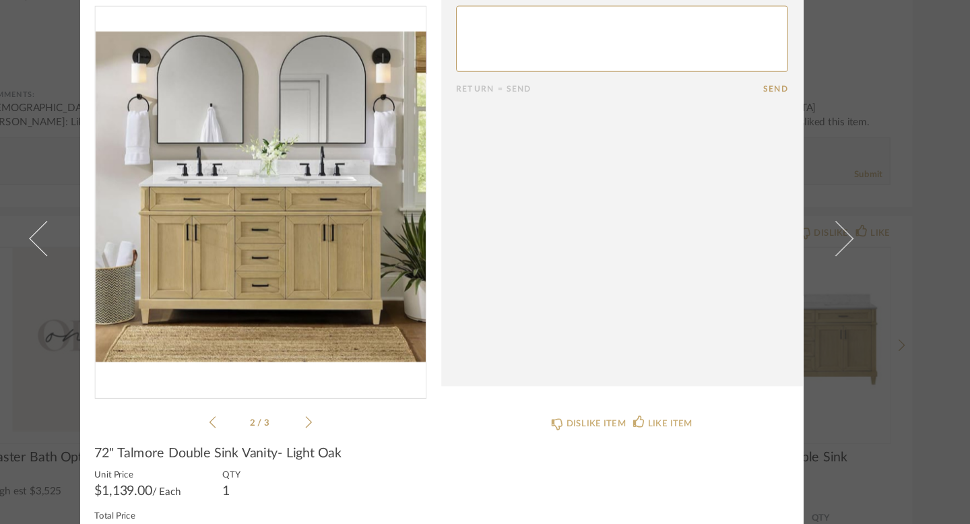
click at [360, 433] on icon at bounding box center [363, 430] width 6 height 12
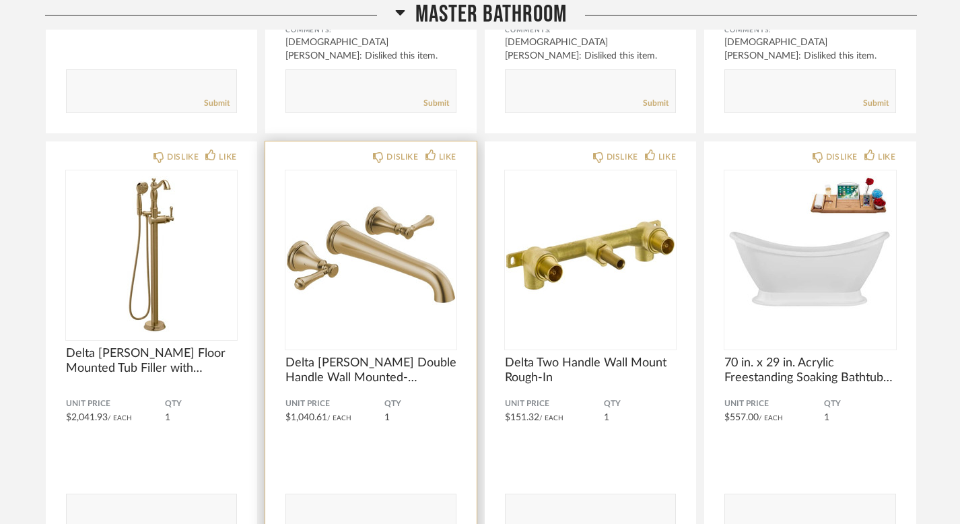
scroll to position [25908, 0]
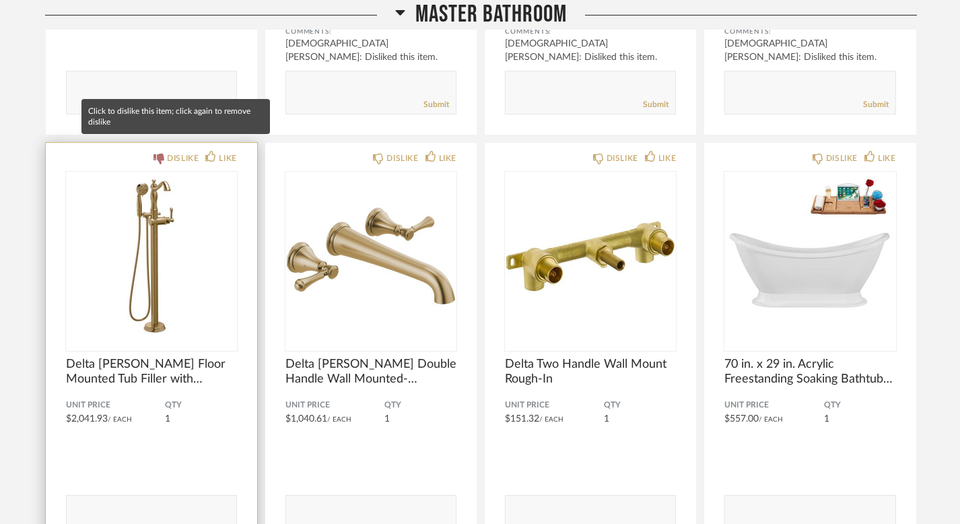
click at [178, 152] on div "DISLIKE" at bounding box center [183, 158] width 32 height 13
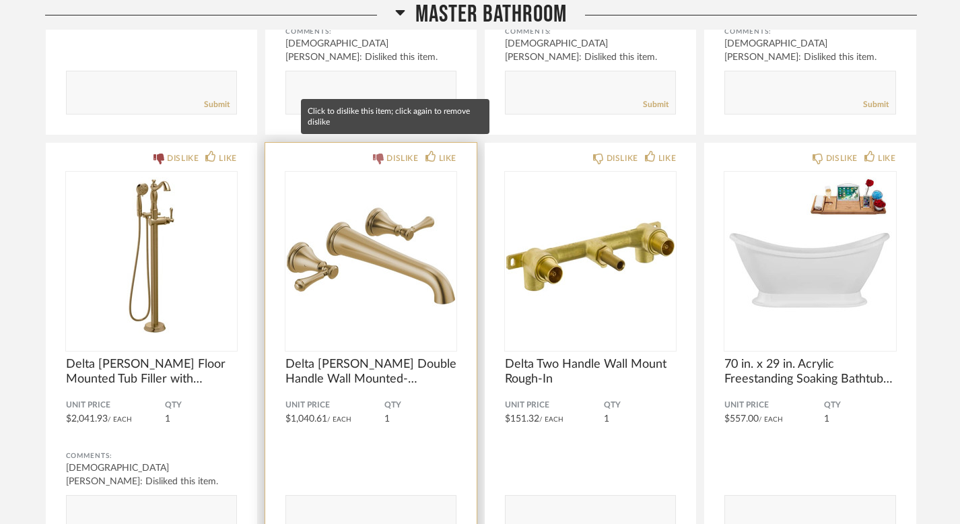
click at [387, 152] on div "DISLIKE" at bounding box center [403, 158] width 32 height 13
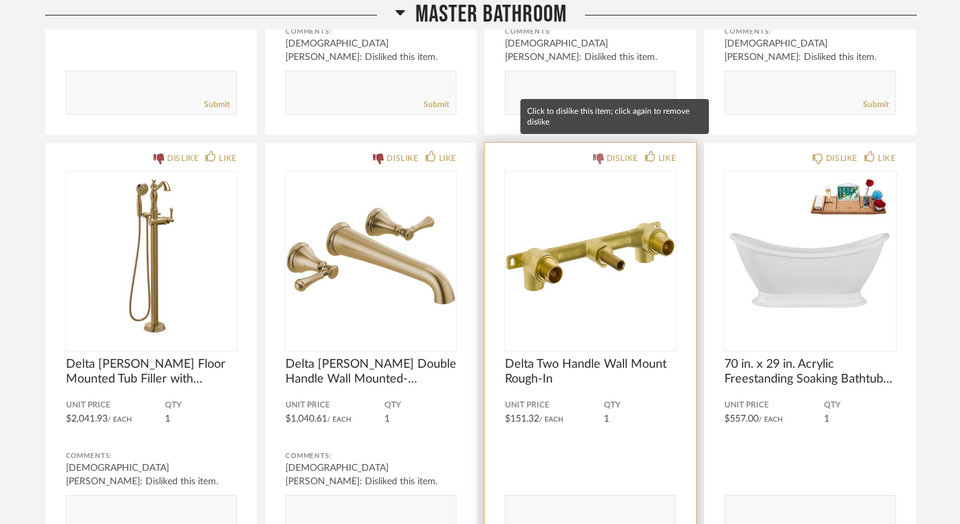
click at [607, 152] on div "DISLIKE" at bounding box center [623, 158] width 32 height 13
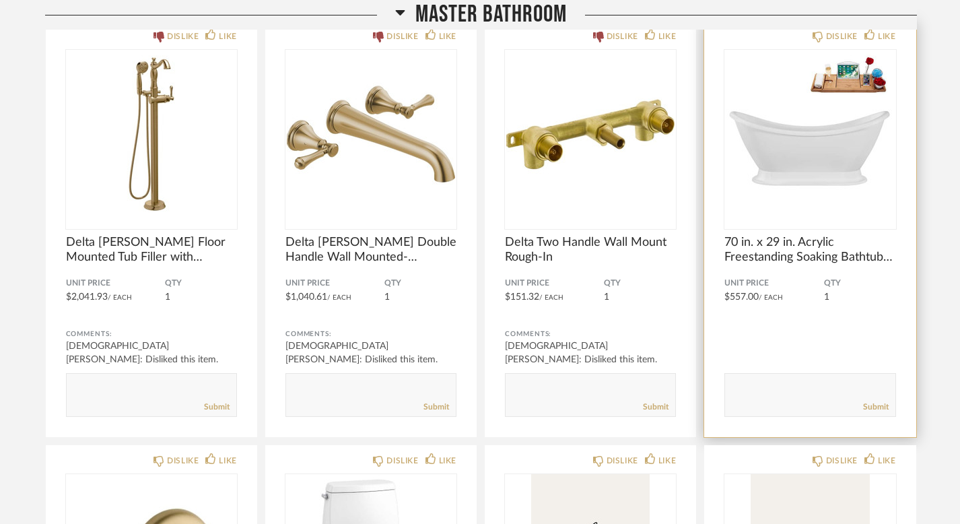
scroll to position [26032, 0]
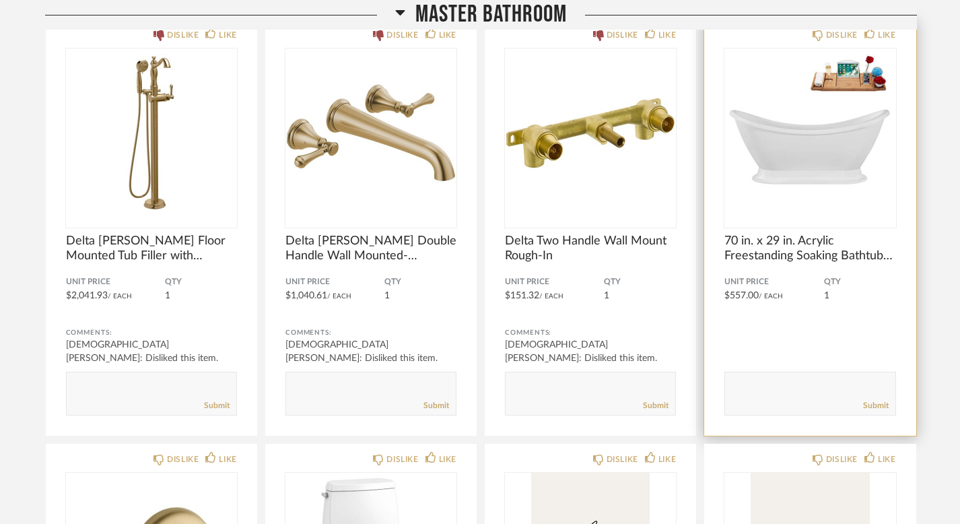
click at [798, 160] on img "0" at bounding box center [810, 132] width 171 height 168
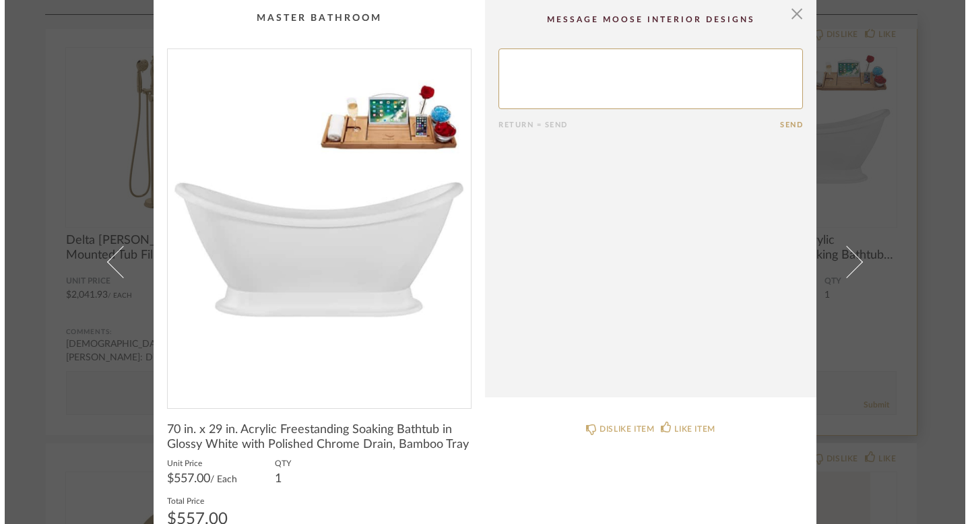
scroll to position [0, 0]
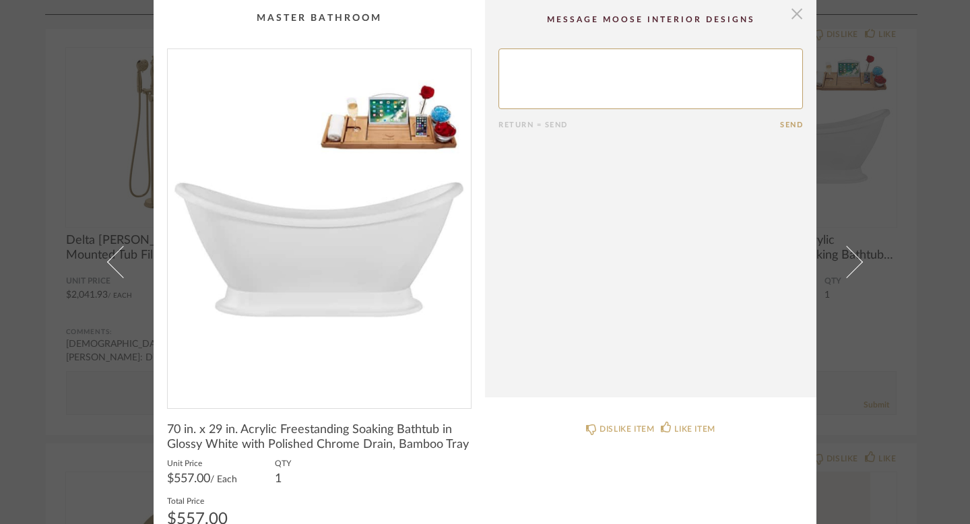
click at [790, 16] on span "button" at bounding box center [796, 13] width 27 height 27
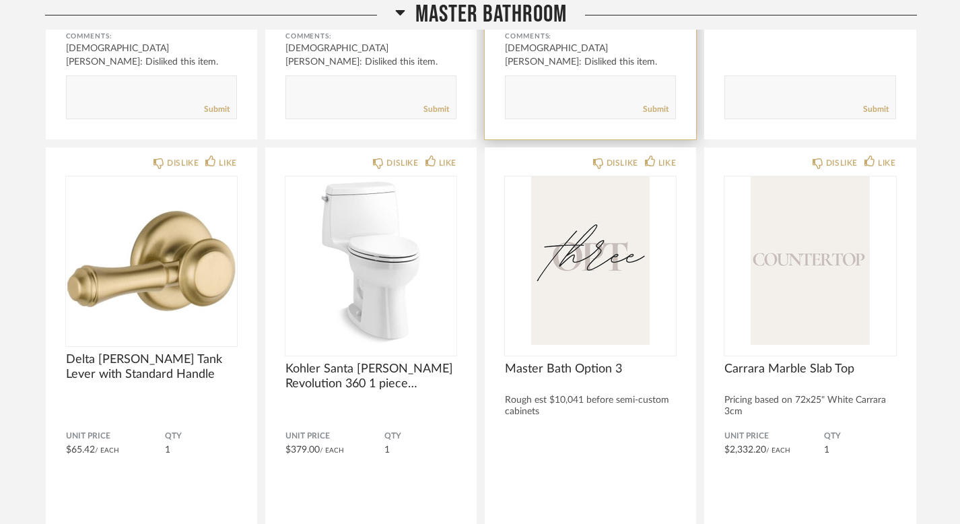
scroll to position [26333, 0]
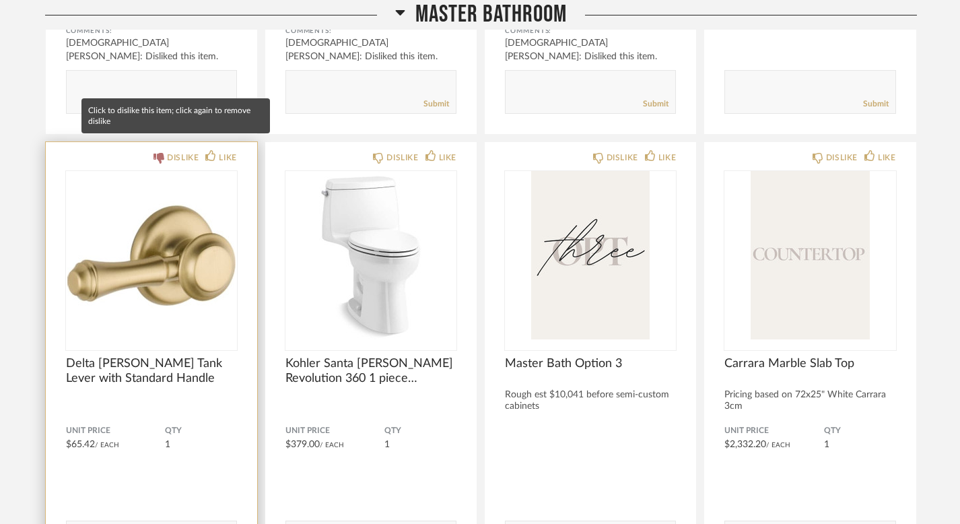
click at [176, 151] on div "DISLIKE" at bounding box center [183, 157] width 32 height 13
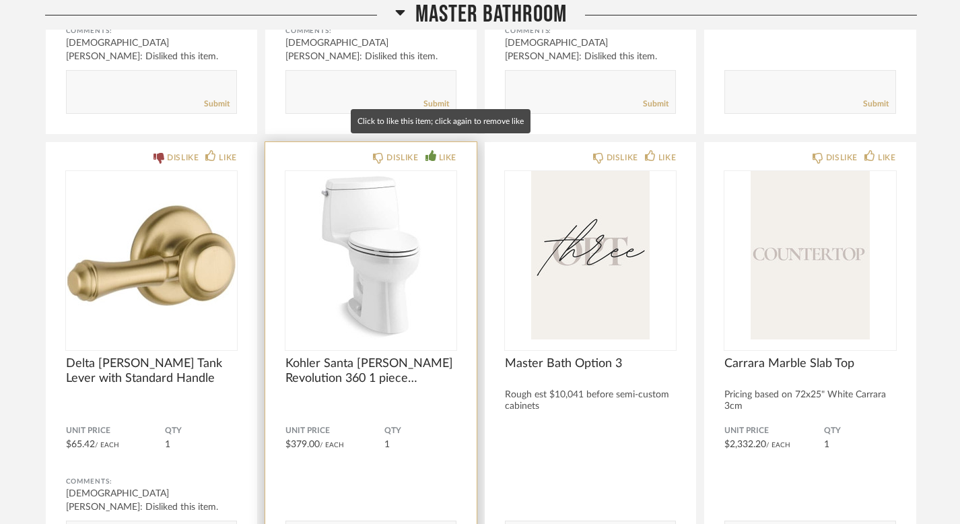
click at [451, 151] on div "LIKE" at bounding box center [448, 157] width 18 height 13
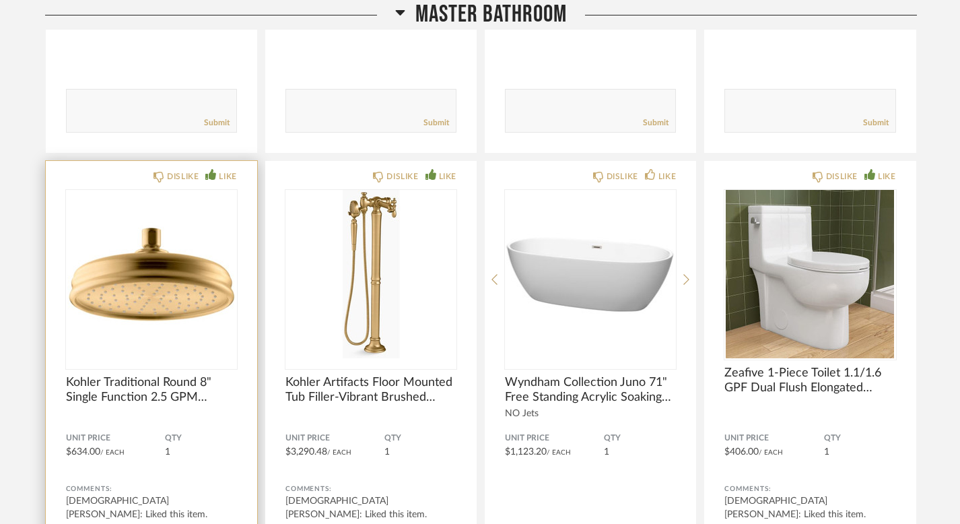
scroll to position [27638, 0]
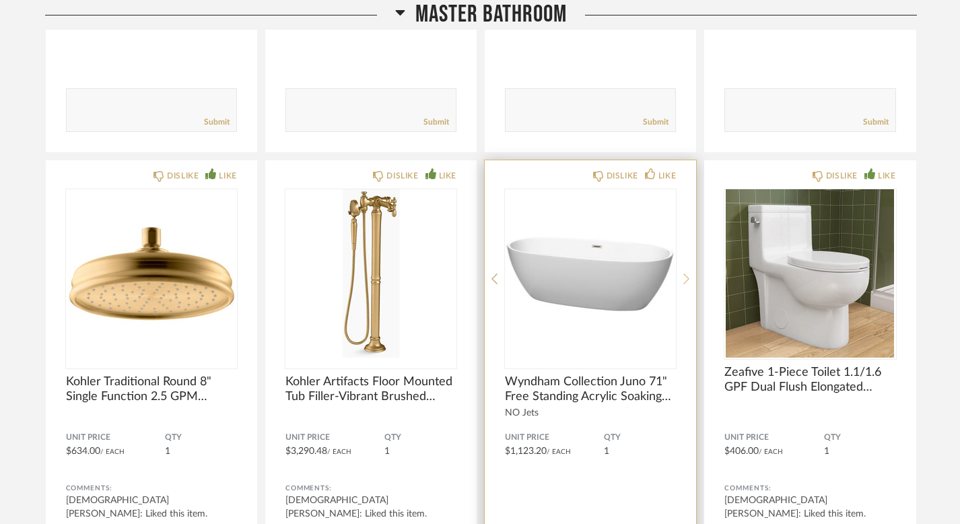
click at [686, 273] on icon at bounding box center [687, 279] width 6 height 12
click at [616, 171] on div "DISLIKE LIKE Wyndham Collection Juno 71" Free Standing Acrylic Soaking Tub with…" at bounding box center [590, 375] width 211 height 431
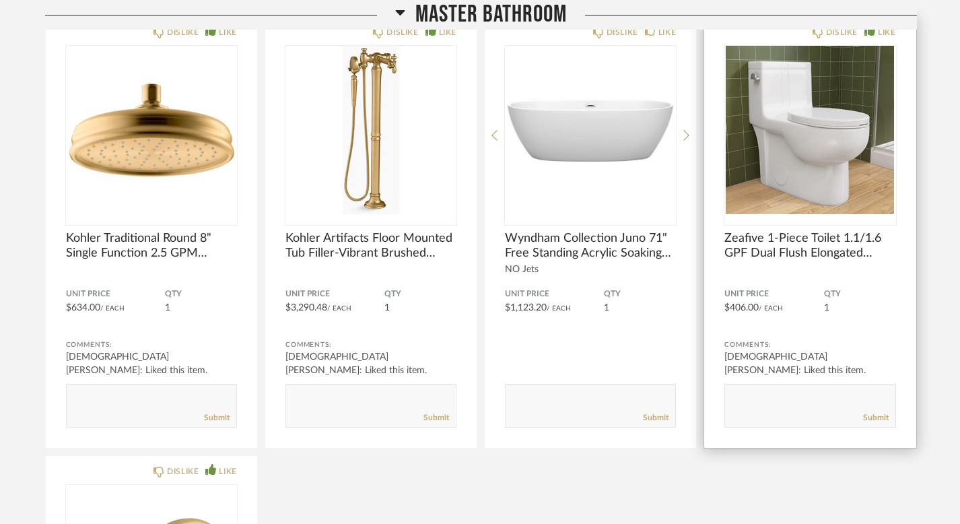
scroll to position [27733, 0]
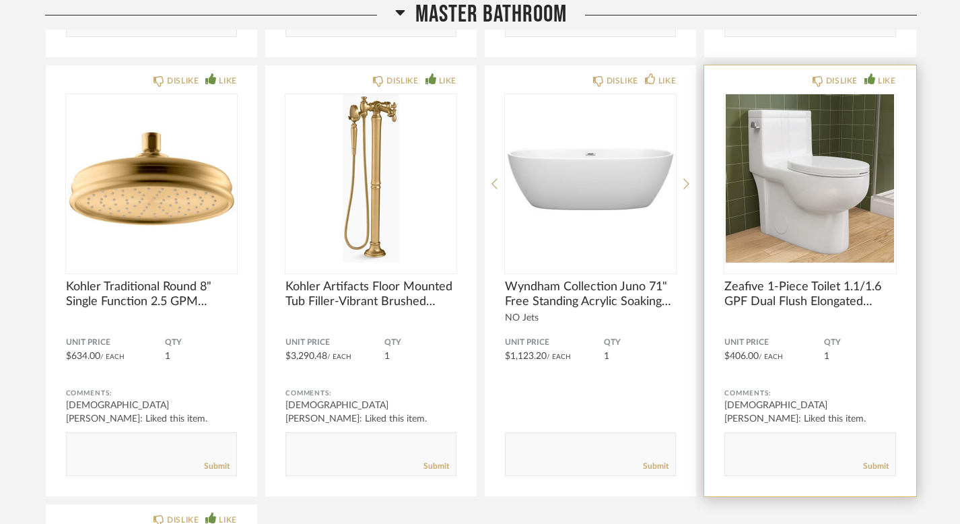
click at [846, 76] on div "DISLIKE LIKE Zeafive 1-Piece Toilet 1.1/1.6 GPF Dual Flush Elongated Standard-S…" at bounding box center [809, 280] width 211 height 431
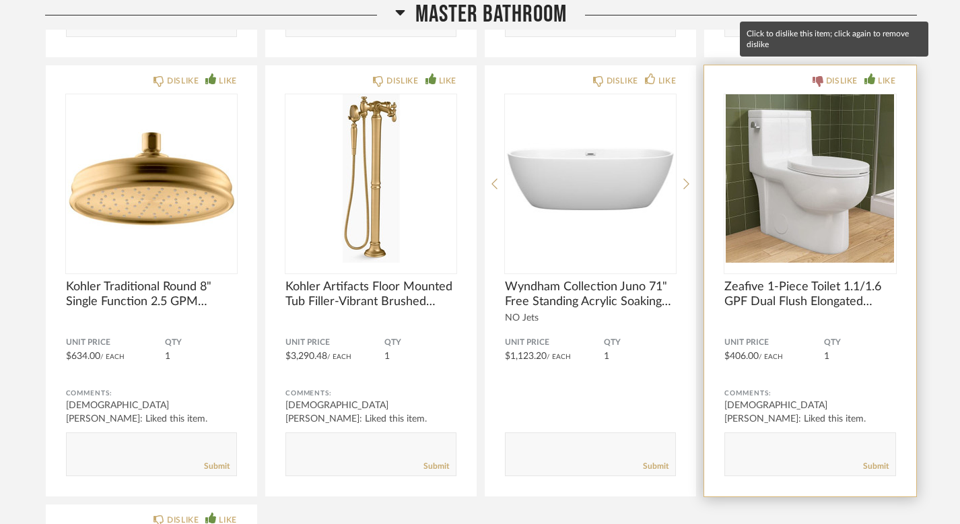
click at [841, 74] on div "DISLIKE" at bounding box center [842, 80] width 32 height 13
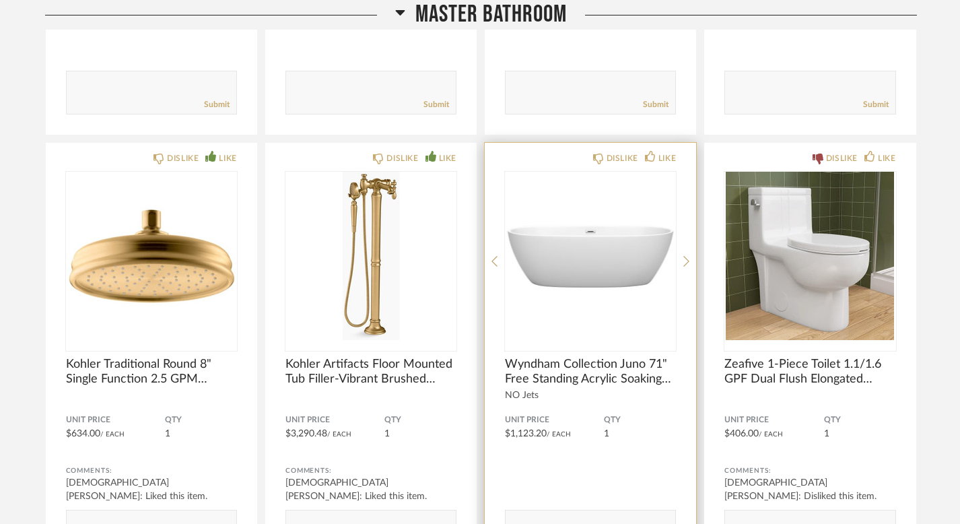
scroll to position [27640, 0]
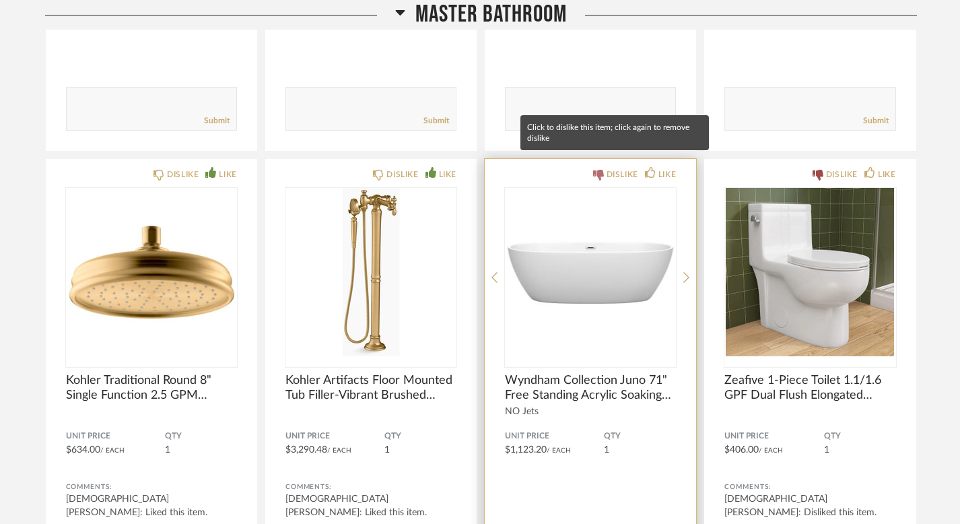
click at [619, 169] on div "DISLIKE" at bounding box center [623, 174] width 32 height 13
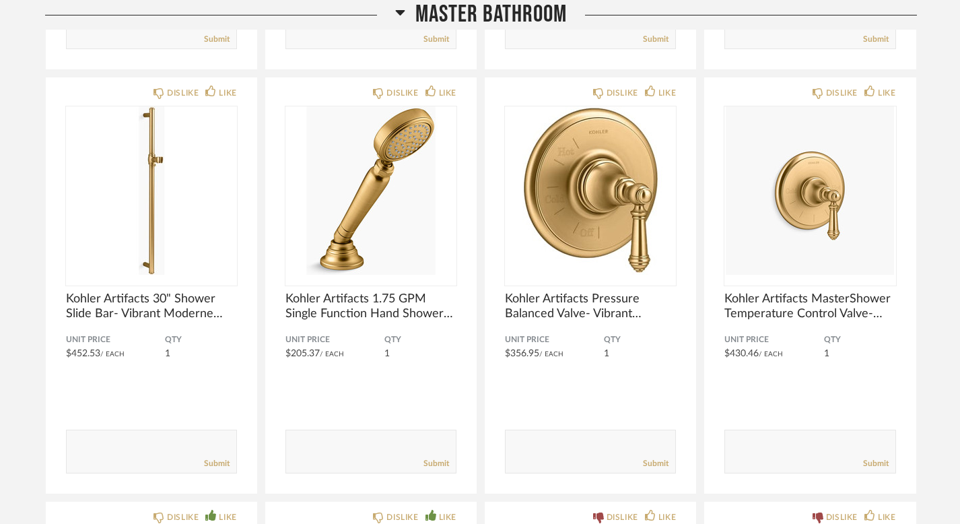
scroll to position [27286, 0]
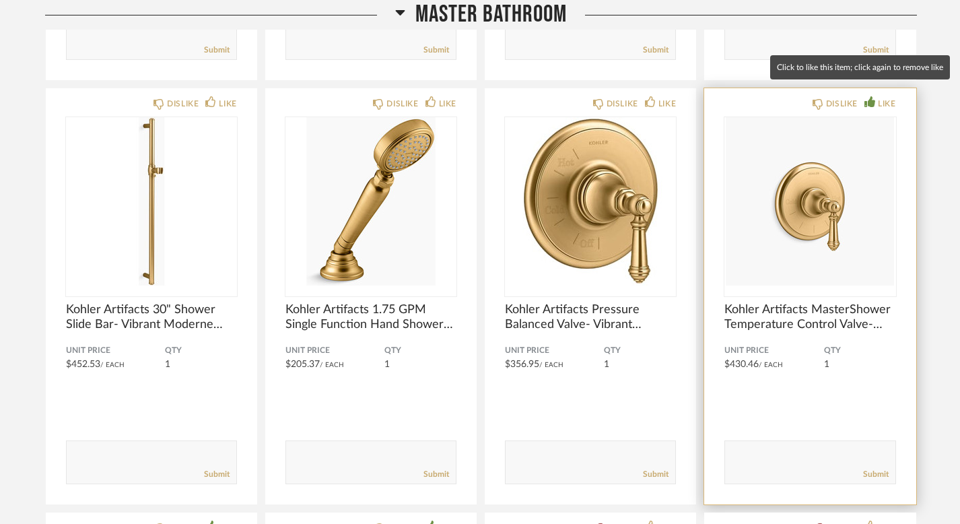
click at [888, 97] on div "LIKE" at bounding box center [887, 103] width 18 height 13
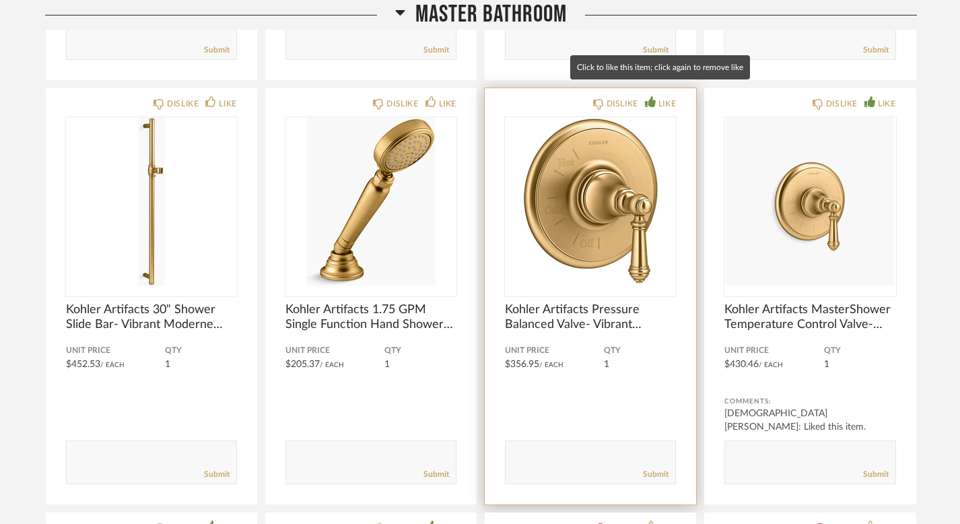
click at [657, 97] on div "LIKE" at bounding box center [660, 103] width 31 height 13
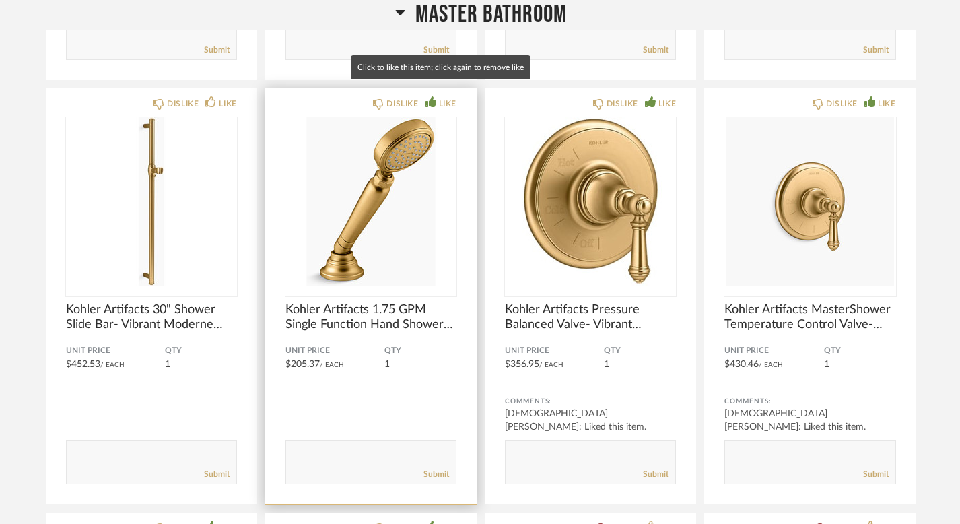
click at [441, 97] on div "LIKE" at bounding box center [448, 103] width 18 height 13
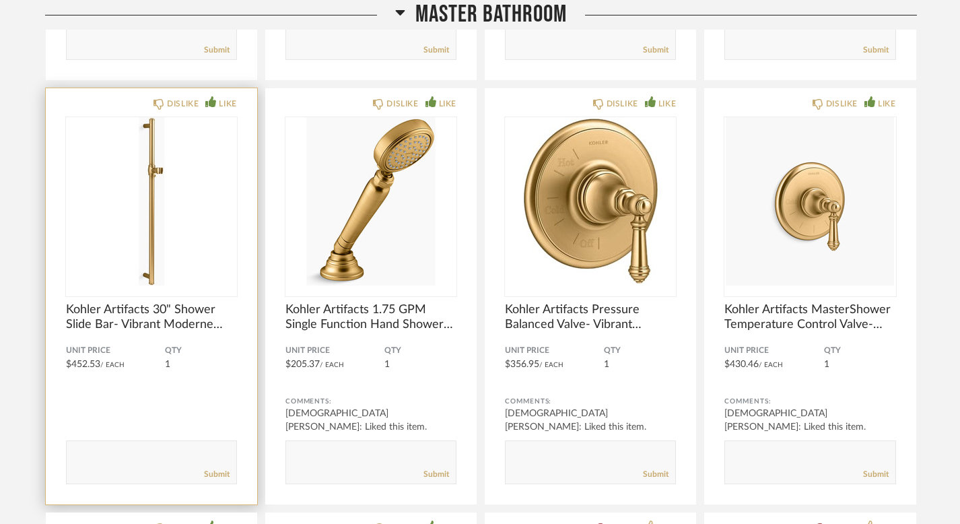
click at [227, 97] on div "LIKE" at bounding box center [228, 103] width 18 height 13
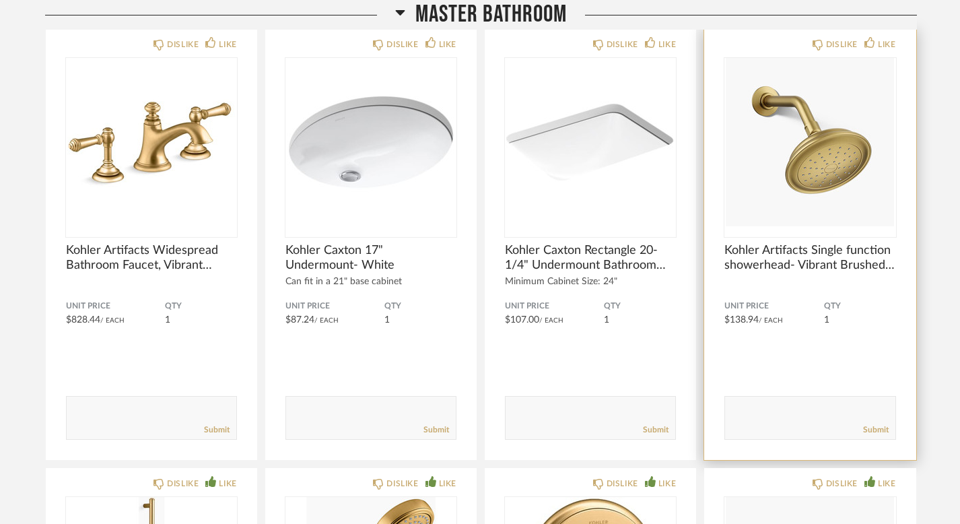
scroll to position [26904, 0]
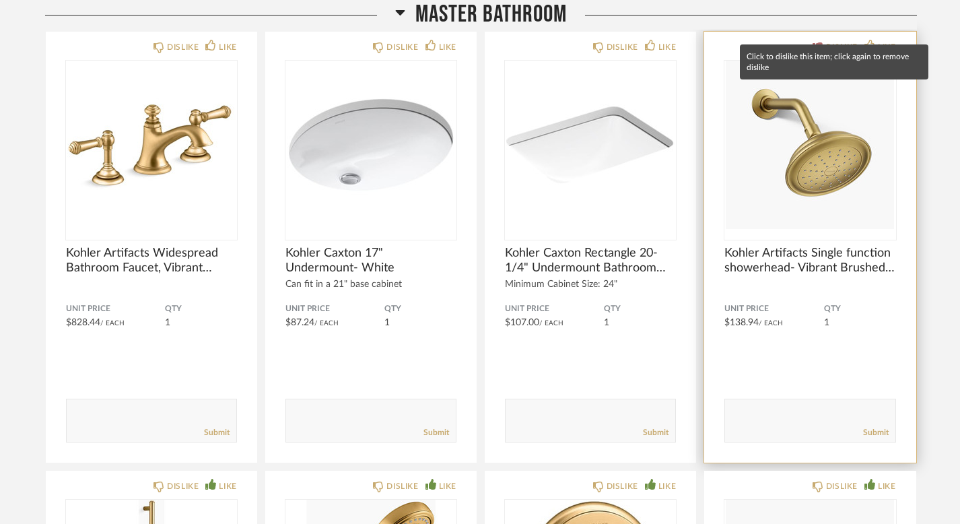
click at [842, 40] on div "DISLIKE" at bounding box center [842, 46] width 32 height 13
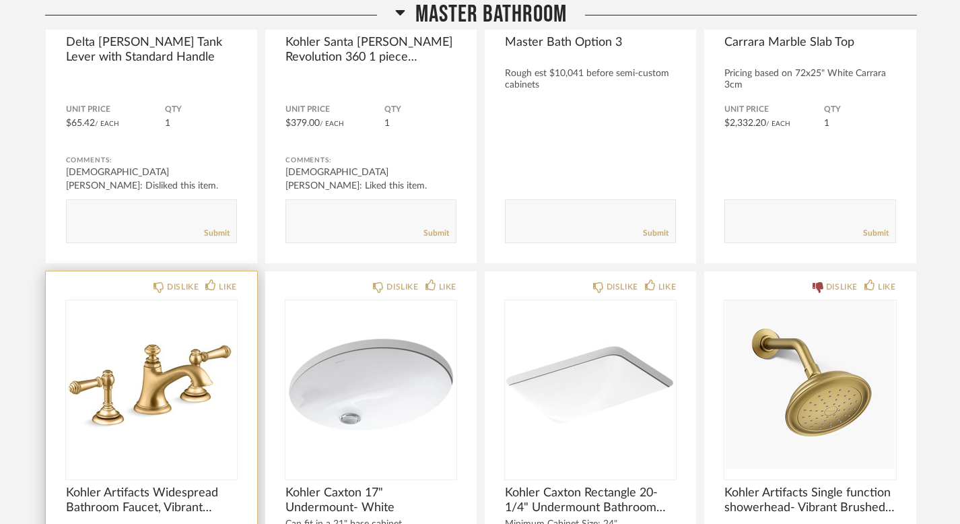
scroll to position [26722, 0]
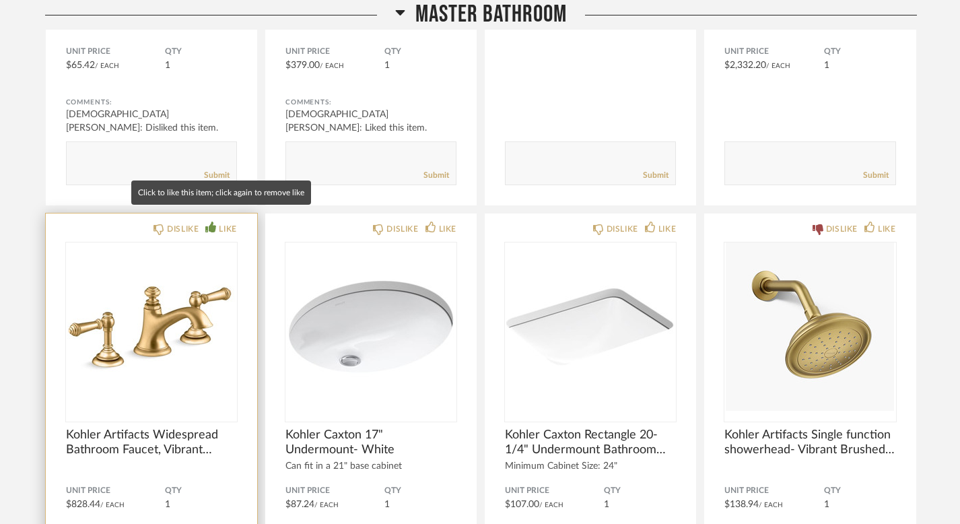
click at [215, 222] on icon at bounding box center [210, 227] width 11 height 11
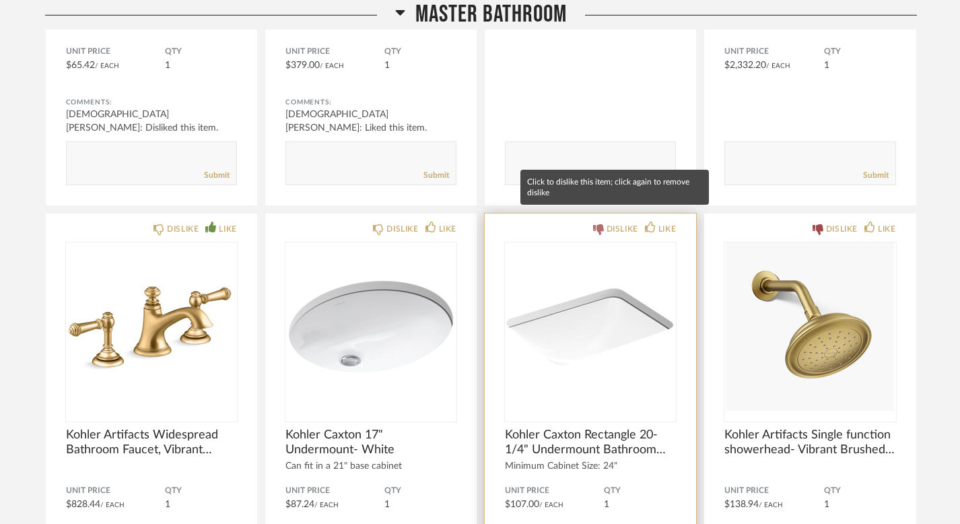
click at [609, 222] on div "DISLIKE" at bounding box center [623, 228] width 32 height 13
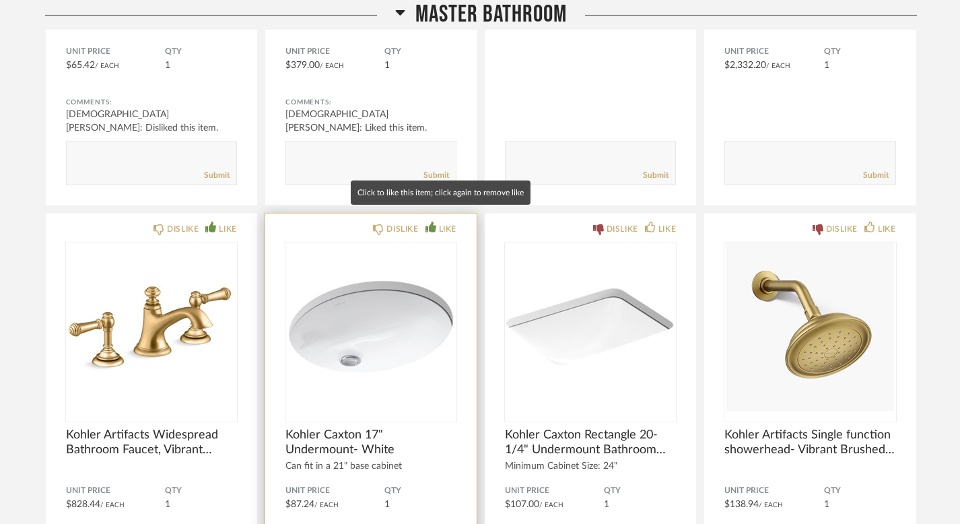
click at [430, 222] on icon at bounding box center [431, 227] width 11 height 11
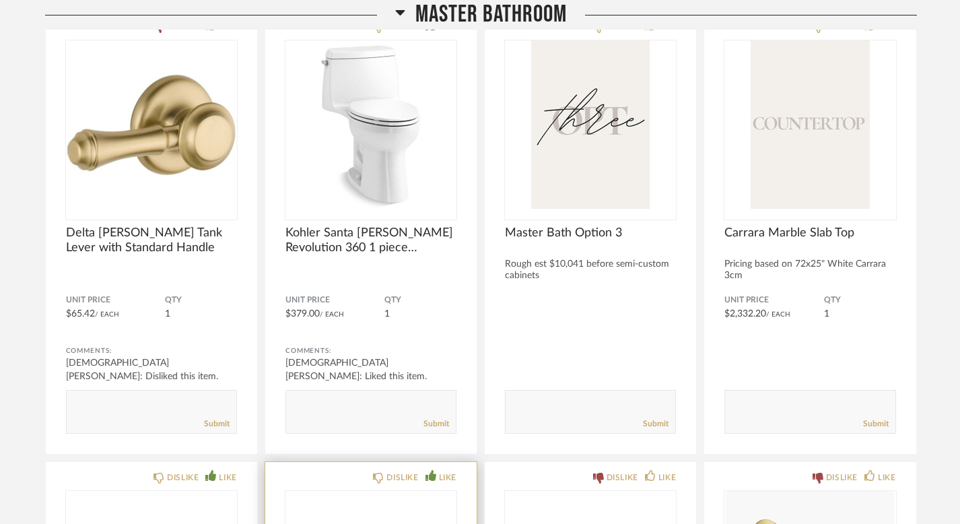
scroll to position [26430, 0]
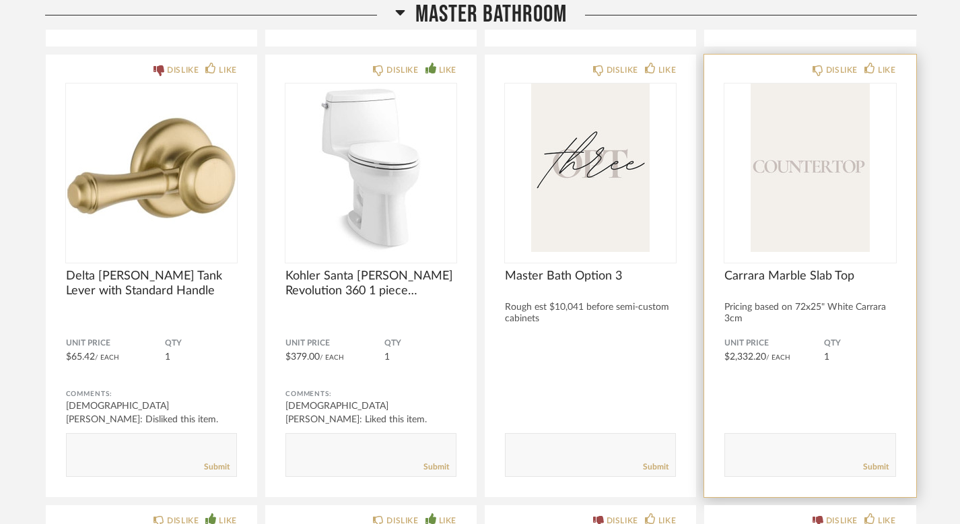
click at [793, 443] on textarea at bounding box center [810, 449] width 170 height 18
type textarea "are there other slab top options? curious about this option"
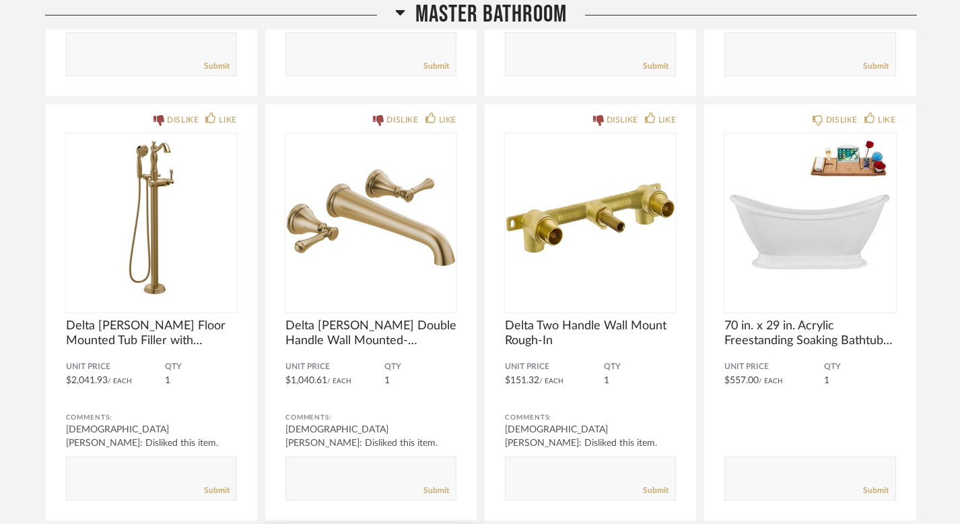
scroll to position [25984, 0]
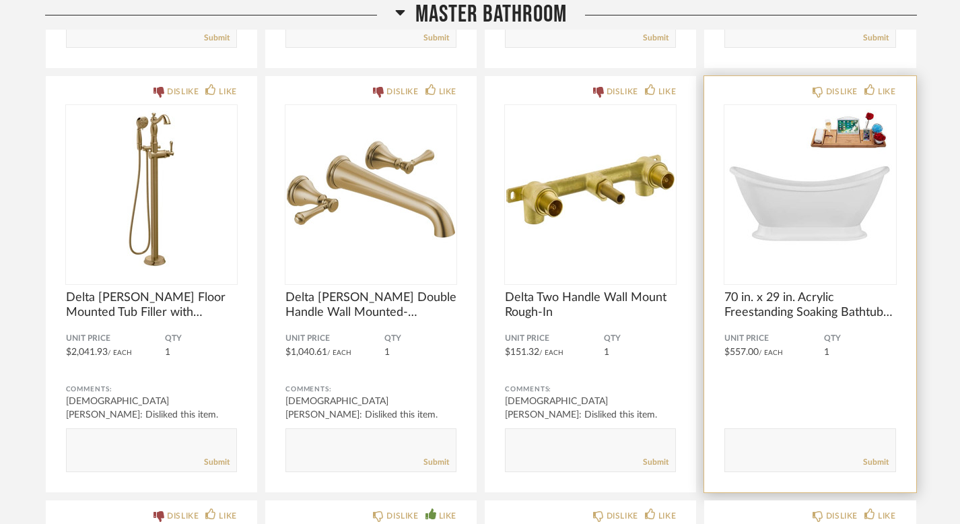
click at [790, 453] on div "Submit" at bounding box center [810, 462] width 170 height 18
click at [790, 435] on textarea at bounding box center [810, 444] width 170 height 18
type textarea "like this the best but would maybe like to see more options"
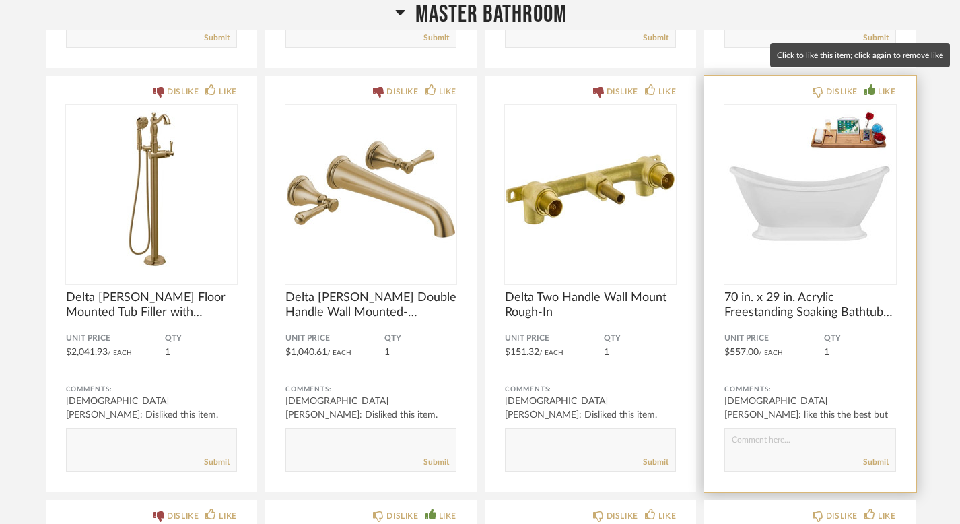
click at [884, 85] on div "LIKE" at bounding box center [887, 91] width 18 height 13
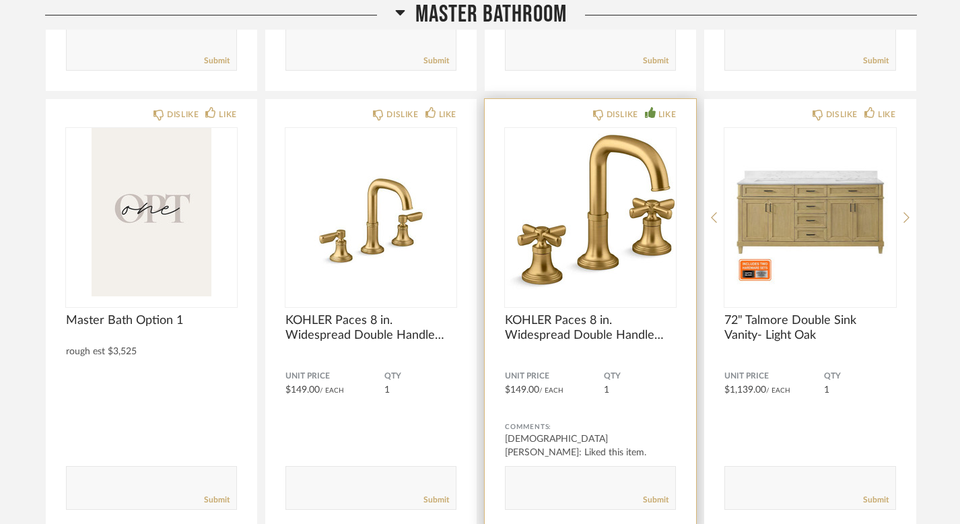
scroll to position [23806, 0]
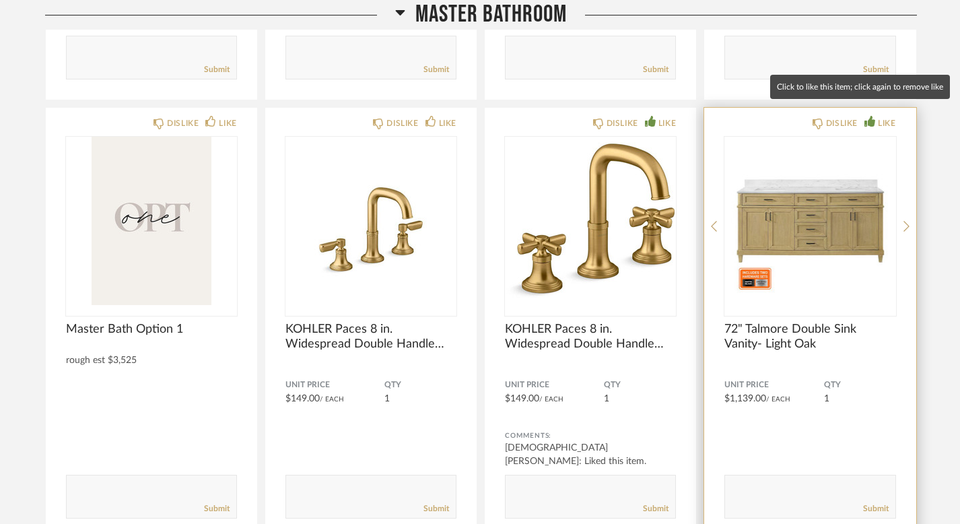
click at [871, 116] on icon at bounding box center [870, 121] width 11 height 11
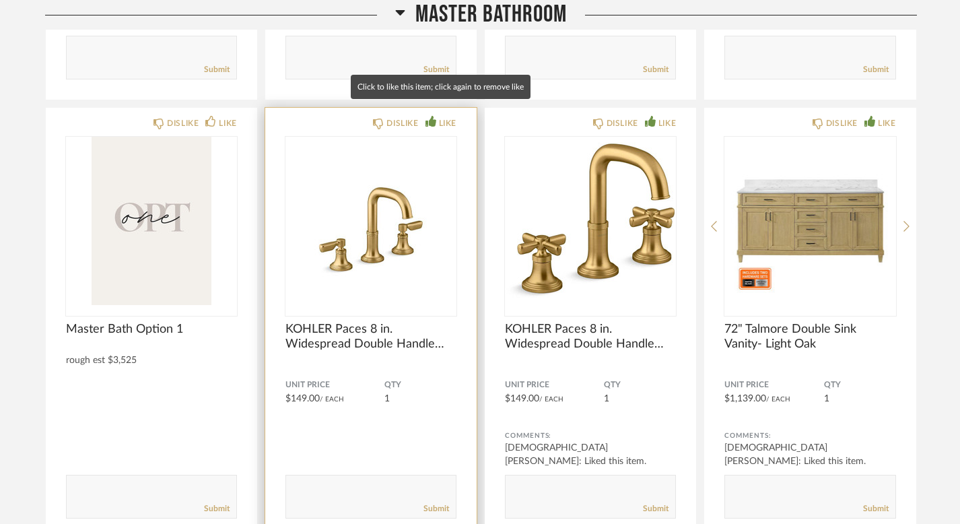
click at [447, 117] on div "LIKE" at bounding box center [448, 123] width 18 height 13
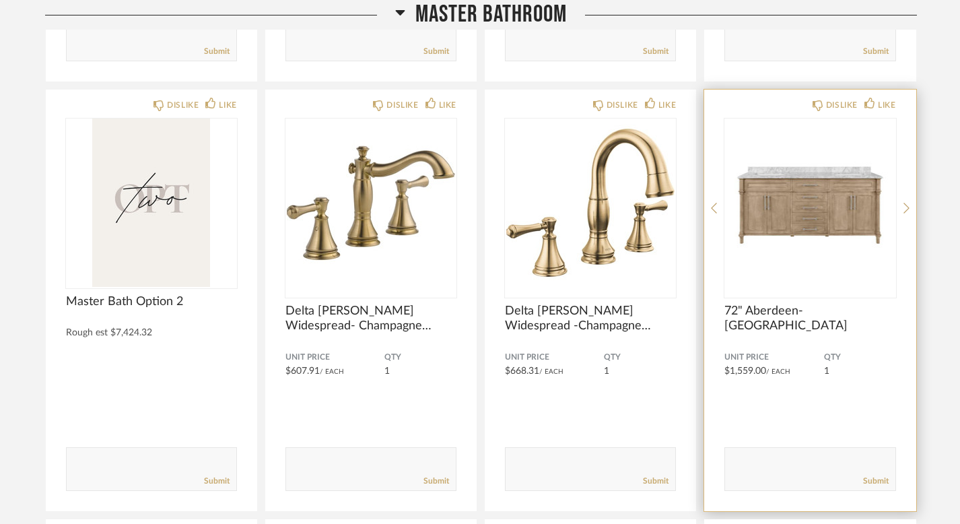
scroll to position [25129, 0]
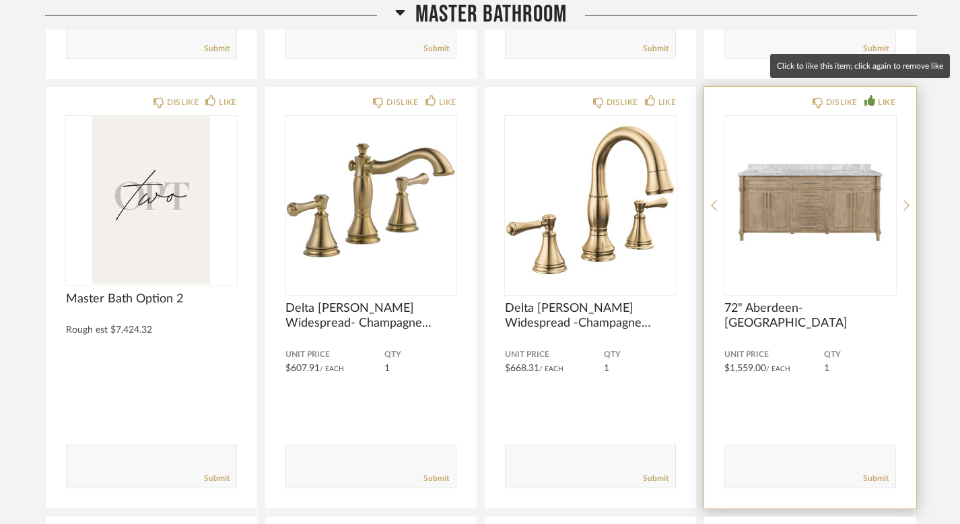
click at [884, 96] on div "LIKE" at bounding box center [887, 102] width 18 height 13
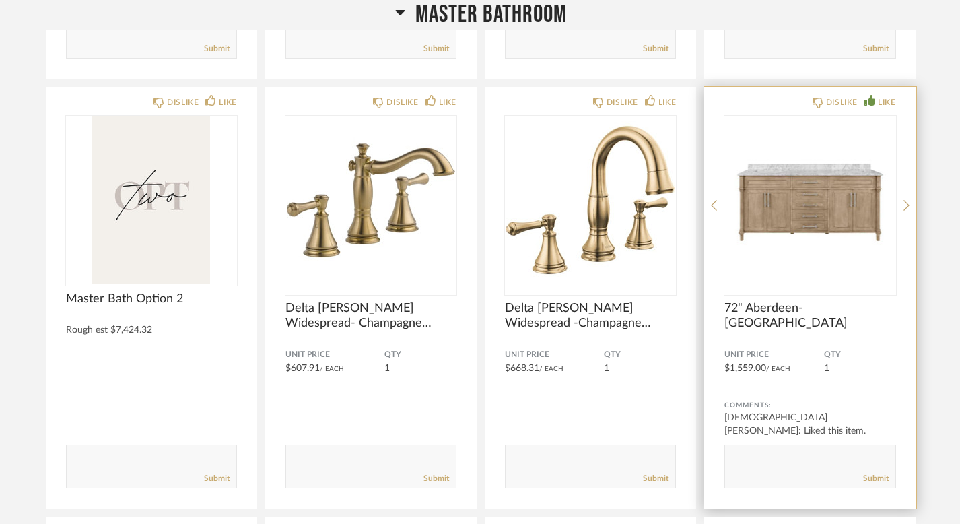
scroll to position [25273, 0]
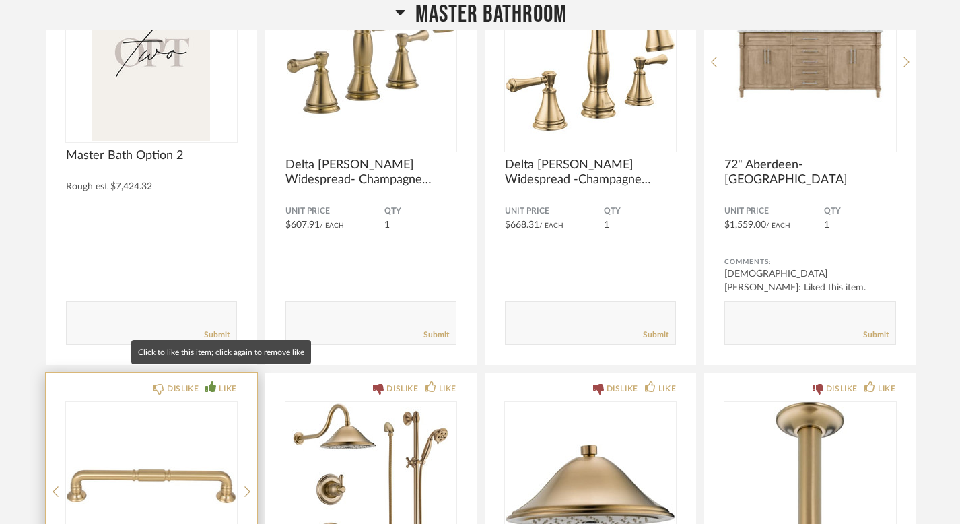
click at [228, 382] on div "LIKE" at bounding box center [228, 388] width 18 height 13
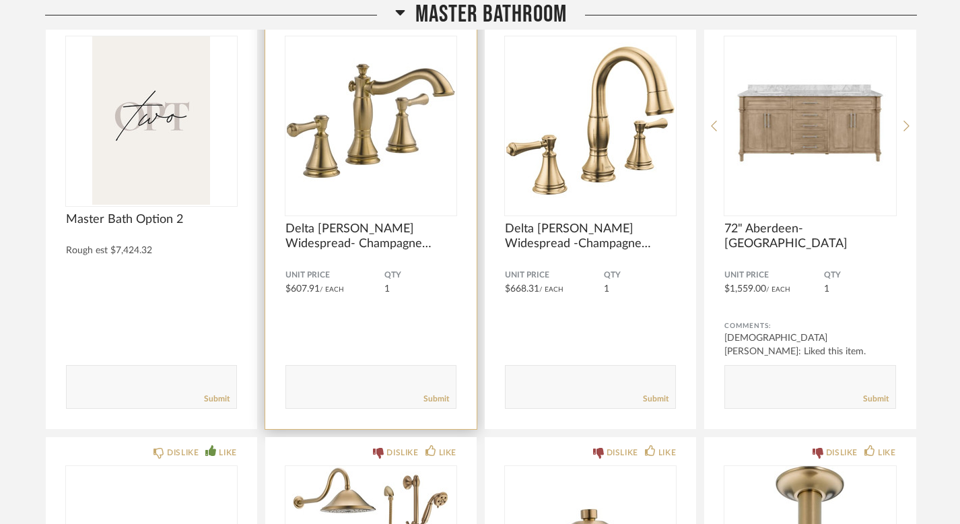
scroll to position [25102, 0]
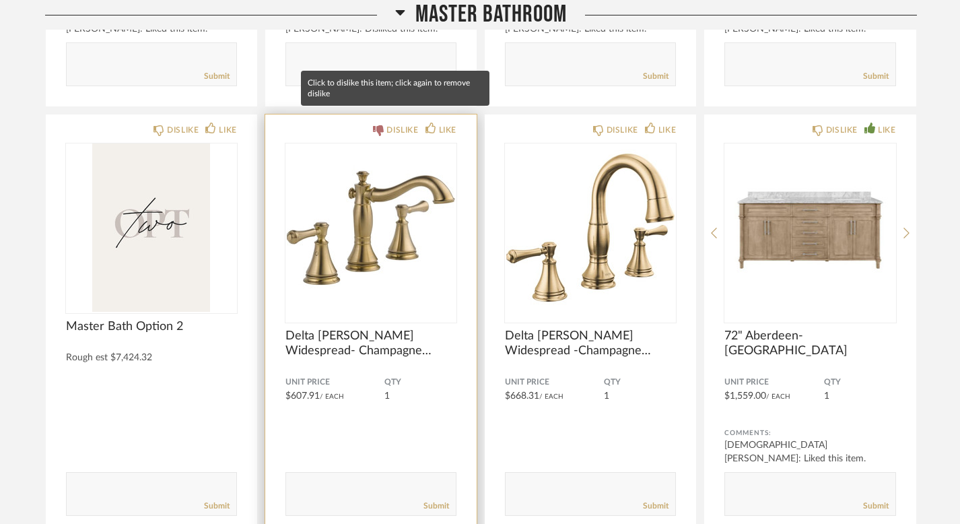
click at [394, 123] on div "DISLIKE" at bounding box center [403, 129] width 32 height 13
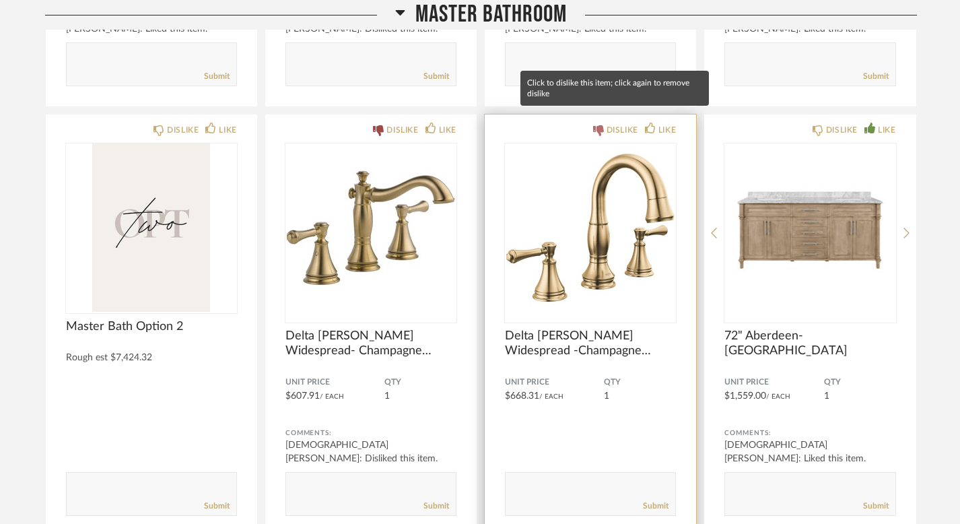
click at [609, 123] on div "DISLIKE" at bounding box center [623, 129] width 32 height 13
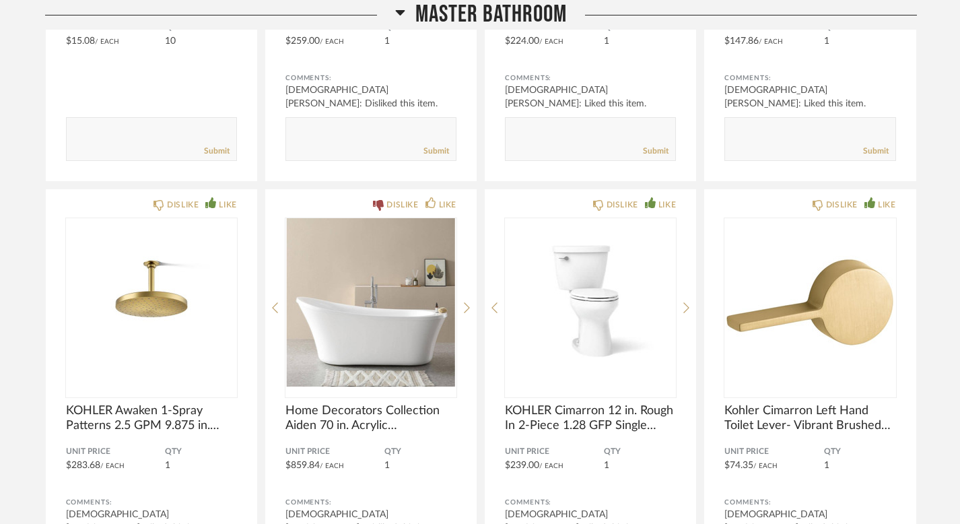
scroll to position [24545, 0]
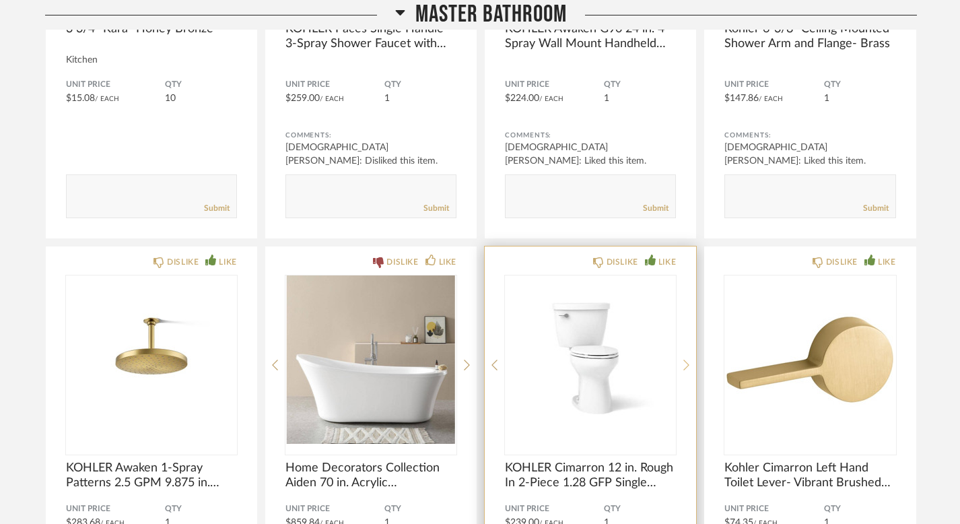
click at [690, 359] on icon at bounding box center [687, 365] width 6 height 12
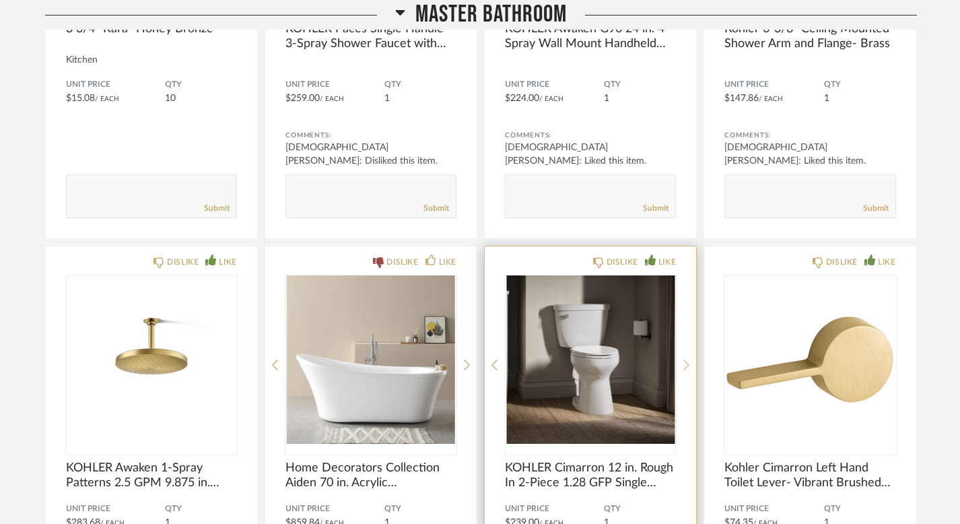
click at [690, 359] on icon at bounding box center [687, 365] width 6 height 12
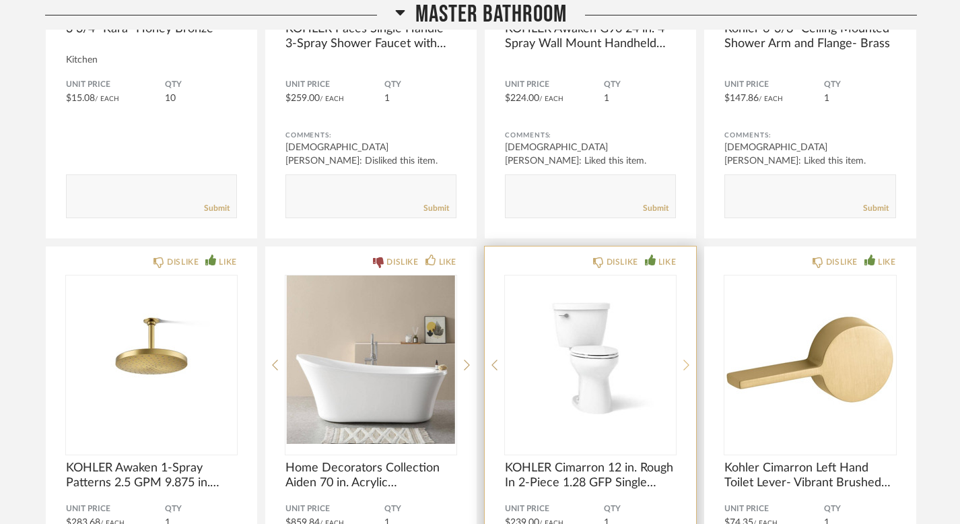
click at [690, 359] on icon at bounding box center [687, 365] width 6 height 12
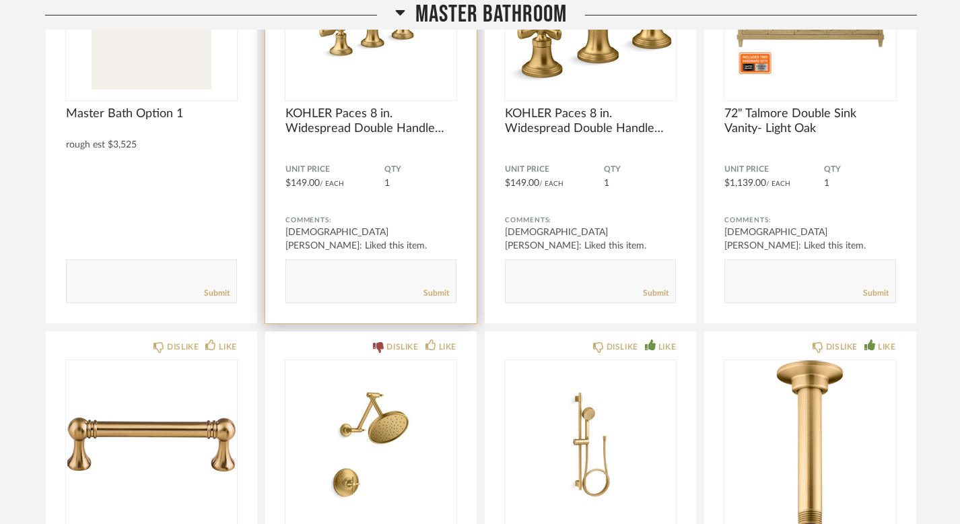
scroll to position [24063, 0]
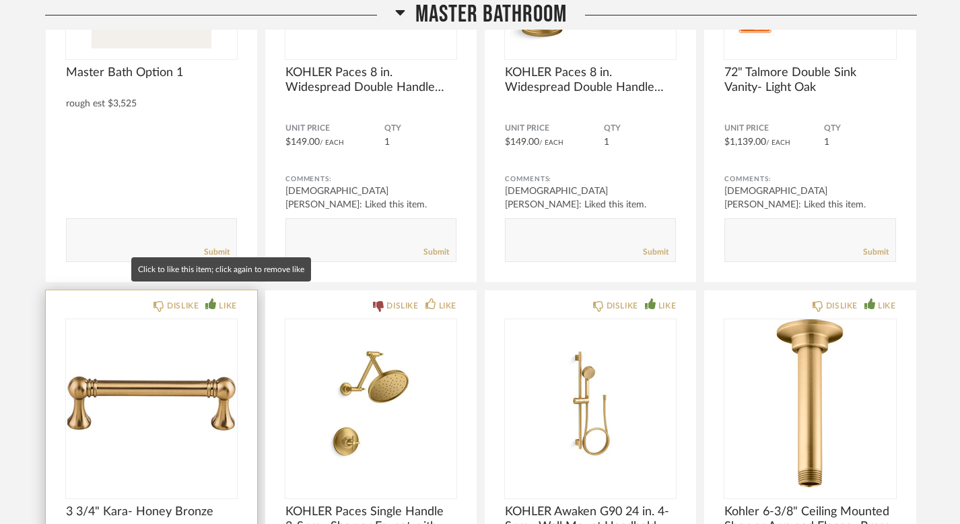
click at [211, 298] on icon at bounding box center [210, 303] width 11 height 11
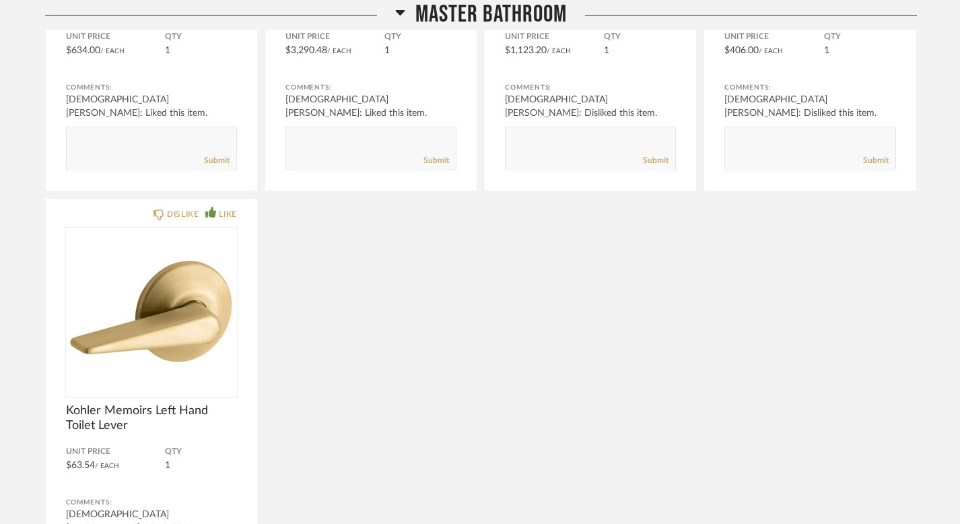
scroll to position [28609, 0]
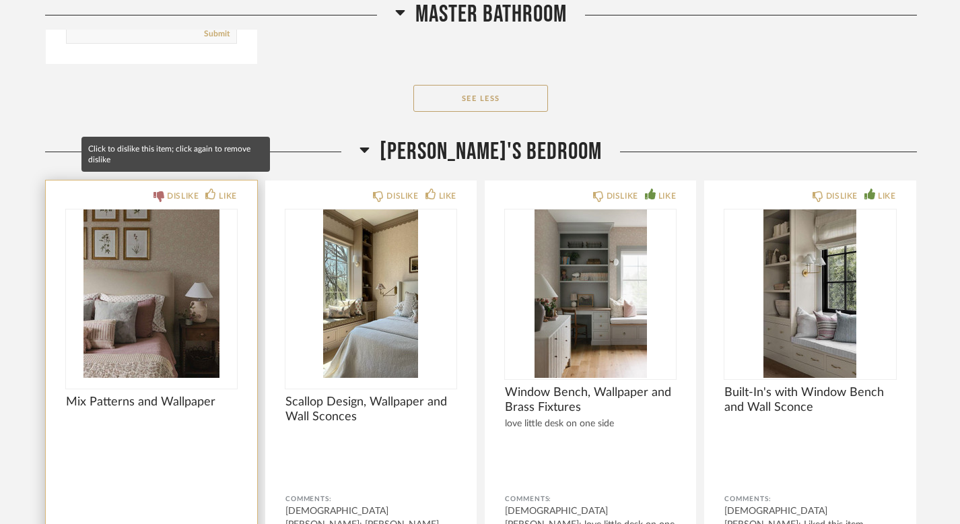
click at [169, 189] on div "DISLIKE" at bounding box center [183, 195] width 32 height 13
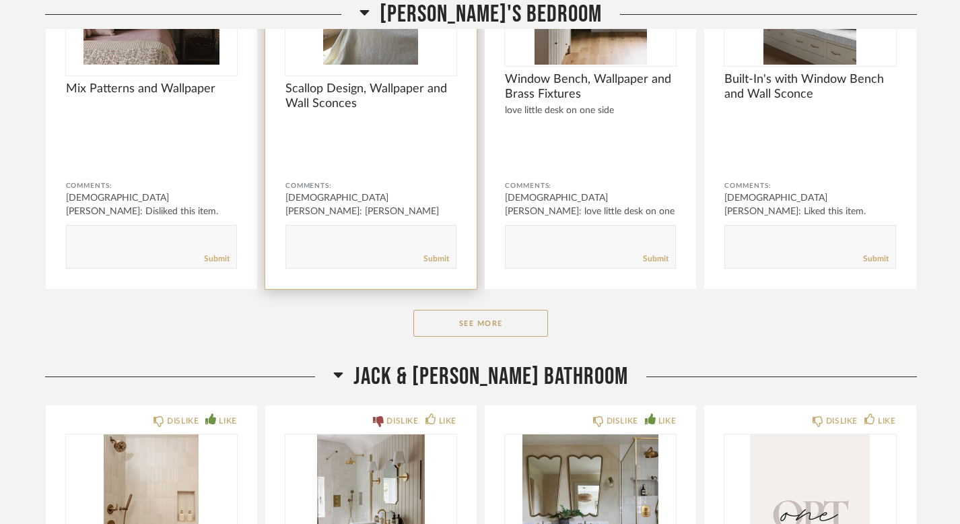
scroll to position [28923, 0]
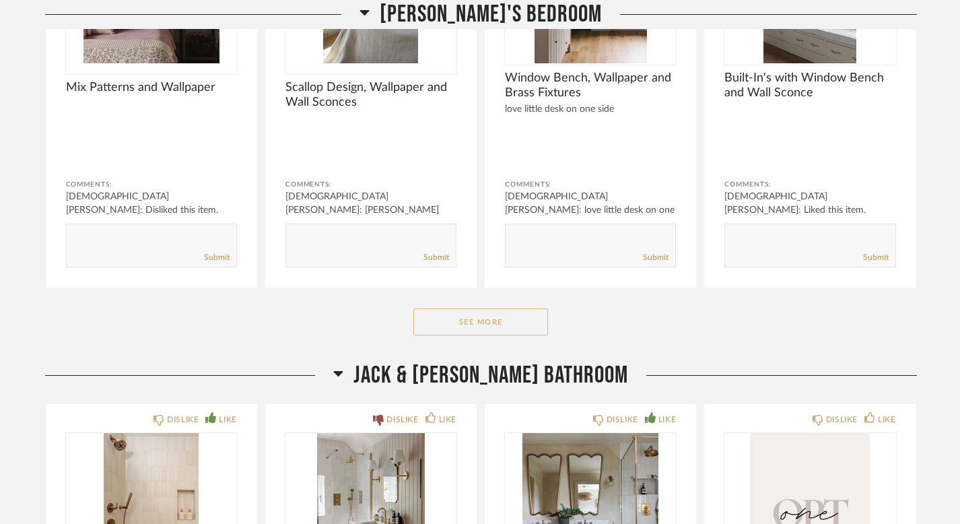
click at [462, 308] on button "See More" at bounding box center [480, 321] width 135 height 27
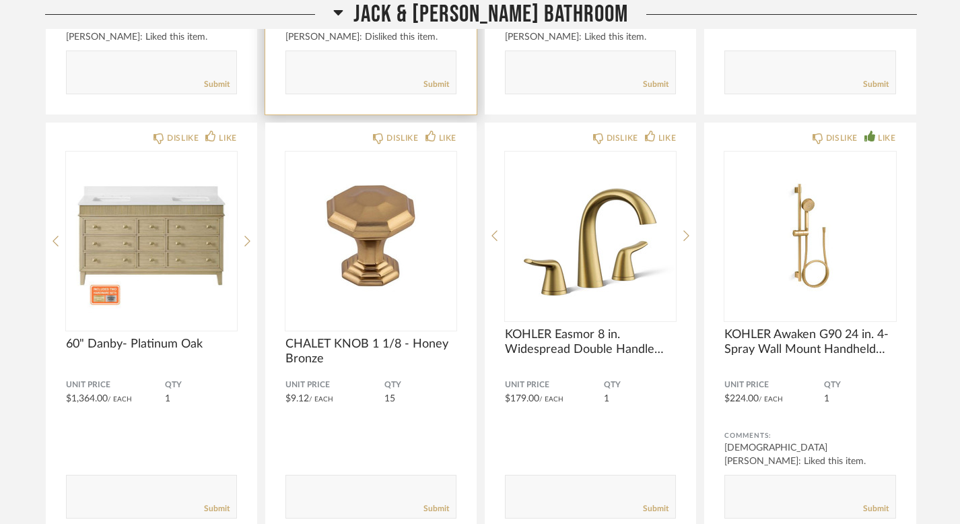
scroll to position [30042, 0]
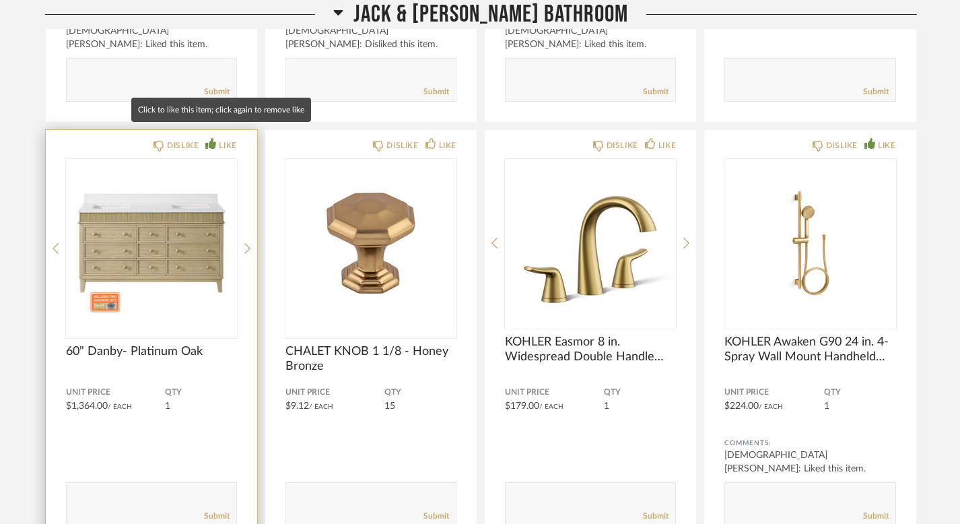
click at [228, 139] on div "LIKE" at bounding box center [228, 145] width 18 height 13
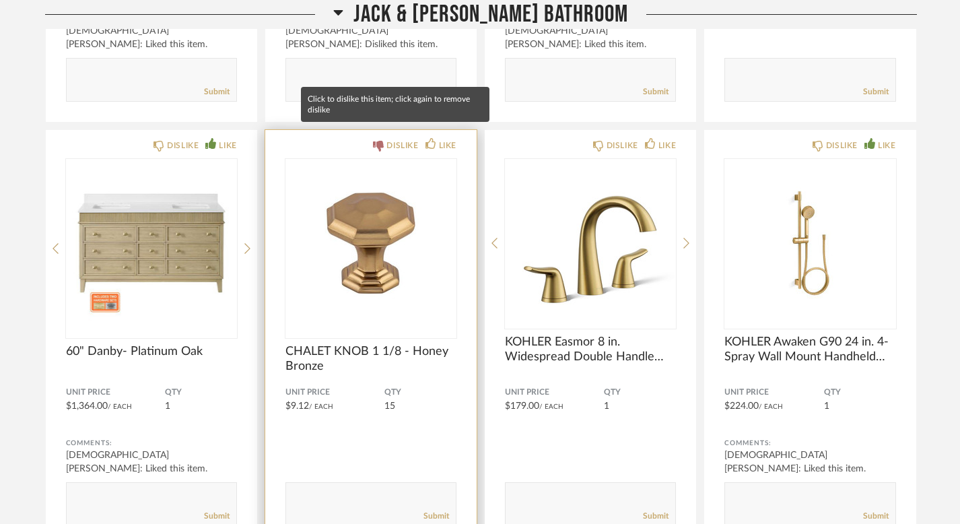
click at [391, 139] on div "DISLIKE" at bounding box center [403, 145] width 32 height 13
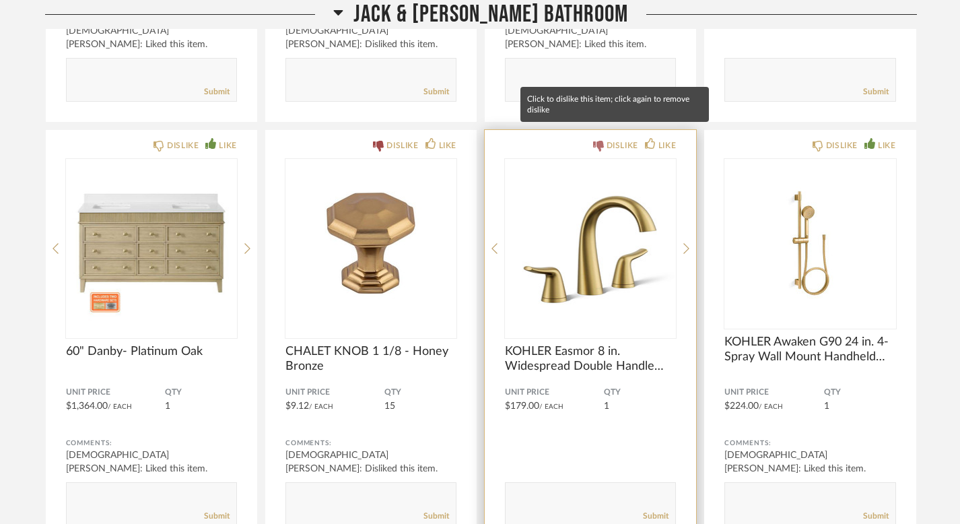
click at [620, 139] on div "DISLIKE" at bounding box center [623, 145] width 32 height 13
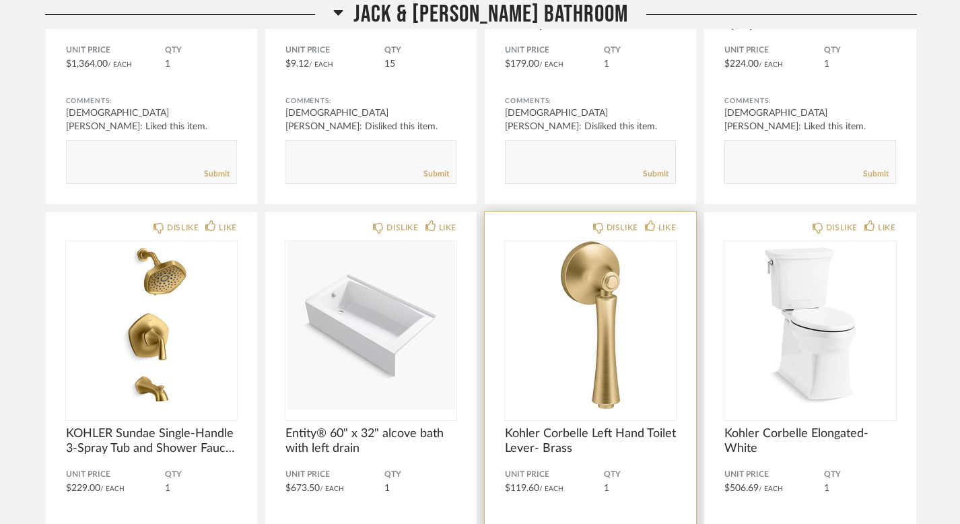
scroll to position [30387, 0]
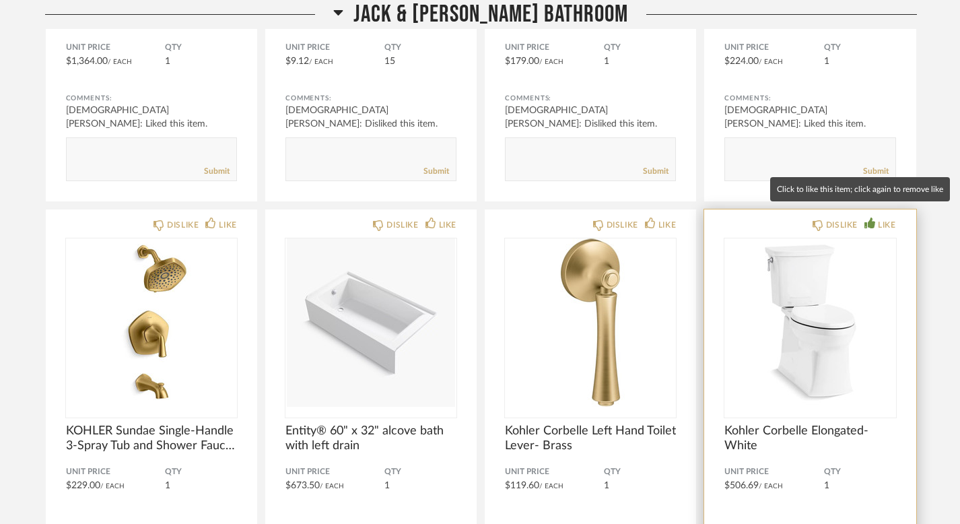
click at [890, 218] on div "LIKE" at bounding box center [887, 224] width 18 height 13
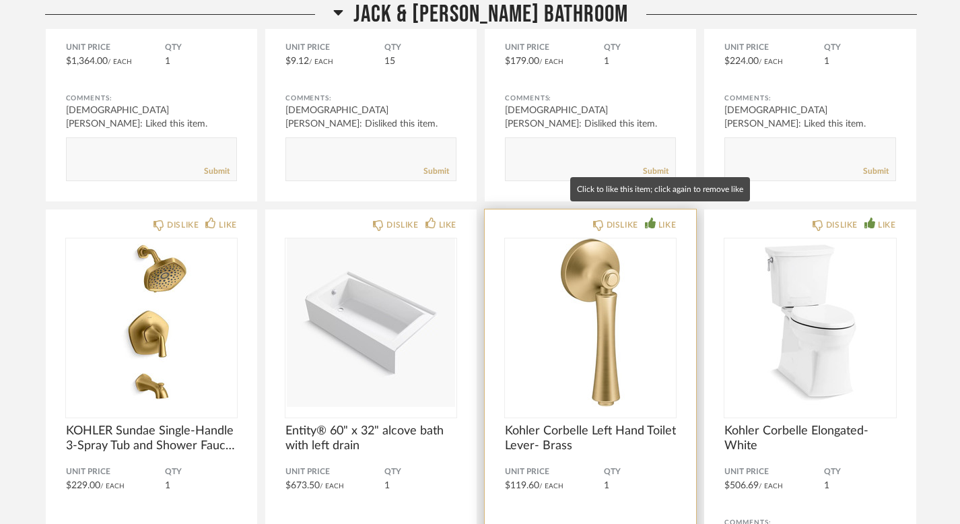
click at [671, 218] on div "LIKE" at bounding box center [668, 224] width 18 height 13
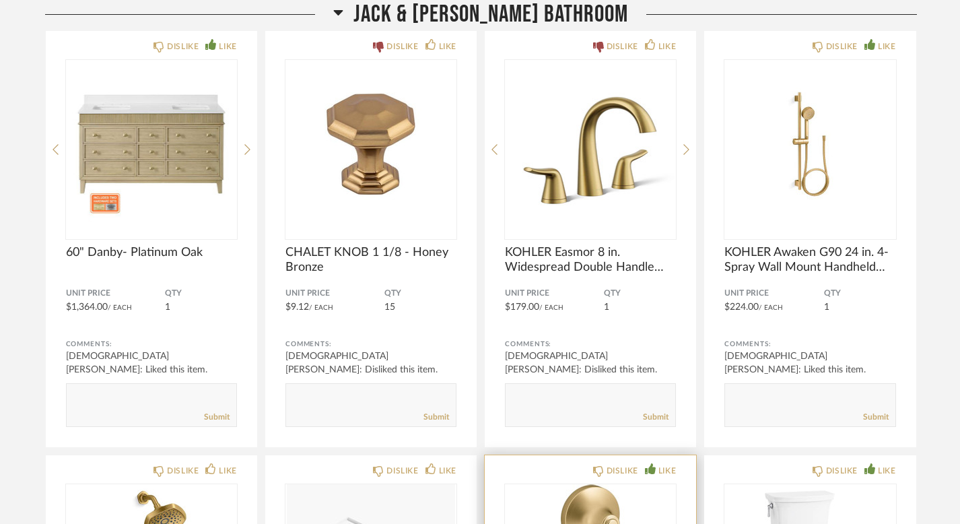
scroll to position [30100, 0]
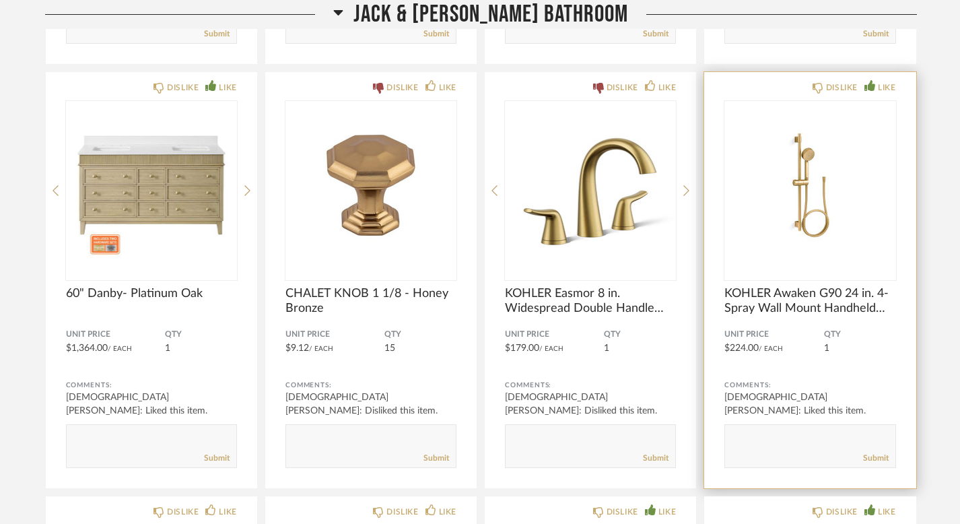
click at [820, 165] on img "0" at bounding box center [810, 185] width 171 height 168
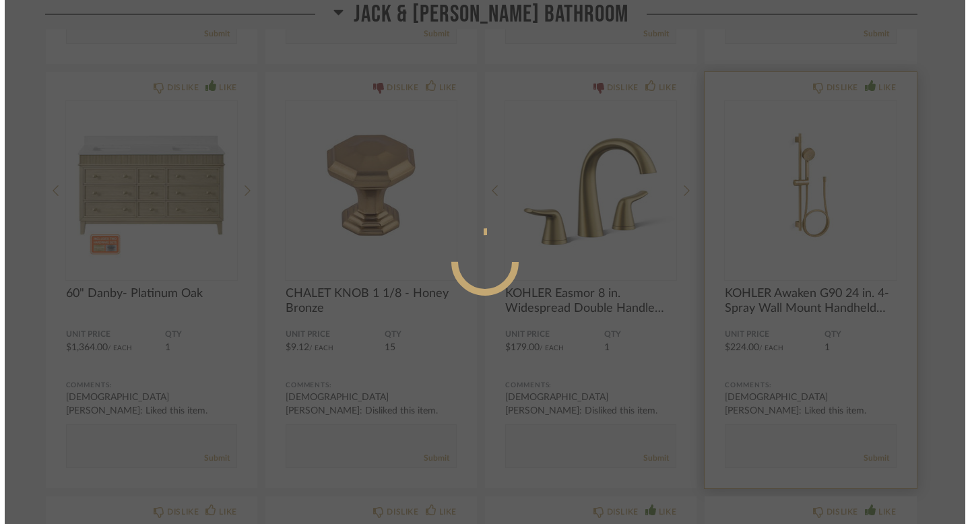
scroll to position [0, 0]
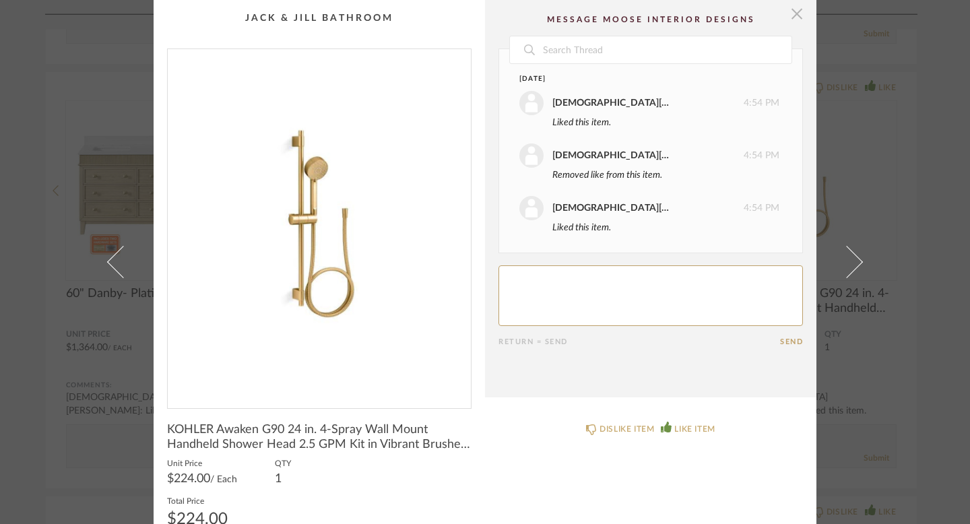
click at [789, 15] on span "button" at bounding box center [796, 13] width 27 height 27
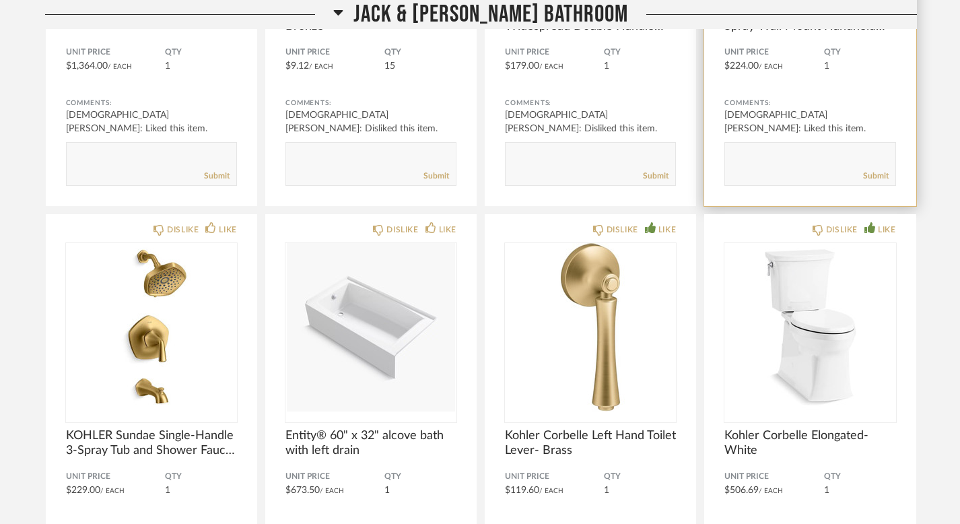
scroll to position [30420, 0]
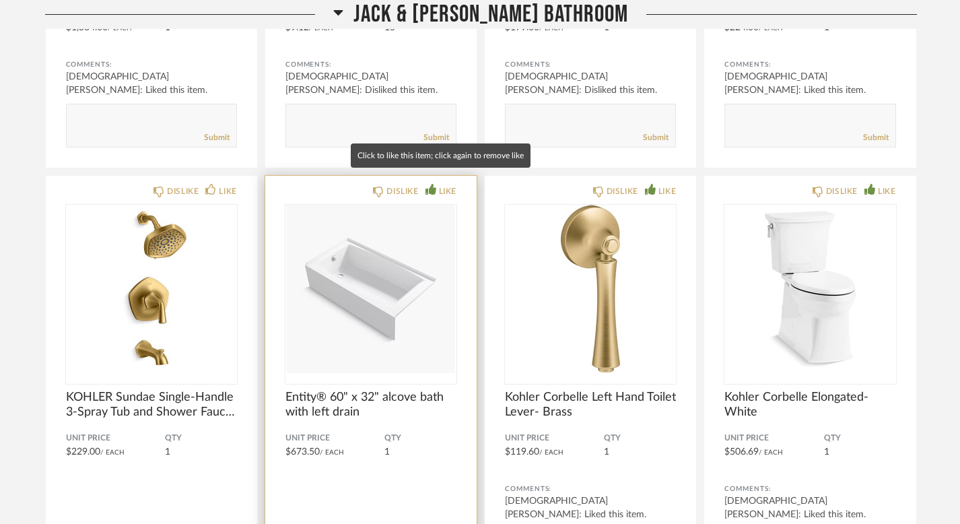
click at [442, 185] on div "LIKE" at bounding box center [448, 191] width 18 height 13
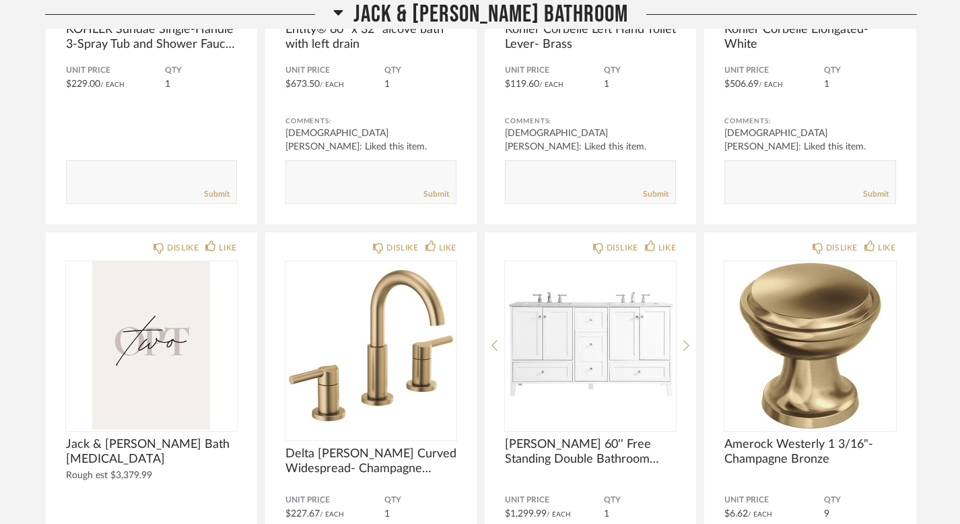
scroll to position [30715, 0]
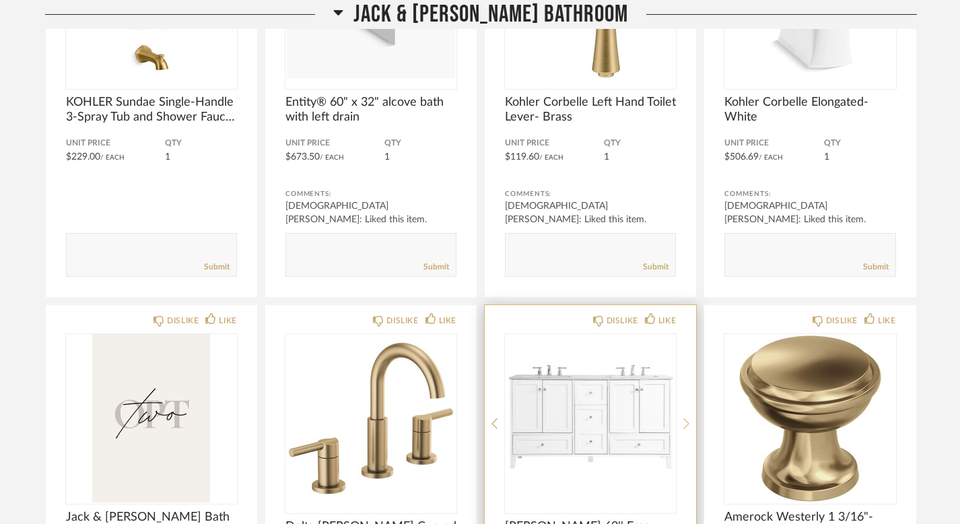
click at [686, 418] on icon at bounding box center [687, 424] width 6 height 12
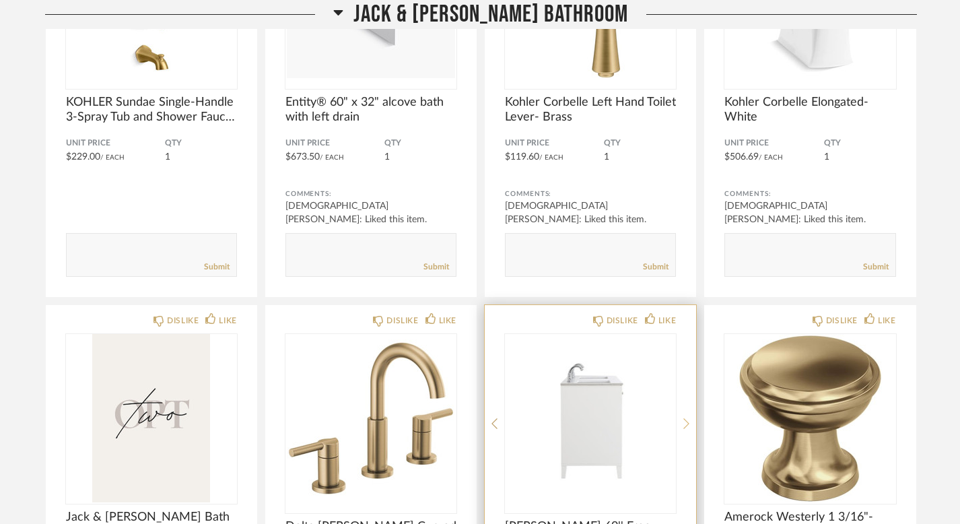
click at [686, 418] on icon at bounding box center [687, 424] width 6 height 12
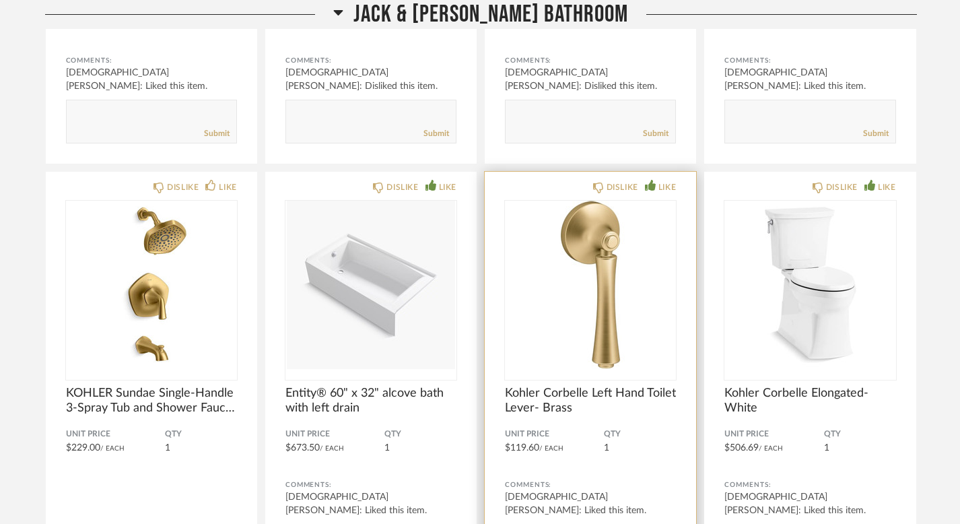
scroll to position [30436, 0]
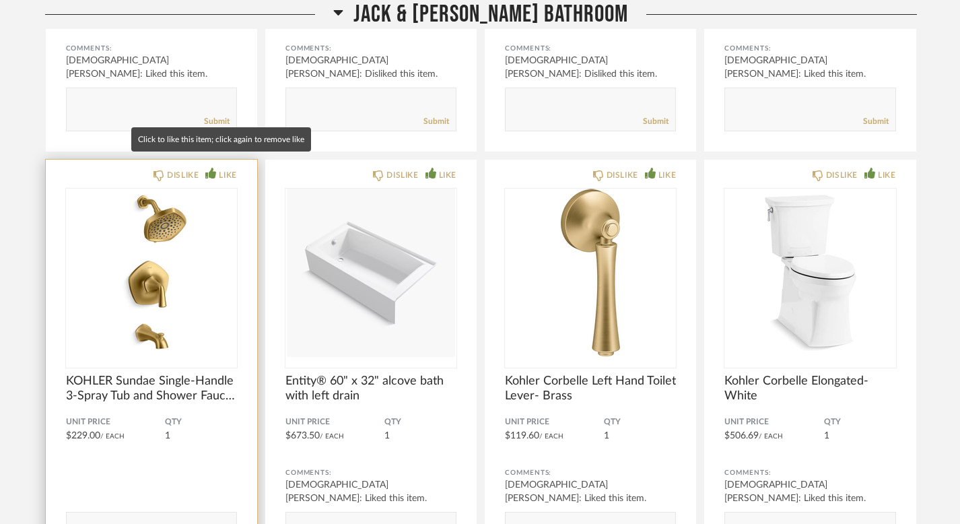
click at [209, 168] on icon at bounding box center [210, 173] width 11 height 11
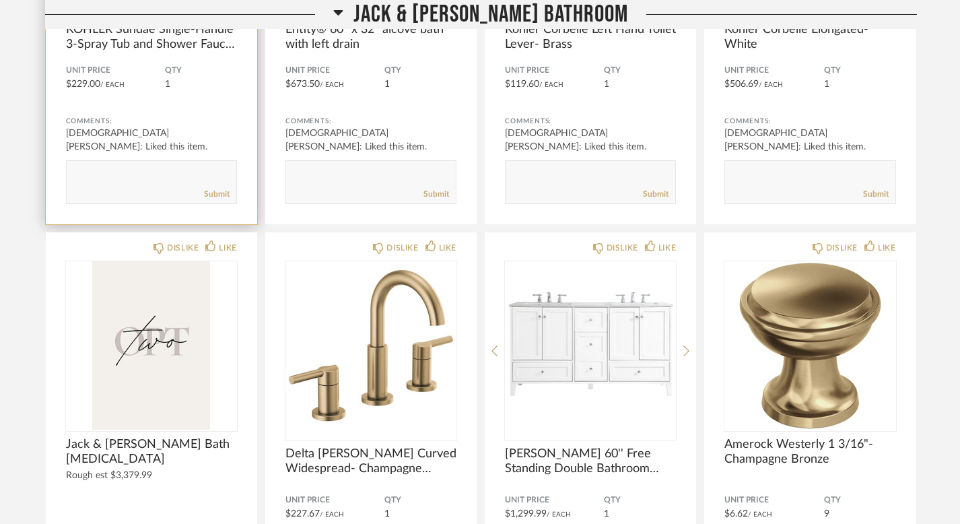
scroll to position [30921, 0]
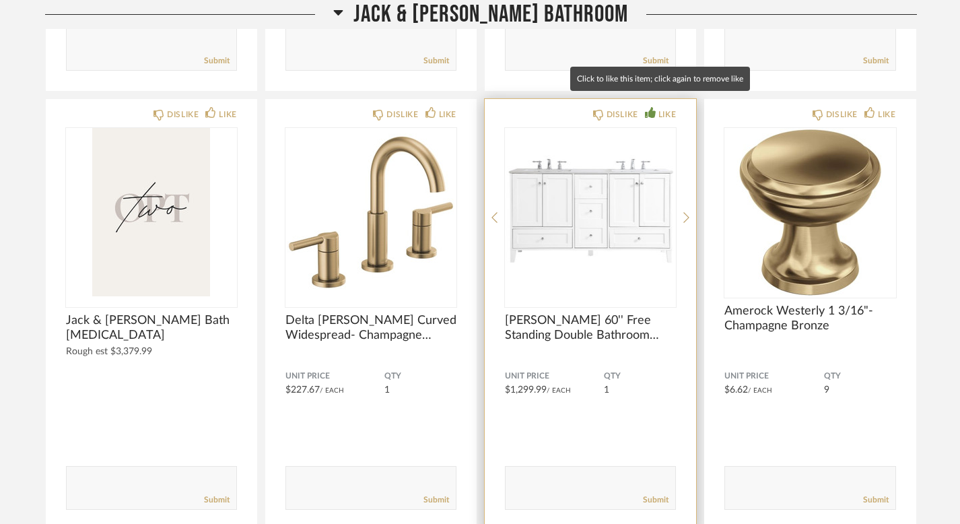
click at [659, 108] on div "LIKE" at bounding box center [668, 114] width 18 height 13
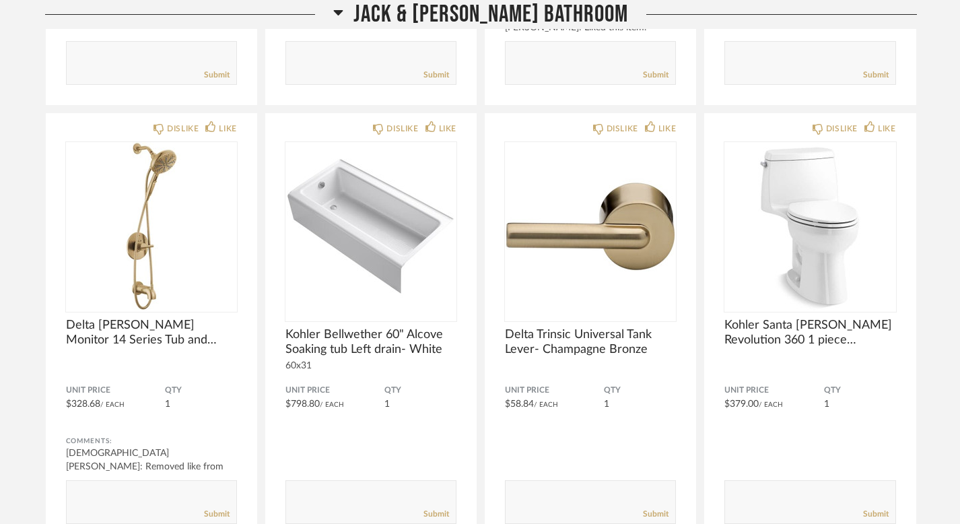
scroll to position [31363, 0]
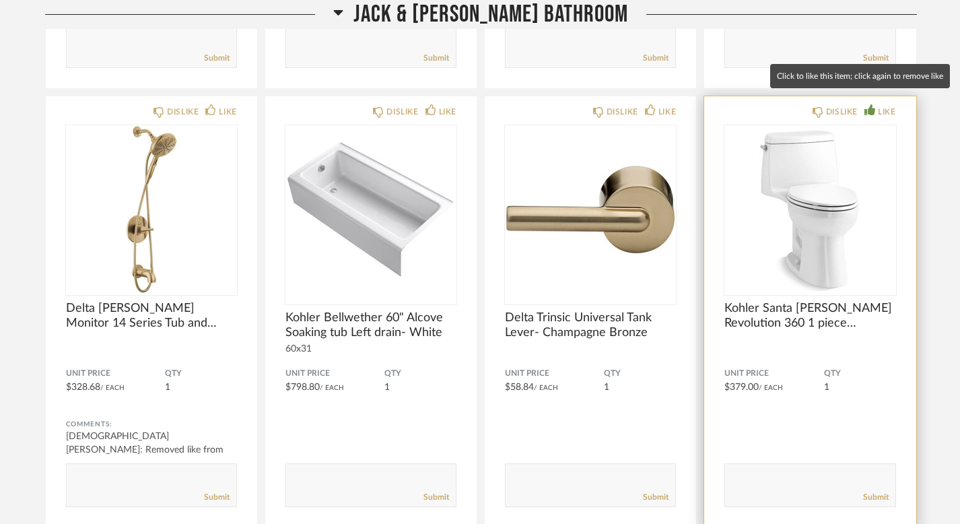
click at [886, 105] on div "LIKE" at bounding box center [887, 111] width 18 height 13
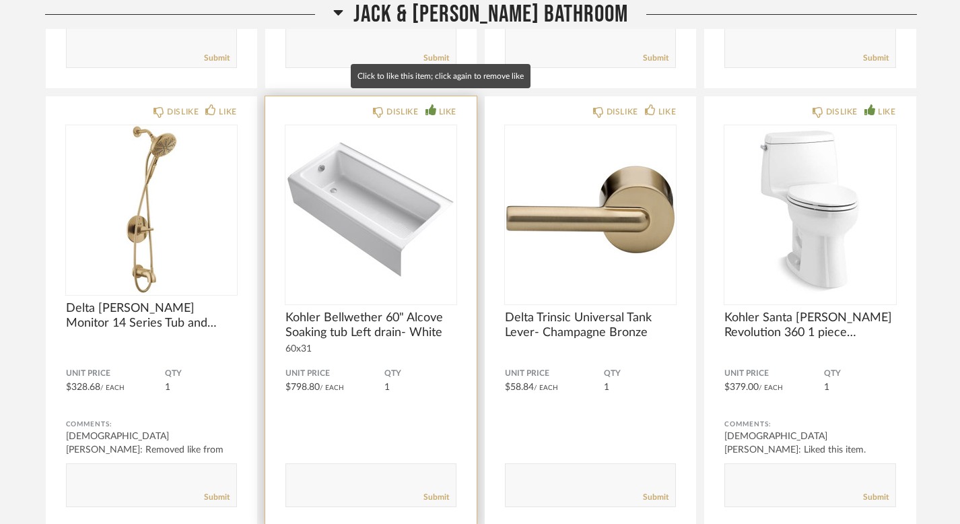
click at [452, 105] on div "LIKE" at bounding box center [448, 111] width 18 height 13
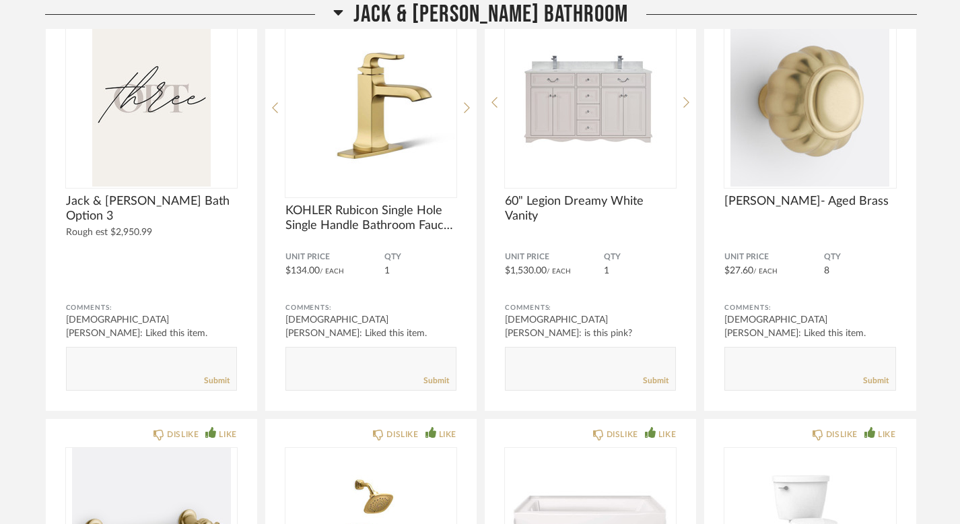
scroll to position [31819, 0]
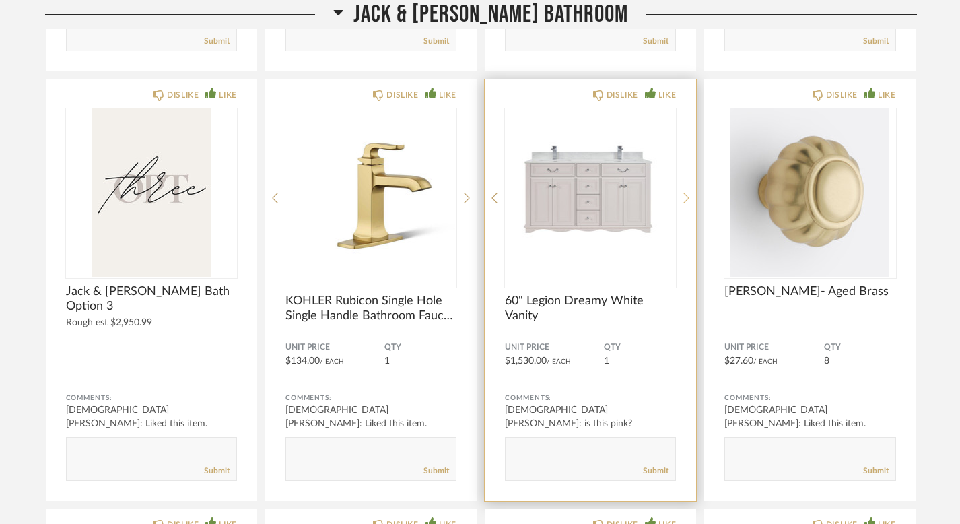
click at [684, 192] on icon at bounding box center [687, 198] width 6 height 12
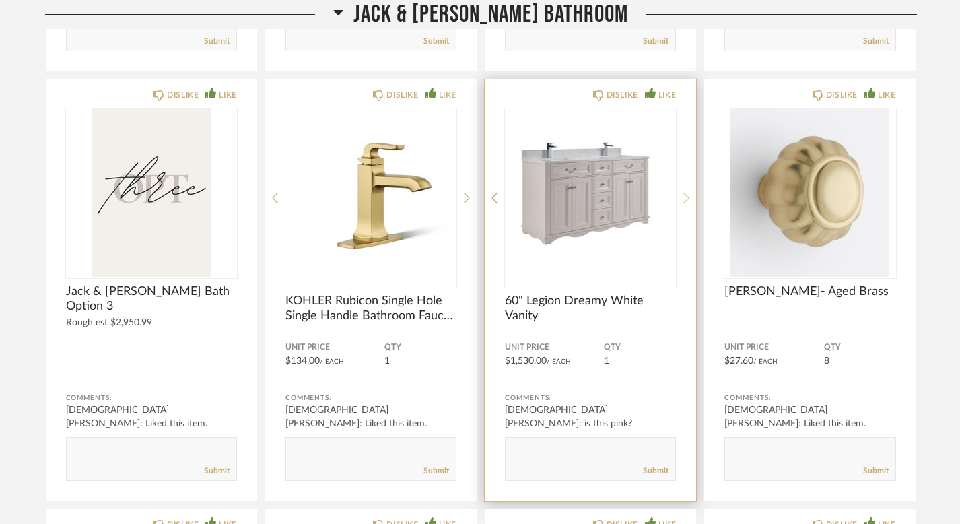
click at [684, 192] on icon at bounding box center [687, 198] width 6 height 12
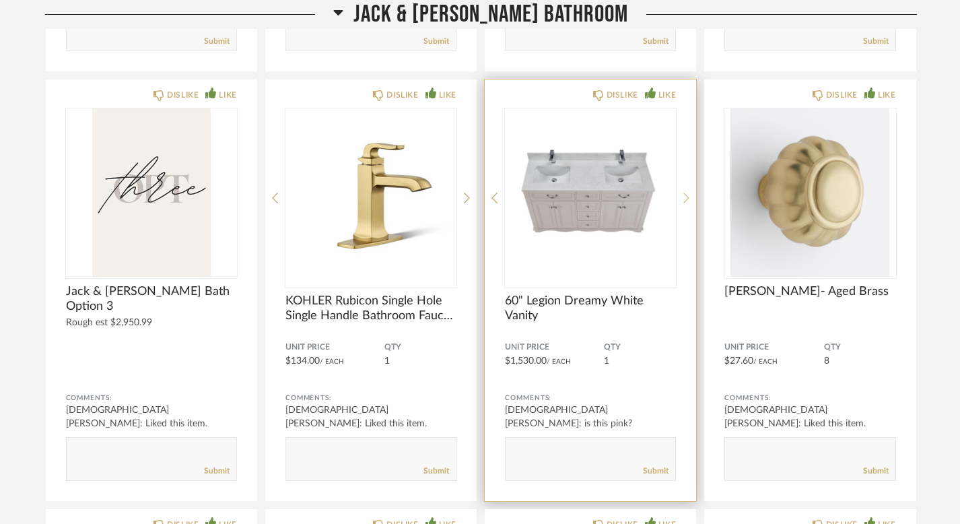
click at [684, 192] on icon at bounding box center [687, 198] width 6 height 12
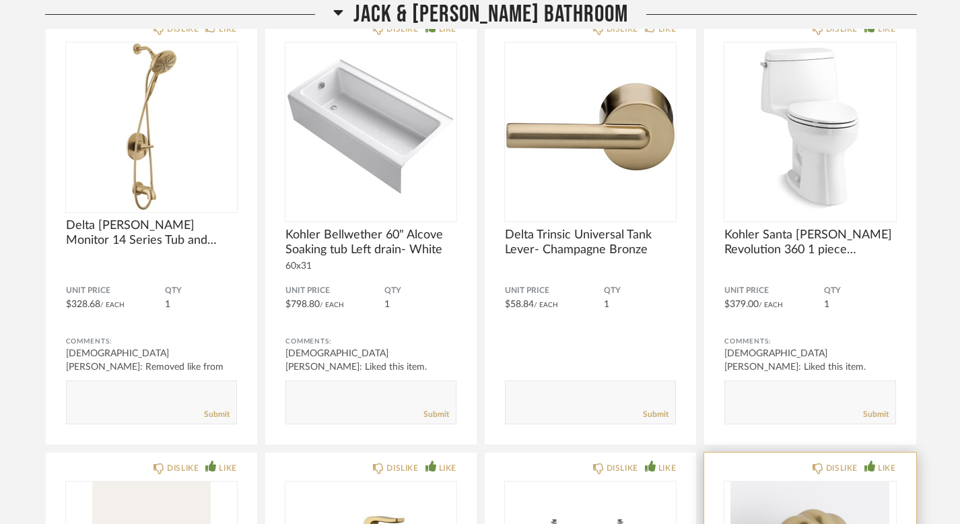
scroll to position [31407, 0]
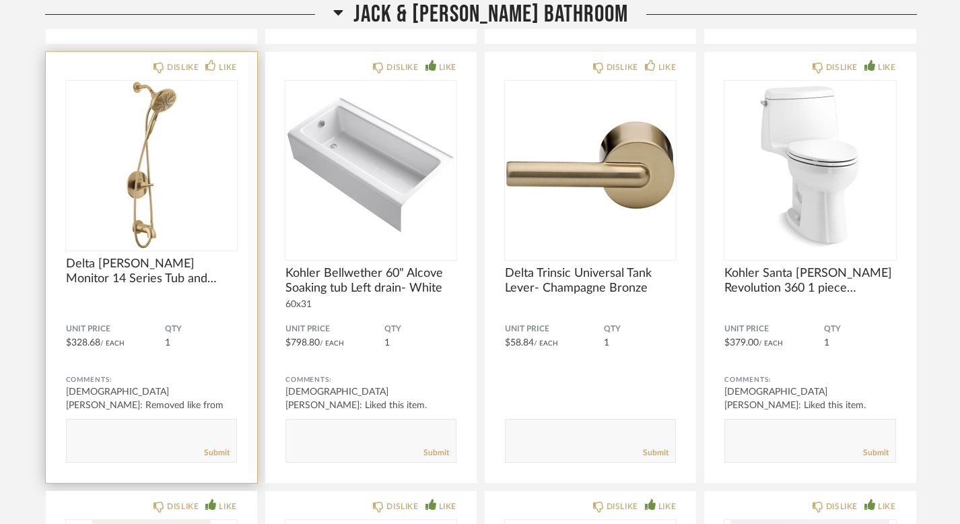
click at [182, 148] on div at bounding box center [151, 165] width 171 height 168
click at [141, 219] on img "0" at bounding box center [151, 165] width 171 height 168
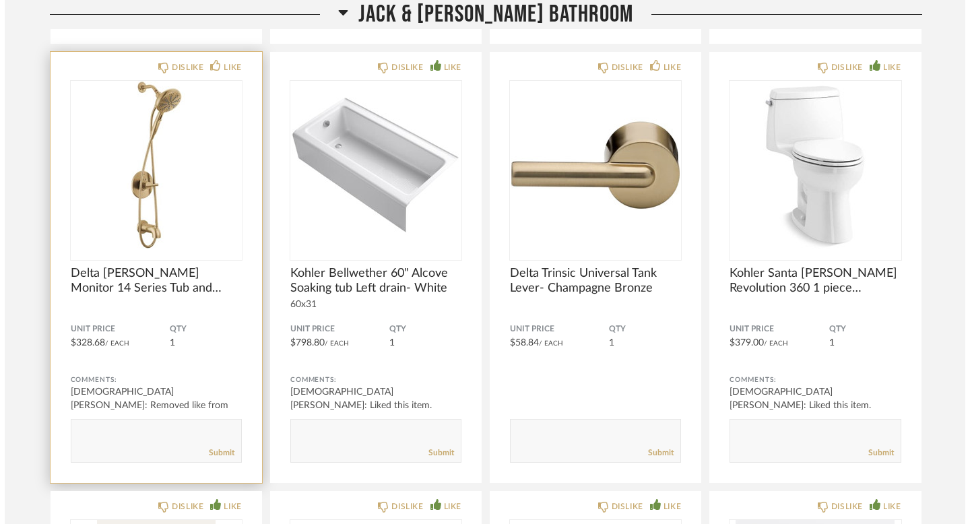
scroll to position [0, 0]
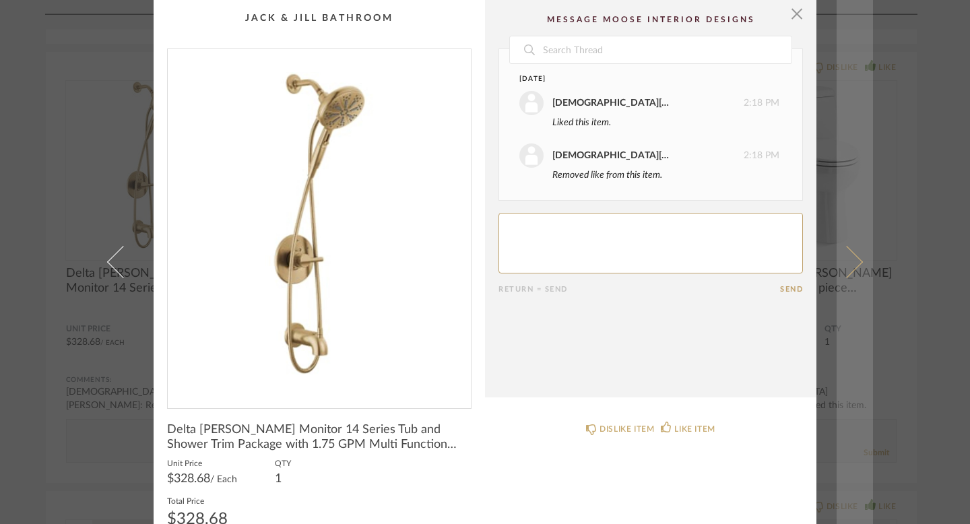
click at [848, 262] on span at bounding box center [846, 262] width 32 height 32
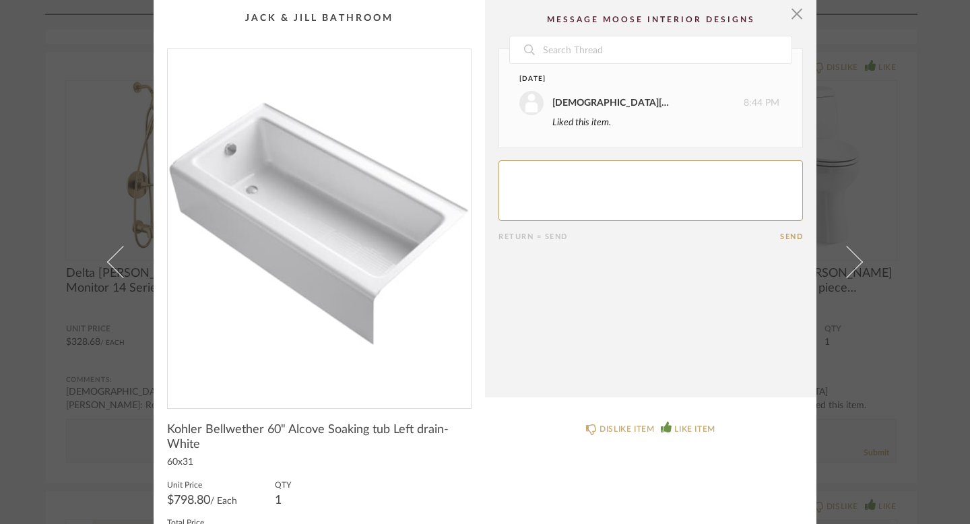
click at [849, 263] on span at bounding box center [846, 262] width 32 height 32
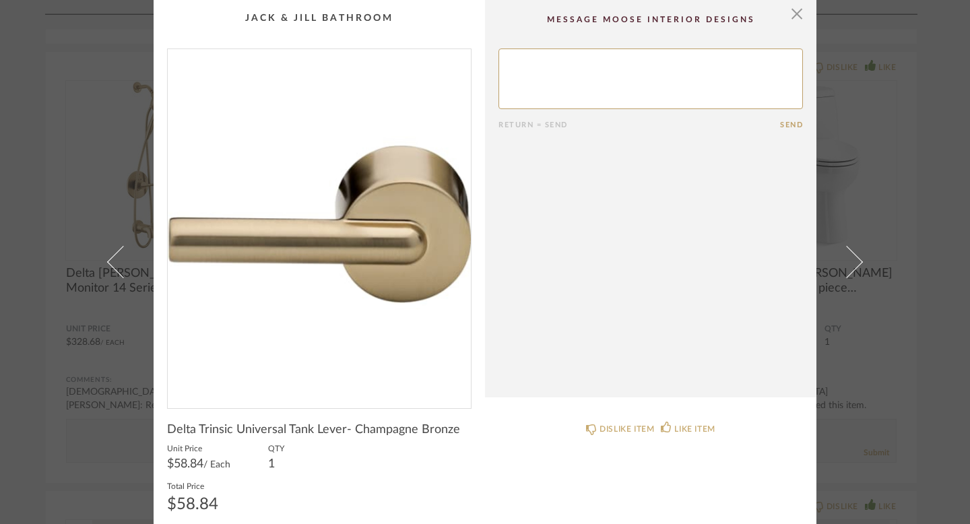
click at [849, 263] on span at bounding box center [846, 262] width 32 height 32
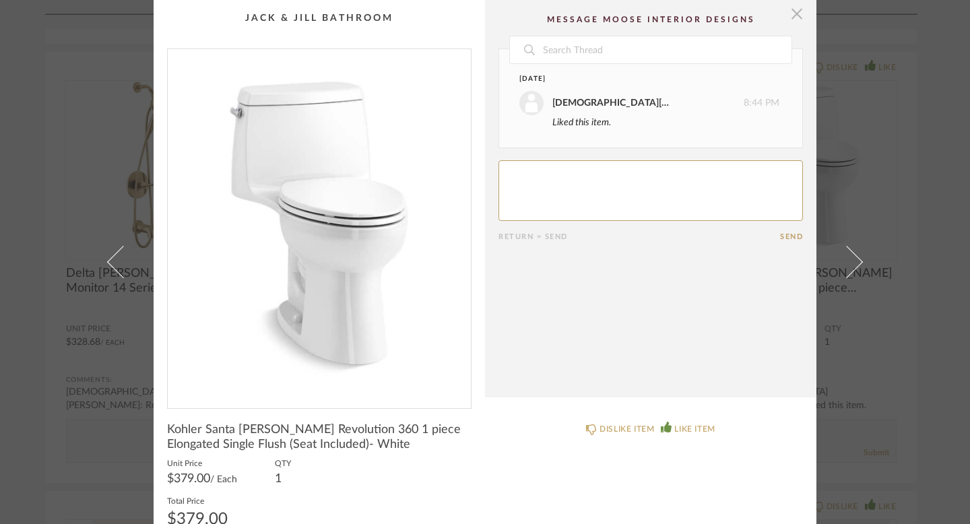
click at [789, 11] on span "button" at bounding box center [796, 13] width 27 height 27
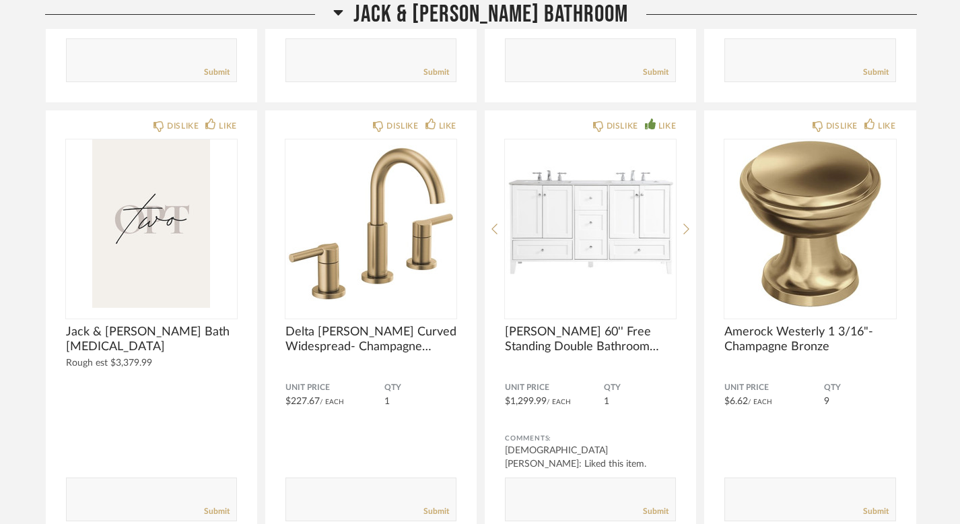
scroll to position [30919, 0]
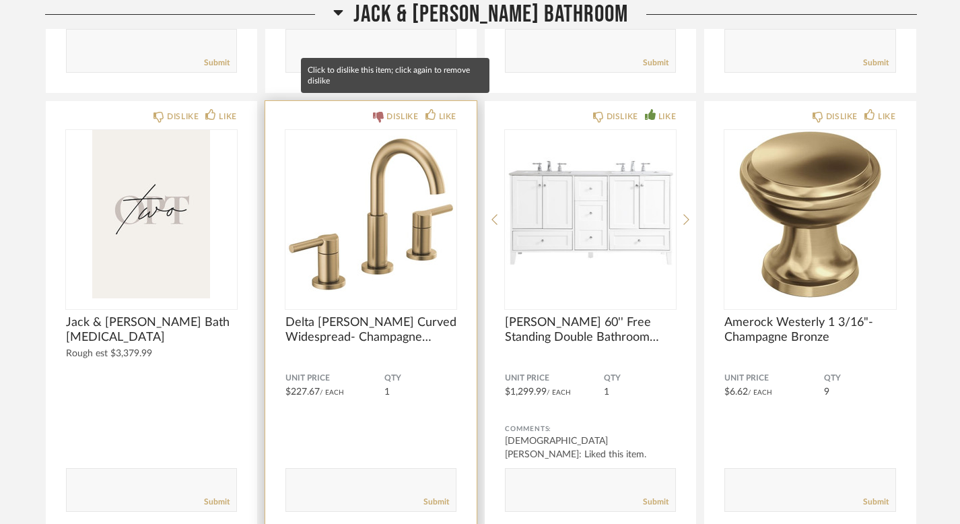
click at [380, 112] on icon at bounding box center [378, 117] width 11 height 11
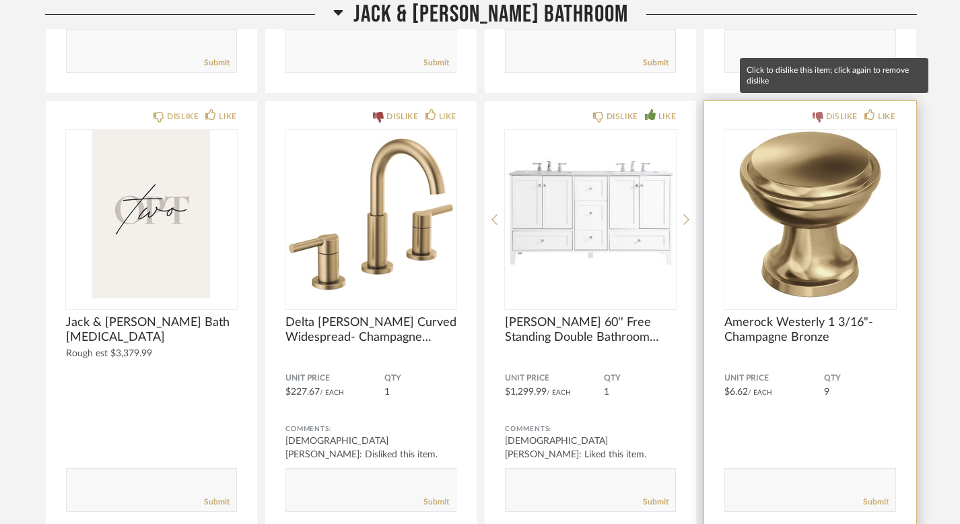
click at [820, 112] on icon at bounding box center [818, 117] width 11 height 11
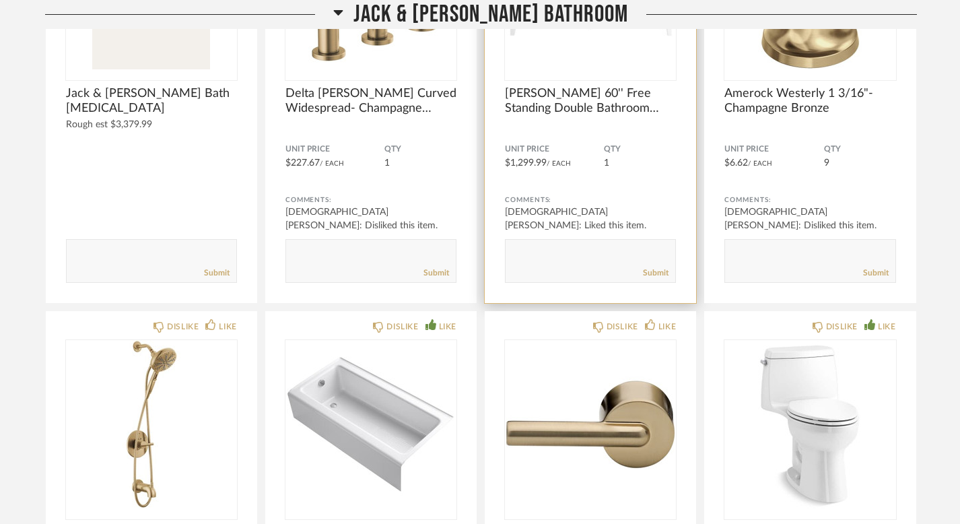
scroll to position [31228, 0]
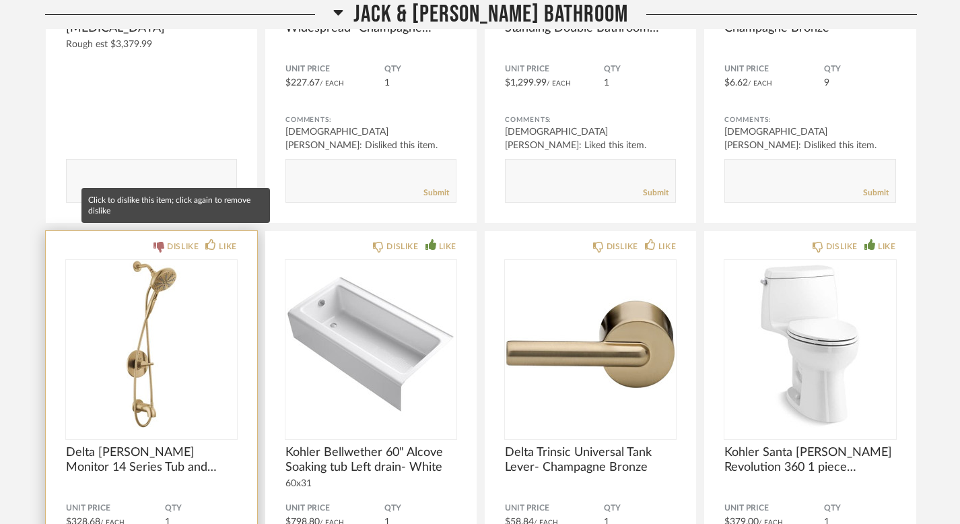
click at [184, 240] on div "DISLIKE" at bounding box center [183, 246] width 32 height 13
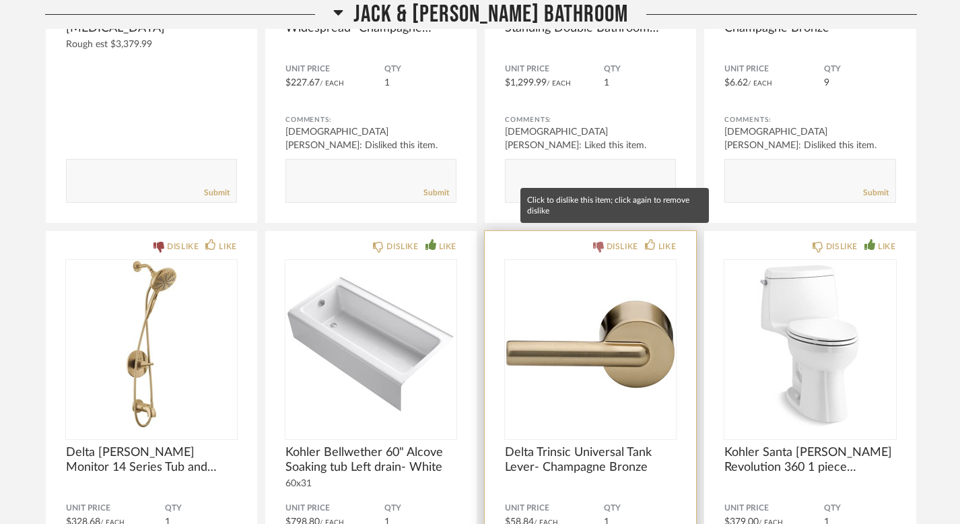
click at [613, 240] on div "DISLIKE" at bounding box center [623, 246] width 32 height 13
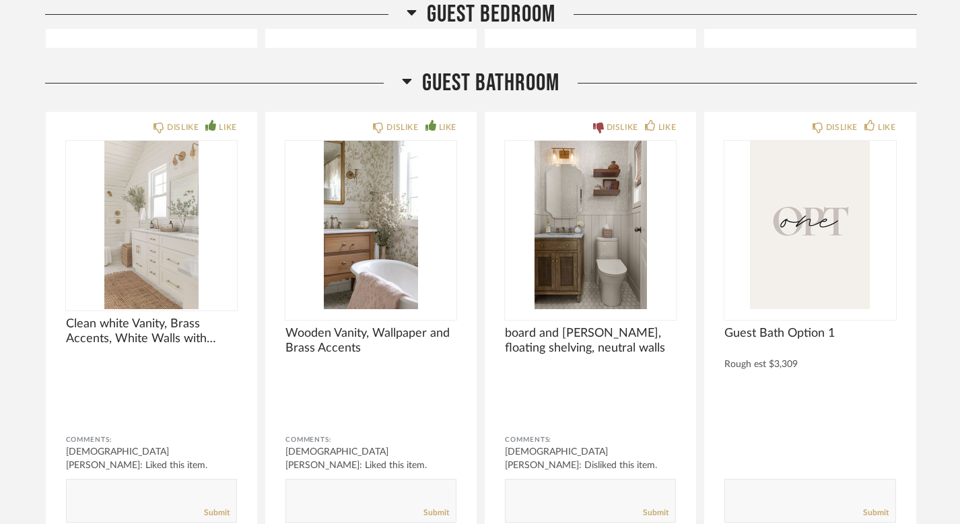
scroll to position [34159, 0]
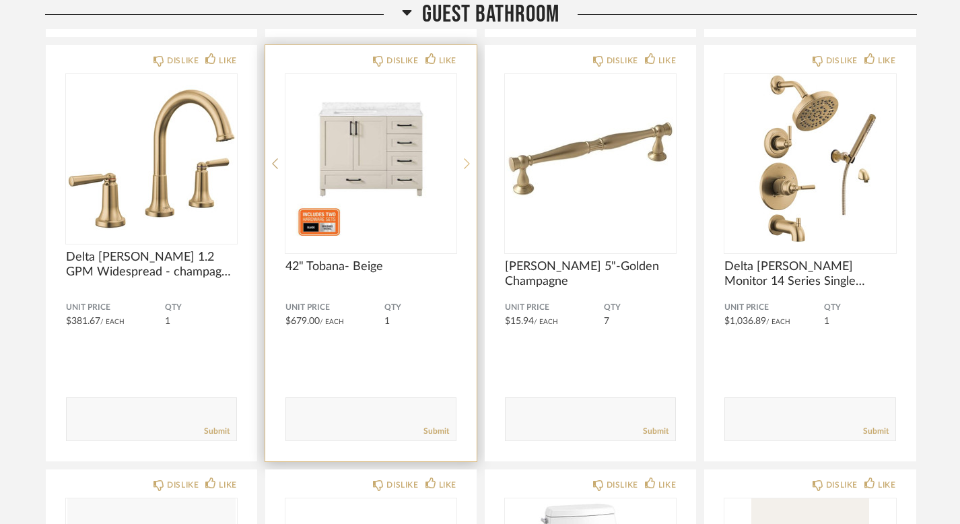
click at [465, 159] on icon at bounding box center [467, 164] width 6 height 11
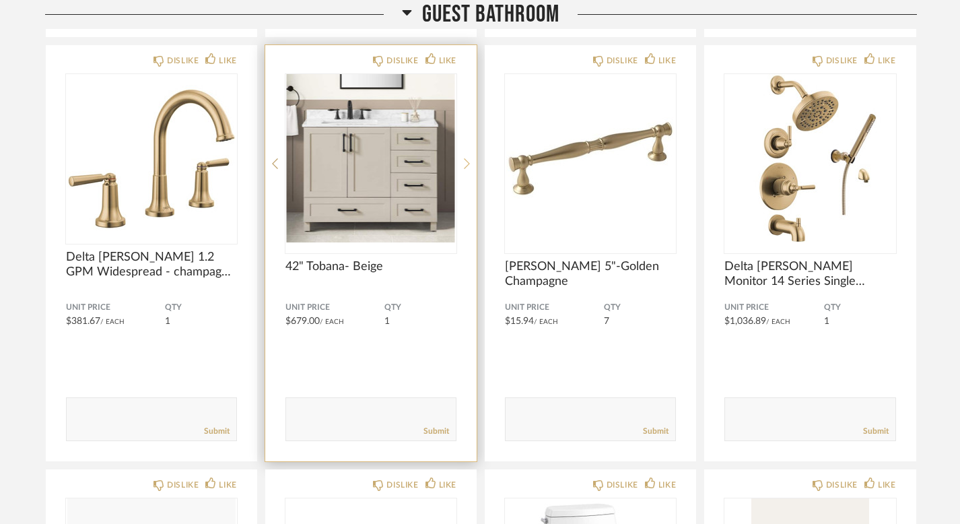
click at [465, 159] on icon at bounding box center [467, 164] width 6 height 11
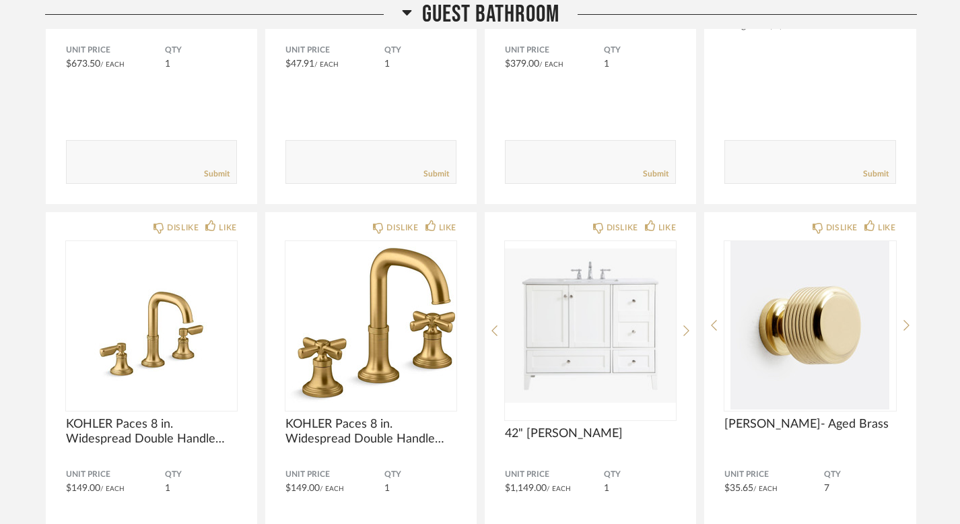
scroll to position [34863, 0]
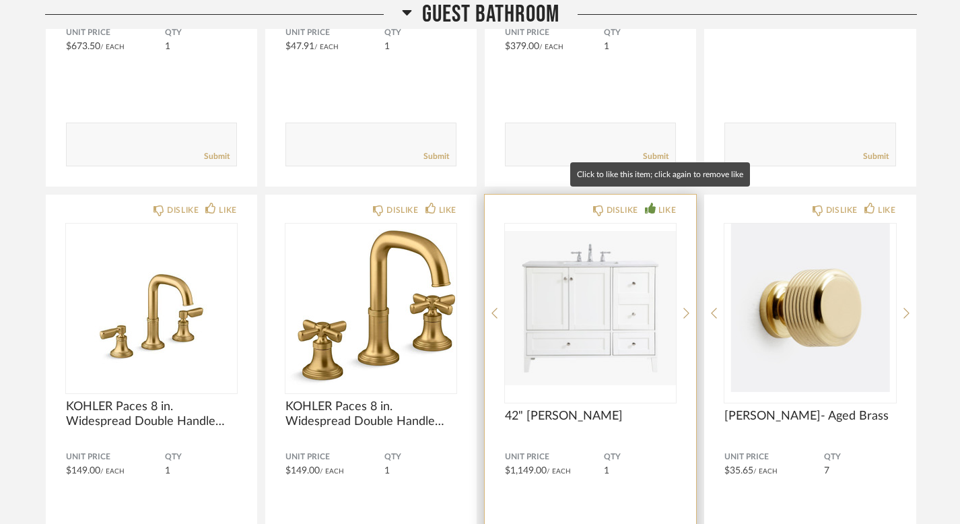
click at [651, 204] on div "LIKE" at bounding box center [660, 209] width 31 height 13
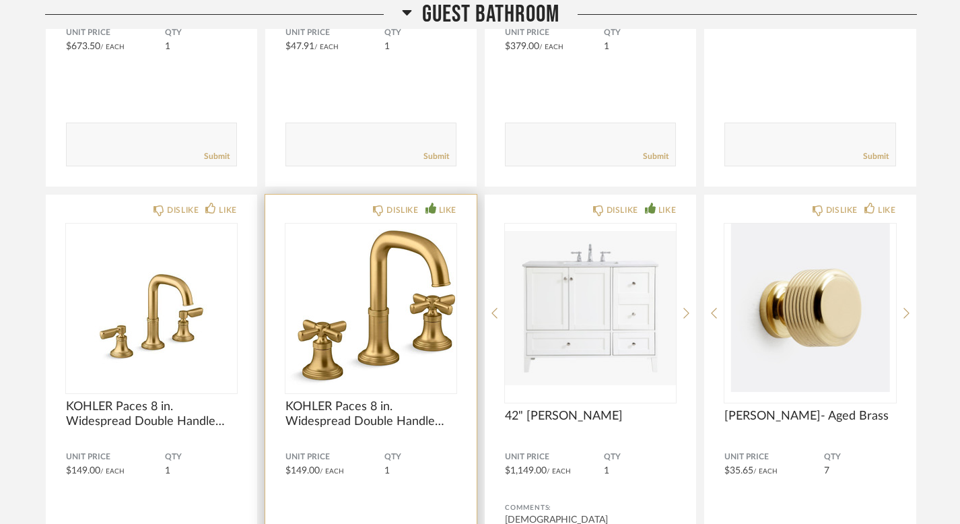
click at [439, 203] on div "LIKE" at bounding box center [448, 209] width 18 height 13
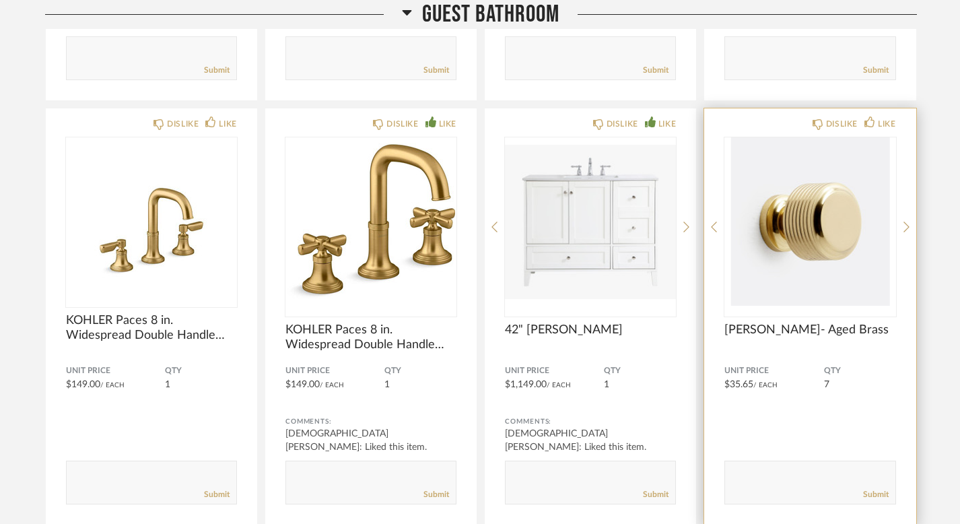
scroll to position [34980, 0]
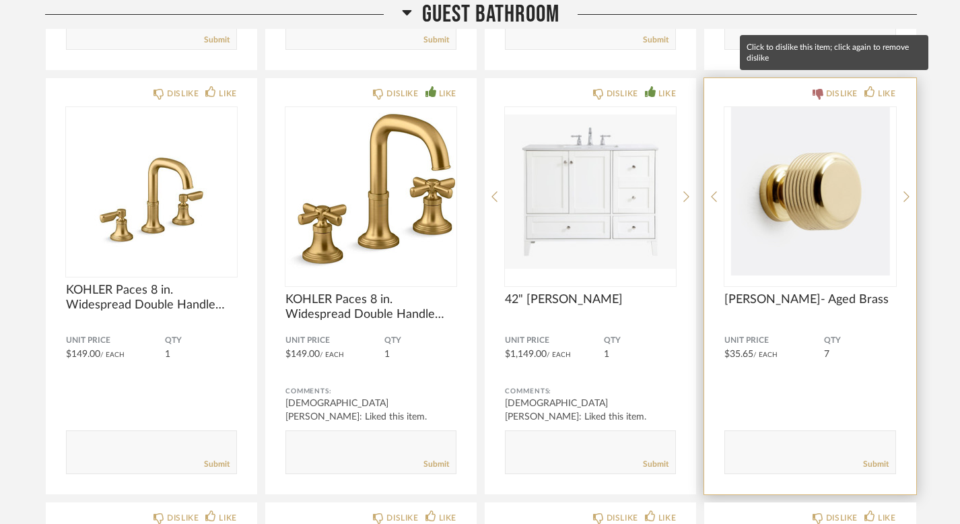
click at [824, 87] on div "DISLIKE" at bounding box center [835, 93] width 45 height 13
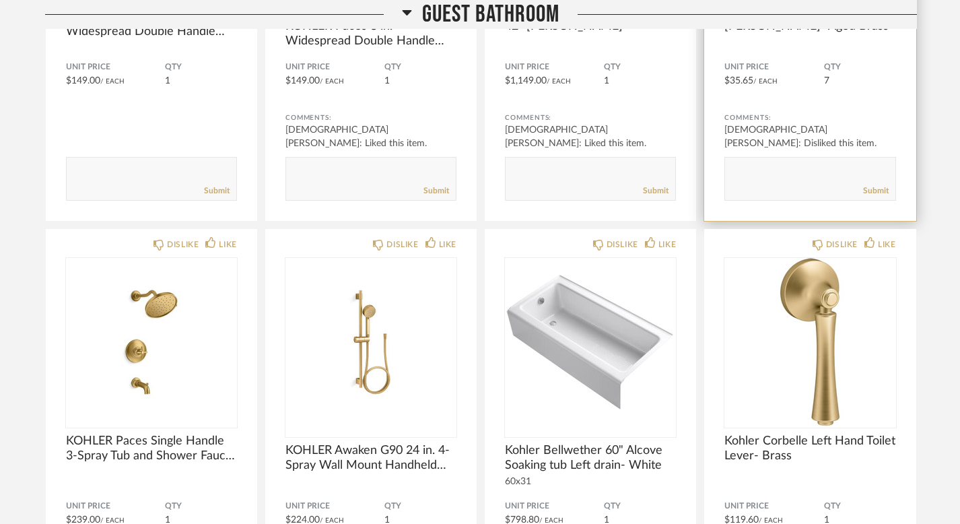
scroll to position [35265, 0]
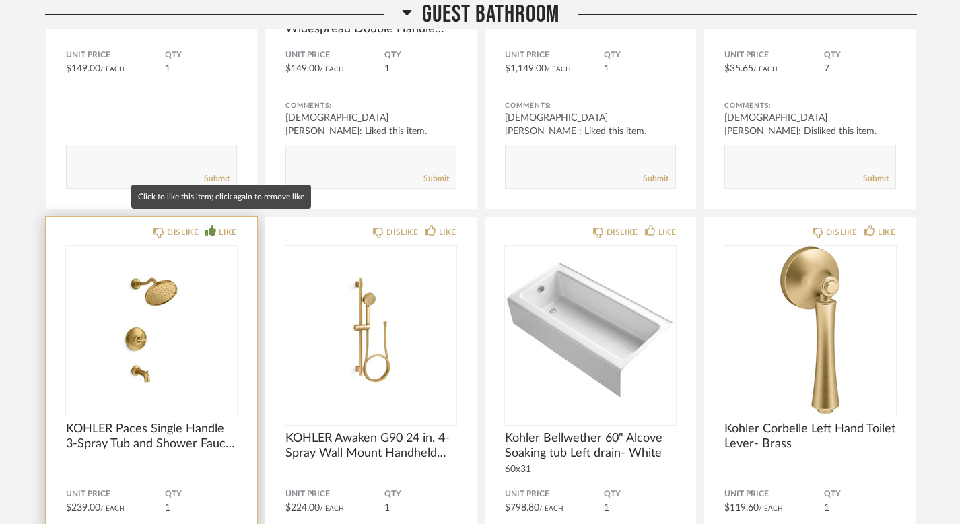
click at [208, 226] on div "LIKE" at bounding box center [220, 232] width 31 height 13
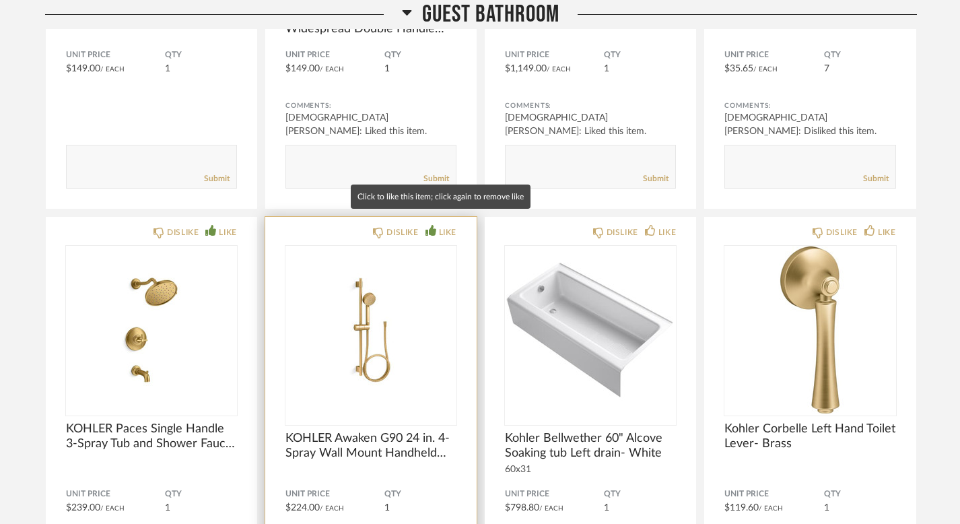
click at [440, 226] on div "LIKE" at bounding box center [448, 232] width 18 height 13
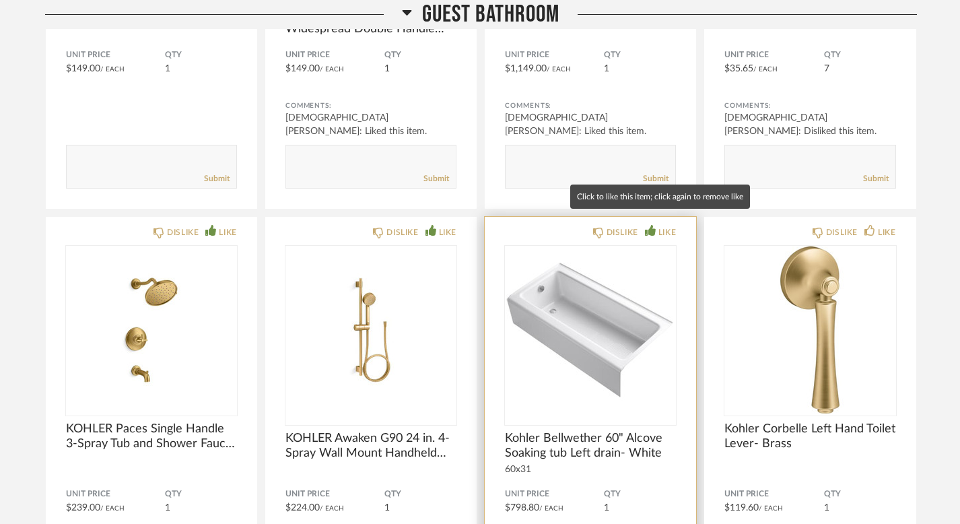
click at [649, 225] on icon at bounding box center [650, 230] width 11 height 11
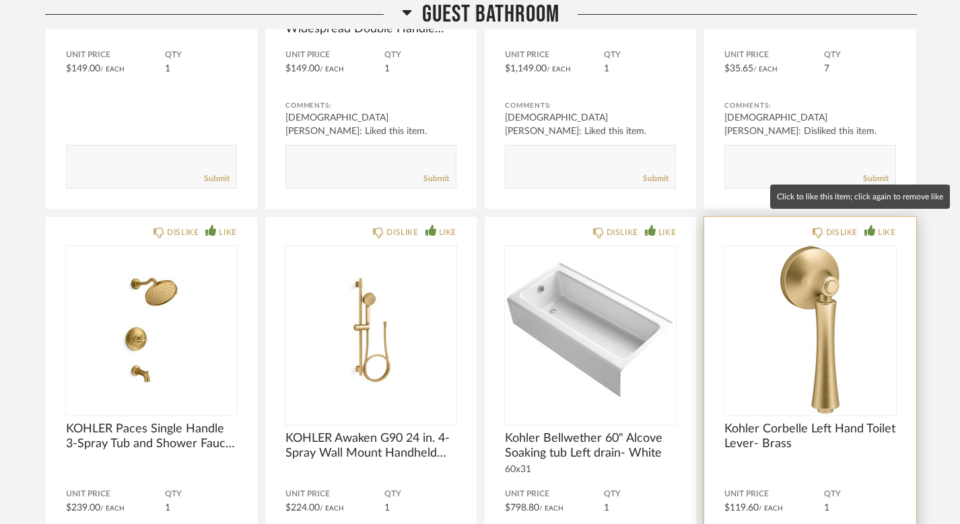
click at [871, 225] on icon at bounding box center [870, 230] width 11 height 11
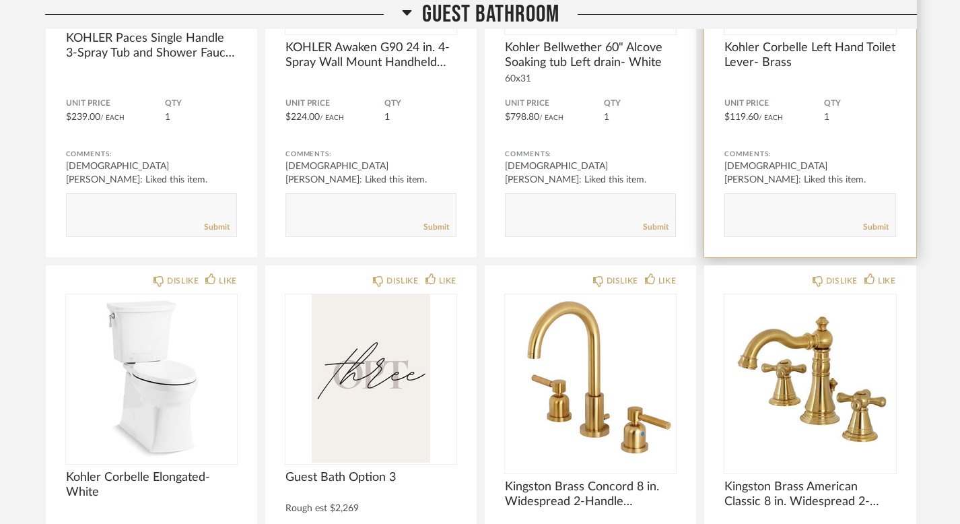
scroll to position [35657, 0]
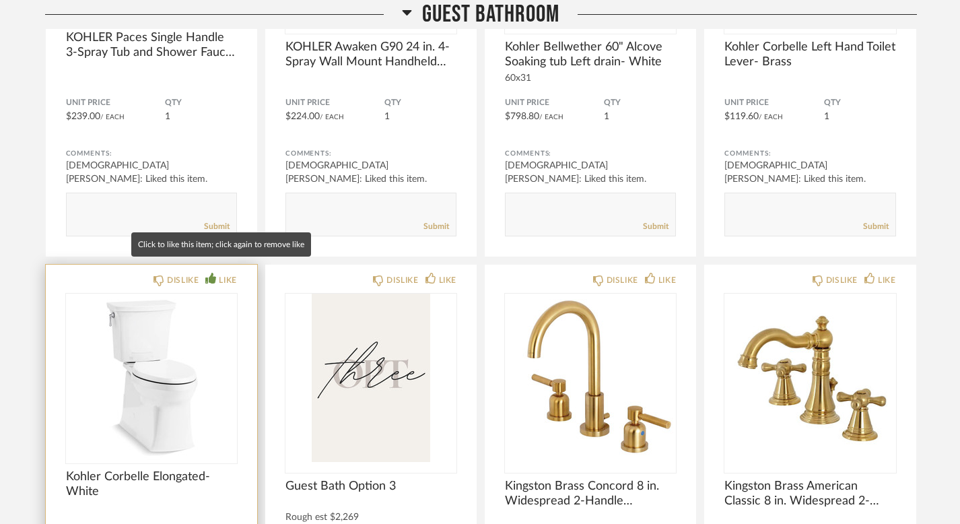
click at [225, 273] on div "LIKE" at bounding box center [228, 279] width 18 height 13
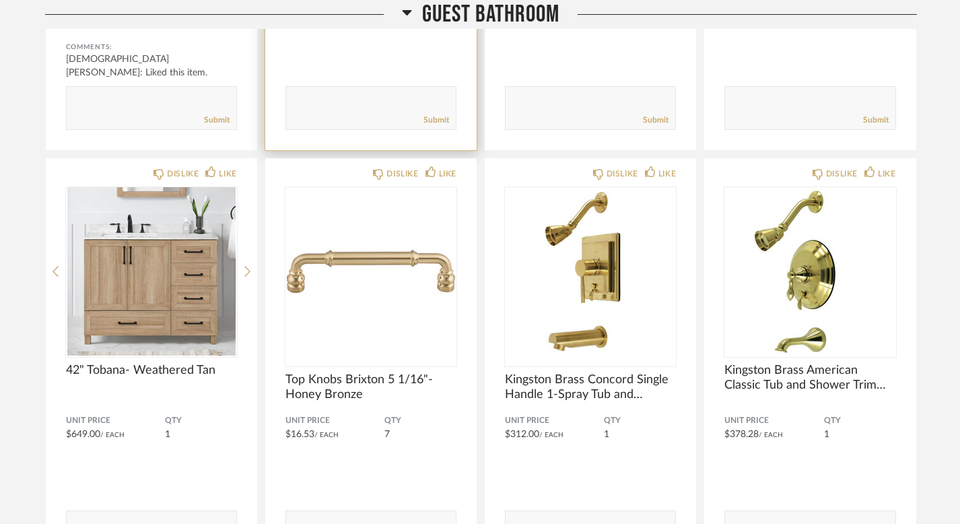
scroll to position [36204, 0]
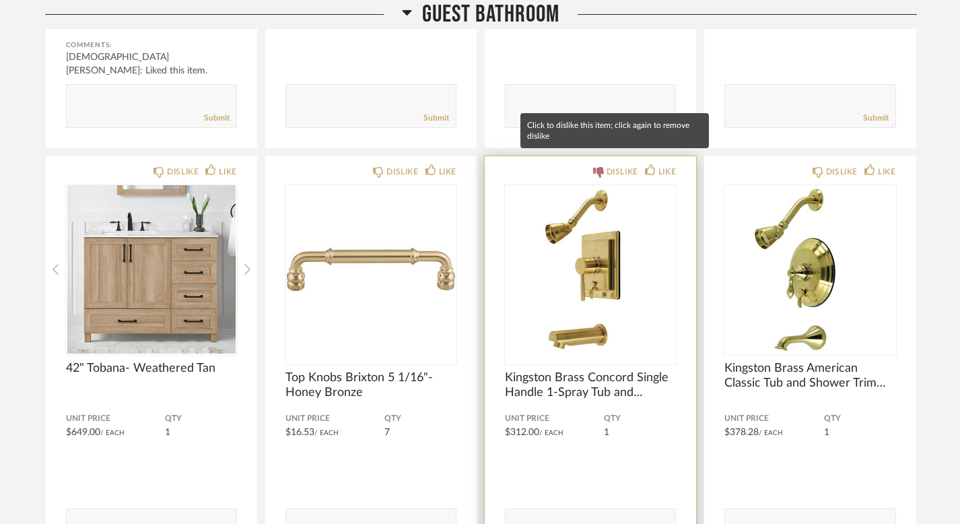
click at [615, 165] on div "DISLIKE" at bounding box center [623, 171] width 32 height 13
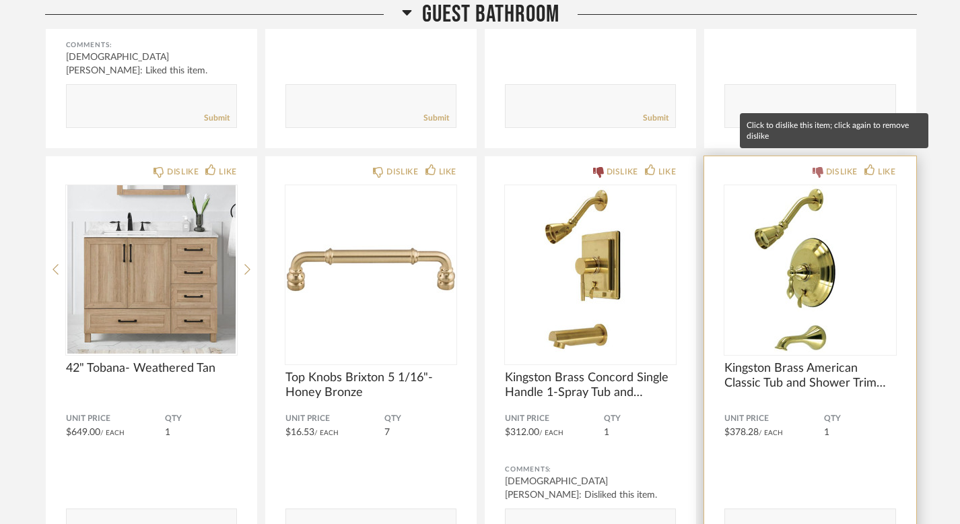
click at [834, 165] on div "DISLIKE" at bounding box center [842, 171] width 32 height 13
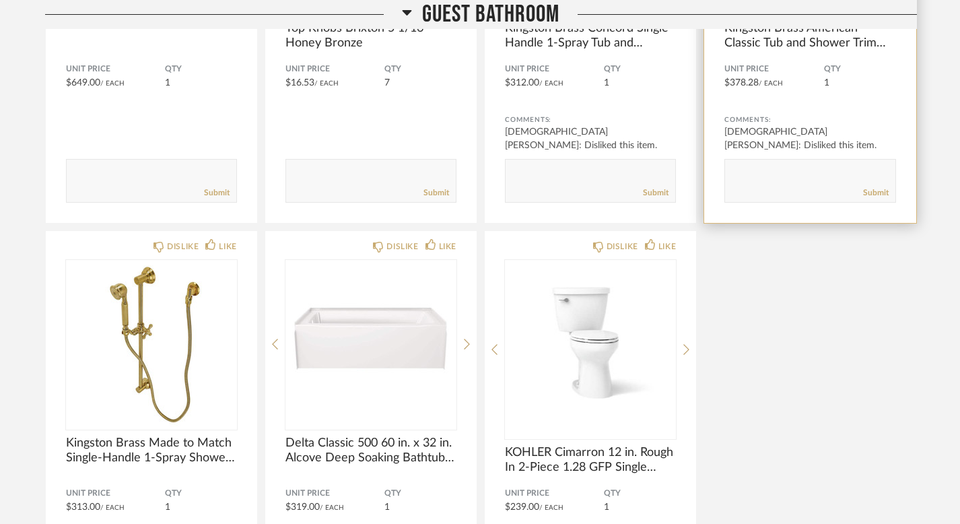
scroll to position [36570, 0]
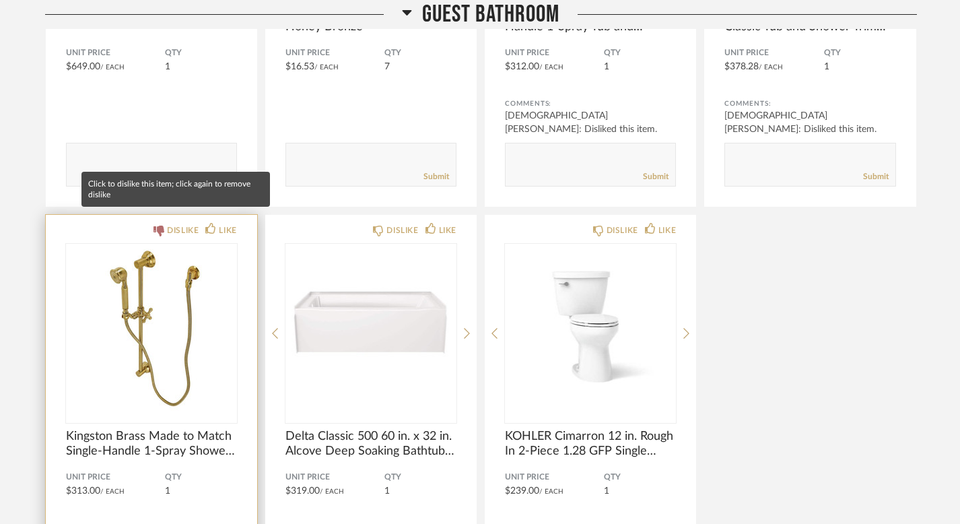
click at [170, 224] on div "DISLIKE" at bounding box center [183, 230] width 32 height 13
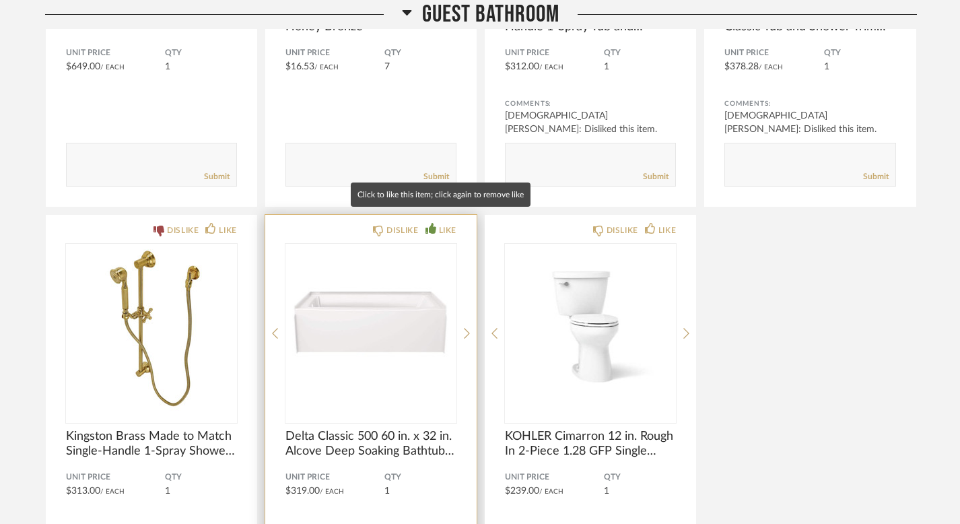
click at [444, 224] on div "LIKE" at bounding box center [448, 230] width 18 height 13
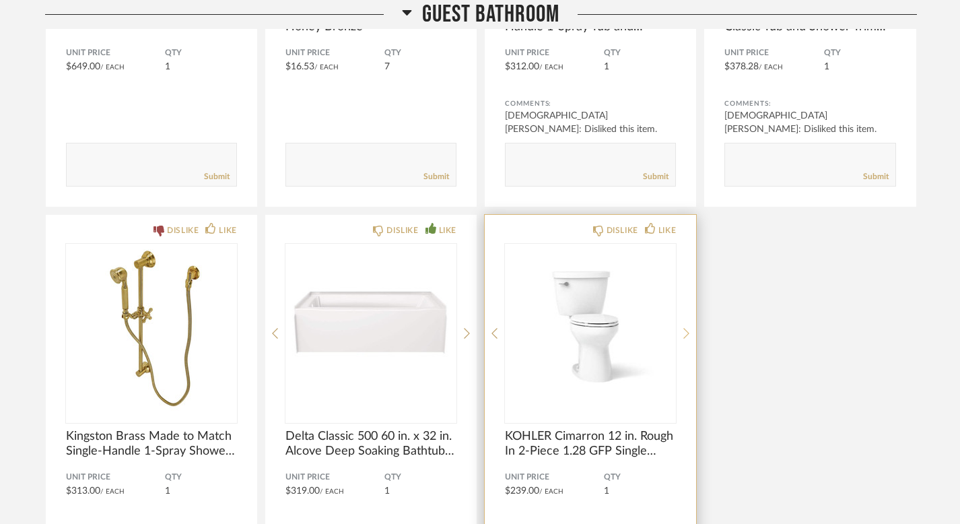
click at [684, 332] on div at bounding box center [687, 333] width 6 height 179
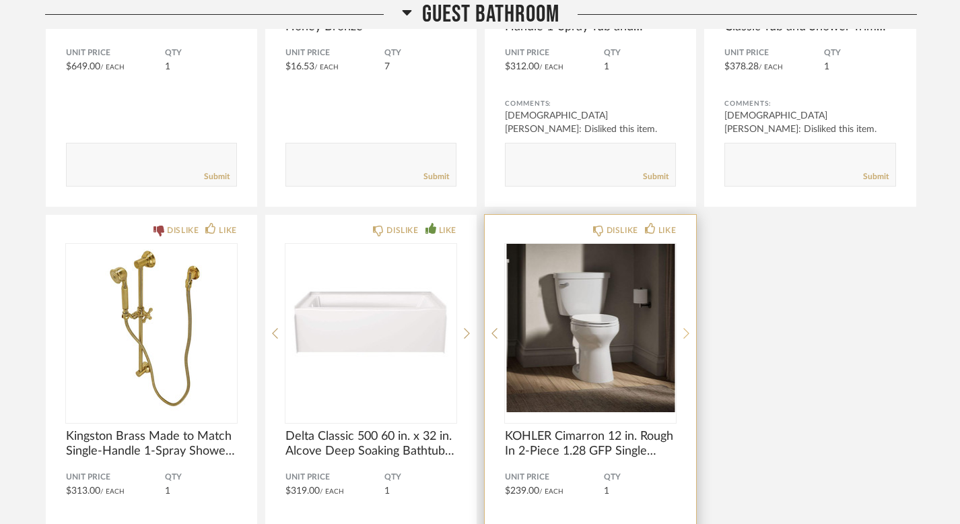
click at [684, 332] on div at bounding box center [687, 333] width 6 height 179
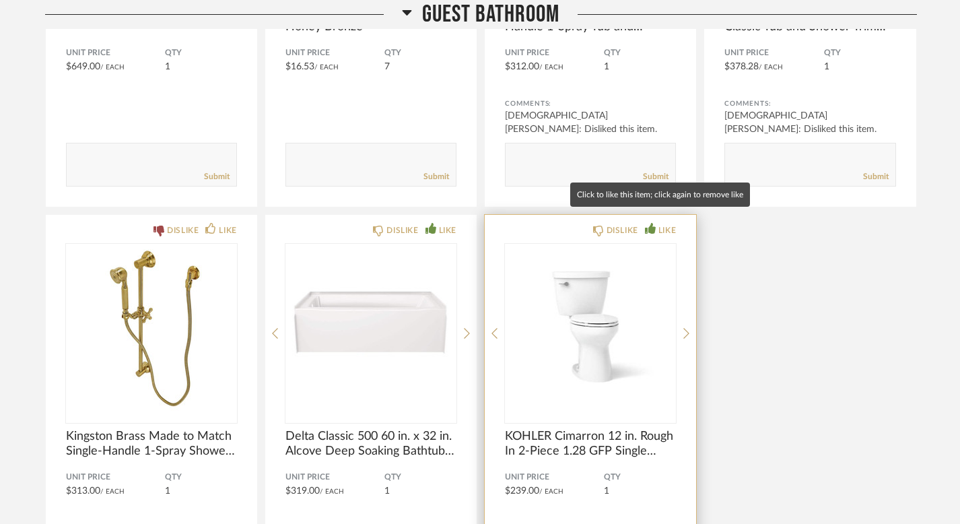
click at [660, 224] on div "LIKE" at bounding box center [668, 230] width 18 height 13
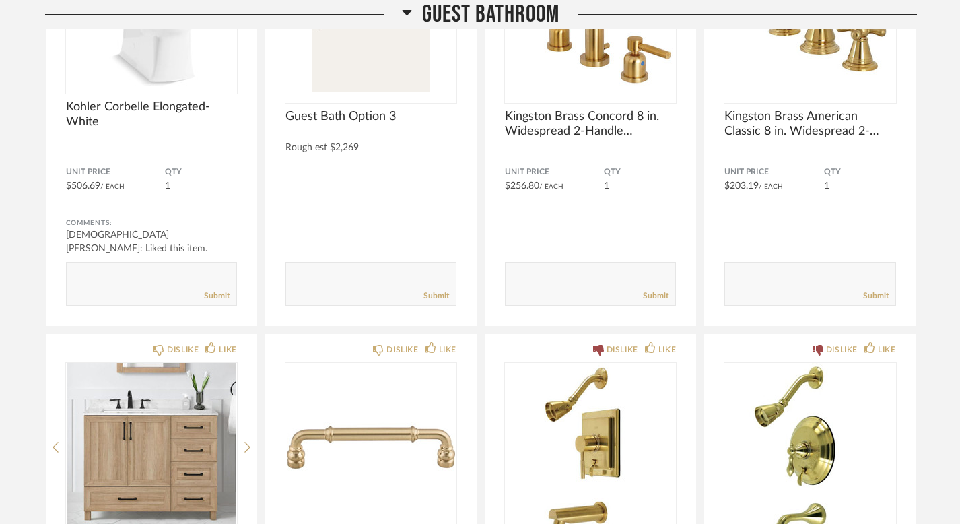
scroll to position [36030, 0]
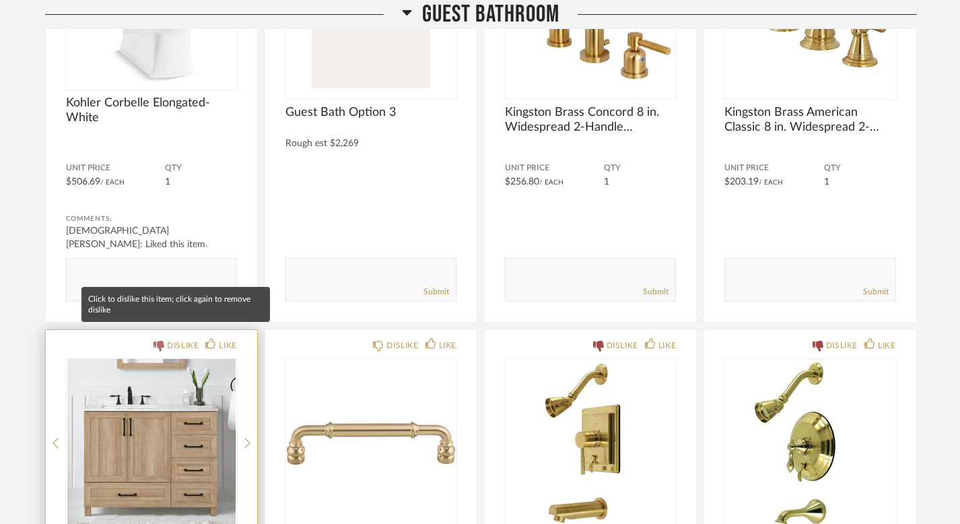
click at [174, 339] on div "DISLIKE" at bounding box center [183, 345] width 32 height 13
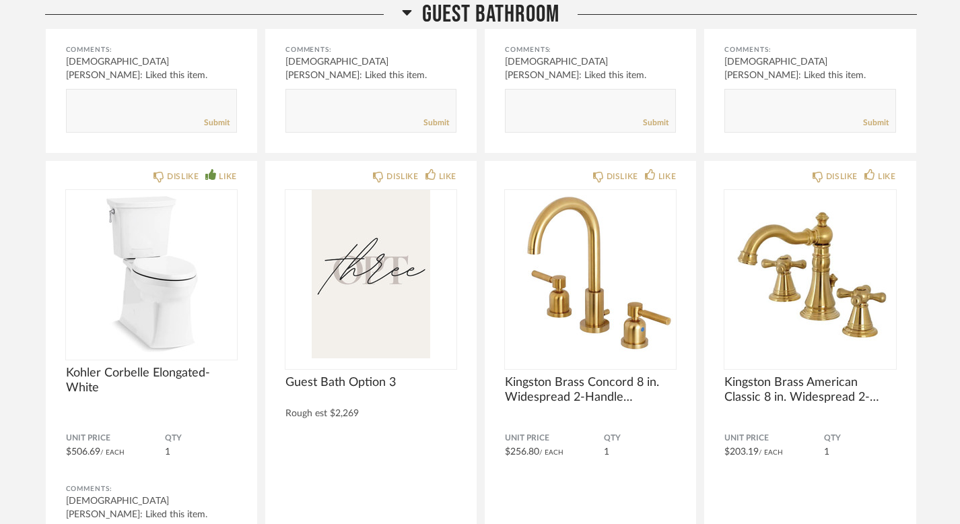
scroll to position [35712, 0]
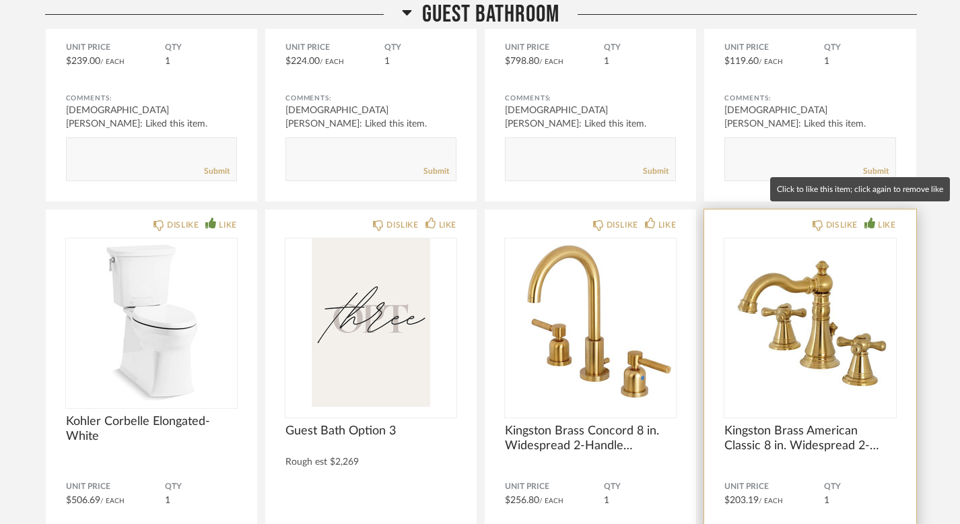
click at [884, 218] on div "LIKE" at bounding box center [887, 224] width 18 height 13
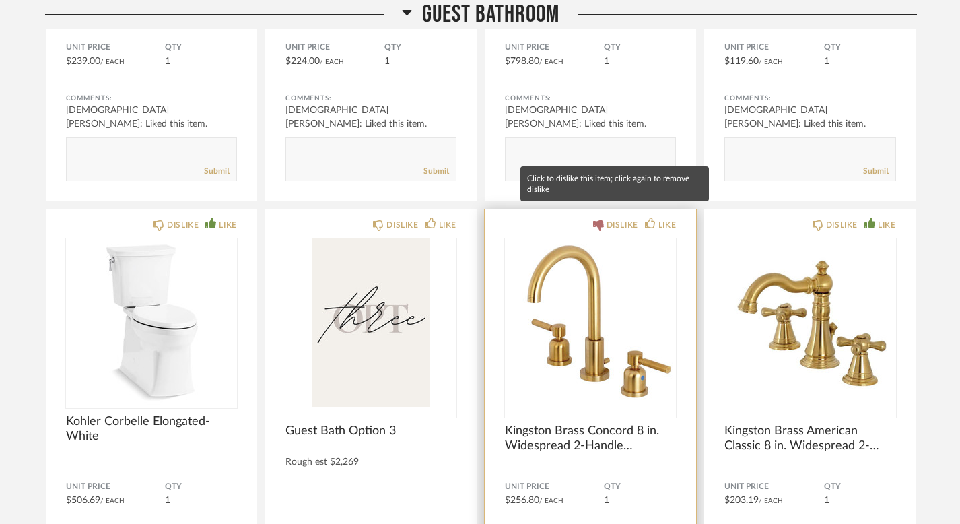
click at [623, 218] on div "DISLIKE" at bounding box center [623, 224] width 32 height 13
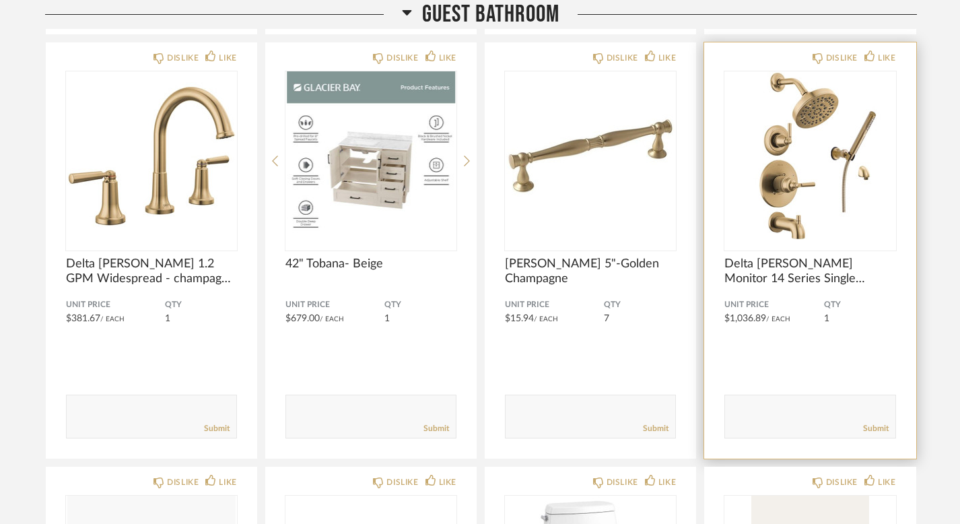
scroll to position [34171, 0]
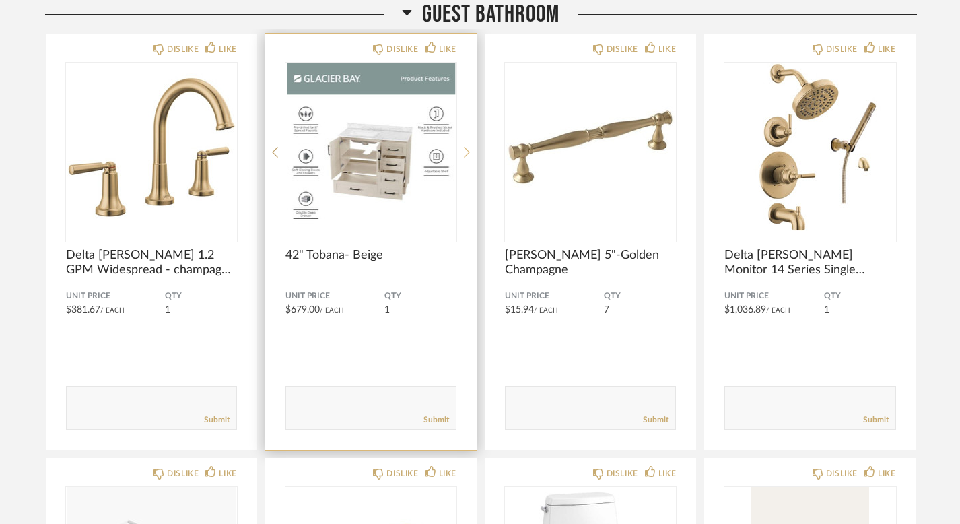
click at [467, 147] on icon at bounding box center [467, 152] width 6 height 11
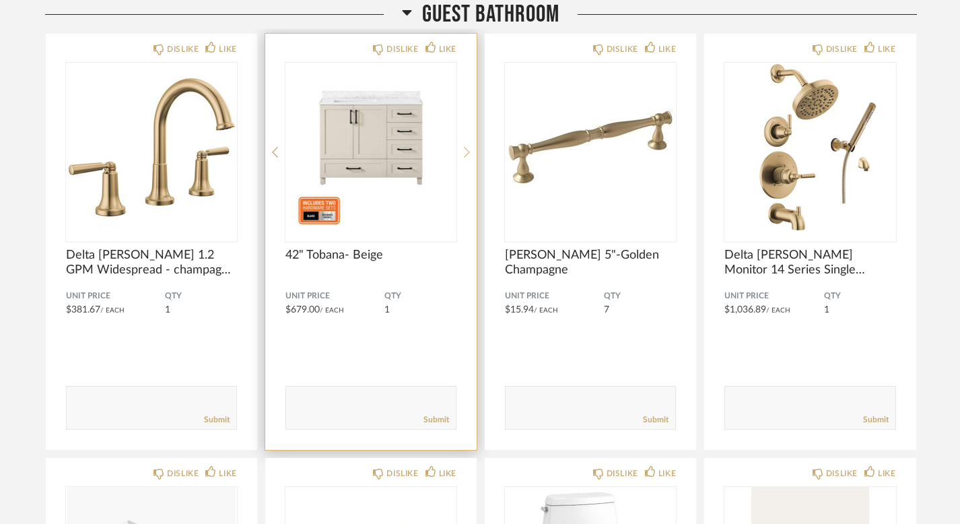
click at [465, 147] on icon at bounding box center [467, 152] width 6 height 11
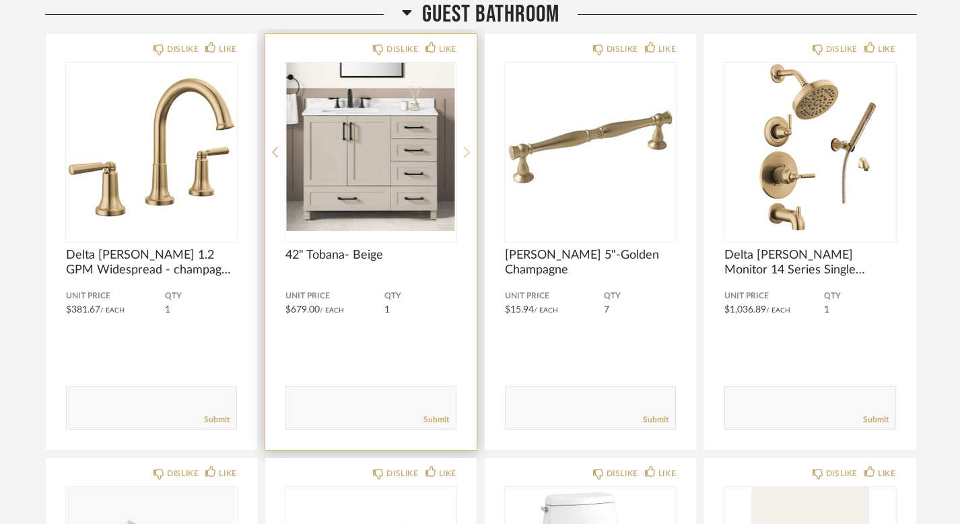
click at [465, 147] on icon at bounding box center [467, 152] width 6 height 11
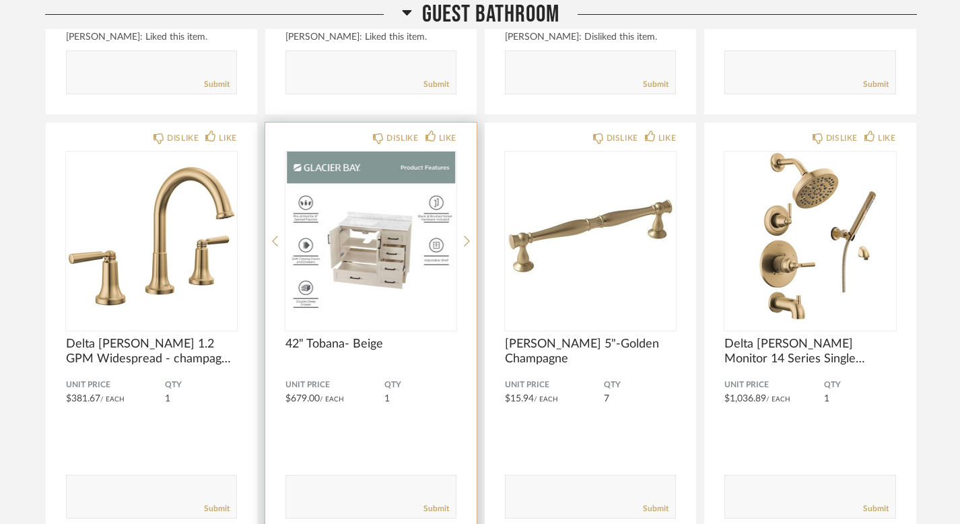
scroll to position [34079, 0]
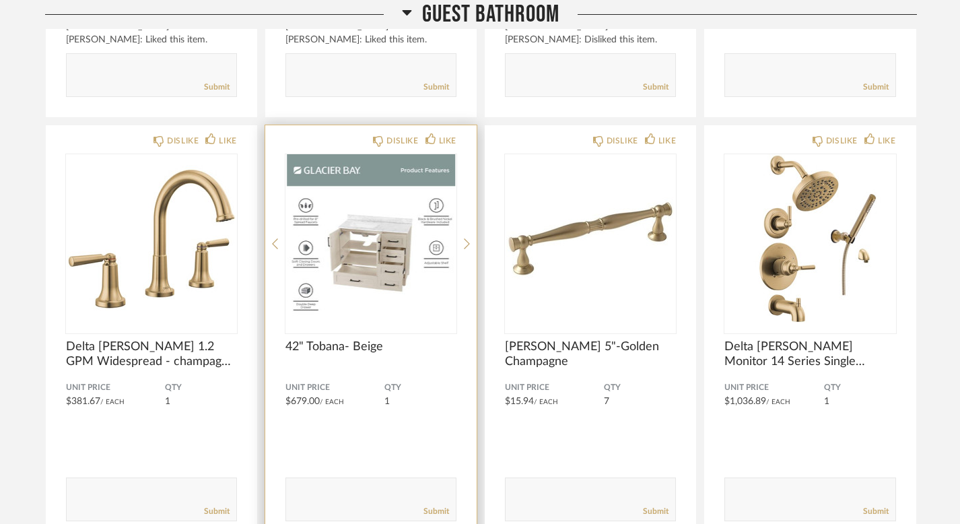
click at [472, 227] on div "DISLIKE LIKE 42" Tobana- Beige Unit Price $679.00 / Each QTY 1 Comments: Submit" at bounding box center [370, 333] width 211 height 416
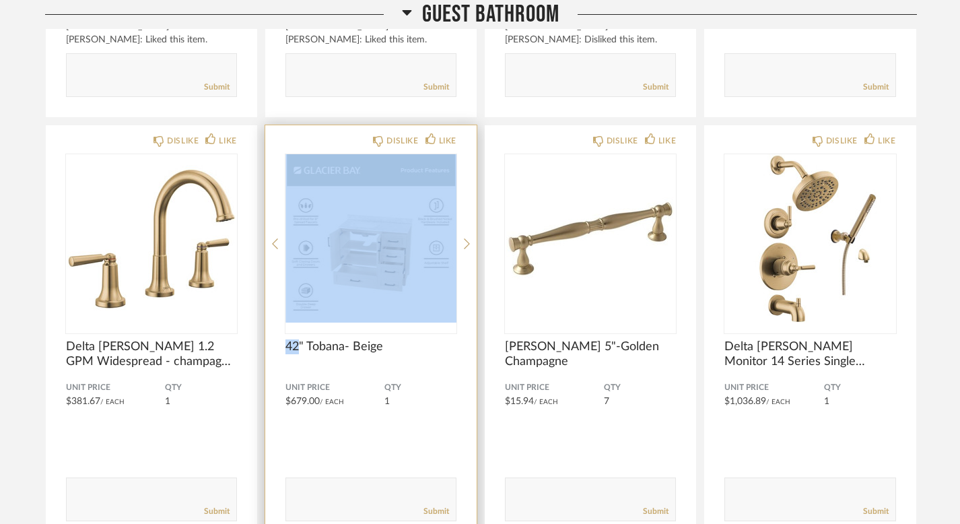
click at [472, 227] on div "DISLIKE LIKE 42" Tobana- Beige Unit Price $679.00 / Each QTY 1 Comments: Submit" at bounding box center [370, 333] width 211 height 416
click at [464, 238] on icon at bounding box center [467, 244] width 6 height 12
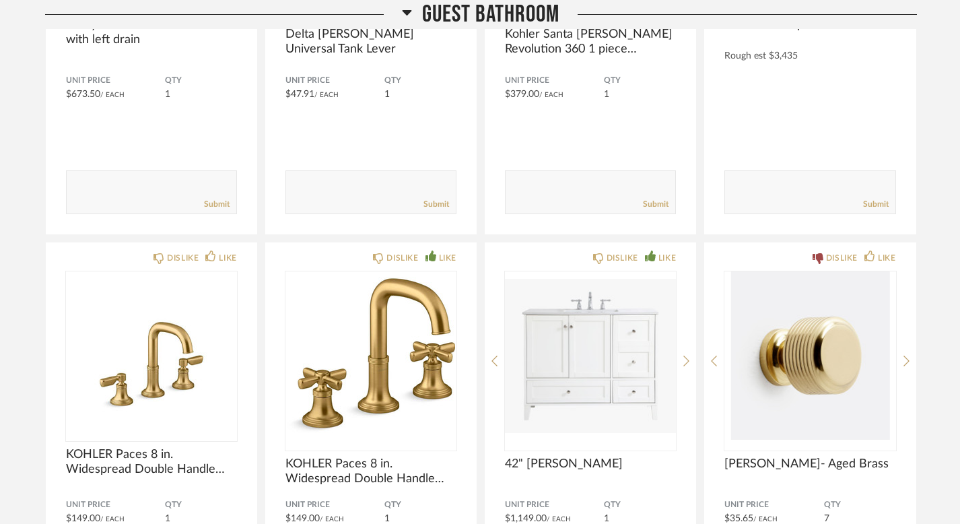
scroll to position [34845, 0]
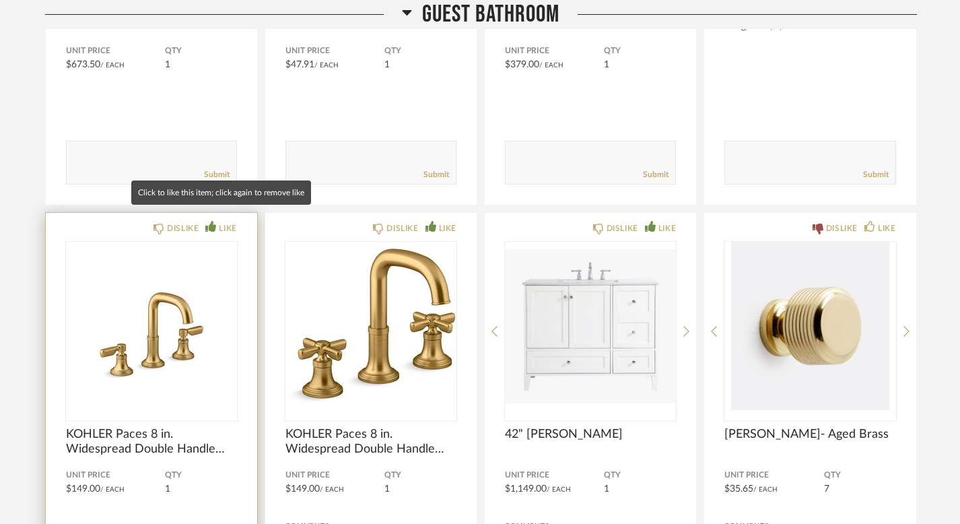
click at [222, 222] on div "LIKE" at bounding box center [228, 228] width 18 height 13
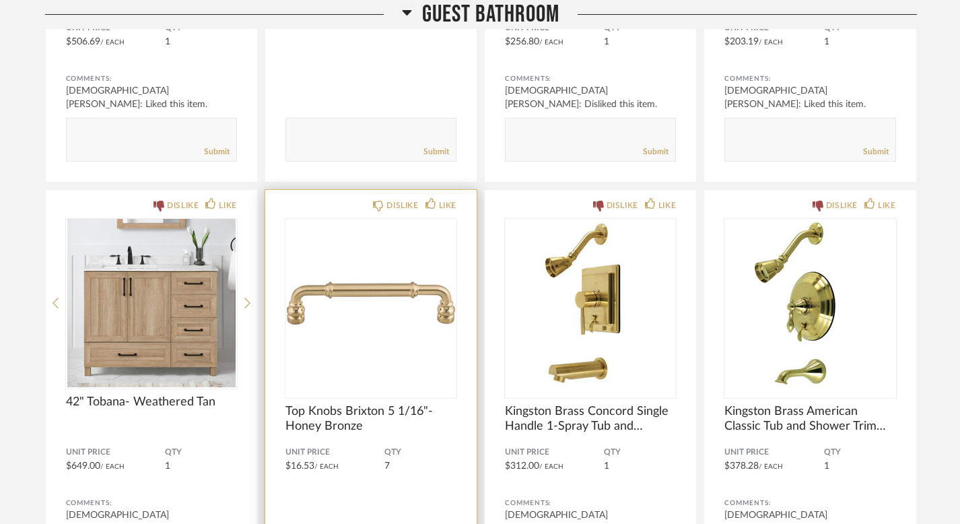
scroll to position [36178, 0]
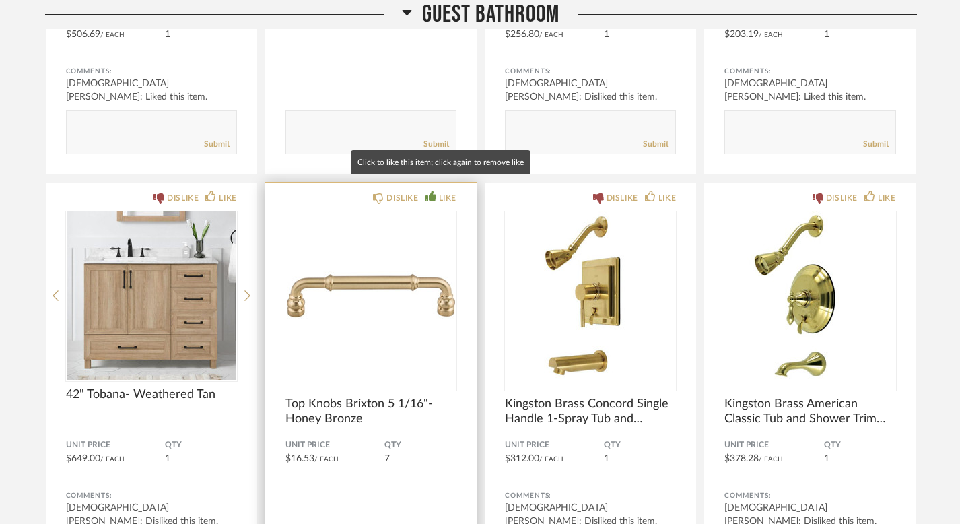
click at [443, 191] on div "LIKE" at bounding box center [448, 197] width 18 height 13
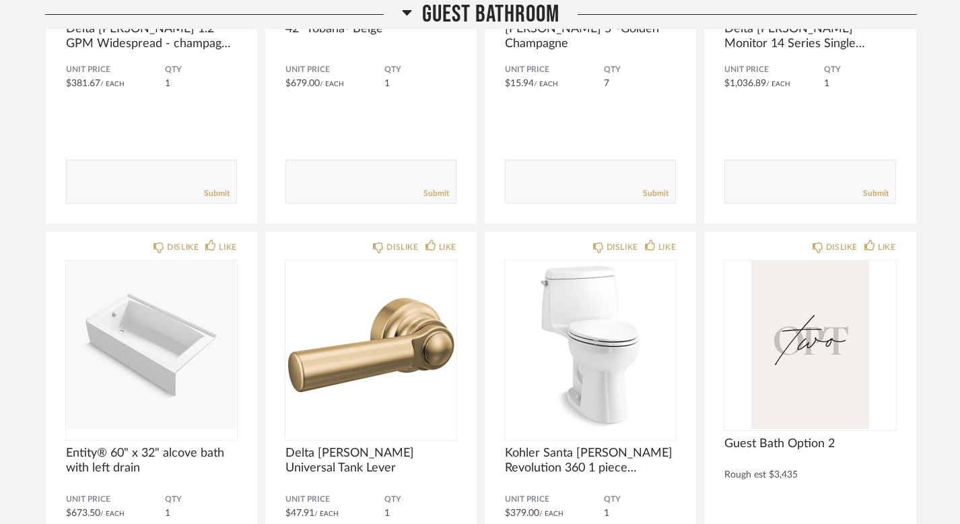
scroll to position [34341, 0]
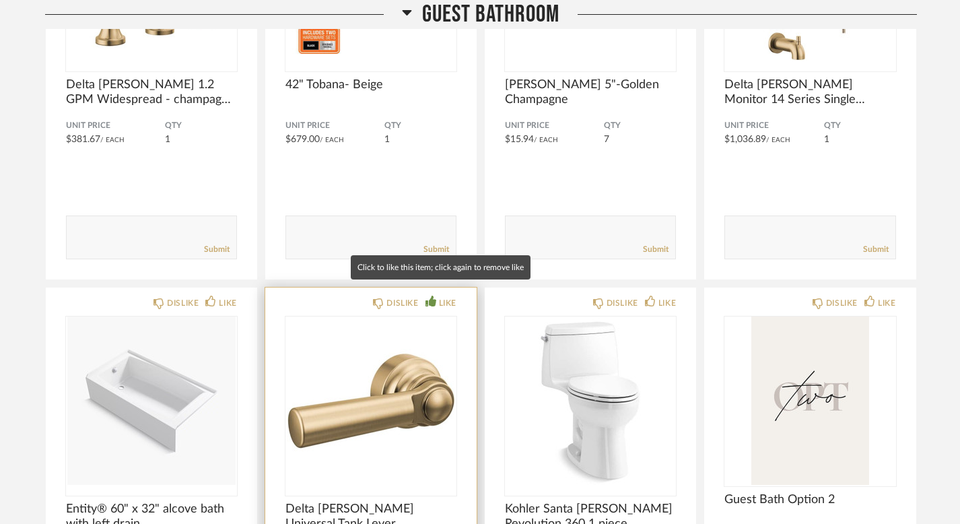
click at [437, 296] on div "LIKE" at bounding box center [441, 302] width 31 height 13
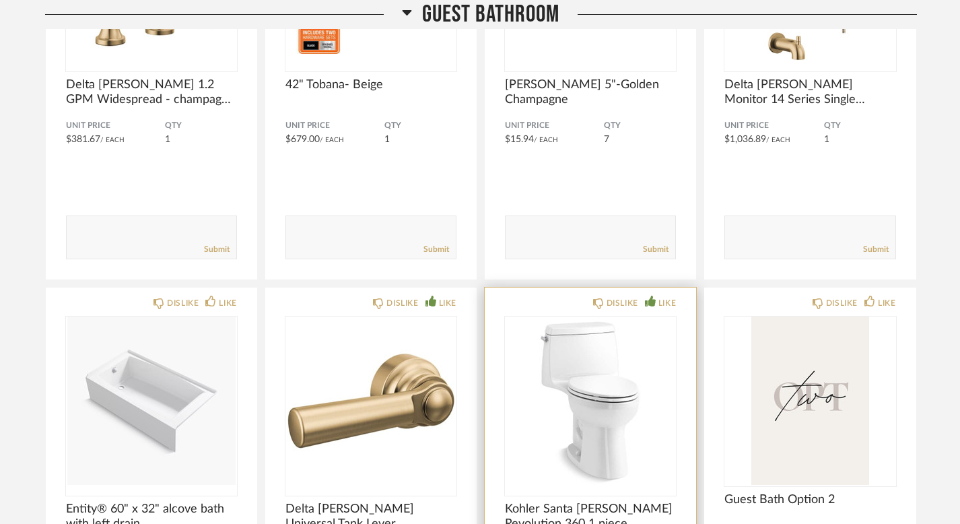
click at [647, 296] on icon at bounding box center [650, 301] width 11 height 11
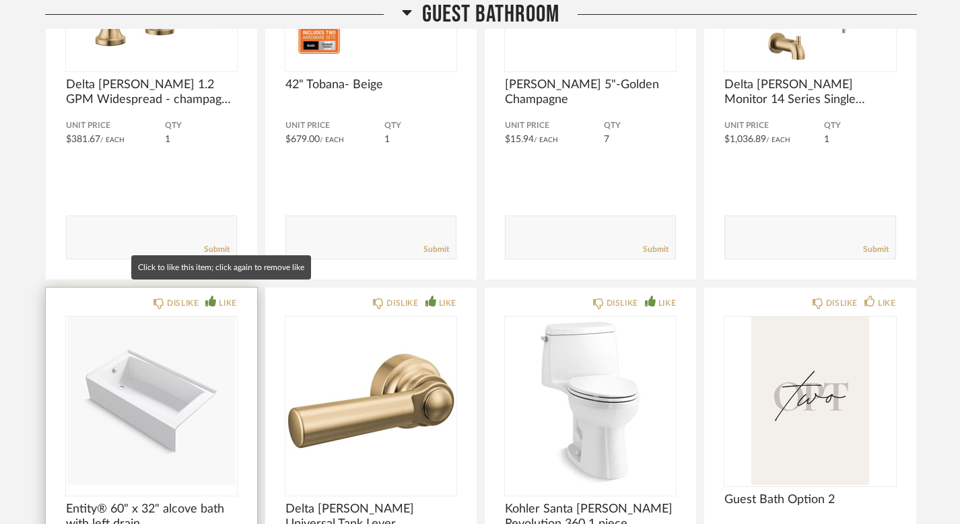
click at [225, 296] on div "LIKE" at bounding box center [228, 302] width 18 height 13
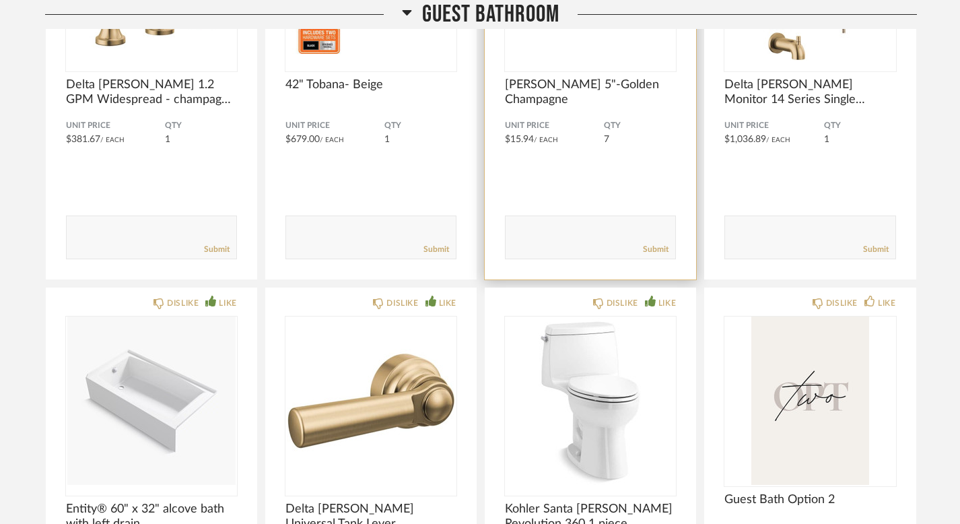
scroll to position [34101, 0]
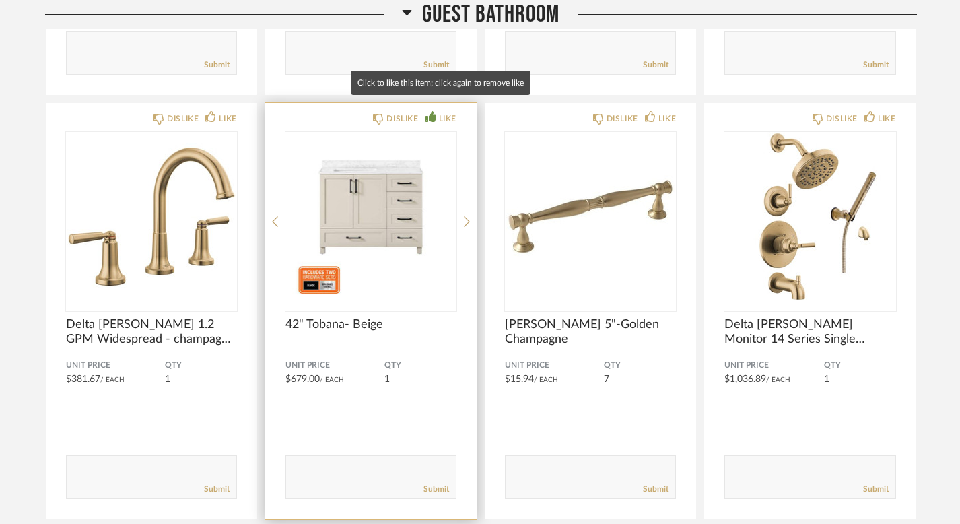
click at [439, 112] on div "LIKE" at bounding box center [448, 118] width 18 height 13
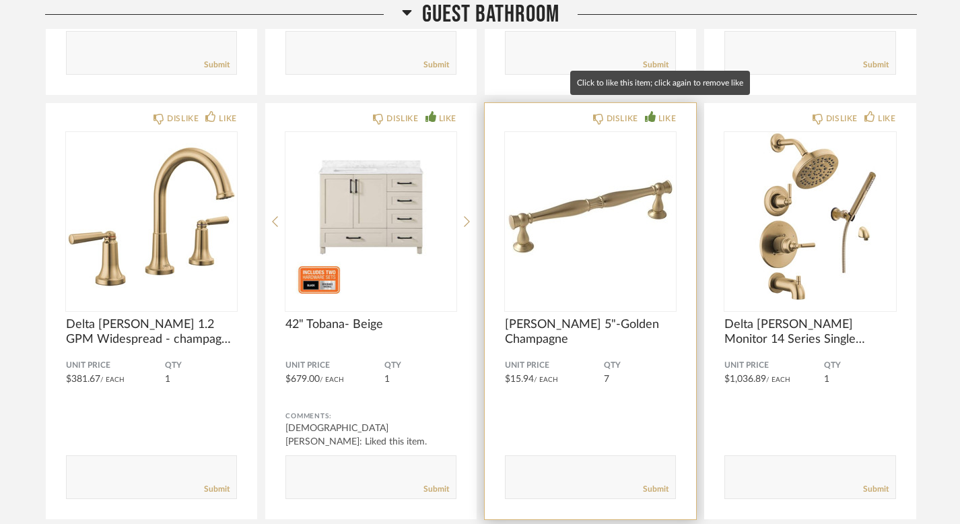
click at [662, 112] on div "LIKE" at bounding box center [668, 118] width 18 height 13
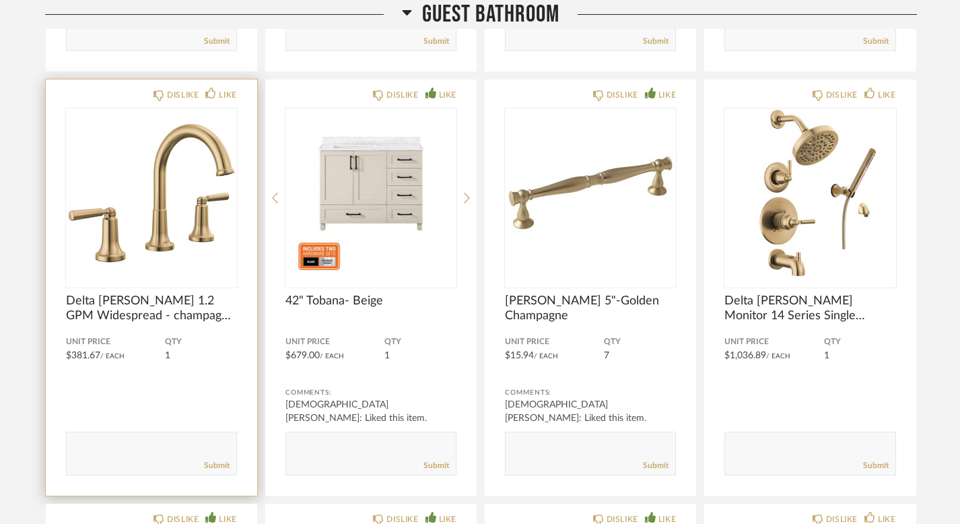
scroll to position [34120, 0]
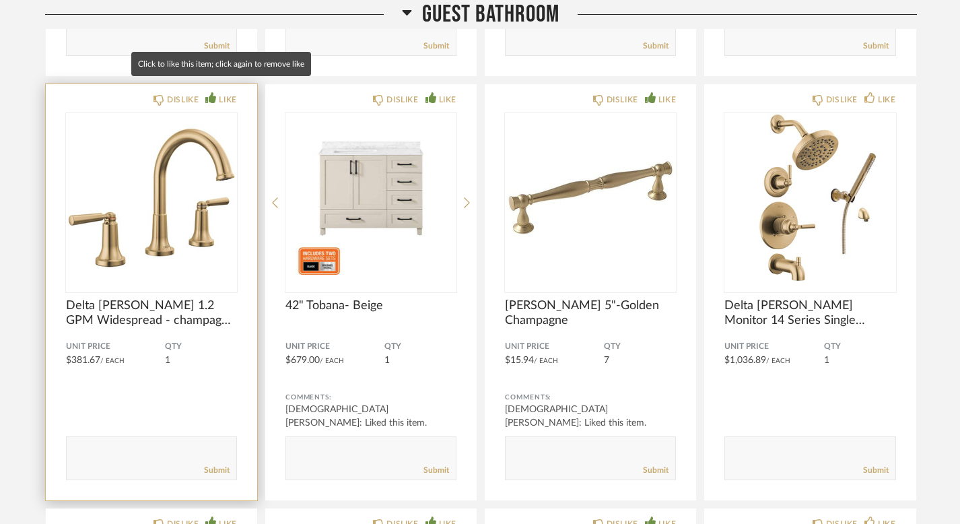
click at [227, 93] on div "LIKE" at bounding box center [228, 99] width 18 height 13
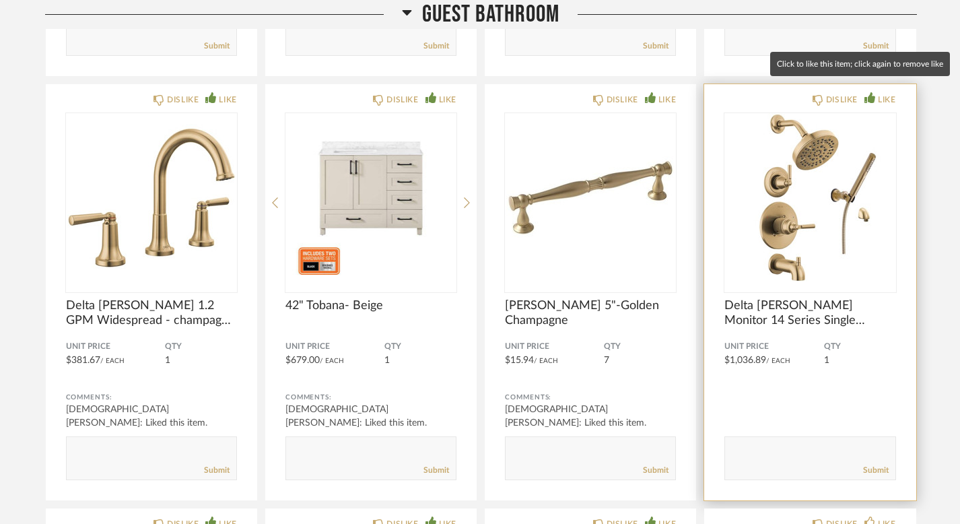
click at [884, 93] on div "LIKE" at bounding box center [887, 99] width 18 height 13
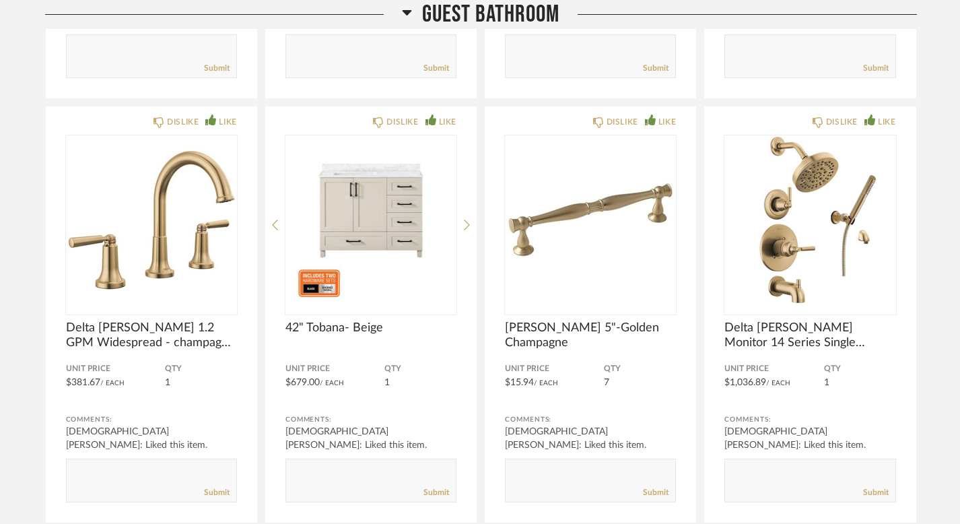
scroll to position [34091, 0]
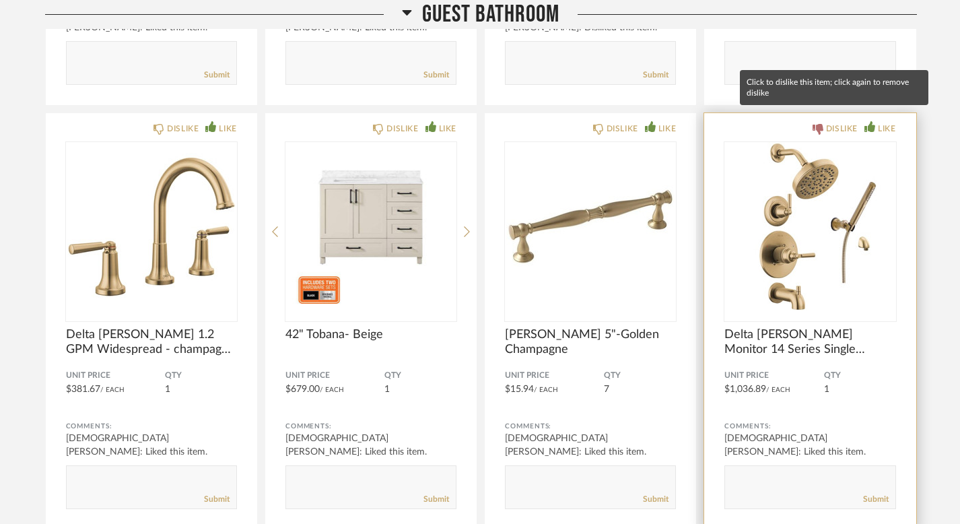
click at [824, 122] on div "DISLIKE" at bounding box center [835, 128] width 45 height 13
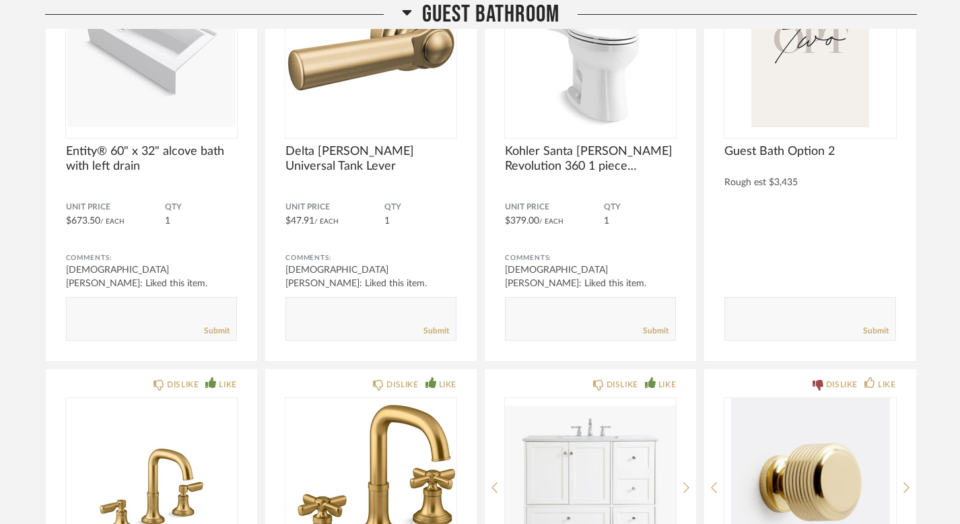
scroll to position [34551, 0]
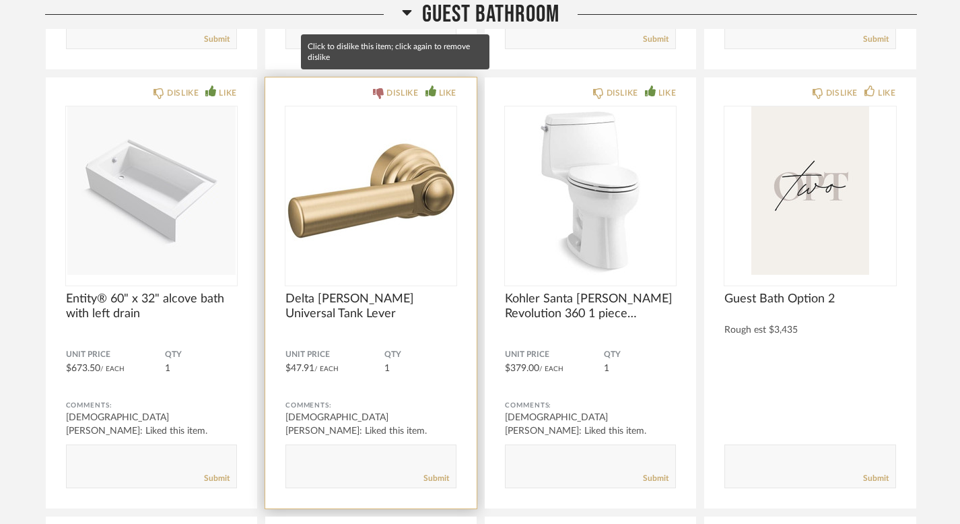
click at [383, 86] on div "DISLIKE" at bounding box center [395, 92] width 45 height 13
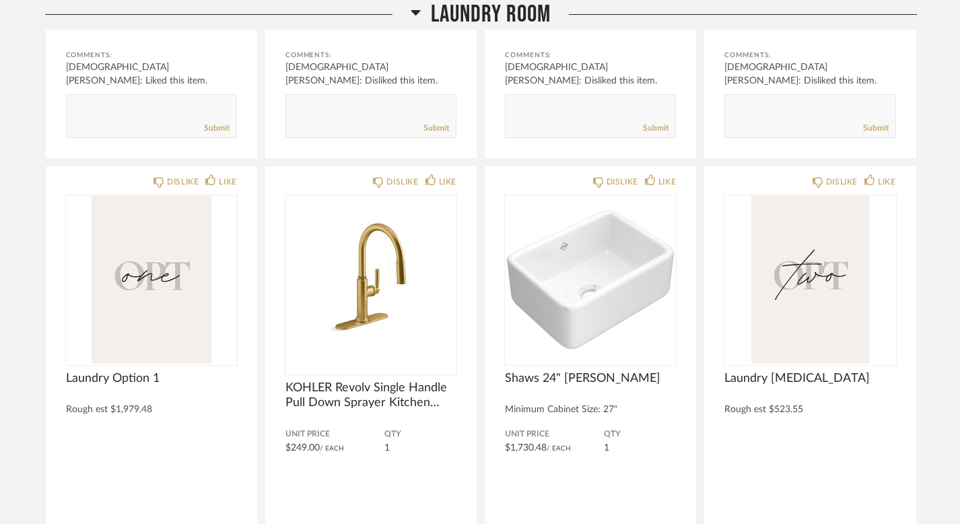
scroll to position [37603, 0]
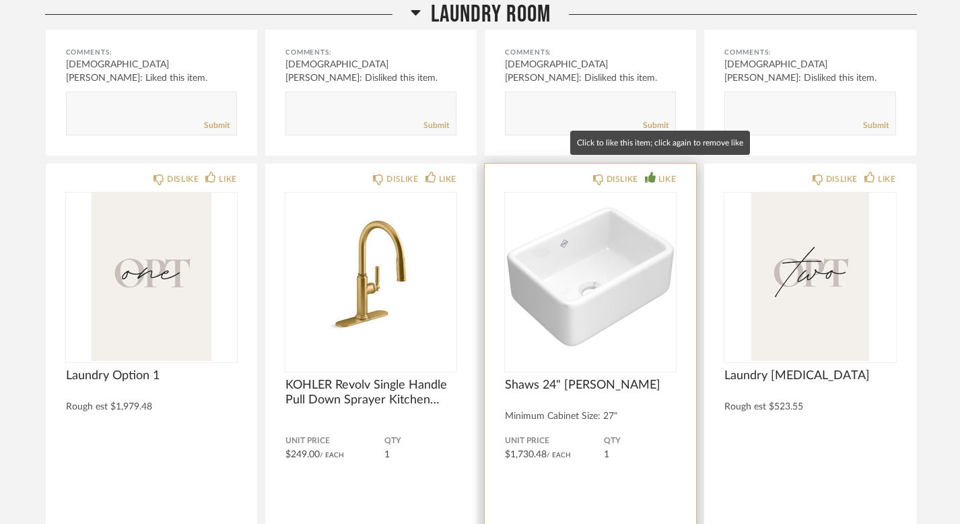
click at [665, 172] on div "LIKE" at bounding box center [668, 178] width 18 height 13
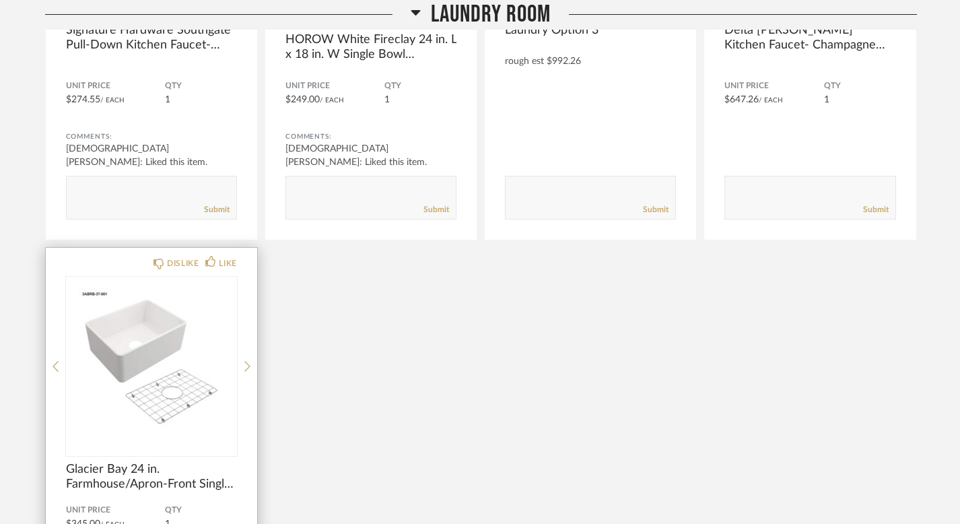
scroll to position [38466, 0]
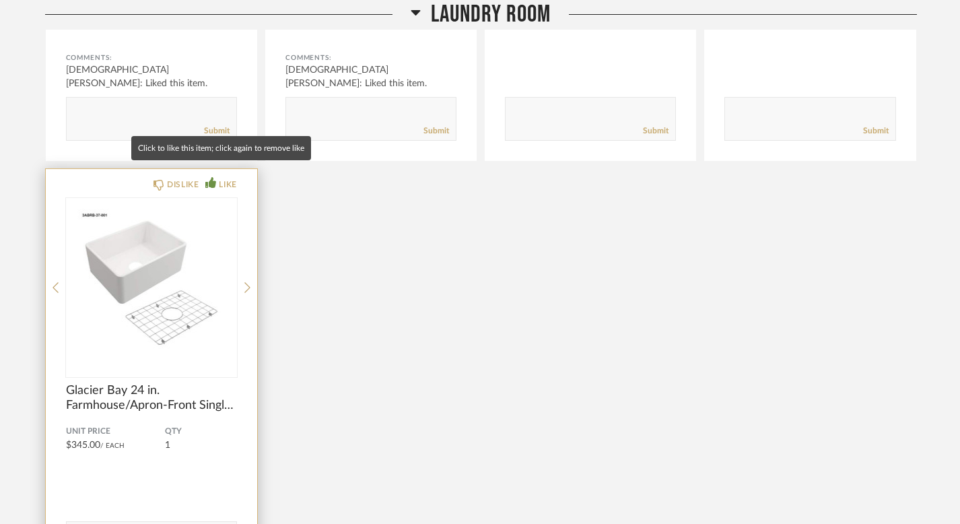
click at [227, 178] on div "LIKE" at bounding box center [228, 184] width 18 height 13
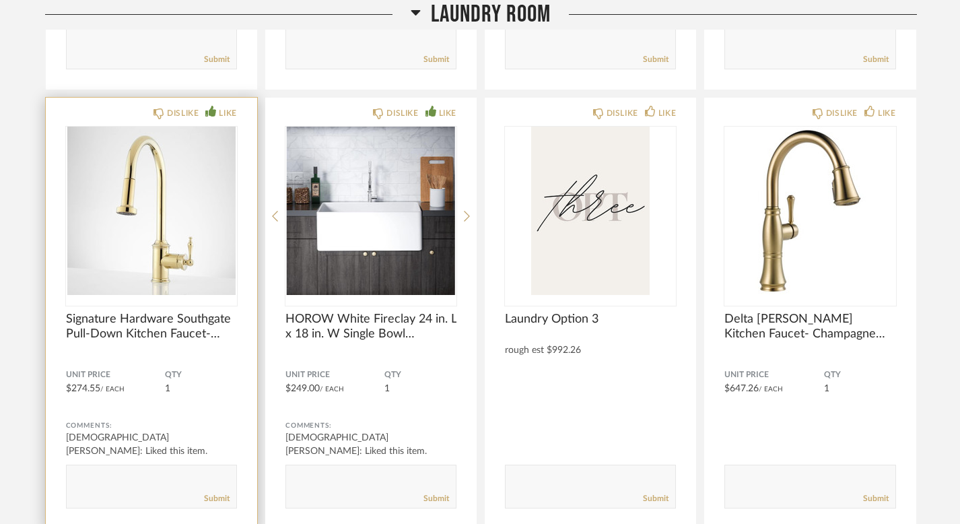
scroll to position [38073, 0]
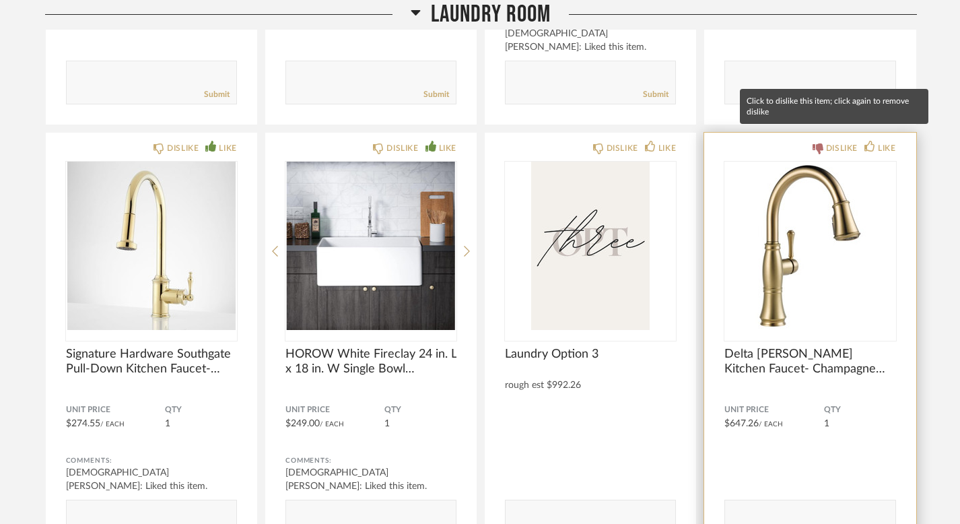
click at [830, 141] on div "DISLIKE" at bounding box center [842, 147] width 32 height 13
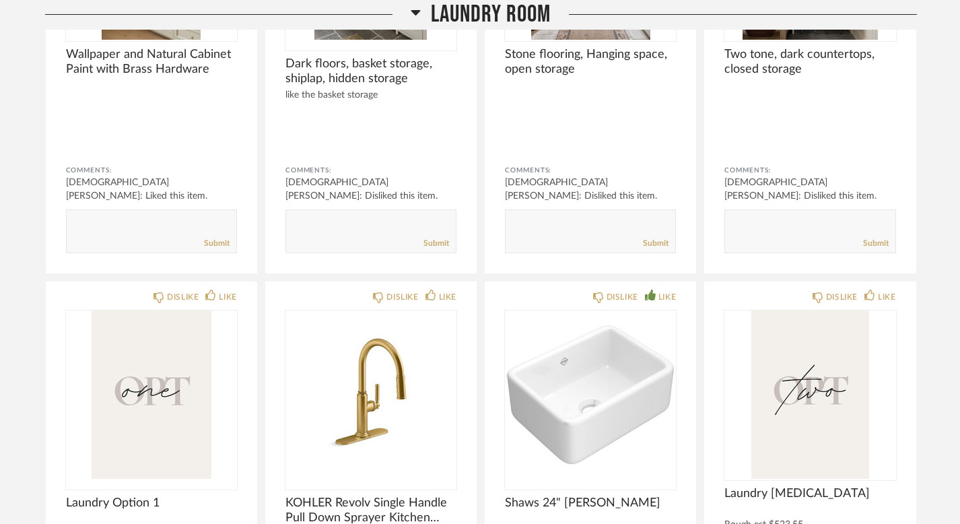
scroll to position [37488, 0]
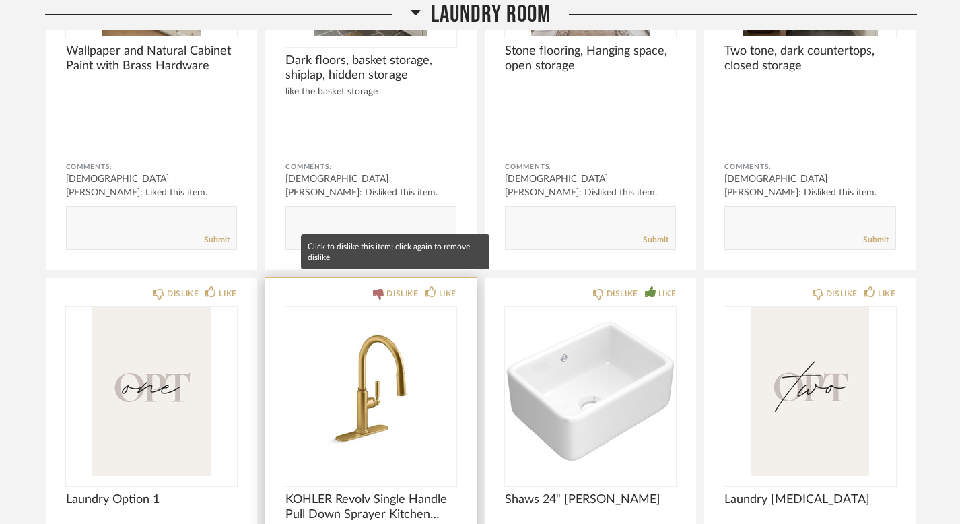
click at [391, 287] on div "DISLIKE" at bounding box center [403, 293] width 32 height 13
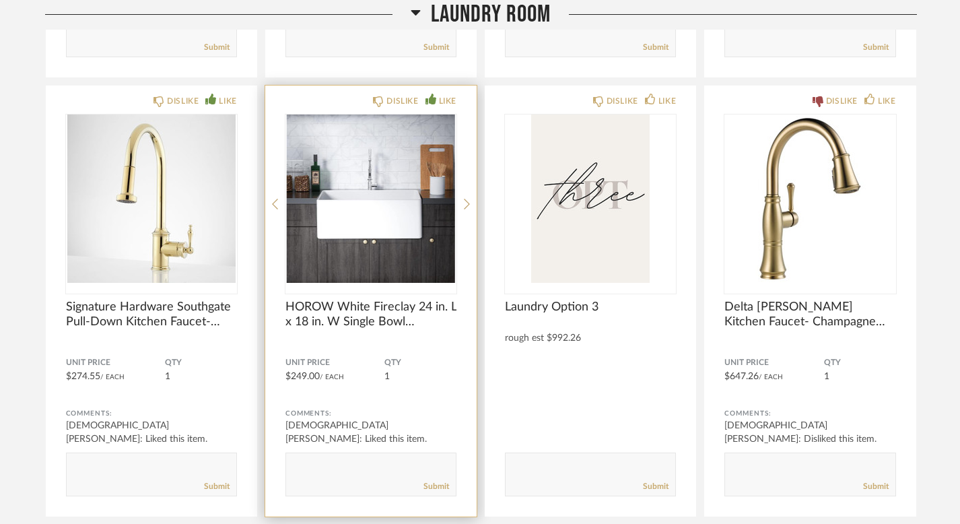
scroll to position [38121, 0]
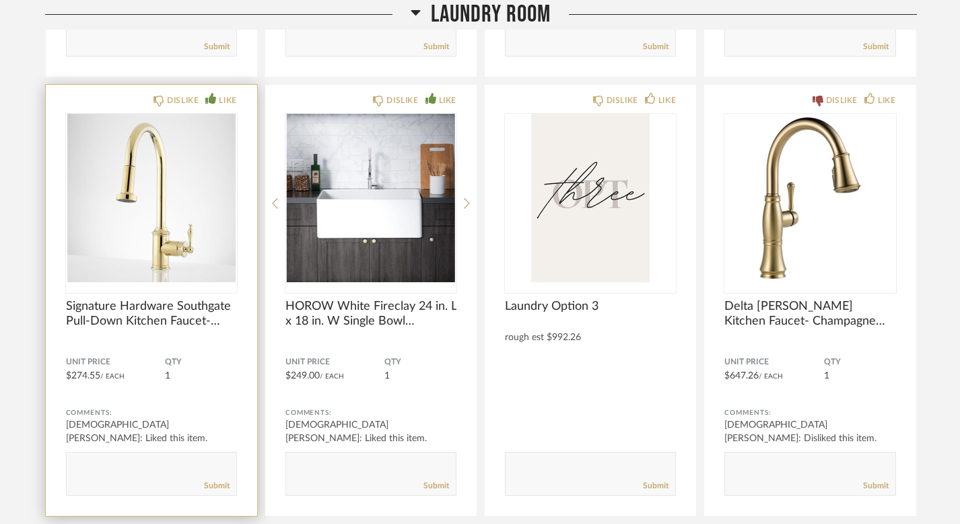
click at [195, 191] on img "0" at bounding box center [151, 198] width 171 height 168
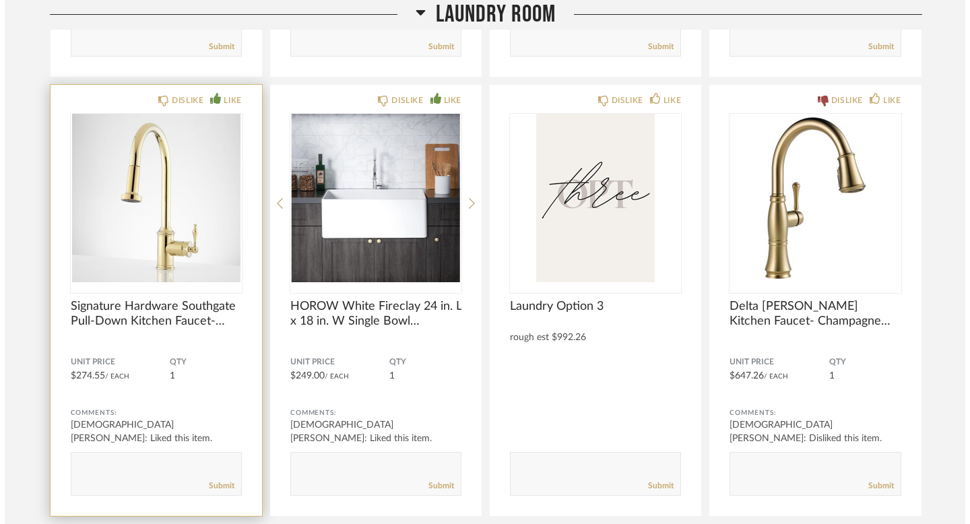
scroll to position [0, 0]
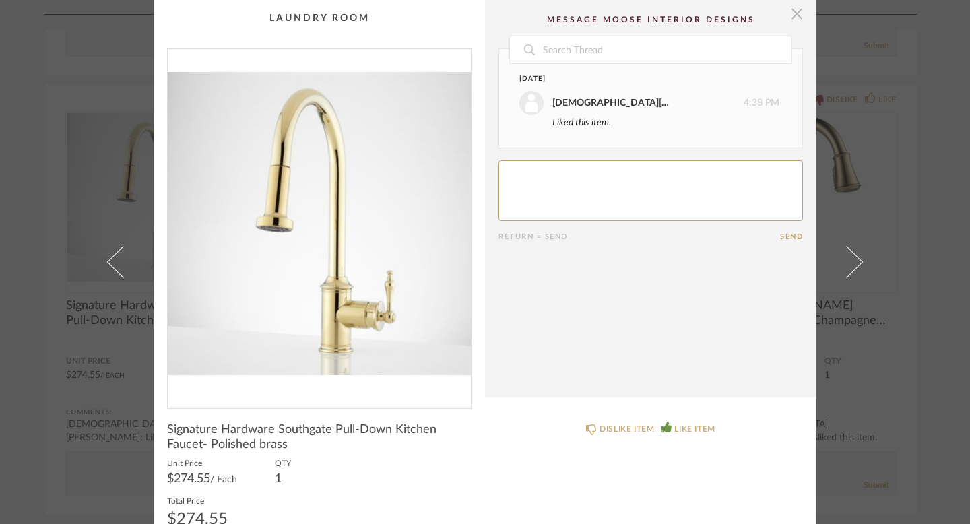
click at [791, 13] on span "button" at bounding box center [796, 13] width 27 height 27
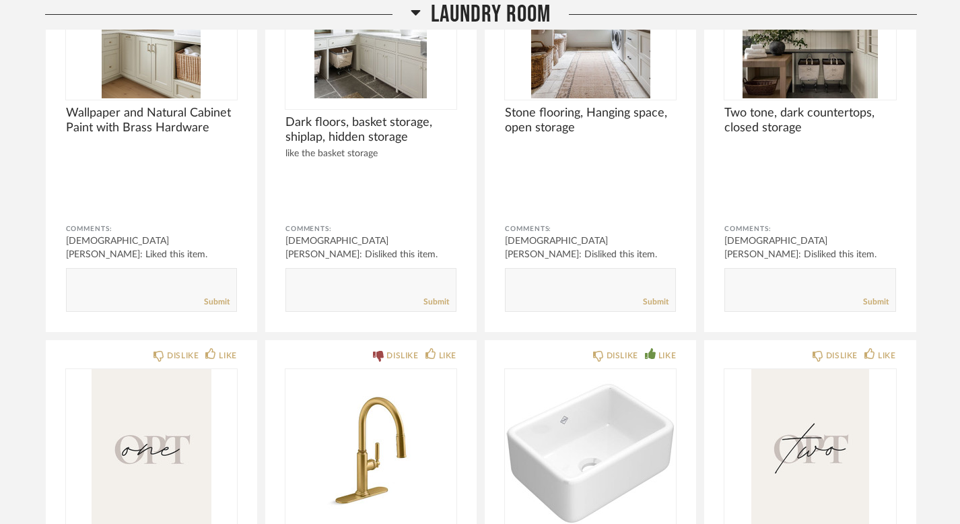
scroll to position [37437, 0]
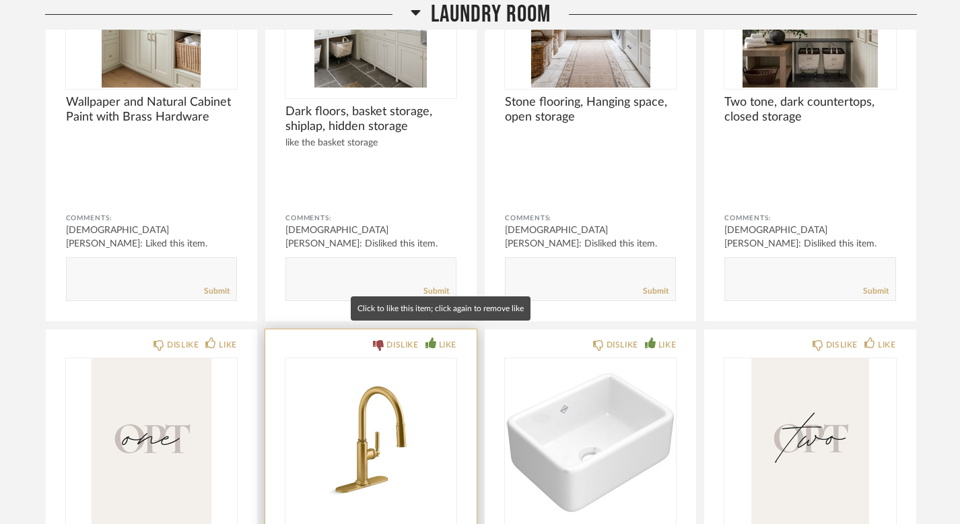
click at [443, 338] on div "LIKE" at bounding box center [448, 344] width 18 height 13
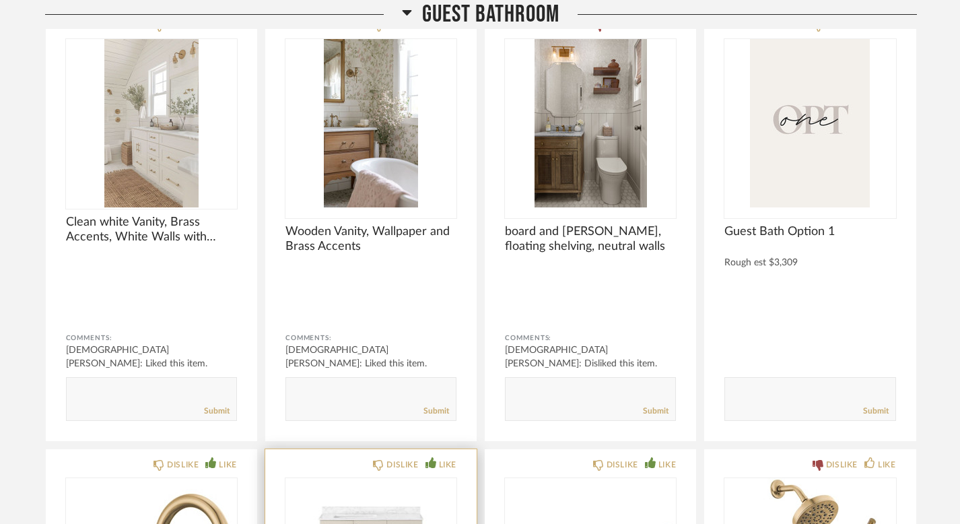
scroll to position [33952, 0]
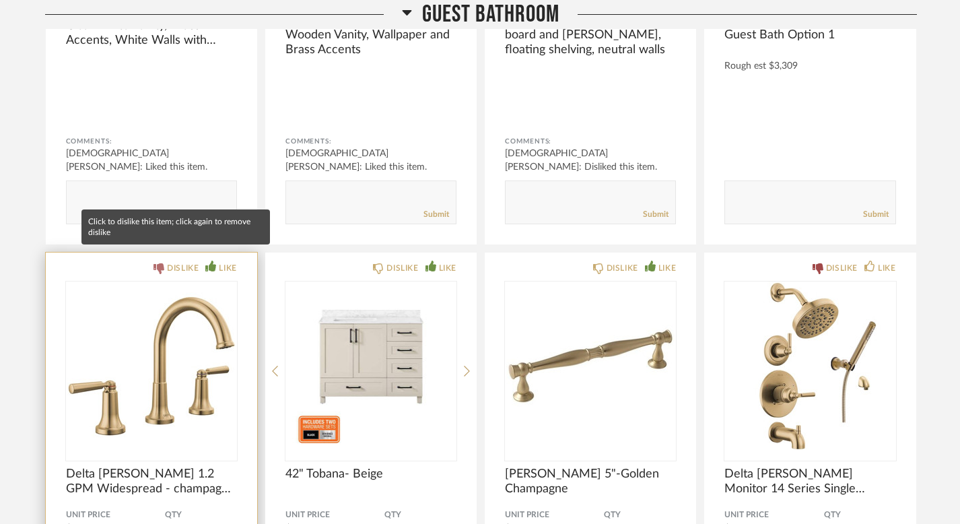
click at [179, 261] on div "DISLIKE" at bounding box center [183, 267] width 32 height 13
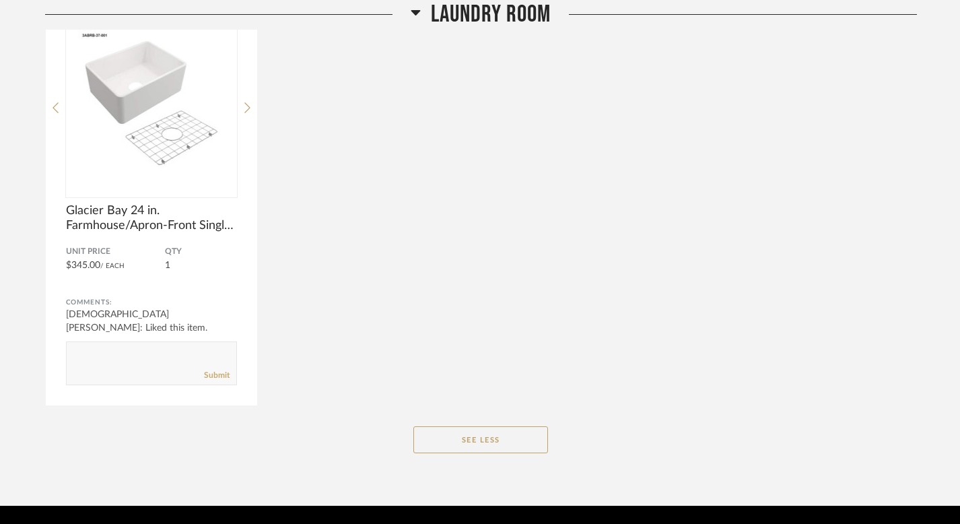
scroll to position [38687, 0]
